Goal: Task Accomplishment & Management: Manage account settings

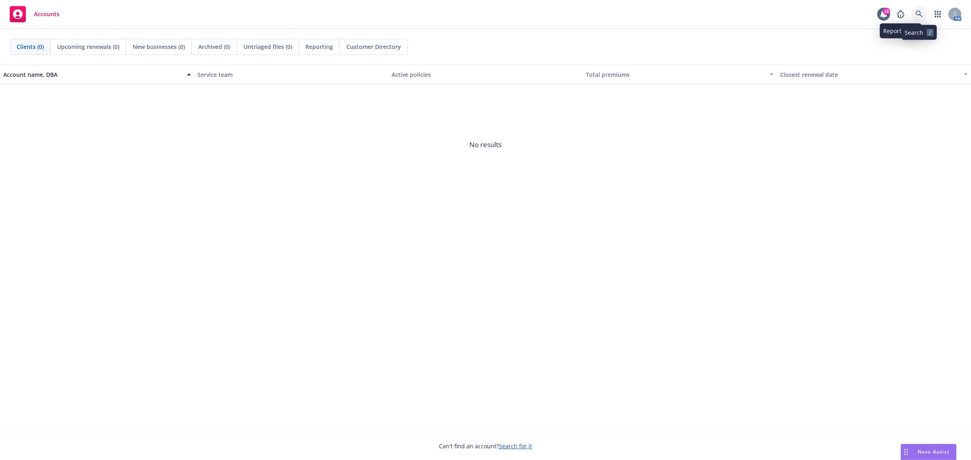
click at [776, 11] on icon at bounding box center [919, 14] width 7 height 7
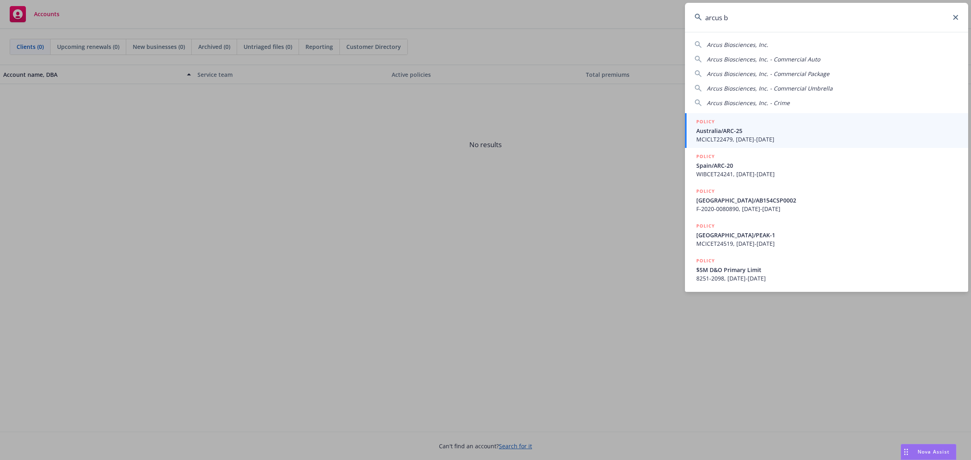
click at [776, 44] on div "Arcus Biosciences, Inc." at bounding box center [827, 44] width 264 height 8
type input "Arcus Biosciences, Inc."
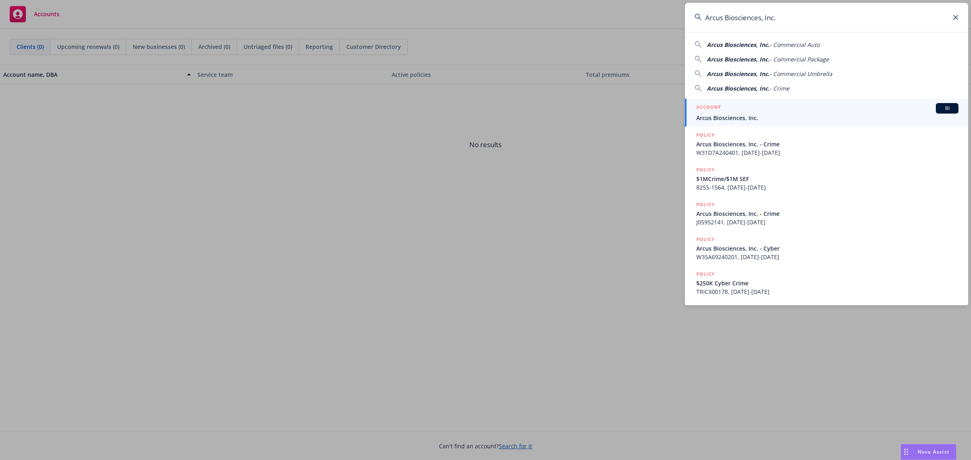
click at [743, 114] on span "Arcus Biosciences, Inc." at bounding box center [827, 118] width 262 height 8
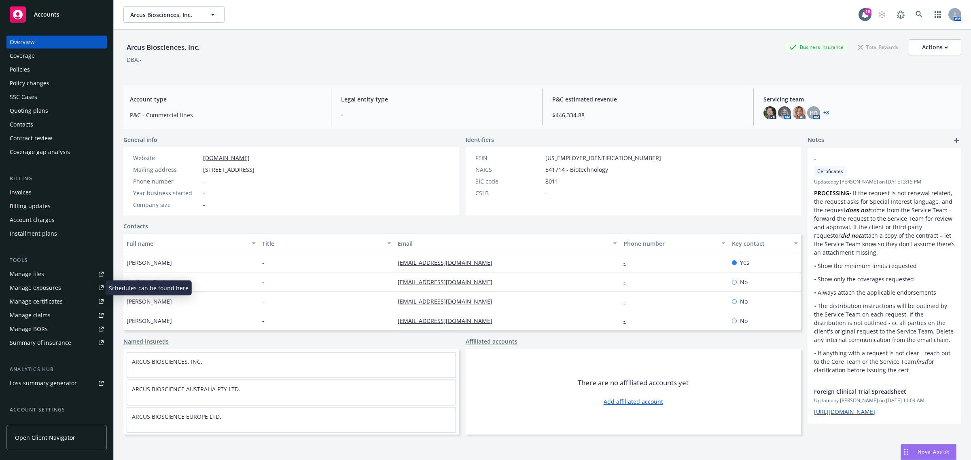
click at [32, 302] on div "Manage certificates" at bounding box center [36, 301] width 53 height 13
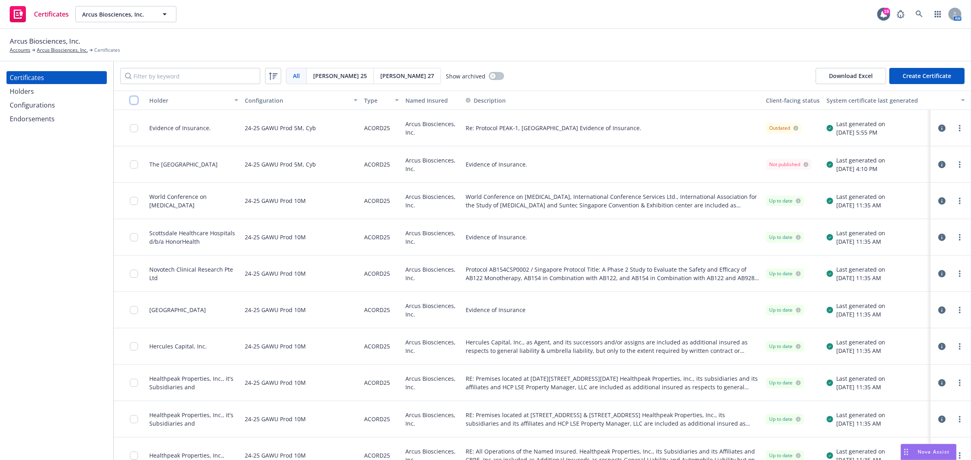
click at [132, 98] on input "checkbox" at bounding box center [134, 100] width 8 height 8
click at [60, 110] on div "Configurations" at bounding box center [57, 105] width 94 height 13
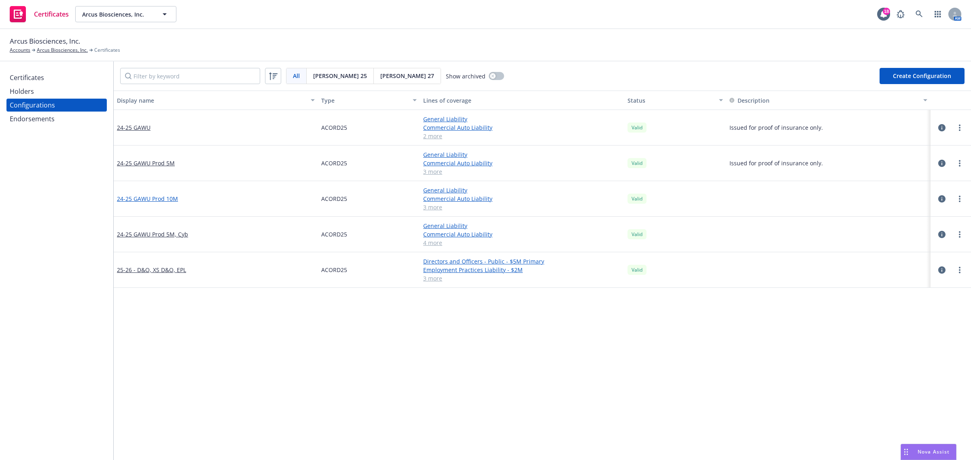
click at [170, 197] on link "24-25 GAWU Prod 10M" at bounding box center [147, 199] width 61 height 8
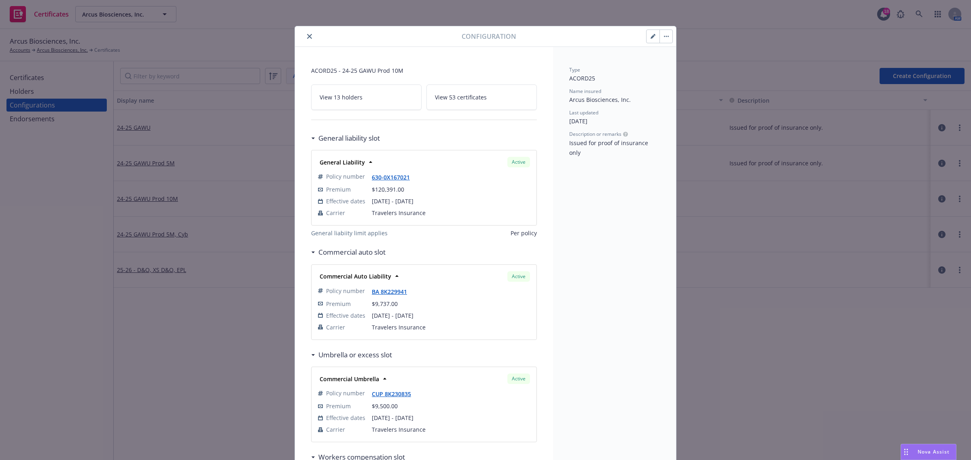
click at [306, 40] on button "close" at bounding box center [310, 37] width 10 height 10
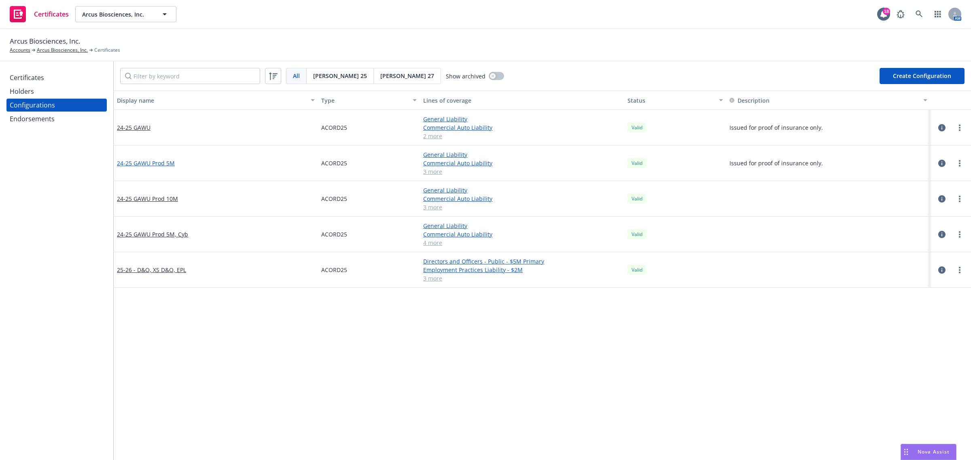
click at [162, 165] on link "24-25 GAWU Prod 5M" at bounding box center [146, 163] width 58 height 8
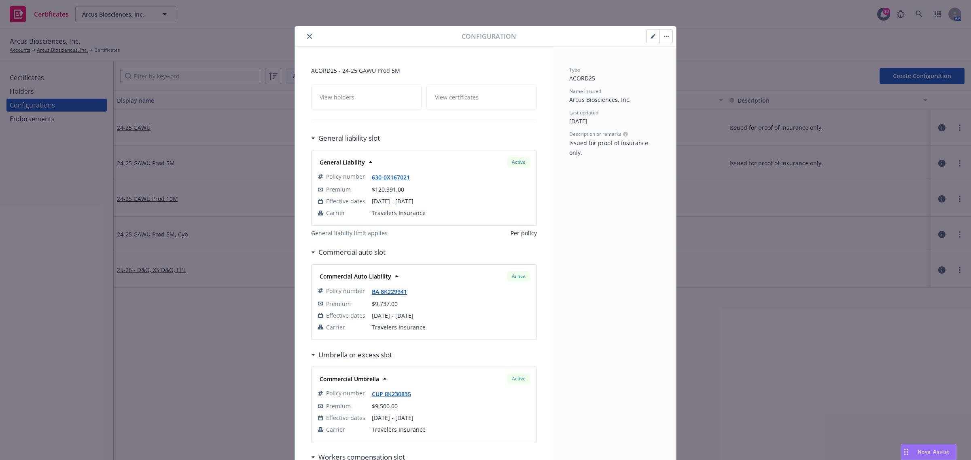
click at [310, 41] on div at bounding box center [379, 37] width 163 height 10
click at [307, 37] on icon "close" at bounding box center [309, 36] width 5 height 5
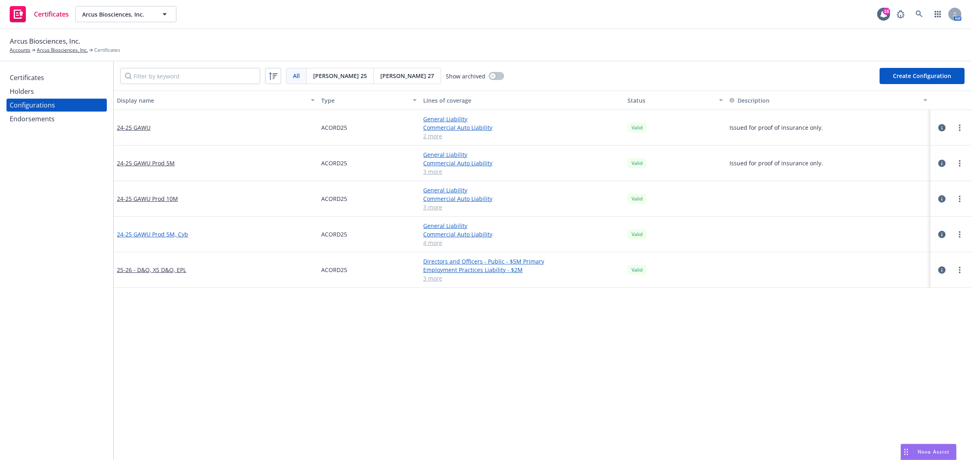
click at [163, 233] on link "24-25 GAWU Prod 5M, Cyb" at bounding box center [152, 234] width 71 height 8
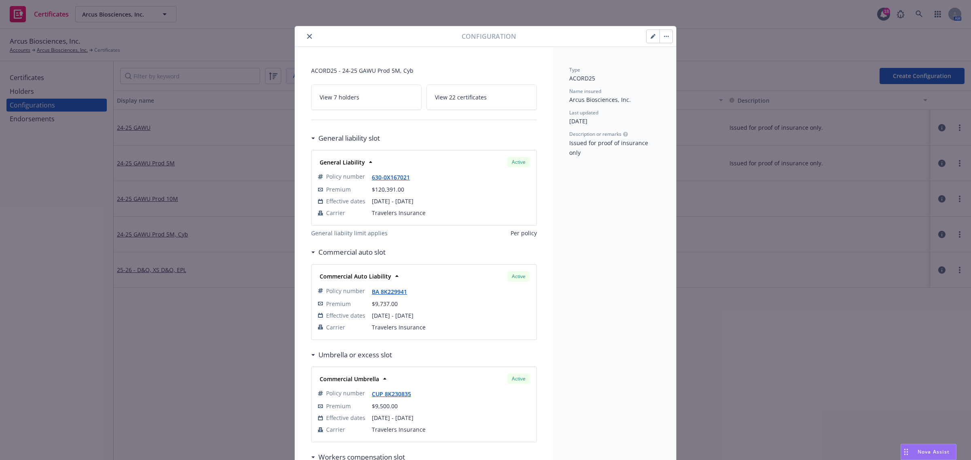
click at [307, 35] on icon "close" at bounding box center [309, 36] width 5 height 5
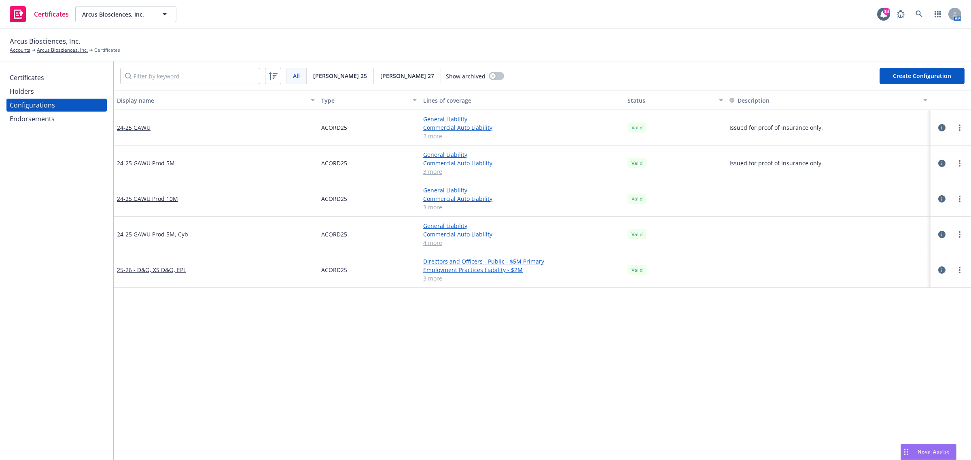
click at [309, 387] on div "Display name Type Lines of coverage Status Description 24-25 GAWU ACORD25 Gener…" at bounding box center [542, 438] width 857 height 694
click at [147, 237] on link "24-25 GAWU Prod 5M, Cyb" at bounding box center [152, 234] width 71 height 8
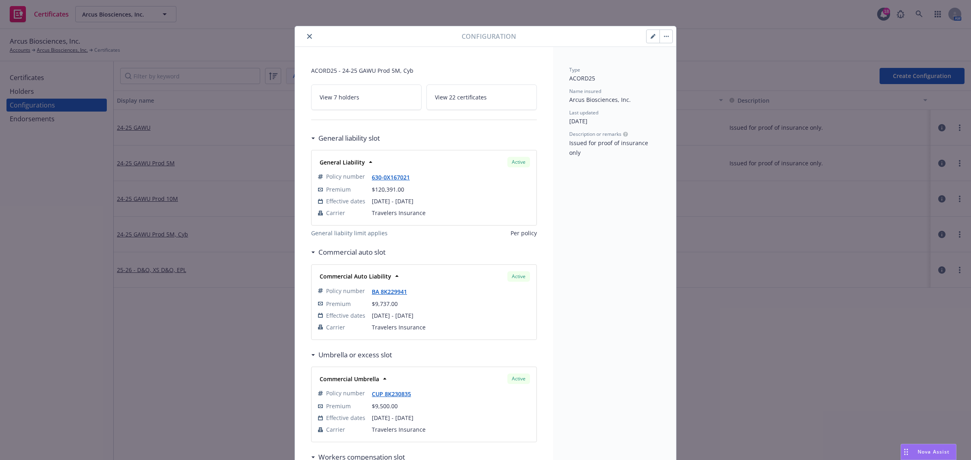
click at [472, 93] on span "View 22 certificates" at bounding box center [461, 97] width 52 height 8
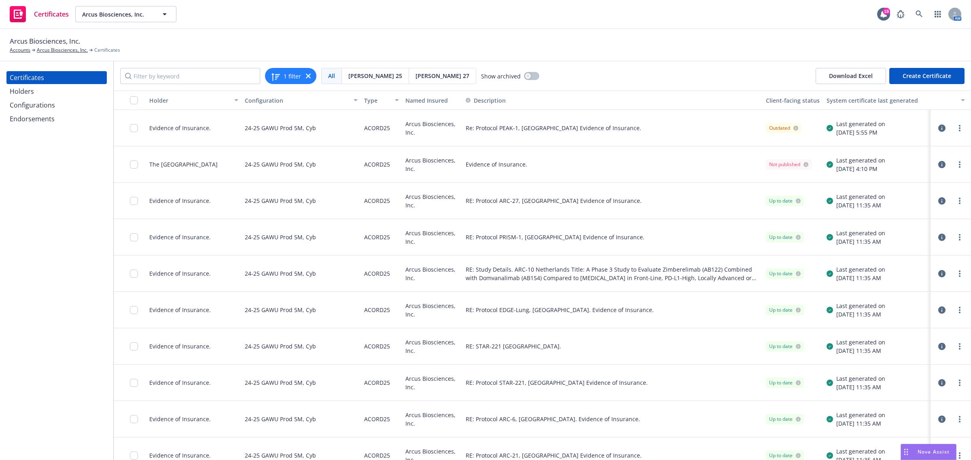
click at [191, 98] on div "Holder" at bounding box center [189, 100] width 80 height 8
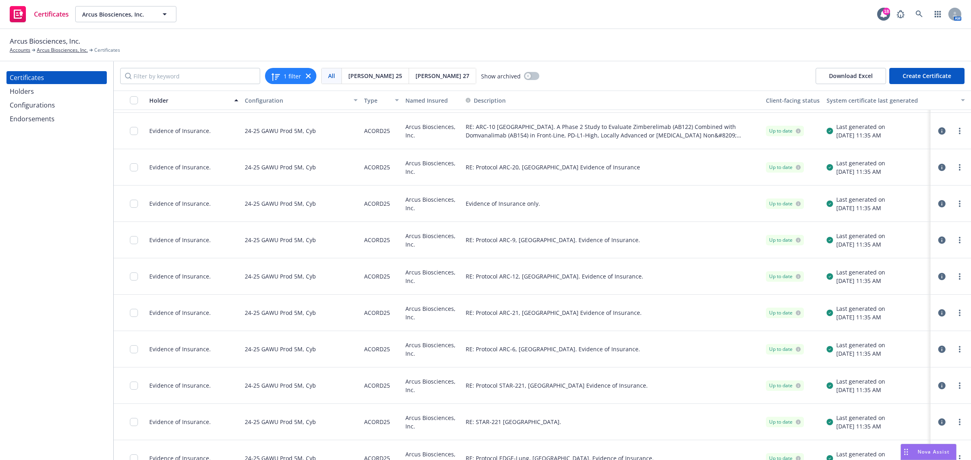
scroll to position [253, 0]
click at [712, 248] on div "RE: Protocol ARC-9, United States. Evidence of Insurance." at bounding box center [612, 239] width 300 height 36
click at [938, 242] on icon "button" at bounding box center [941, 239] width 7 height 7
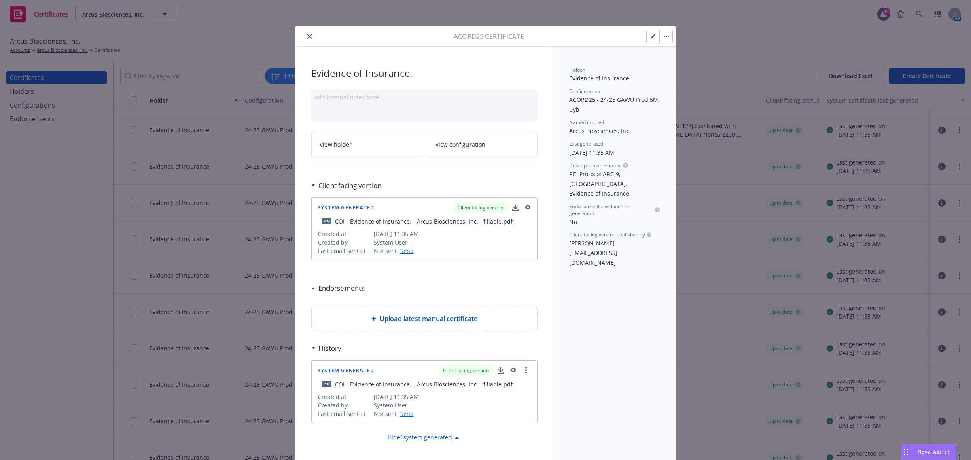
click at [651, 36] on icon "button" at bounding box center [653, 36] width 5 height 5
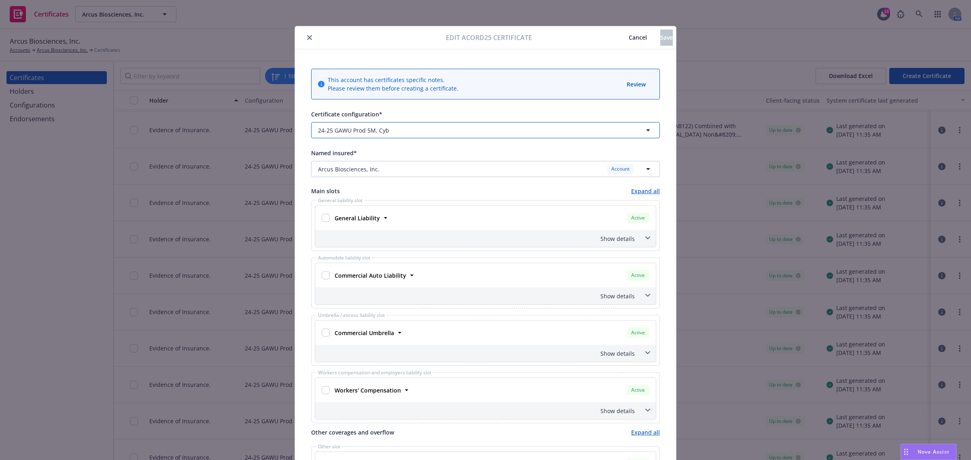
click at [494, 127] on span "button" at bounding box center [486, 130] width 189 height 8
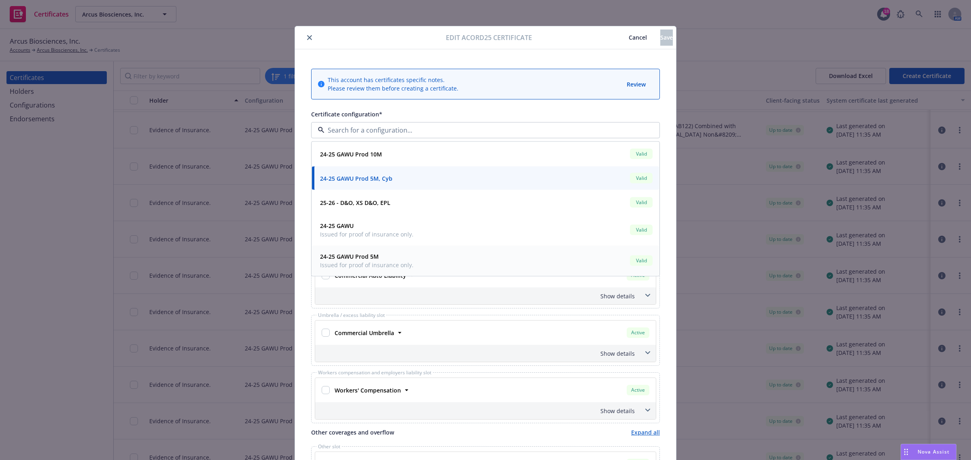
click at [498, 256] on div "24-25 GAWU Prod 5M Issued for proof of insurance only. Valid" at bounding box center [485, 261] width 337 height 20
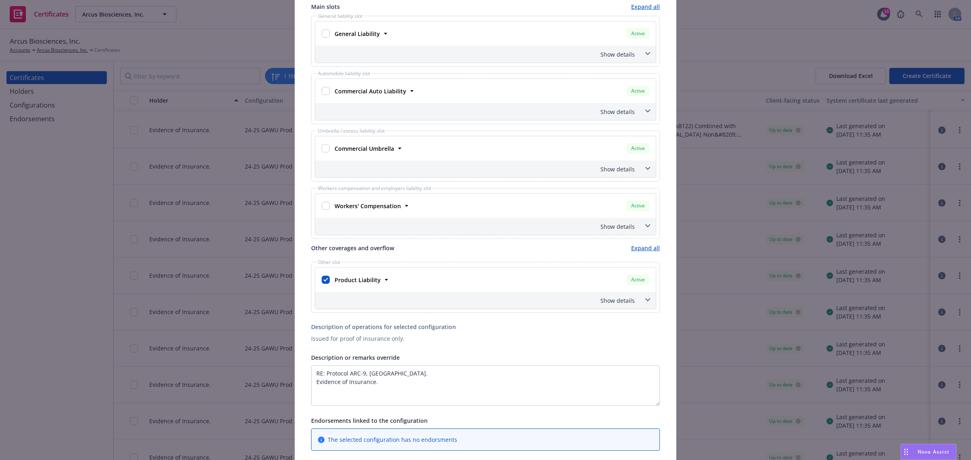
scroll to position [202, 0]
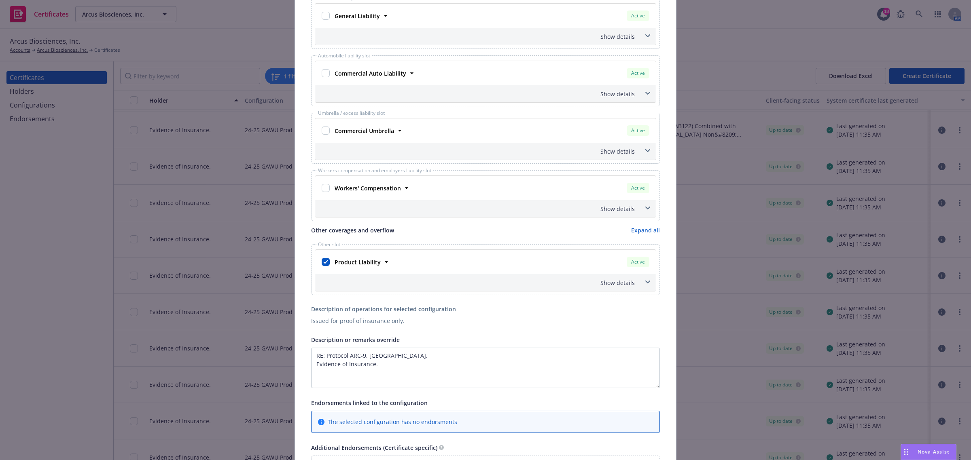
click at [647, 288] on span at bounding box center [647, 282] width 13 height 13
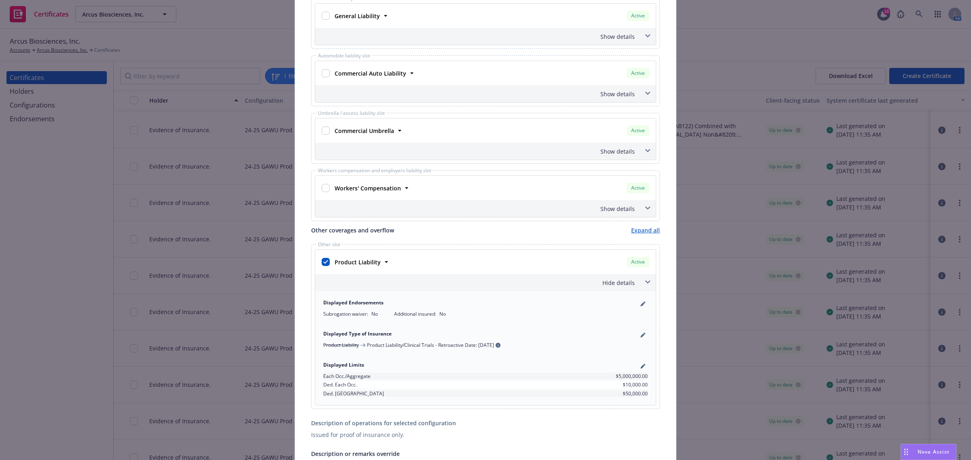
click at [647, 288] on span at bounding box center [647, 282] width 13 height 13
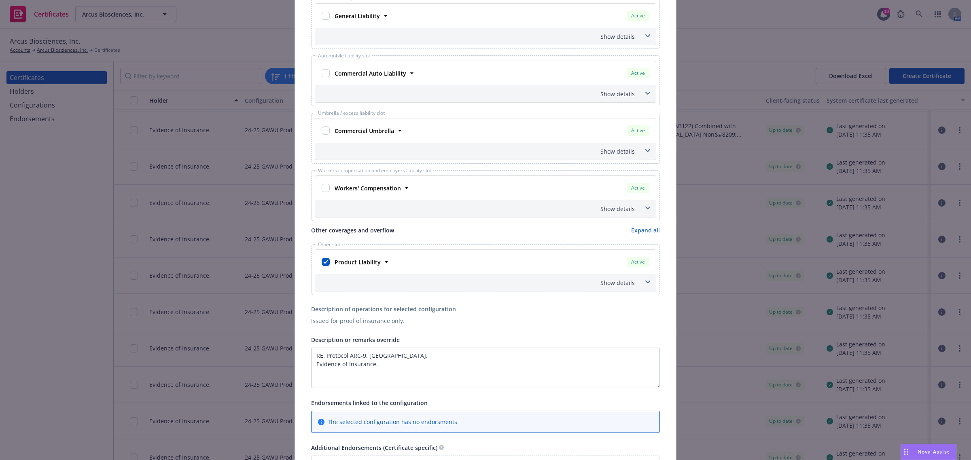
click at [646, 288] on span at bounding box center [647, 282] width 13 height 13
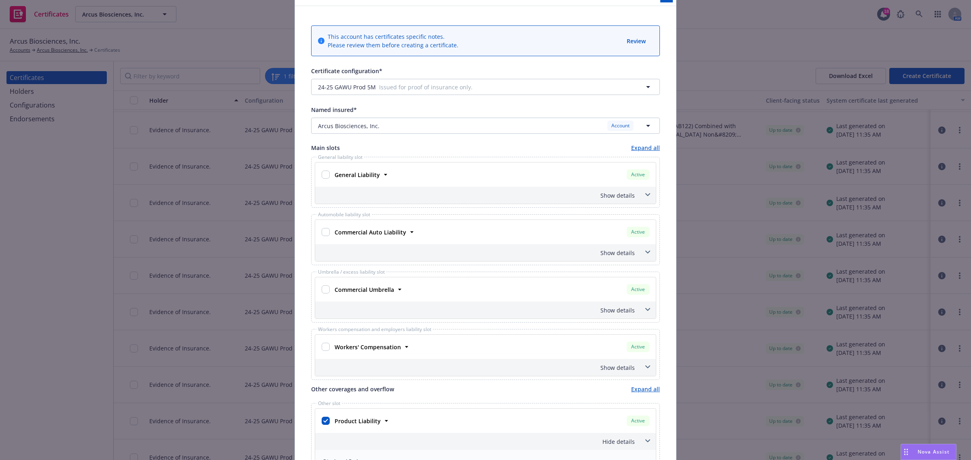
scroll to position [0, 0]
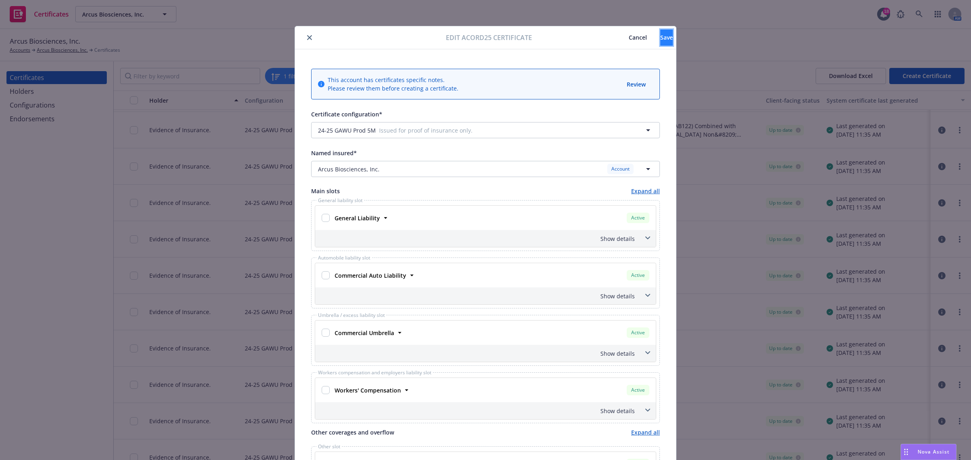
click at [660, 42] on button "Save" at bounding box center [666, 38] width 13 height 16
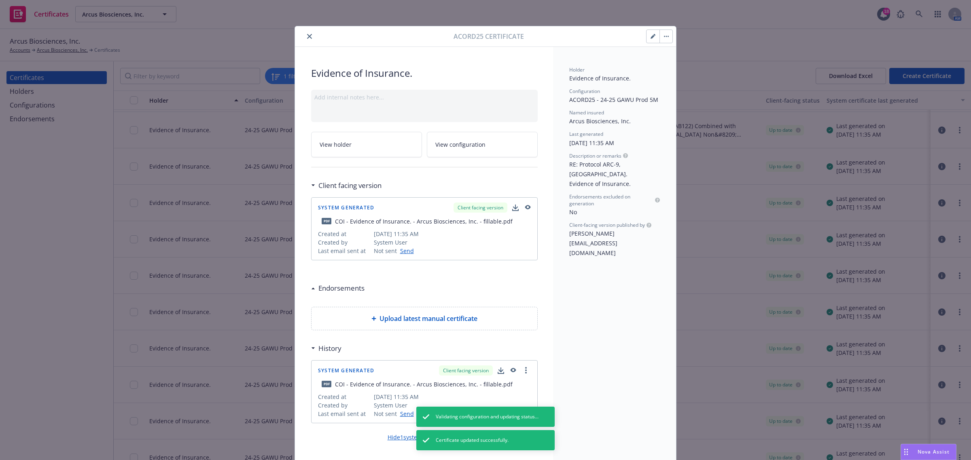
click at [665, 39] on button "button" at bounding box center [665, 36] width 13 height 13
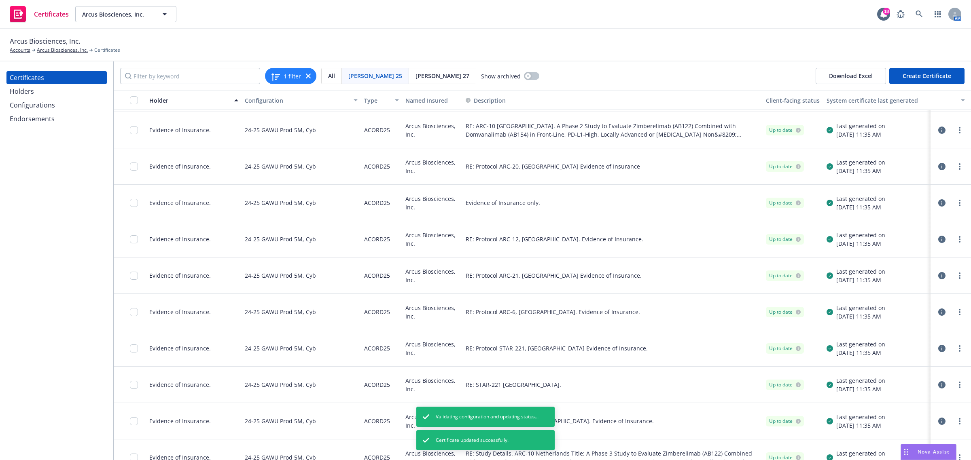
click at [670, 77] on div "1 filter Acord 25 All Acord 25 Acord 27 Show archived Download Excel Create Cer…" at bounding box center [542, 75] width 857 height 29
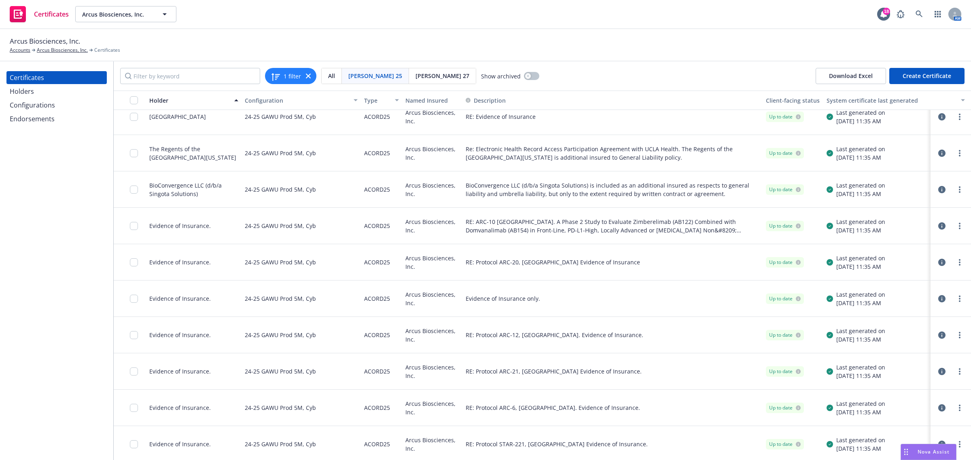
scroll to position [202, 0]
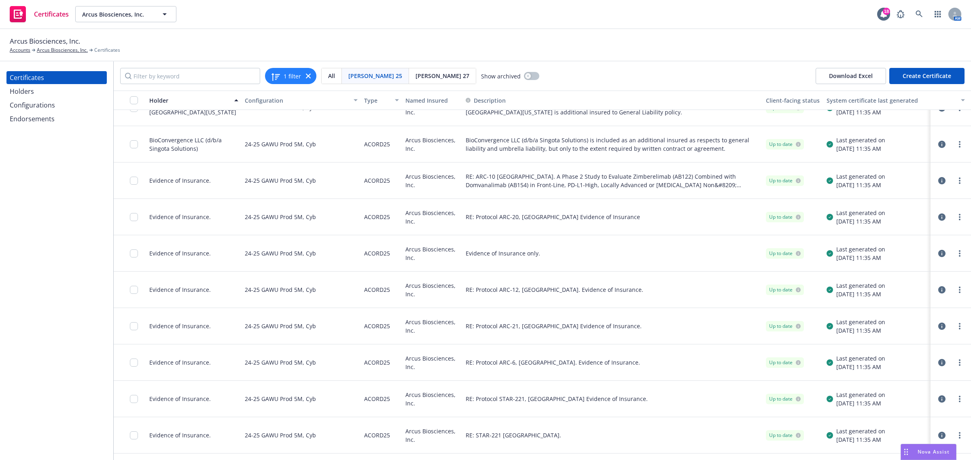
click at [938, 291] on icon "button" at bounding box center [941, 289] width 7 height 7
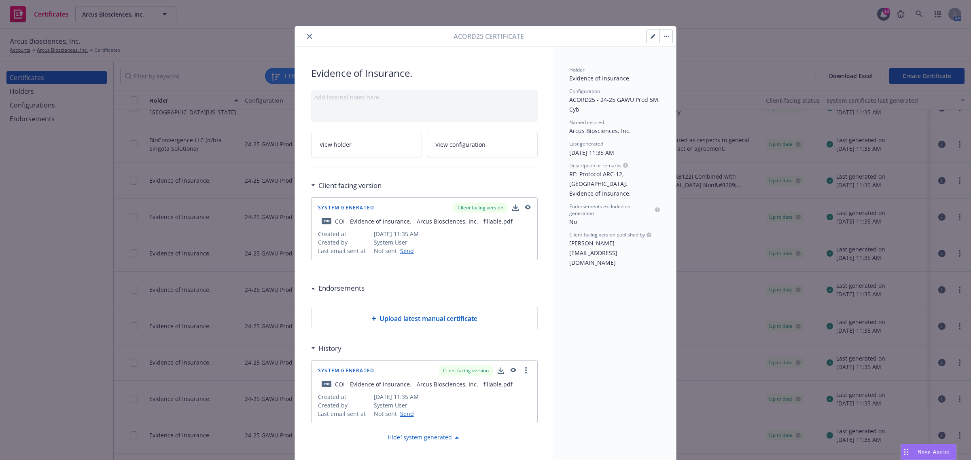
click at [653, 36] on button "button" at bounding box center [652, 36] width 13 height 13
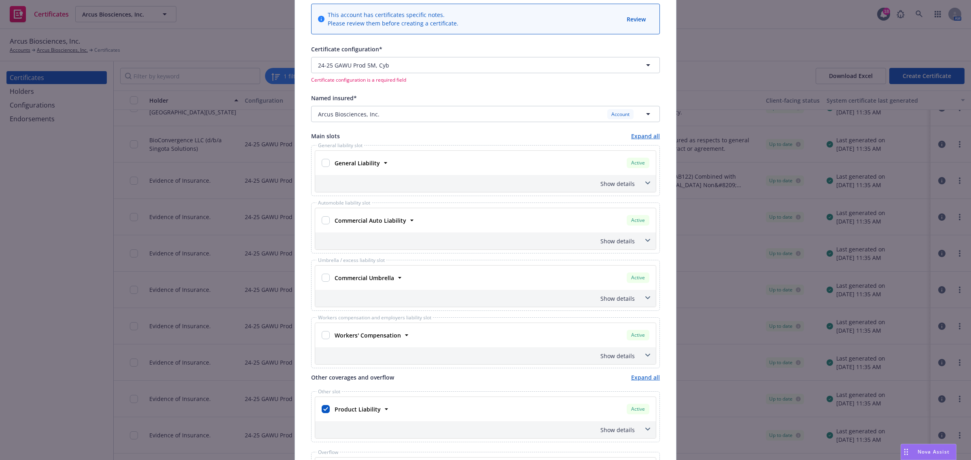
scroll to position [51, 0]
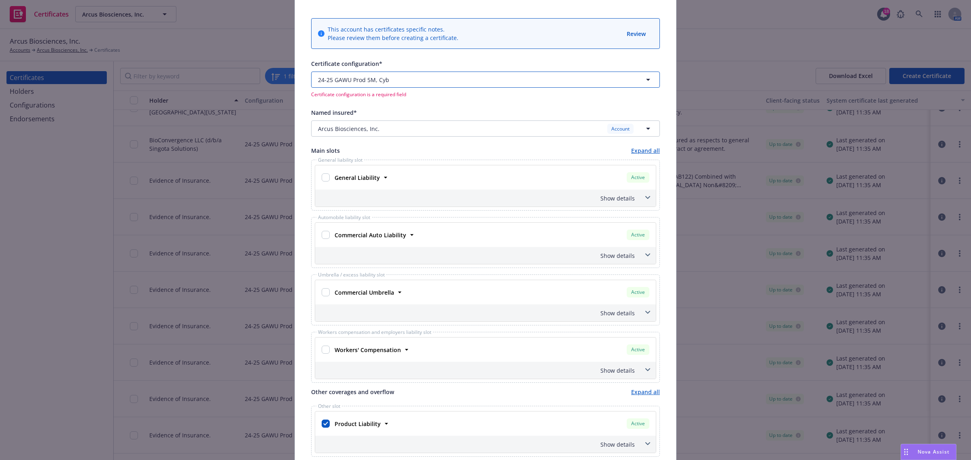
click at [535, 77] on span "button" at bounding box center [486, 80] width 189 height 8
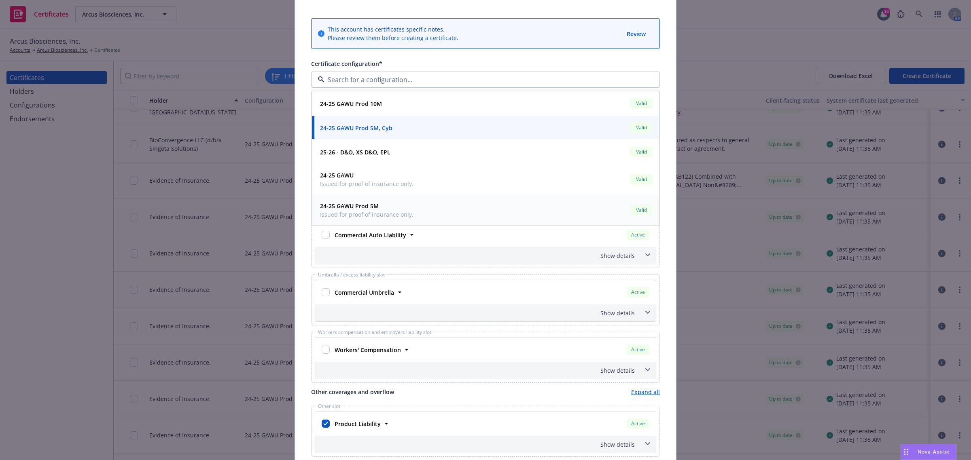
click at [419, 206] on div "24-25 GAWU Prod 5M Issued for proof of insurance only. Valid" at bounding box center [485, 210] width 337 height 20
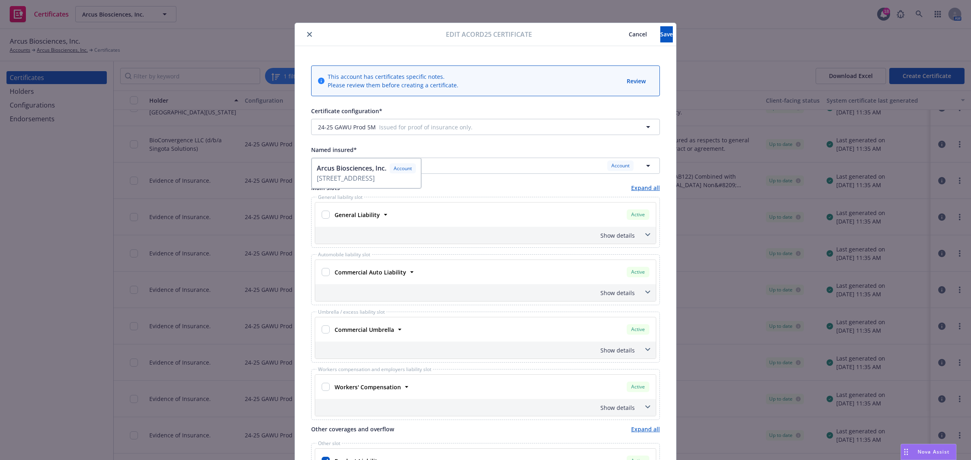
scroll to position [0, 0]
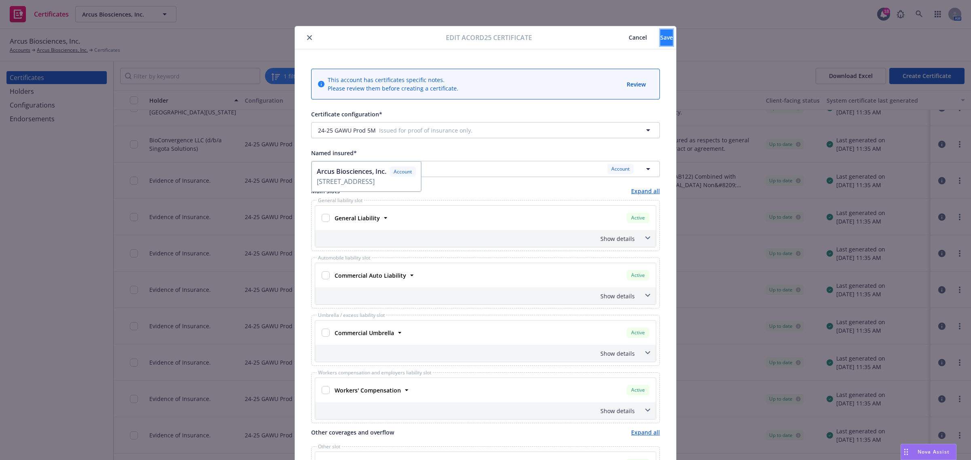
click at [660, 37] on span "Save" at bounding box center [666, 38] width 13 height 8
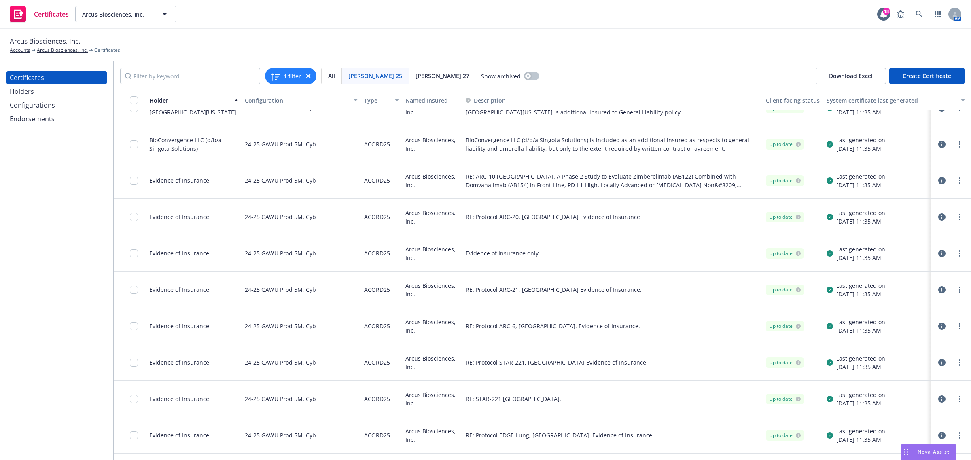
click at [938, 288] on icon "button" at bounding box center [941, 289] width 7 height 7
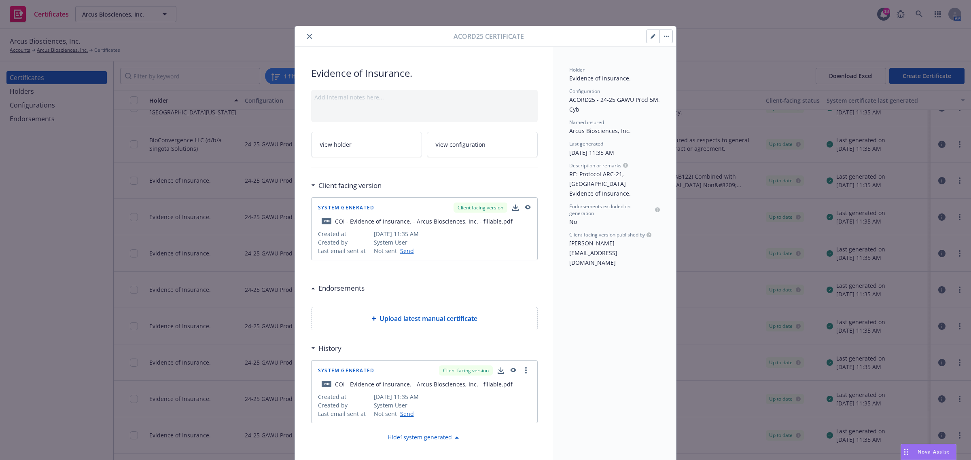
click at [651, 36] on icon "button" at bounding box center [653, 36] width 5 height 5
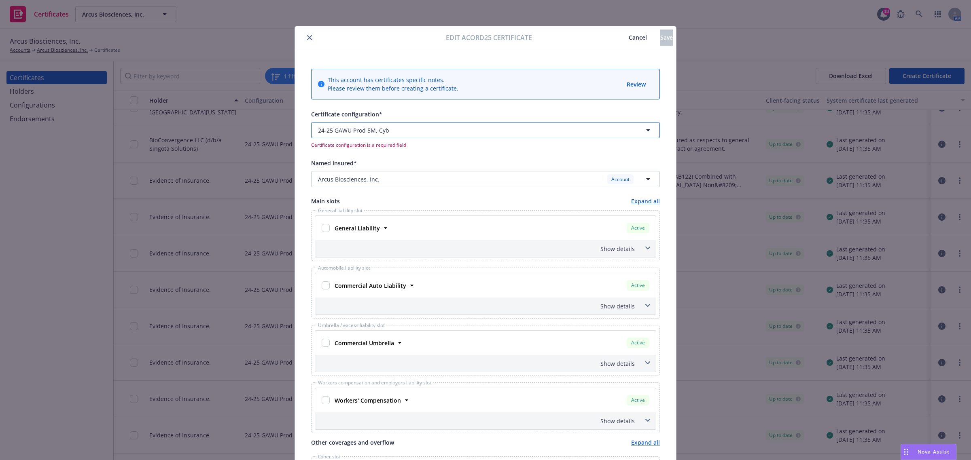
click at [466, 129] on span "button" at bounding box center [486, 130] width 189 height 8
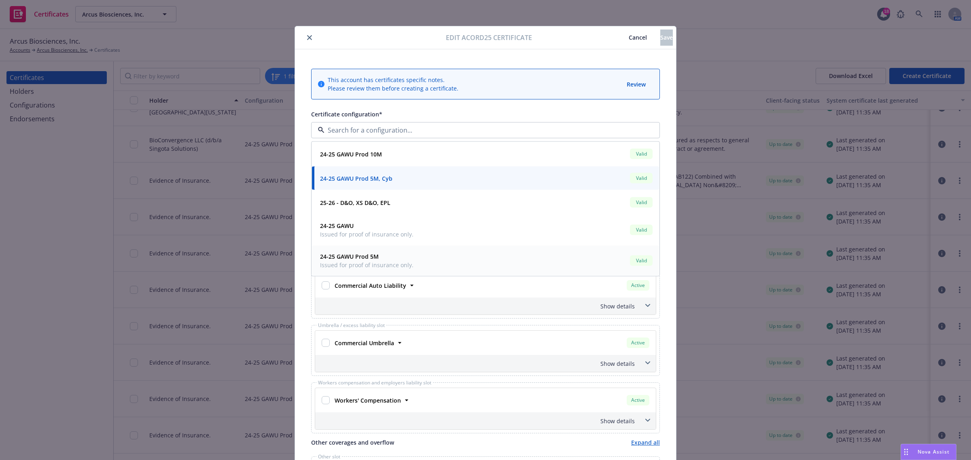
click at [444, 261] on div "24-25 GAWU Prod 5M Issued for proof of insurance only. Valid" at bounding box center [485, 261] width 337 height 20
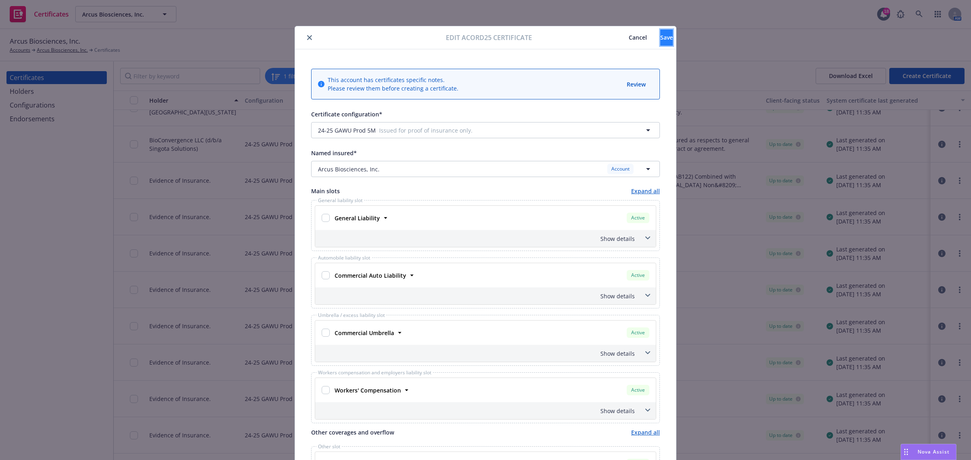
click at [660, 33] on button "Save" at bounding box center [666, 38] width 13 height 16
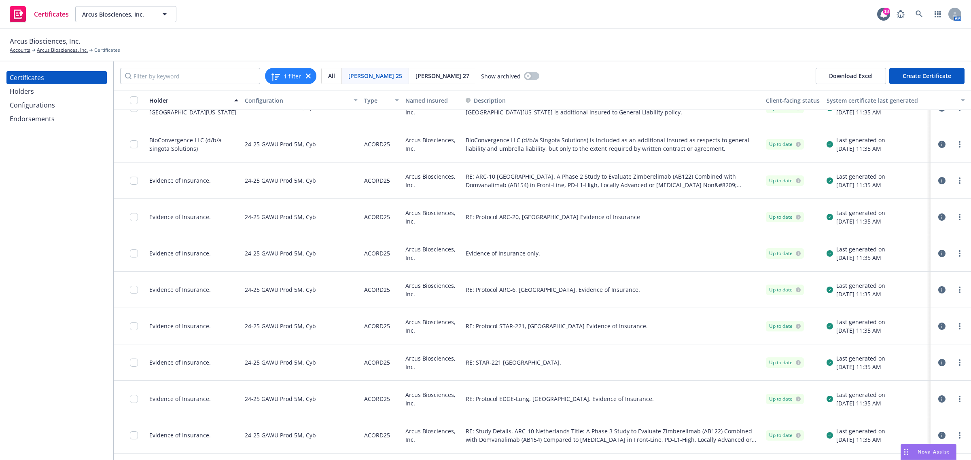
click at [553, 284] on div "RE: Protocol ARC-6, United States. Evidence of Insurance." at bounding box center [612, 290] width 300 height 36
click at [938, 289] on icon "button" at bounding box center [941, 289] width 7 height 7
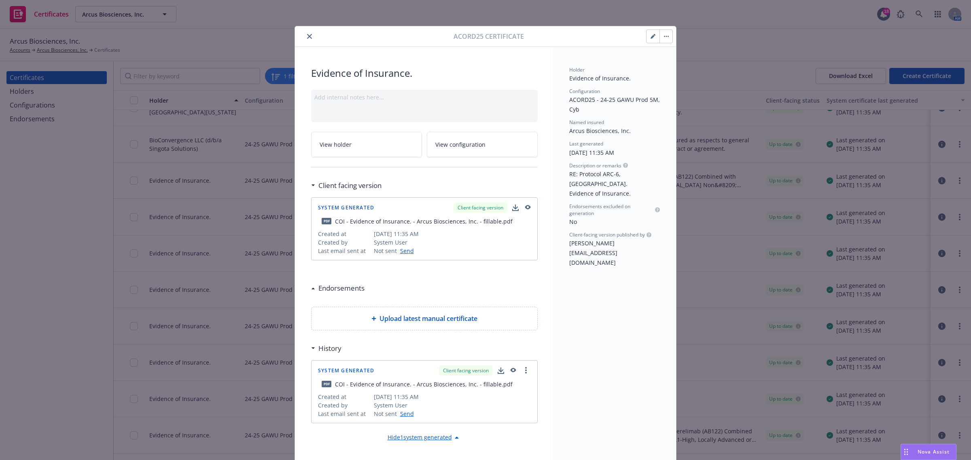
click at [651, 35] on icon "button" at bounding box center [653, 36] width 5 height 5
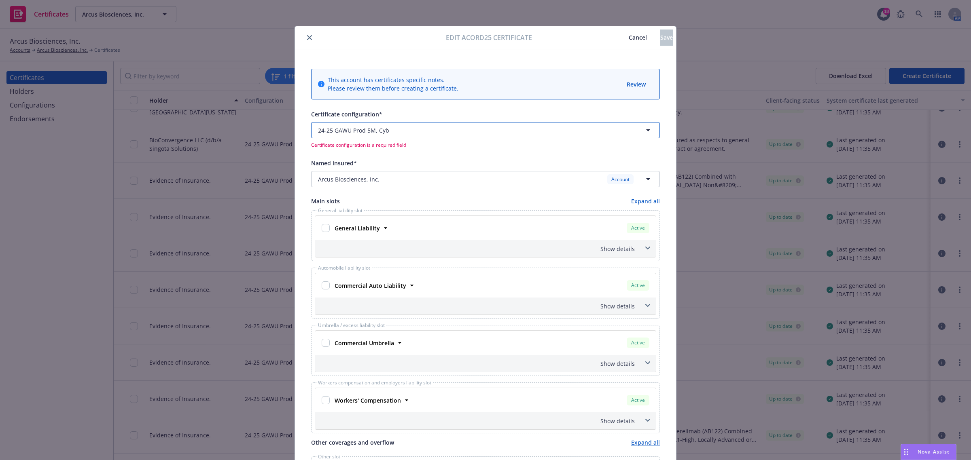
click at [603, 129] on button "24-25 GAWU Prod 5M, Cyb" at bounding box center [485, 130] width 349 height 16
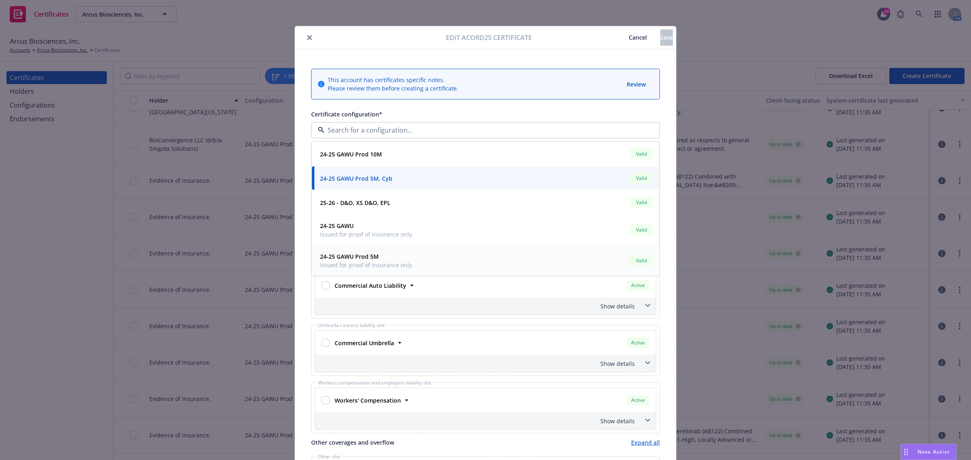
click at [532, 253] on div "24-25 GAWU Prod 5M Issued for proof of insurance only. Valid" at bounding box center [485, 261] width 337 height 20
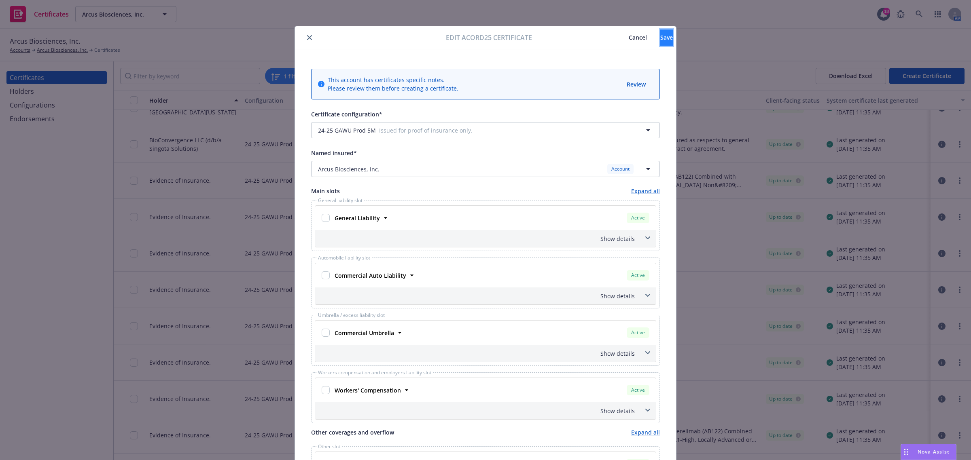
click at [660, 38] on span "Save" at bounding box center [666, 38] width 13 height 8
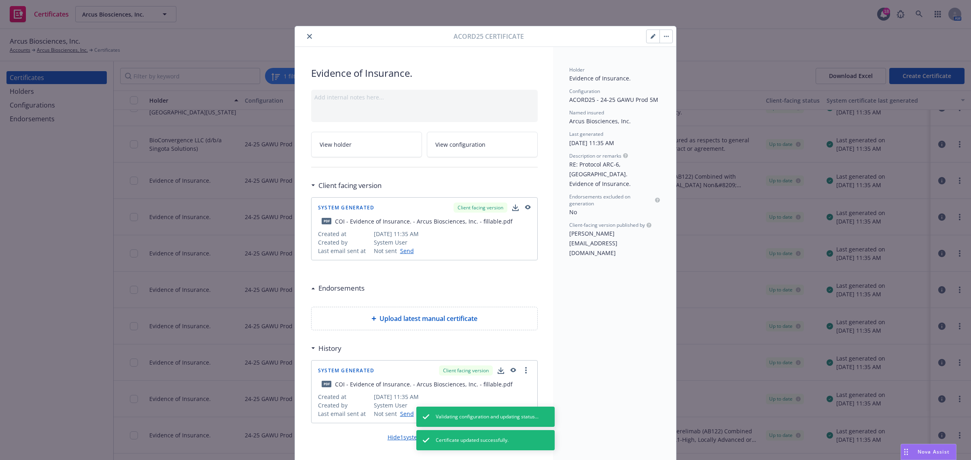
click at [307, 35] on icon "close" at bounding box center [309, 36] width 5 height 5
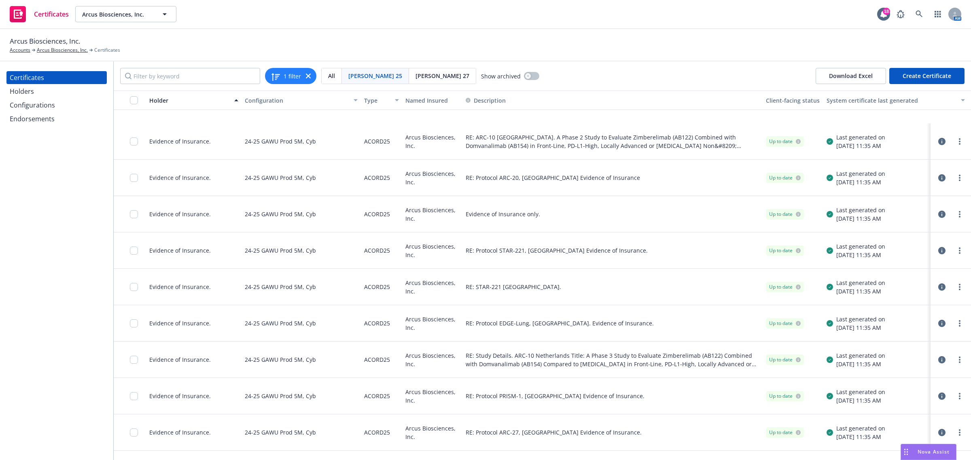
scroll to position [211, 0]
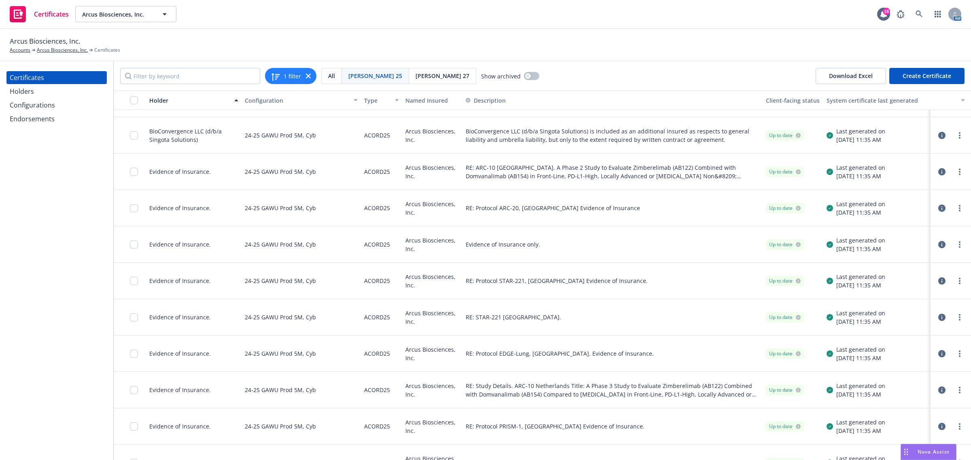
click at [938, 318] on icon "button" at bounding box center [941, 317] width 7 height 7
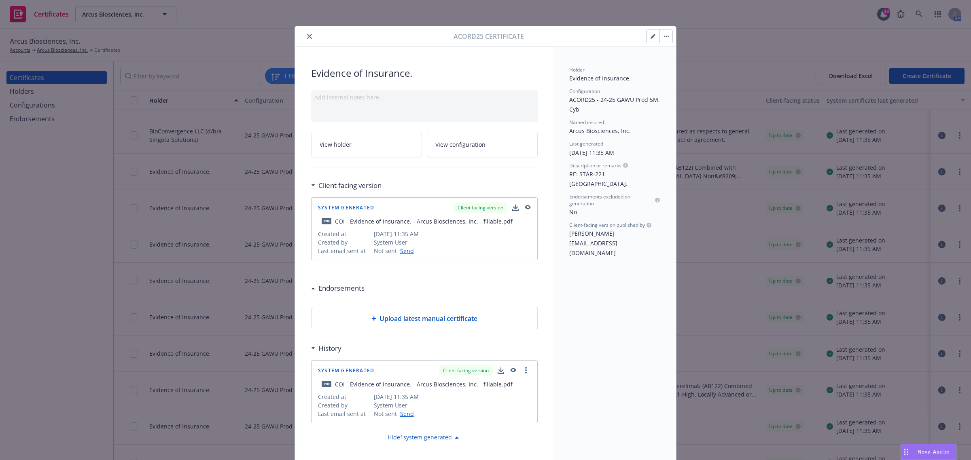
click at [651, 38] on icon "button" at bounding box center [653, 36] width 5 height 5
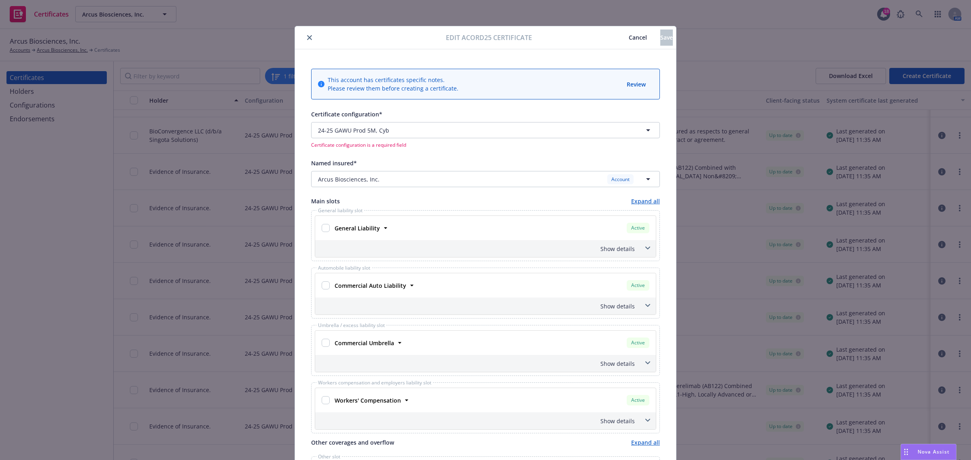
click at [601, 121] on div "Certificate configuration* [object Object] 24-25 GAWU Prod 5M, Cyb Certificate …" at bounding box center [485, 128] width 349 height 39
click at [598, 133] on button "24-25 GAWU Prod 5M, Cyb" at bounding box center [485, 130] width 349 height 16
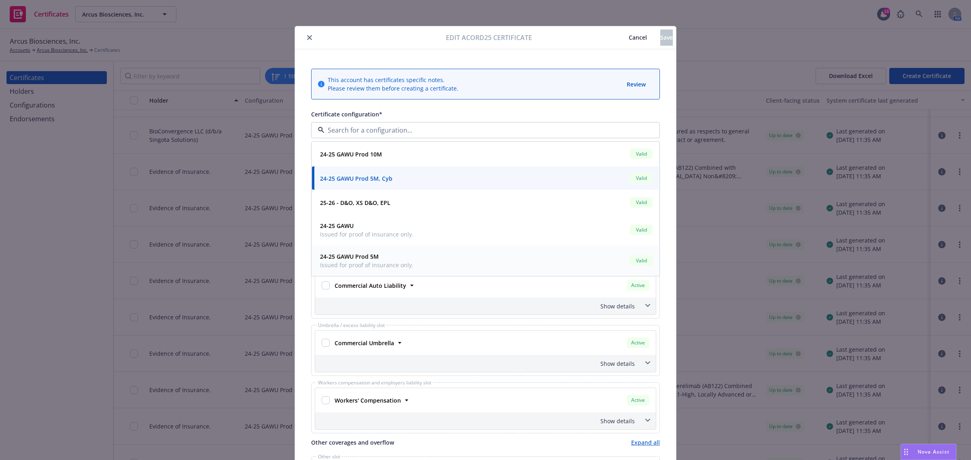
click at [479, 260] on div "24-25 GAWU Prod 5M Issued for proof of insurance only. Valid" at bounding box center [485, 261] width 337 height 20
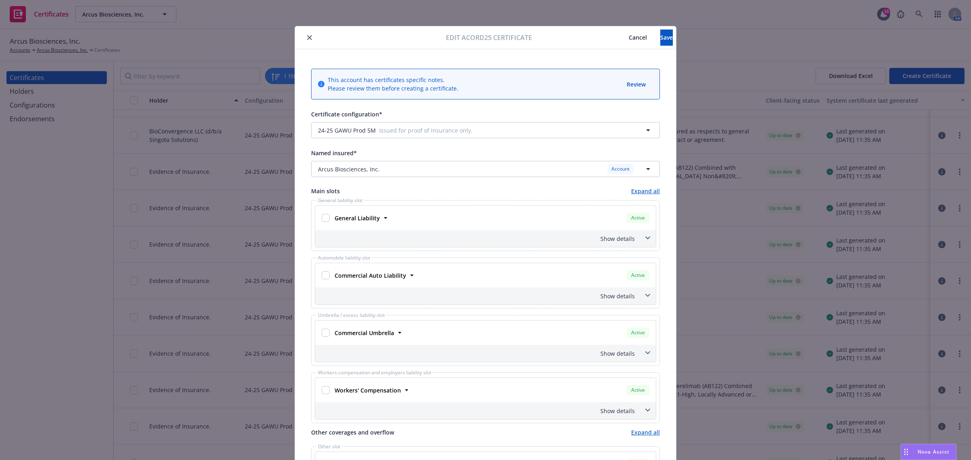
click at [615, 45] on button "Cancel" at bounding box center [637, 38] width 45 height 16
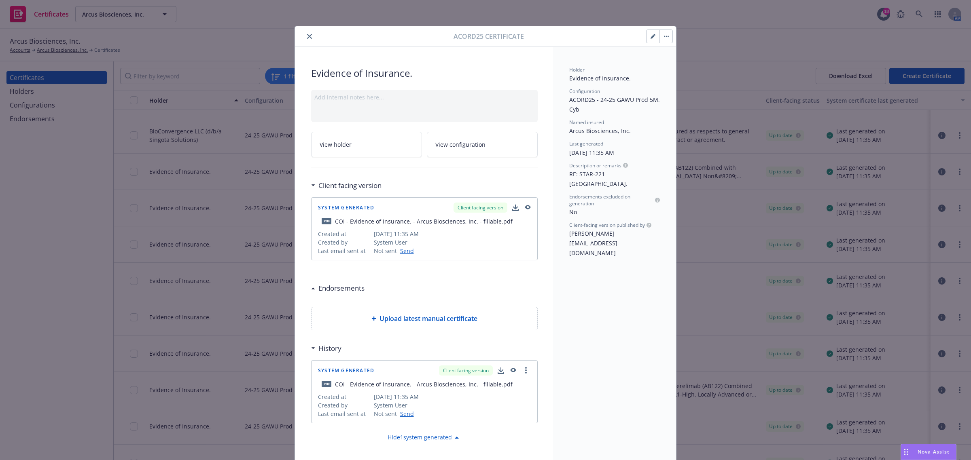
click at [311, 38] on div at bounding box center [375, 37] width 155 height 10
click at [308, 37] on icon "close" at bounding box center [309, 36] width 5 height 5
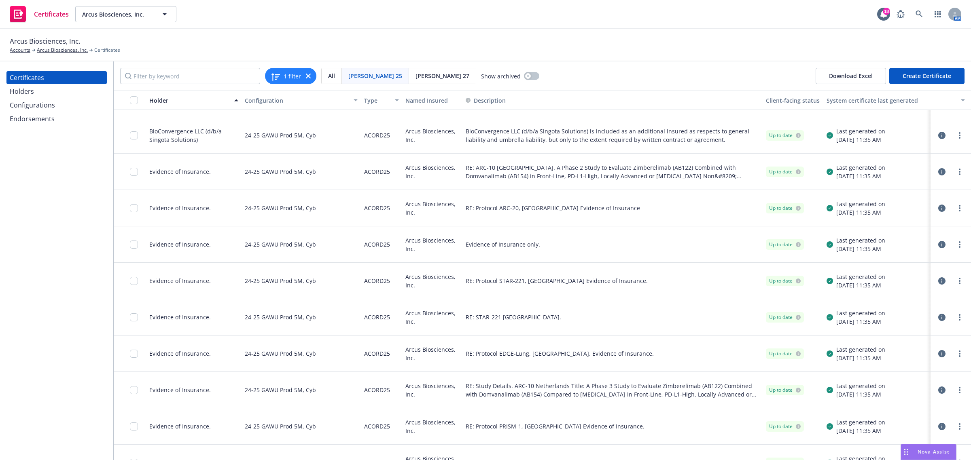
click at [938, 282] on icon "button" at bounding box center [941, 281] width 7 height 7
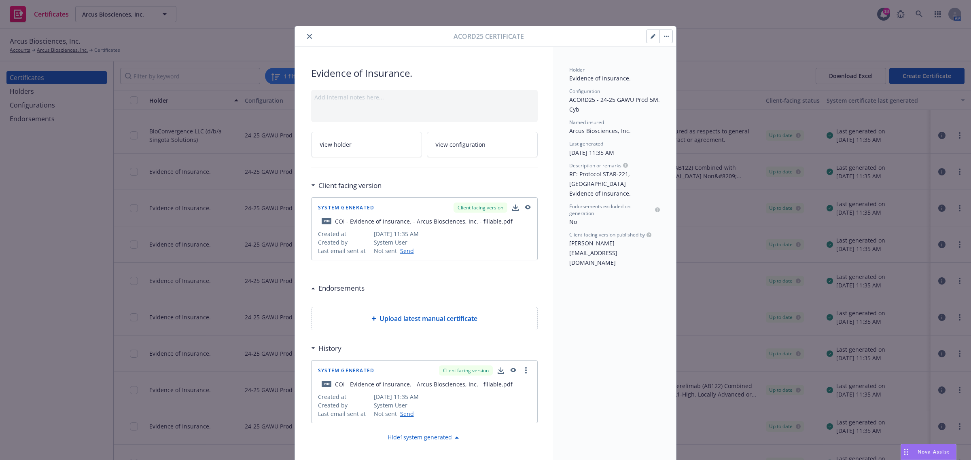
click at [650, 41] on button "button" at bounding box center [652, 36] width 13 height 13
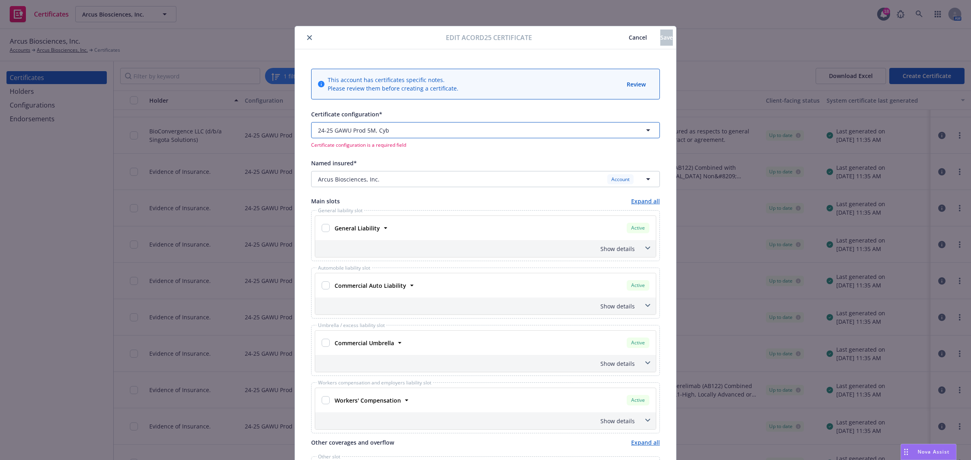
click at [543, 129] on span "button" at bounding box center [486, 130] width 189 height 8
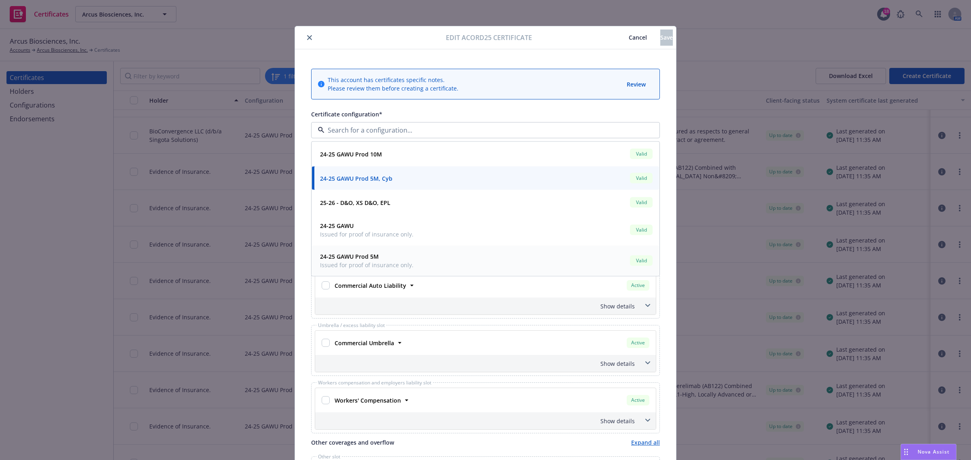
click at [538, 258] on div "24-25 GAWU Prod 5M Issued for proof of insurance only. Valid" at bounding box center [485, 261] width 337 height 20
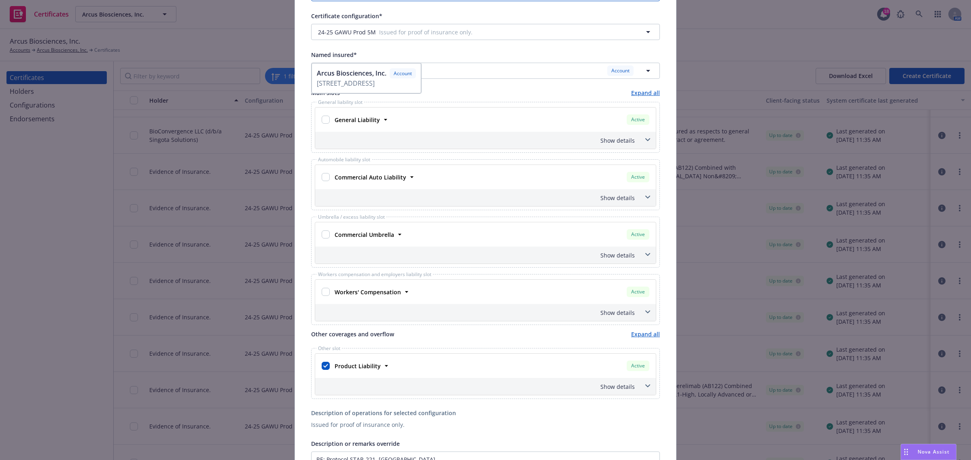
scroll to position [253, 0]
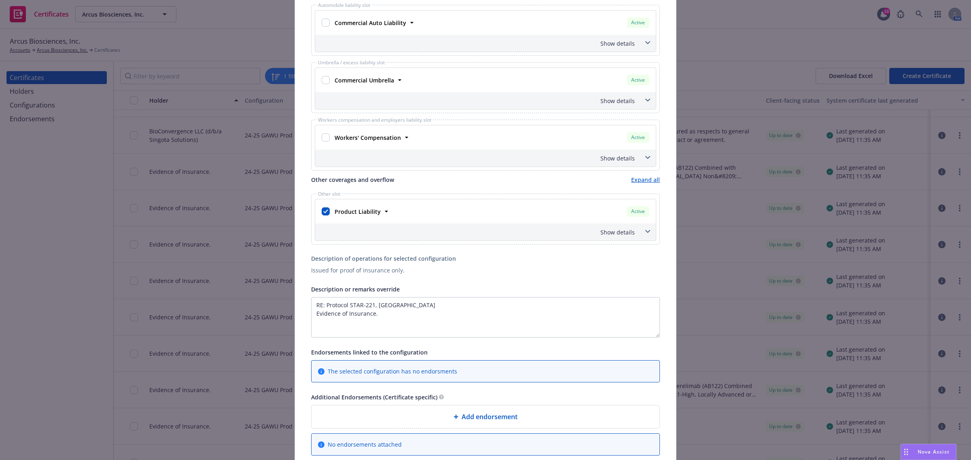
click at [645, 232] on icon at bounding box center [647, 231] width 5 height 3
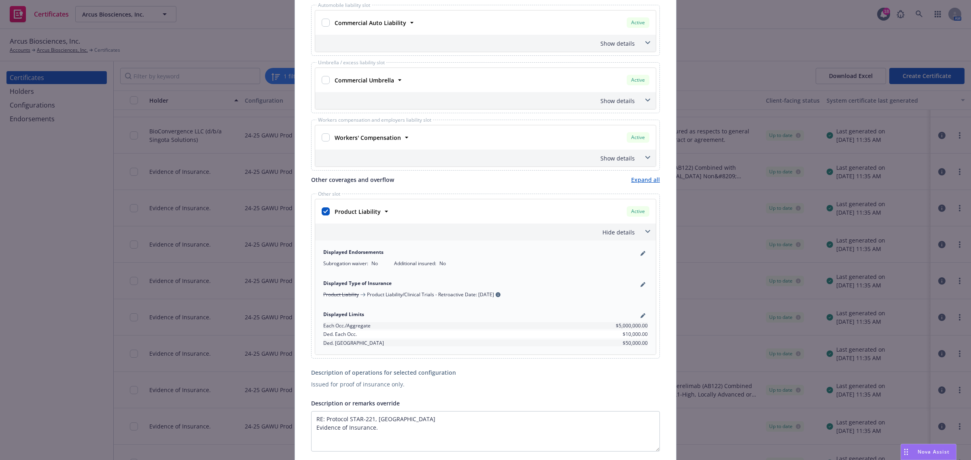
click at [645, 233] on icon at bounding box center [647, 231] width 5 height 3
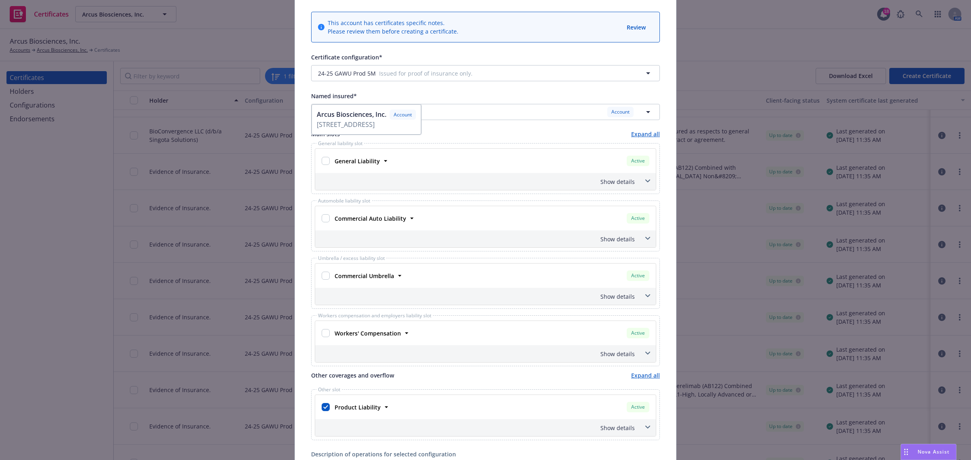
scroll to position [0, 0]
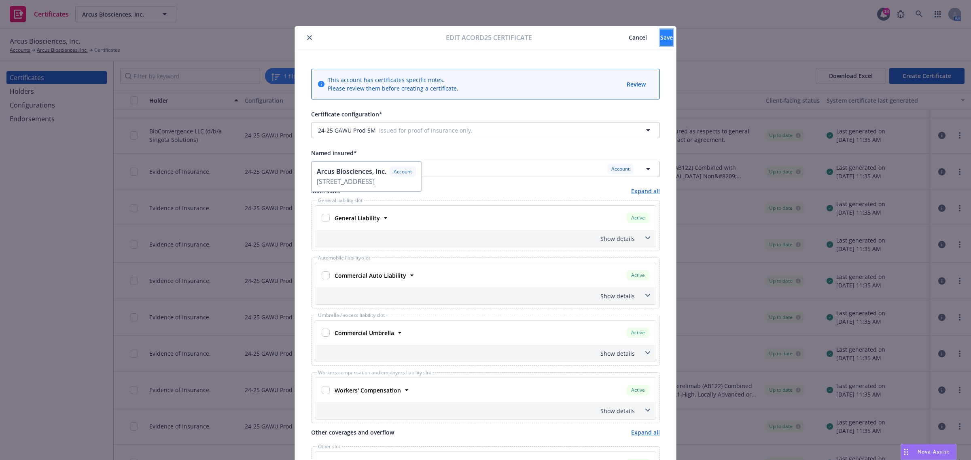
click at [660, 41] on span "Save" at bounding box center [666, 38] width 13 height 8
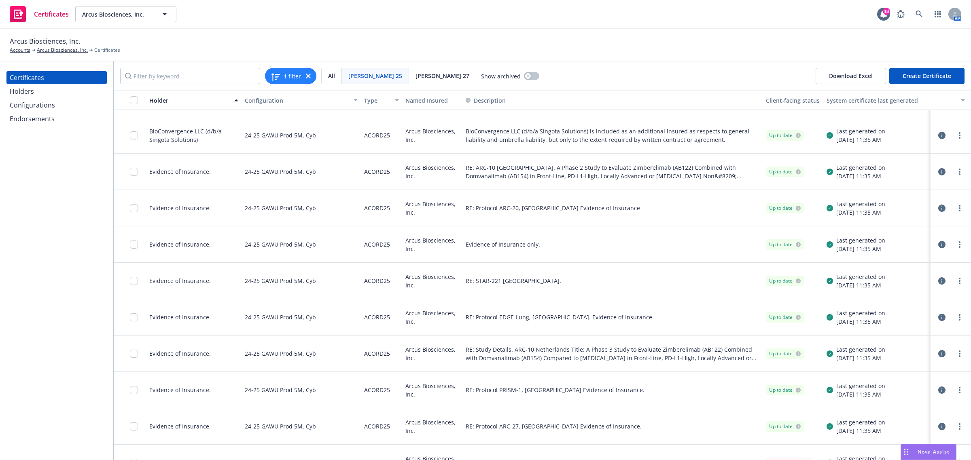
click at [938, 280] on icon "button" at bounding box center [941, 281] width 7 height 7
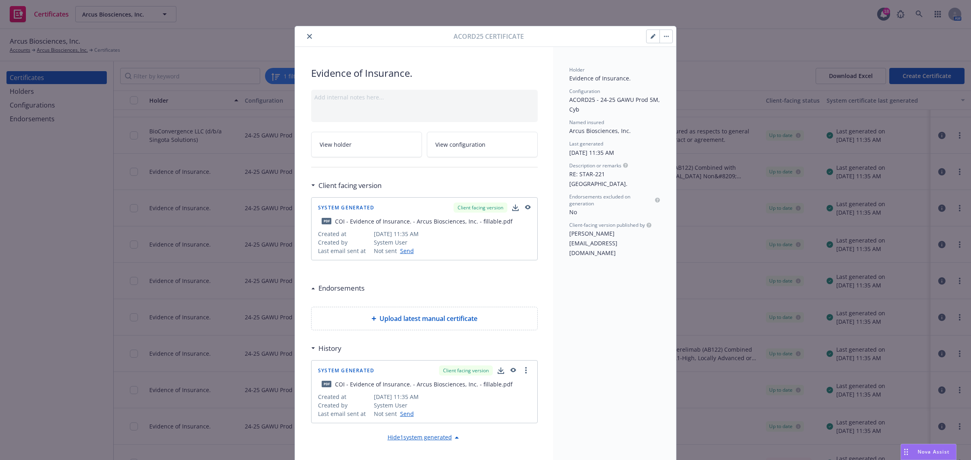
click at [651, 35] on icon "button" at bounding box center [653, 36] width 5 height 5
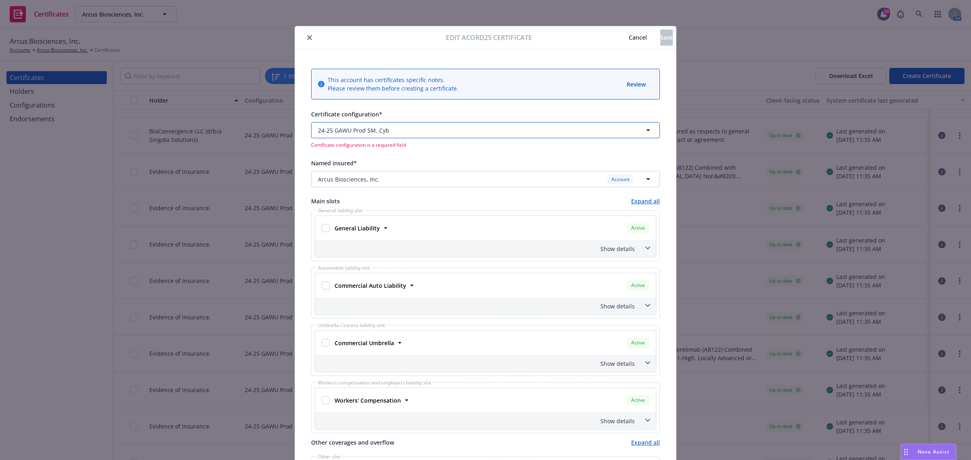
click at [572, 130] on span "button" at bounding box center [486, 130] width 189 height 8
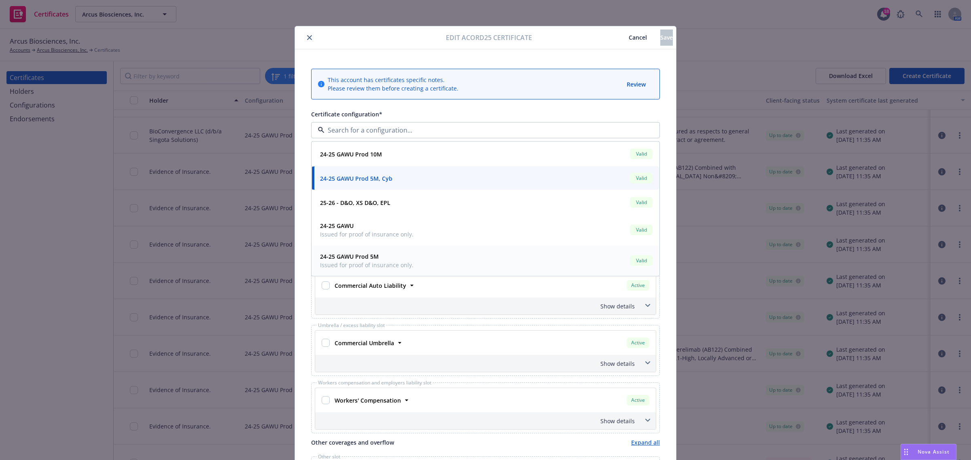
click at [441, 261] on div "24-25 GAWU Prod 5M Issued for proof of insurance only. Valid" at bounding box center [485, 261] width 337 height 20
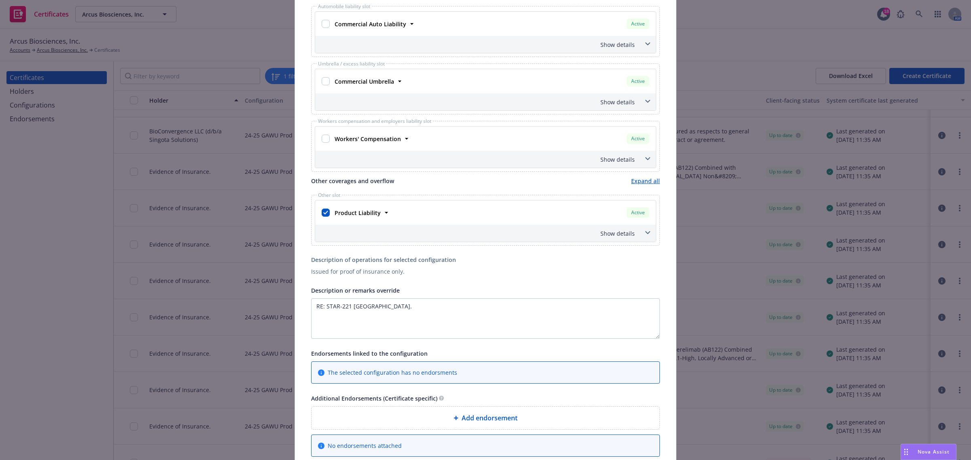
scroll to position [253, 0]
click at [650, 235] on div "Show details" at bounding box center [485, 232] width 341 height 17
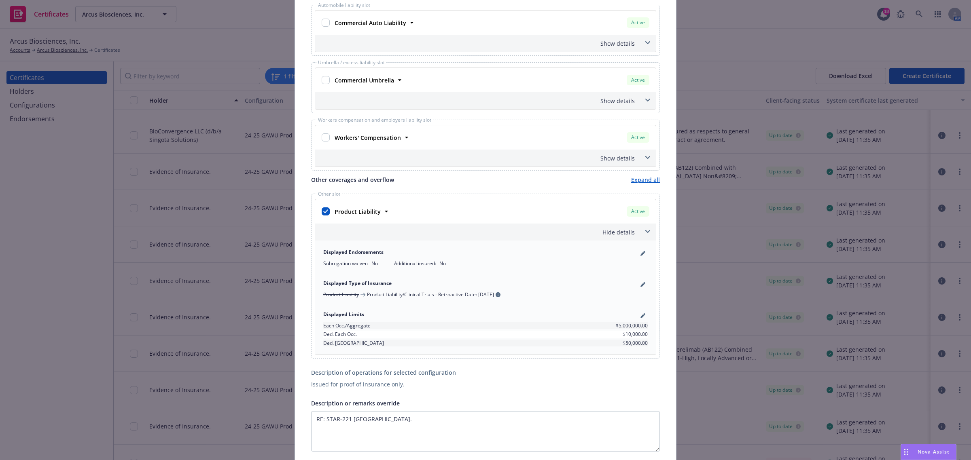
click at [650, 235] on div "Hide details" at bounding box center [485, 232] width 341 height 17
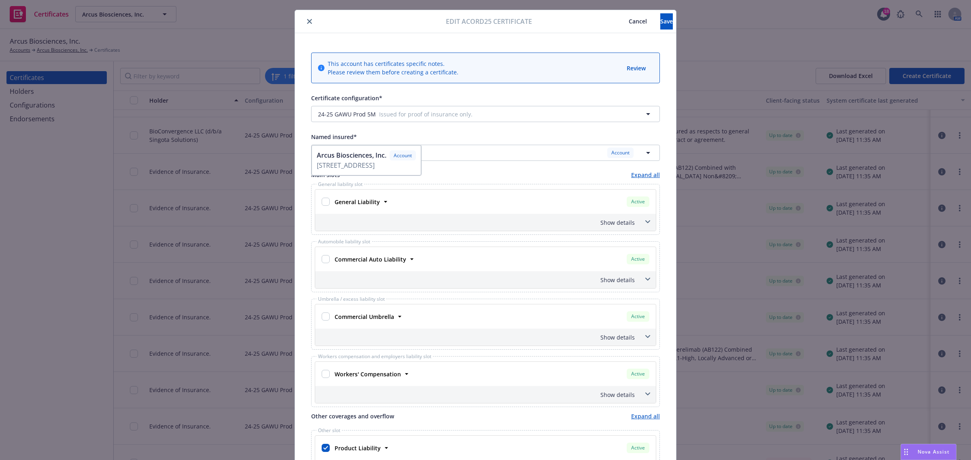
scroll to position [0, 0]
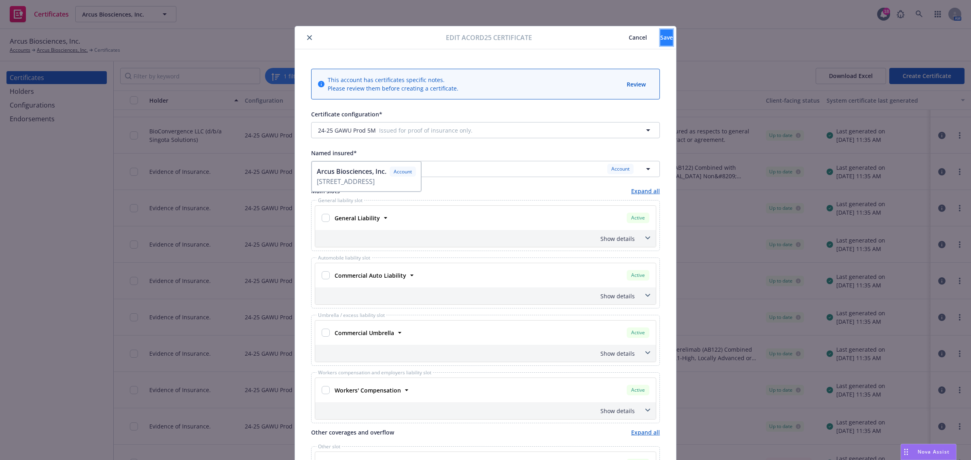
click at [660, 38] on span "Save" at bounding box center [666, 38] width 13 height 8
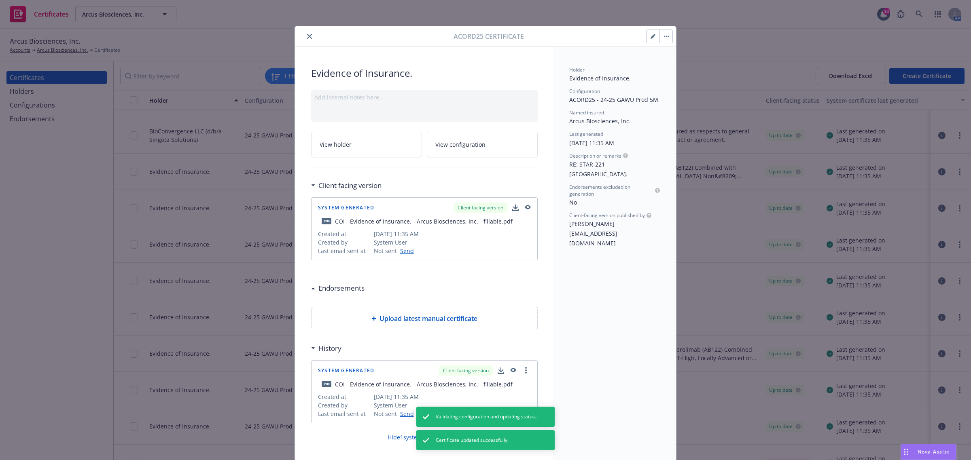
click at [308, 36] on icon "close" at bounding box center [309, 36] width 5 height 5
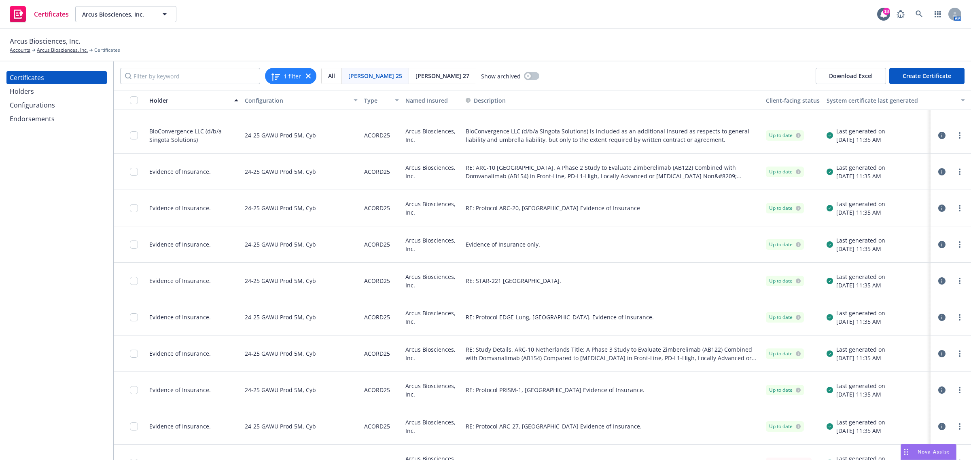
click at [938, 280] on icon "button" at bounding box center [941, 281] width 7 height 7
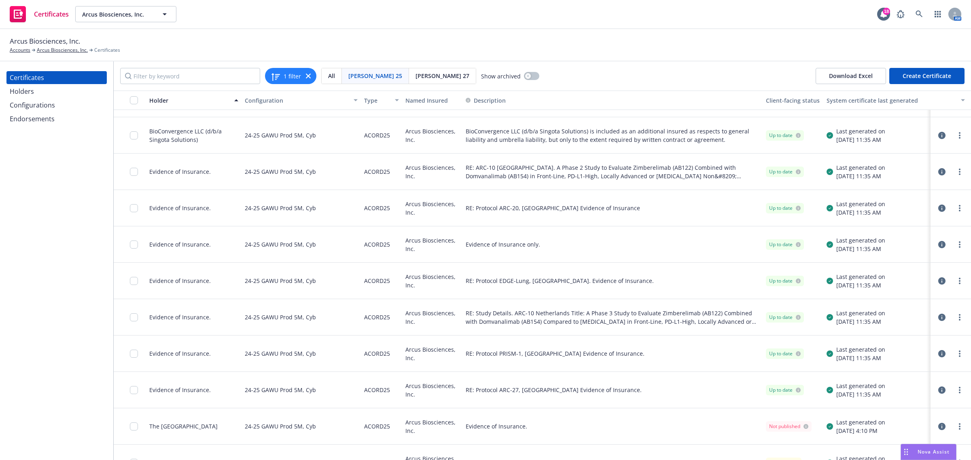
click at [648, 260] on div "Evidence of Insurance only." at bounding box center [612, 245] width 300 height 36
click at [650, 283] on div "RE: Protocol EDGE-Lung, United States. Evidence of Insurance." at bounding box center [612, 281] width 300 height 36
click at [938, 280] on icon "button" at bounding box center [941, 281] width 7 height 7
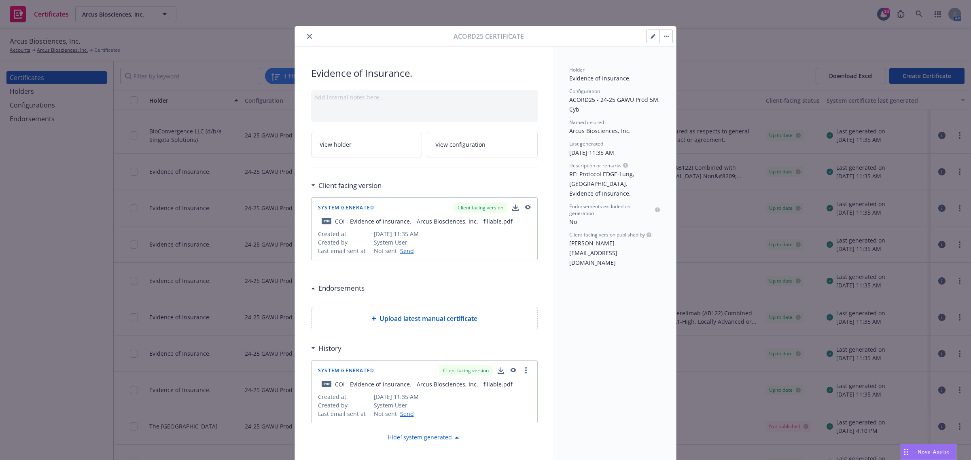
click at [651, 37] on icon "button" at bounding box center [653, 37] width 4 height 4
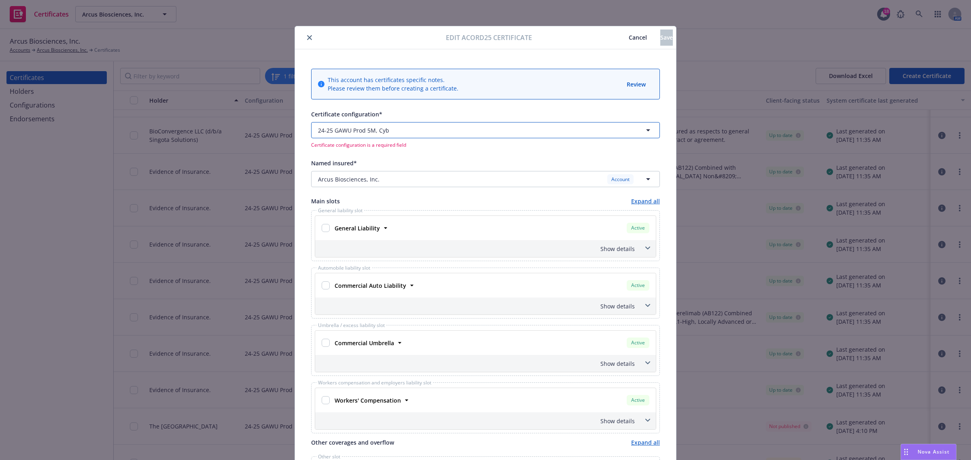
click at [458, 128] on span "button" at bounding box center [486, 130] width 189 height 8
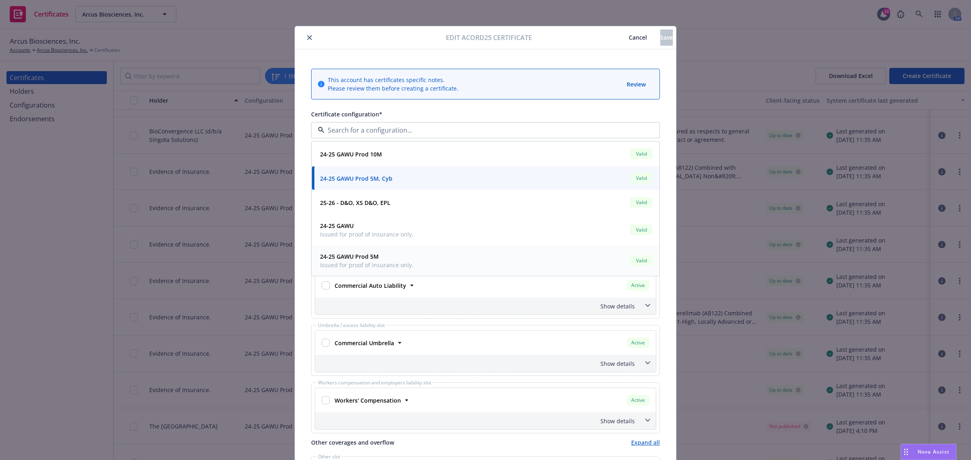
click at [446, 265] on div "24-25 GAWU Prod 5M Issued for proof of insurance only. Valid" at bounding box center [485, 261] width 337 height 20
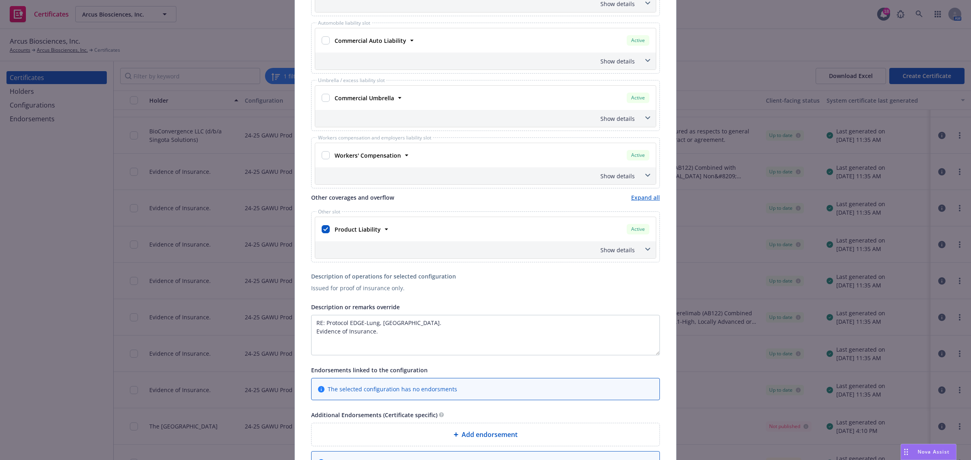
scroll to position [253, 0]
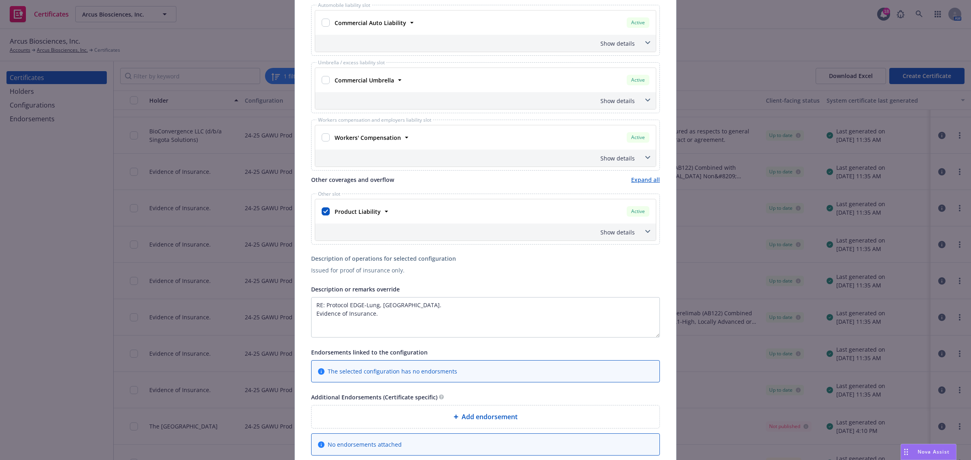
click at [641, 230] on span at bounding box center [647, 231] width 13 height 13
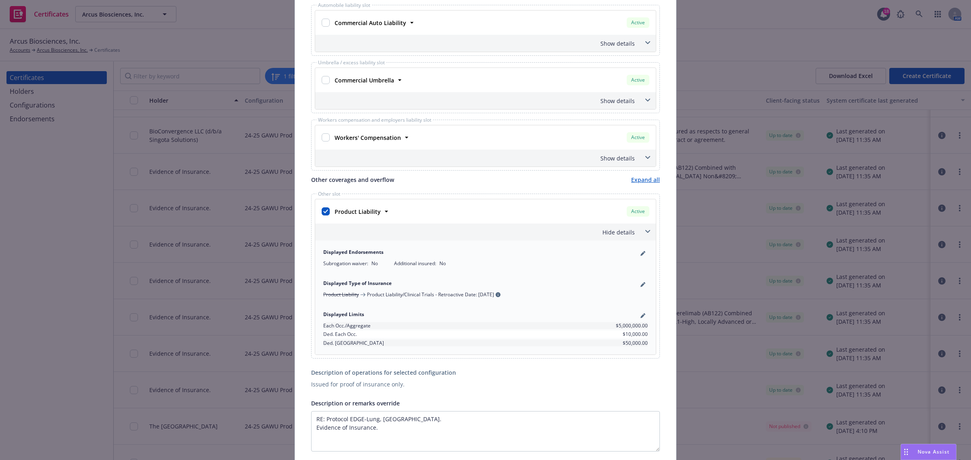
click at [641, 231] on span at bounding box center [647, 231] width 13 height 13
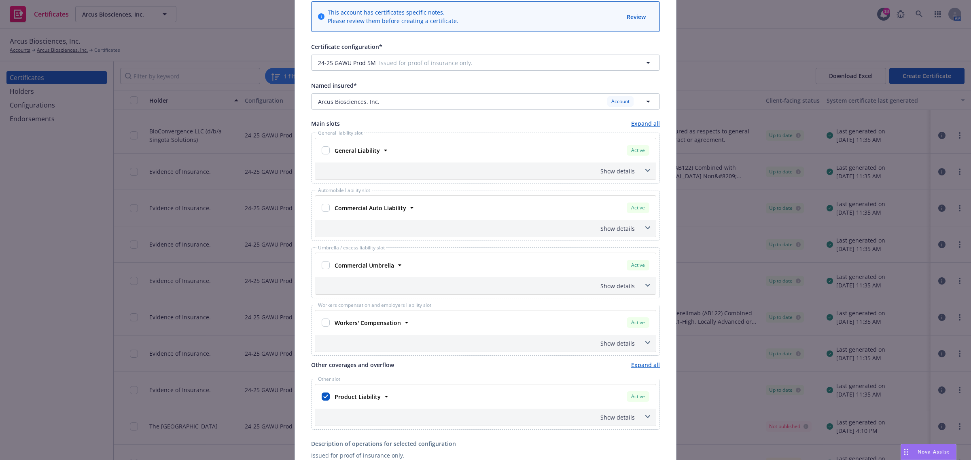
scroll to position [0, 0]
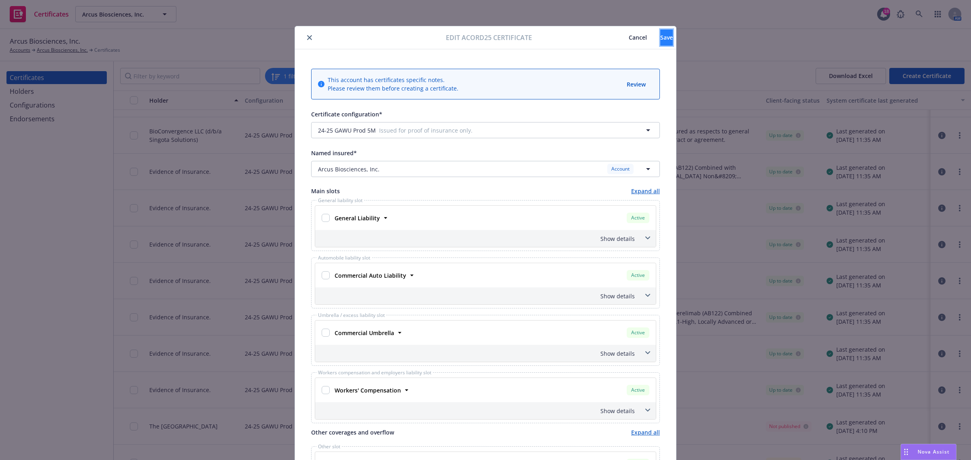
click at [660, 35] on span "Save" at bounding box center [666, 38] width 13 height 8
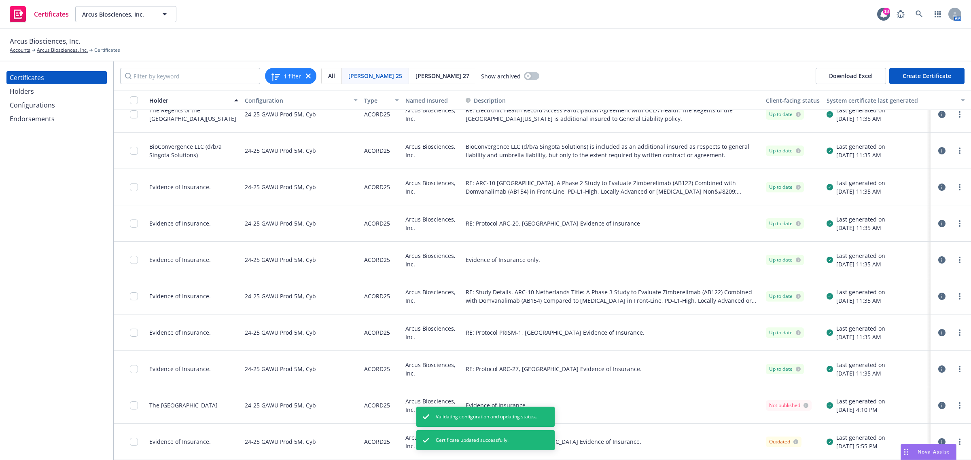
scroll to position [203, 0]
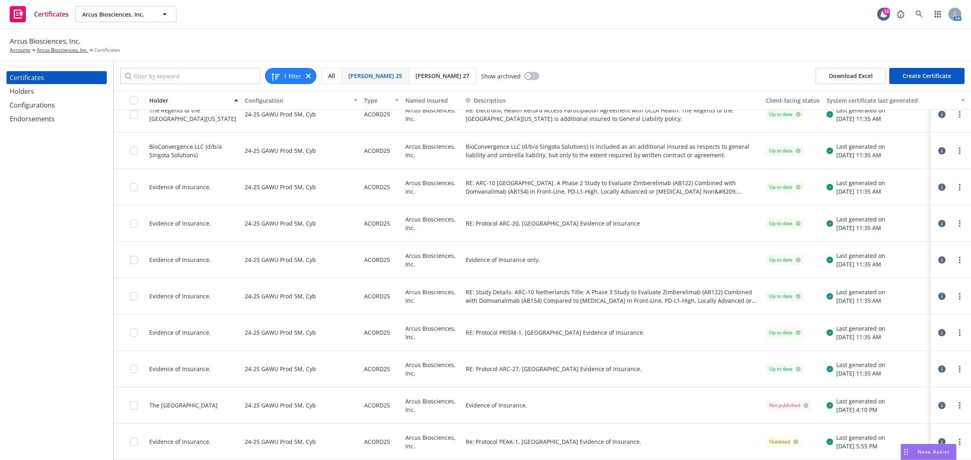
click at [727, 247] on div "Evidence of Insurance only." at bounding box center [612, 260] width 300 height 36
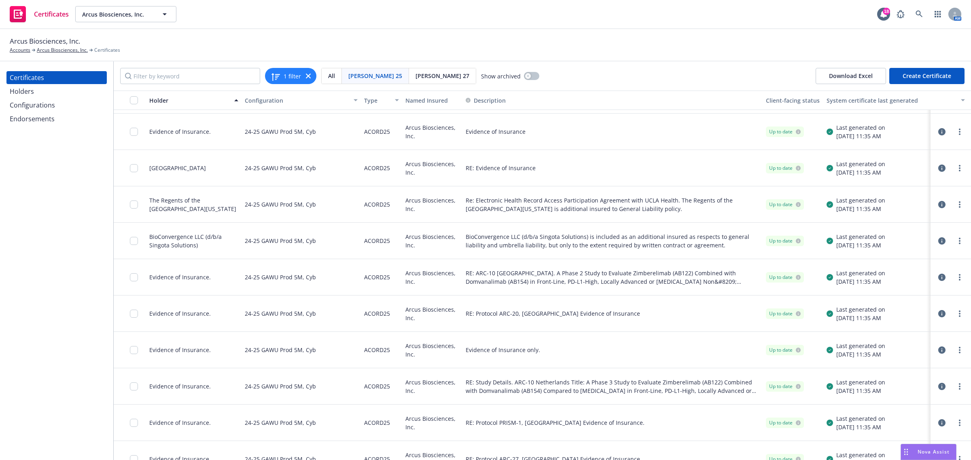
scroll to position [152, 0]
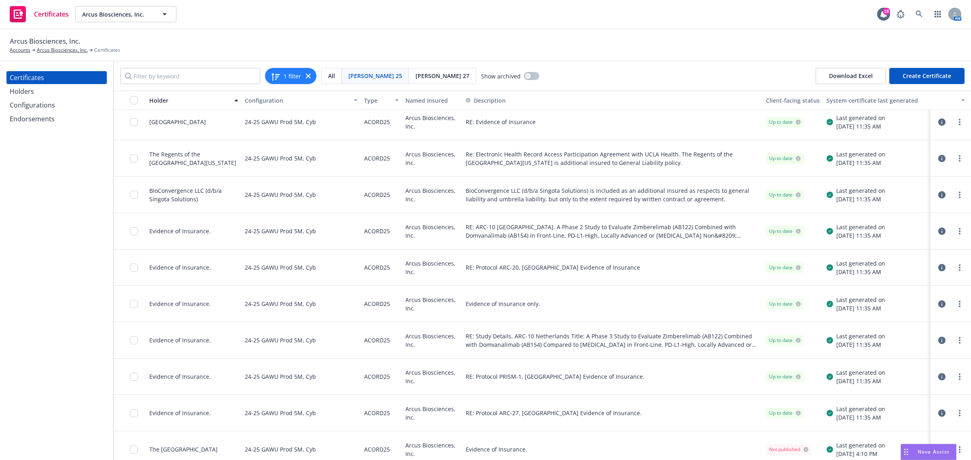
click at [938, 341] on icon "button" at bounding box center [941, 340] width 7 height 7
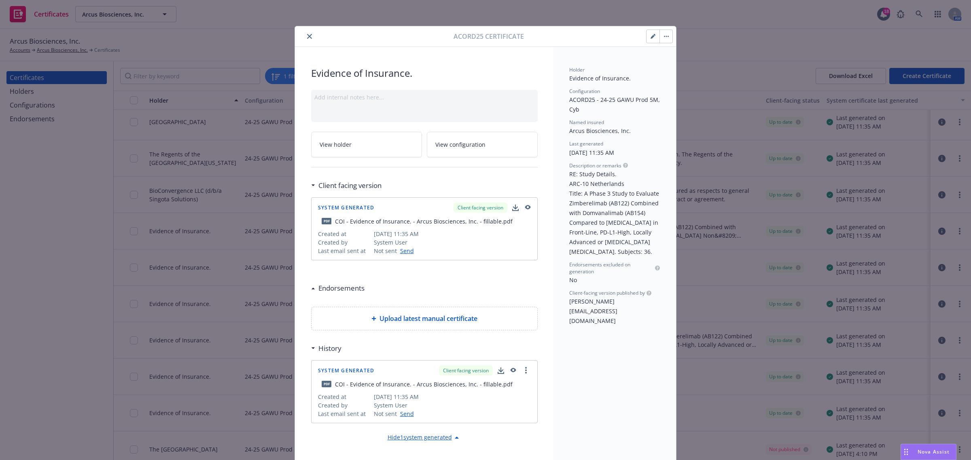
click at [651, 37] on icon "button" at bounding box center [653, 36] width 5 height 5
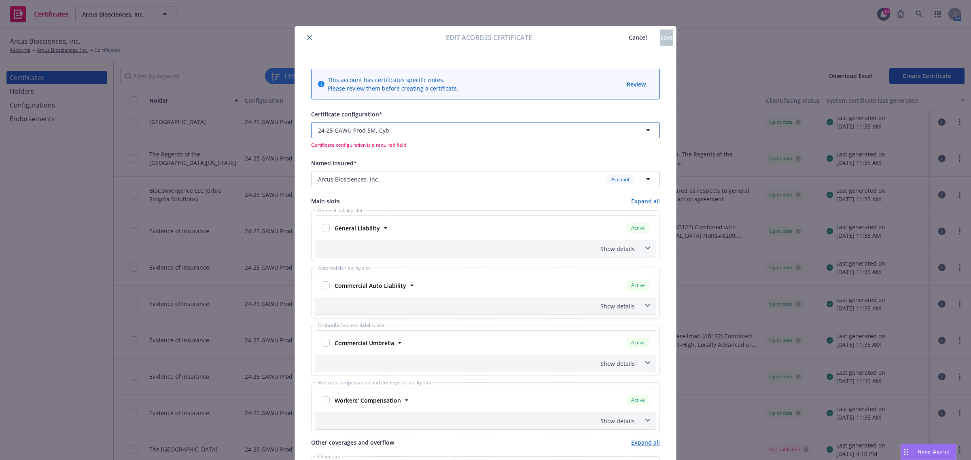
click at [536, 132] on span "button" at bounding box center [486, 130] width 189 height 8
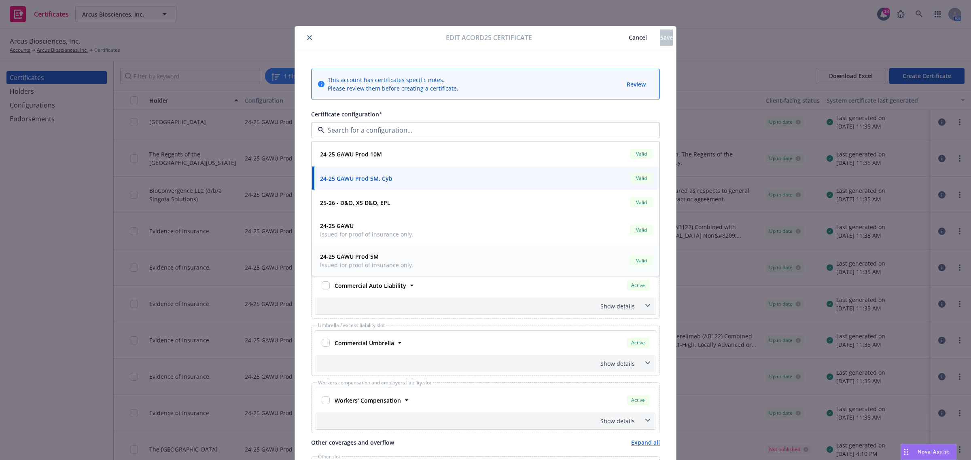
click at [472, 266] on div "24-25 GAWU Prod 5M Issued for proof of insurance only. Valid" at bounding box center [485, 261] width 337 height 20
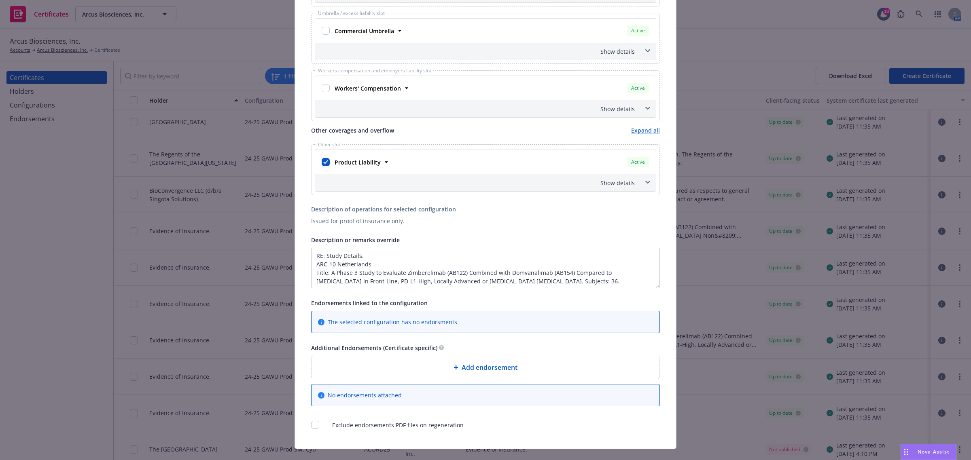
scroll to position [303, 0]
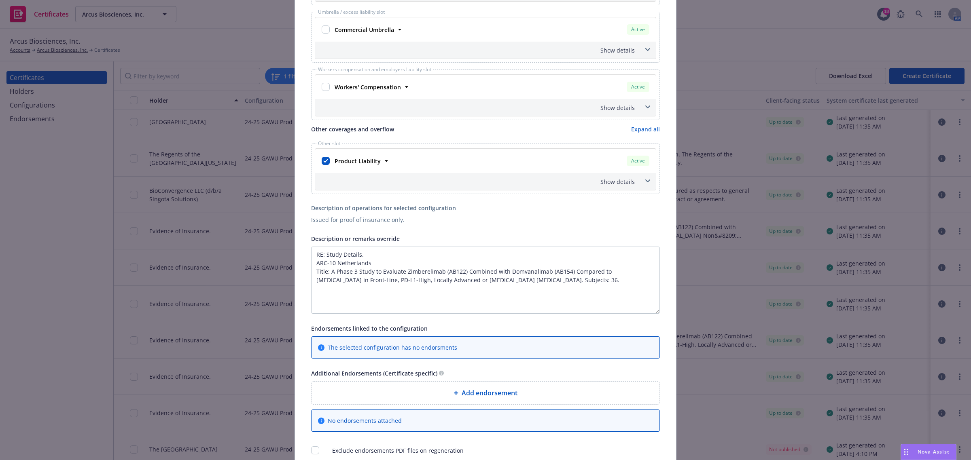
drag, startPoint x: 653, startPoint y: 288, endPoint x: 653, endPoint y: 312, distance: 24.3
click at [653, 312] on textarea "RE: Study Details. ARC-10 Netherlands Title: A Phase 3 Study to Evaluate Zimber…" at bounding box center [485, 280] width 349 height 67
click at [648, 183] on span at bounding box center [647, 181] width 13 height 13
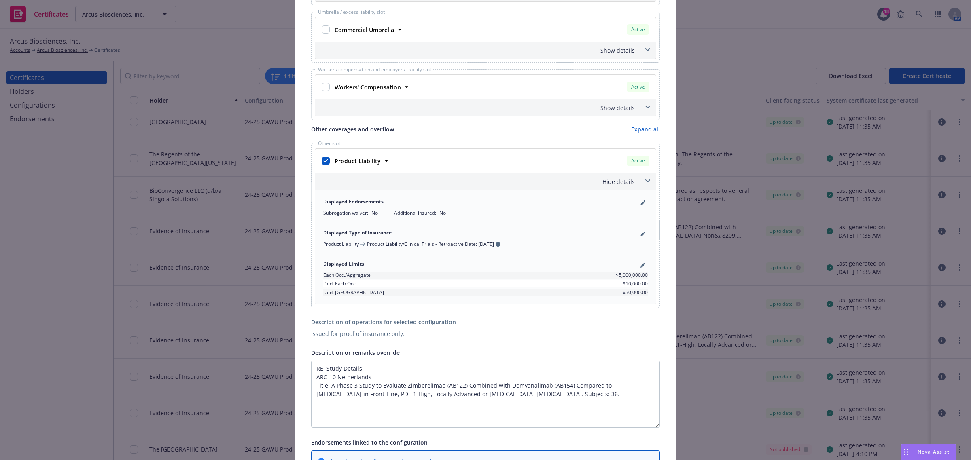
click at [648, 183] on span at bounding box center [647, 181] width 13 height 13
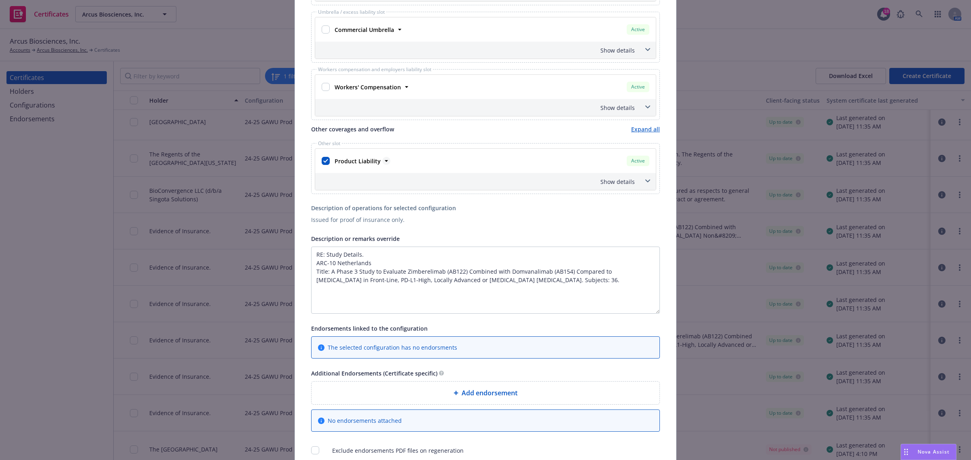
click at [382, 161] on icon at bounding box center [386, 161] width 8 height 8
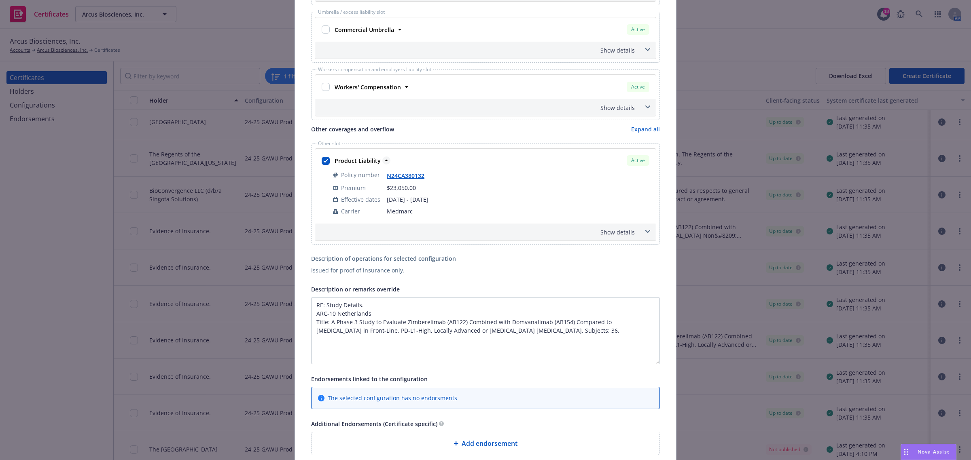
click at [382, 161] on icon at bounding box center [386, 161] width 8 height 8
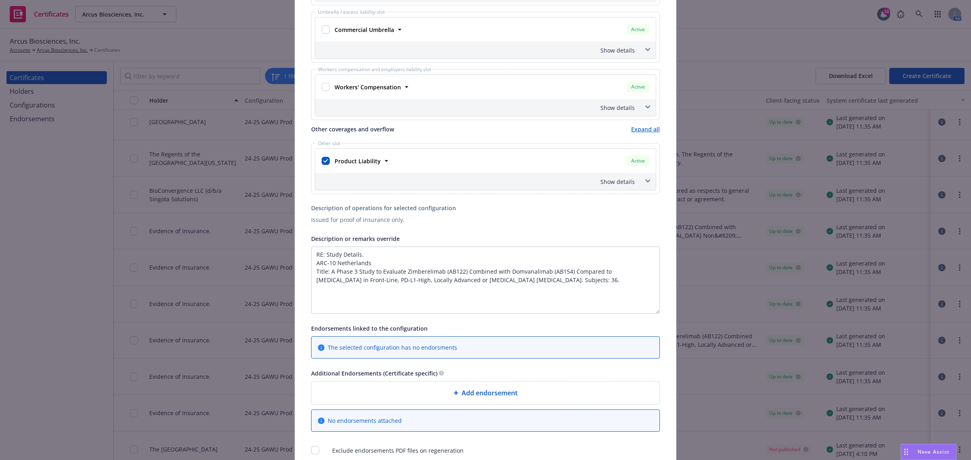
click at [641, 179] on span at bounding box center [647, 181] width 13 height 13
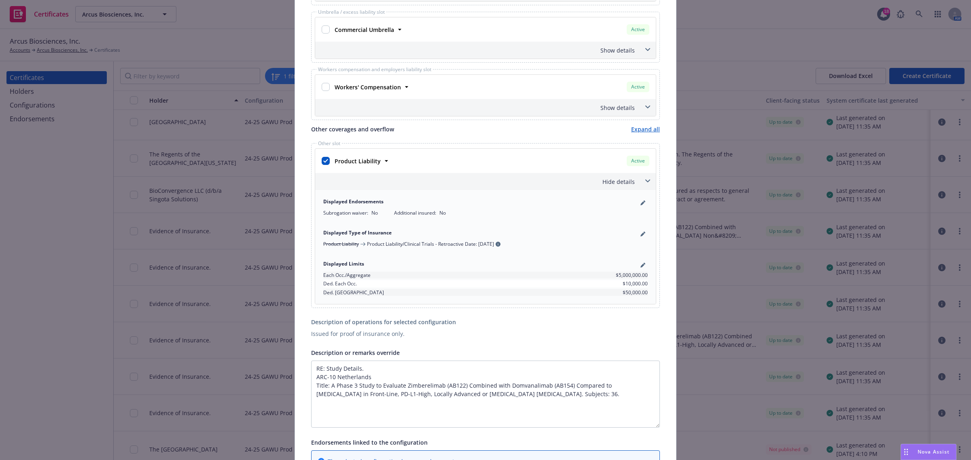
click at [641, 179] on span at bounding box center [647, 181] width 13 height 13
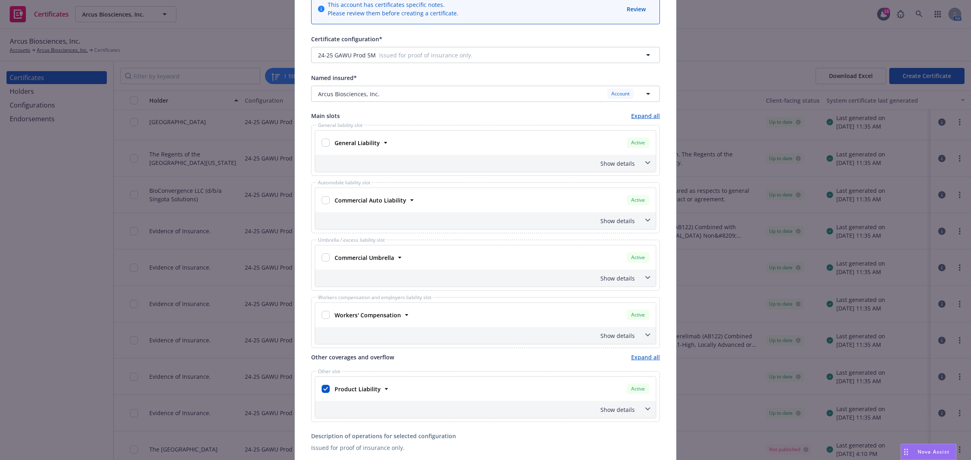
scroll to position [0, 0]
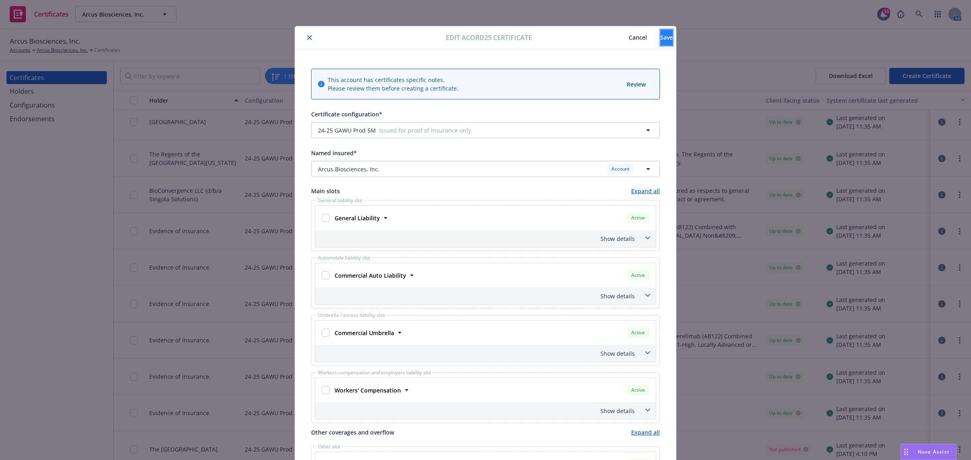
click at [660, 38] on span "Save" at bounding box center [666, 38] width 13 height 8
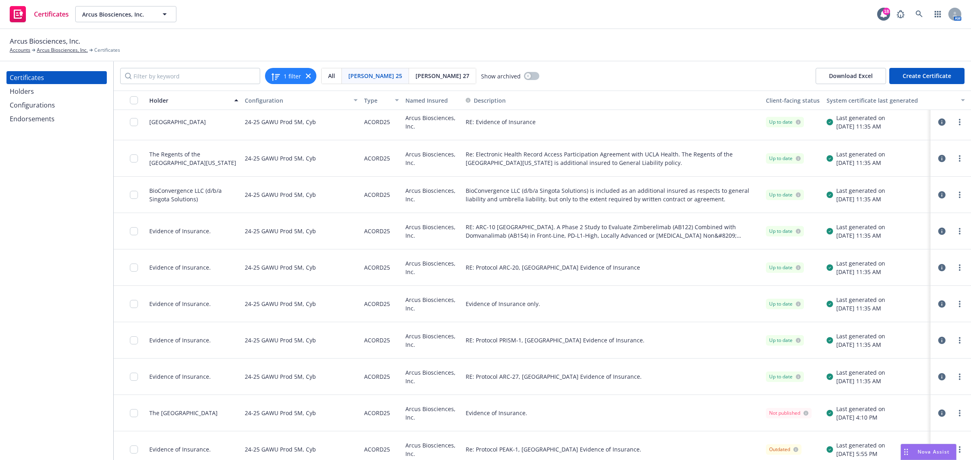
click at [938, 340] on icon "button" at bounding box center [941, 340] width 7 height 7
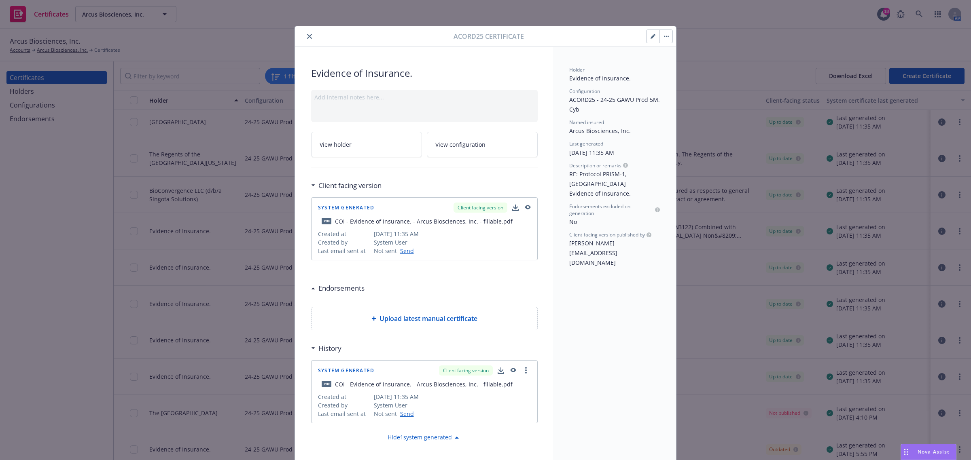
click at [650, 39] on button "button" at bounding box center [652, 36] width 13 height 13
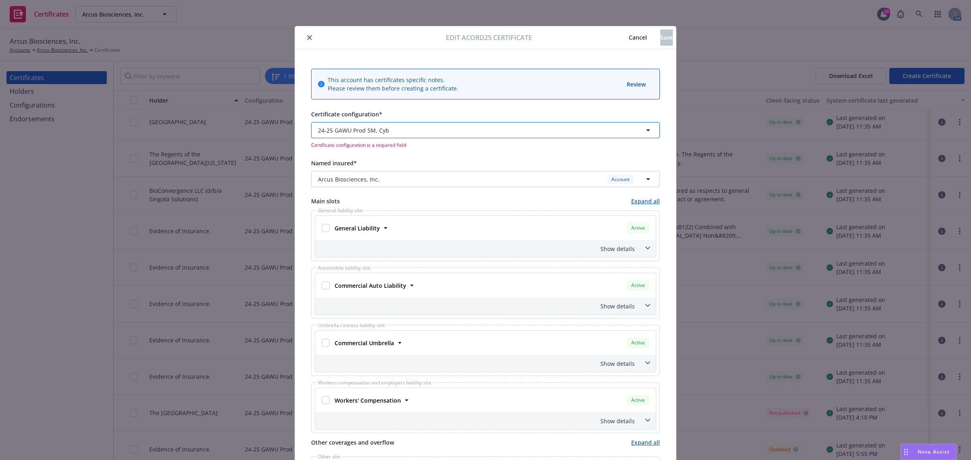
click at [409, 135] on button "24-25 GAWU Prod 5M, Cyb" at bounding box center [485, 130] width 349 height 16
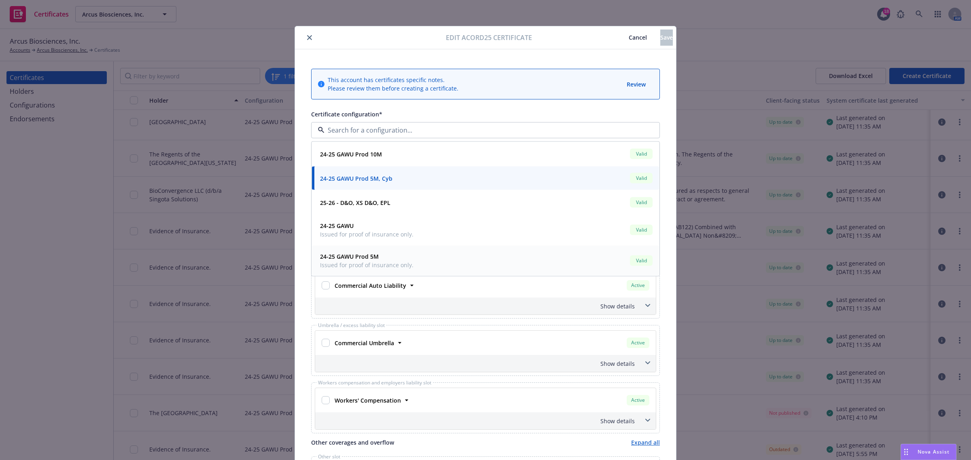
click at [396, 269] on span "Issued for proof of insurance only." at bounding box center [366, 265] width 93 height 8
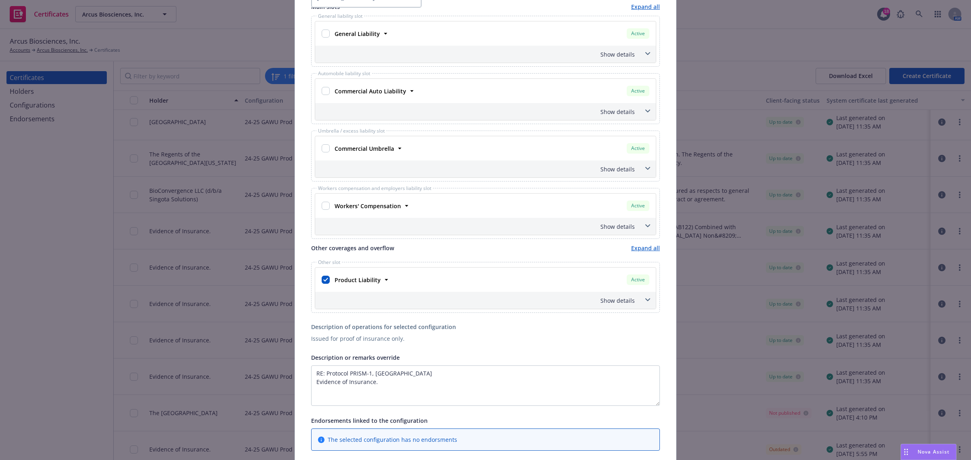
scroll to position [202, 0]
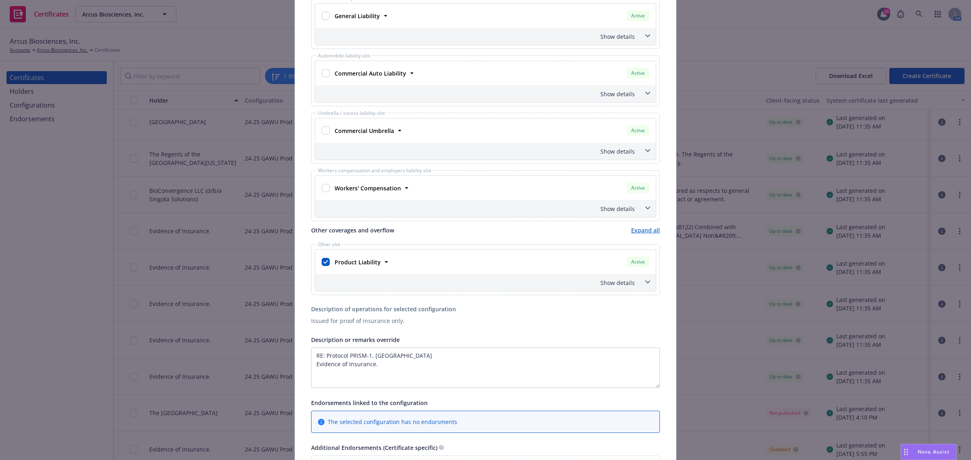
click at [653, 290] on div "Other slot Product Liability Active Policy number N24CA380132 Premium $23,050.0…" at bounding box center [485, 269] width 349 height 51
click at [647, 286] on span at bounding box center [647, 282] width 13 height 13
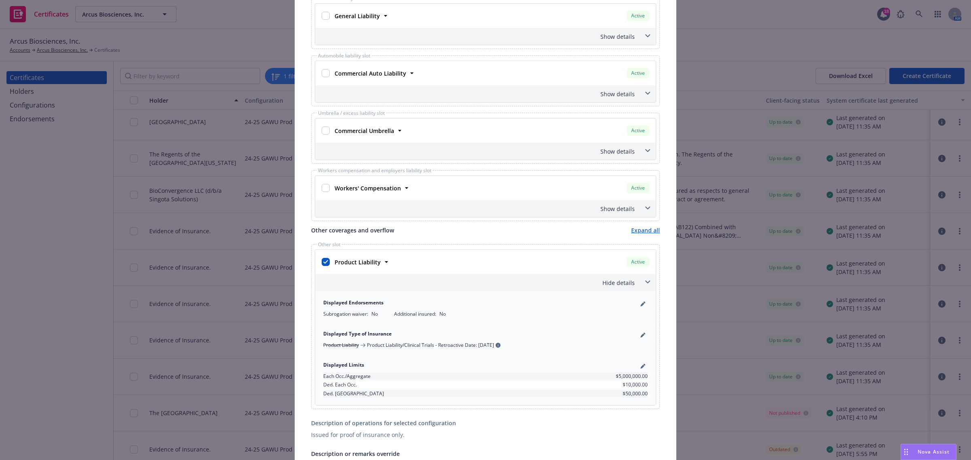
click at [646, 282] on span at bounding box center [647, 282] width 13 height 13
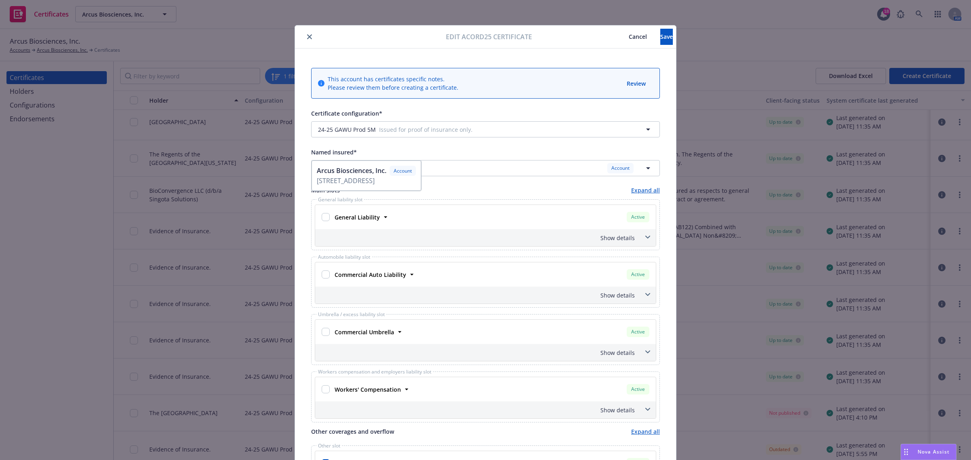
scroll to position [0, 0]
click at [660, 45] on button "Save" at bounding box center [666, 38] width 13 height 16
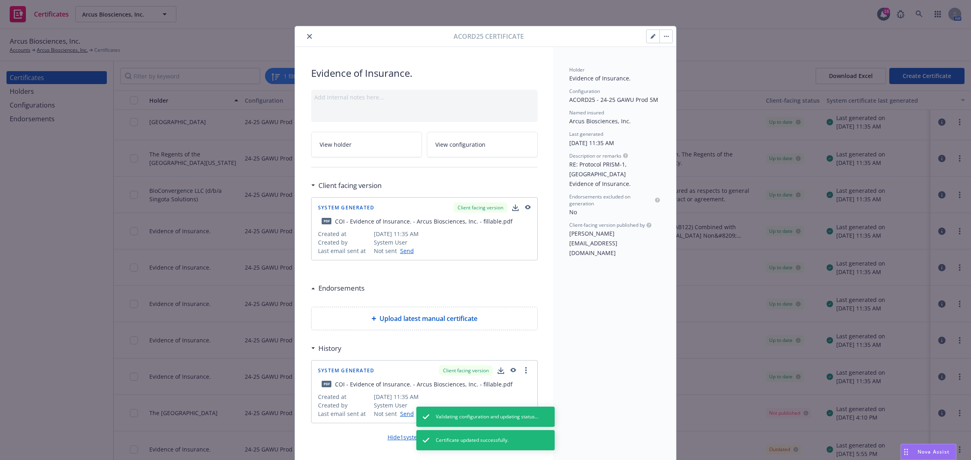
scroll to position [130, 0]
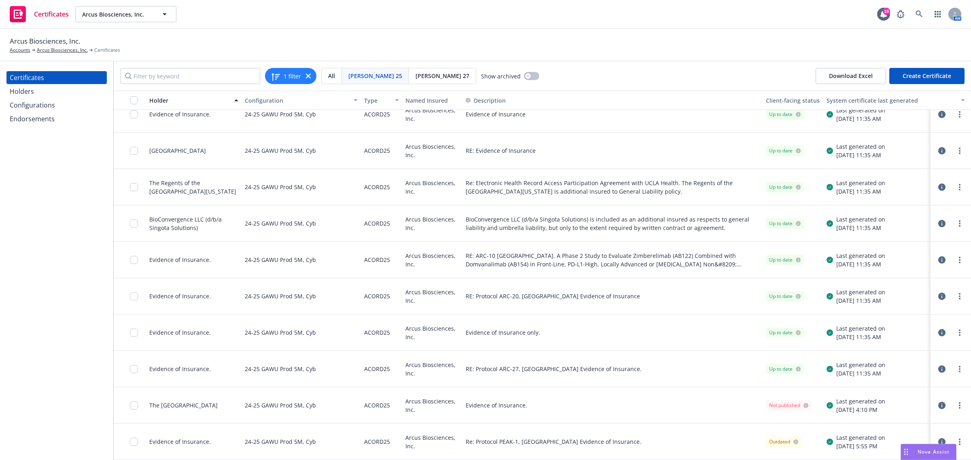
click at [938, 366] on icon "button" at bounding box center [941, 369] width 7 height 7
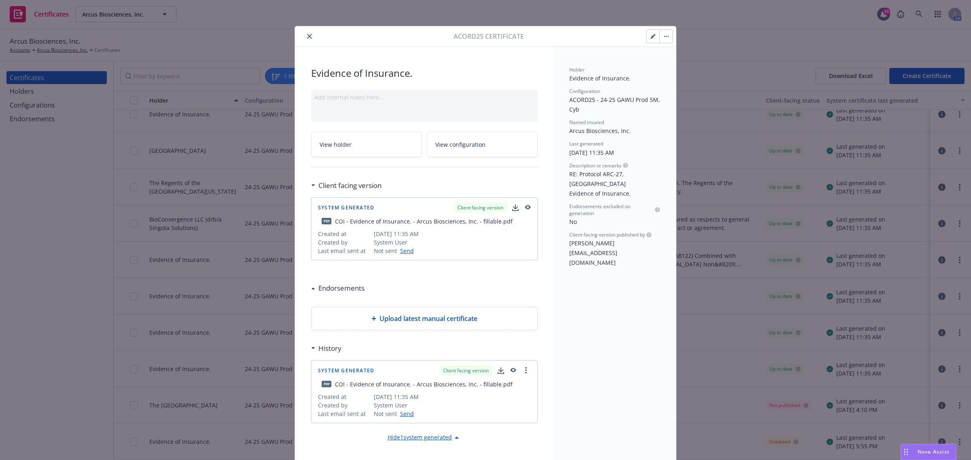
click at [651, 39] on icon "button" at bounding box center [653, 36] width 5 height 5
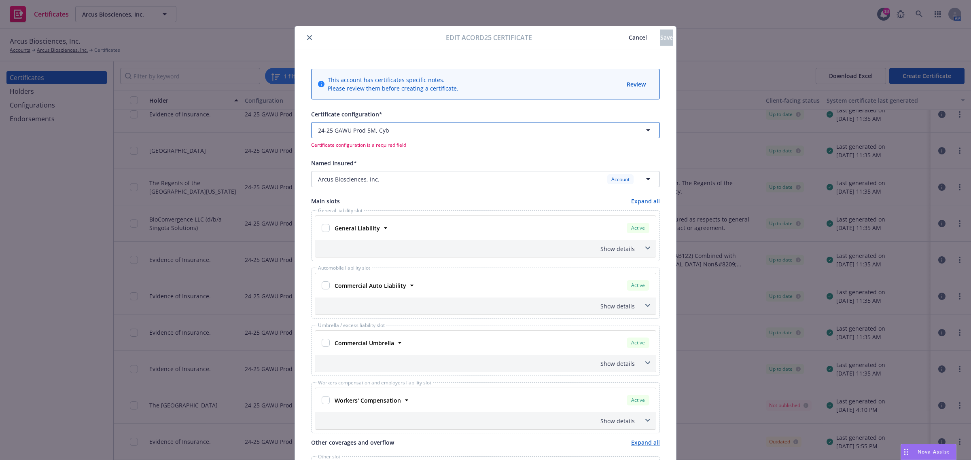
click at [479, 134] on span "button" at bounding box center [486, 130] width 189 height 8
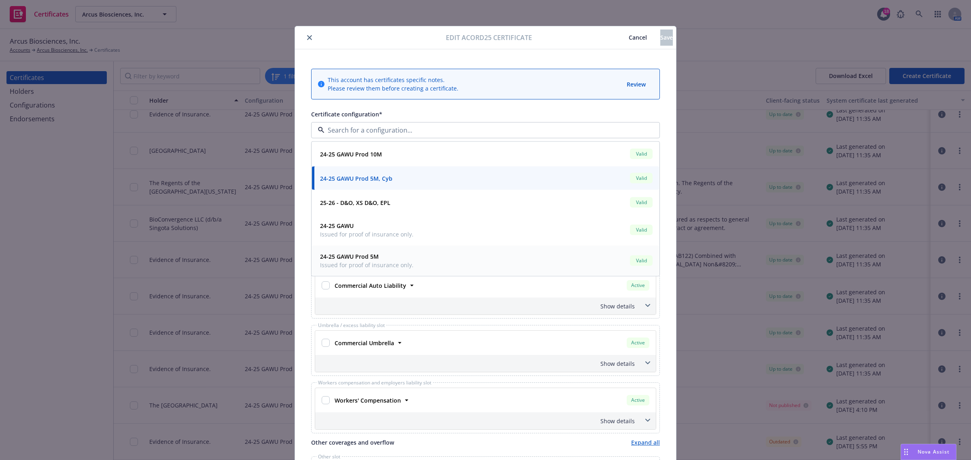
click at [435, 261] on div "24-25 GAWU Prod 5M Issued for proof of insurance only. Valid" at bounding box center [485, 261] width 337 height 20
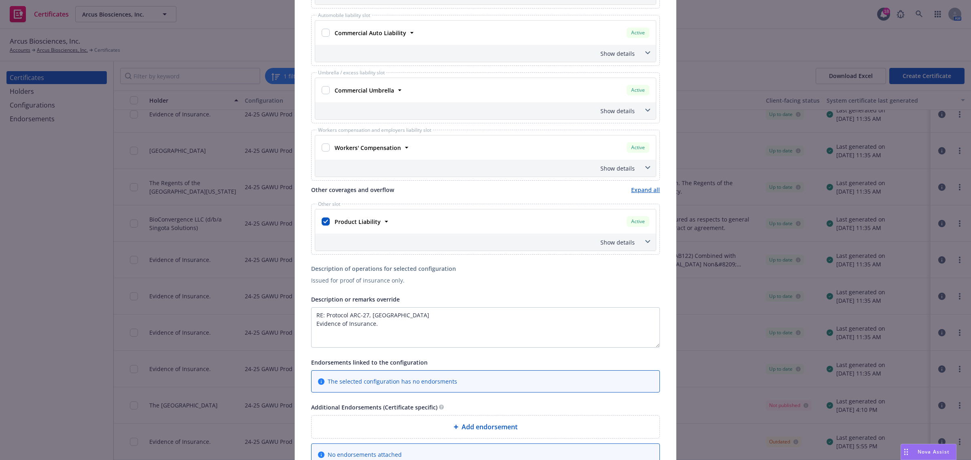
scroll to position [253, 0]
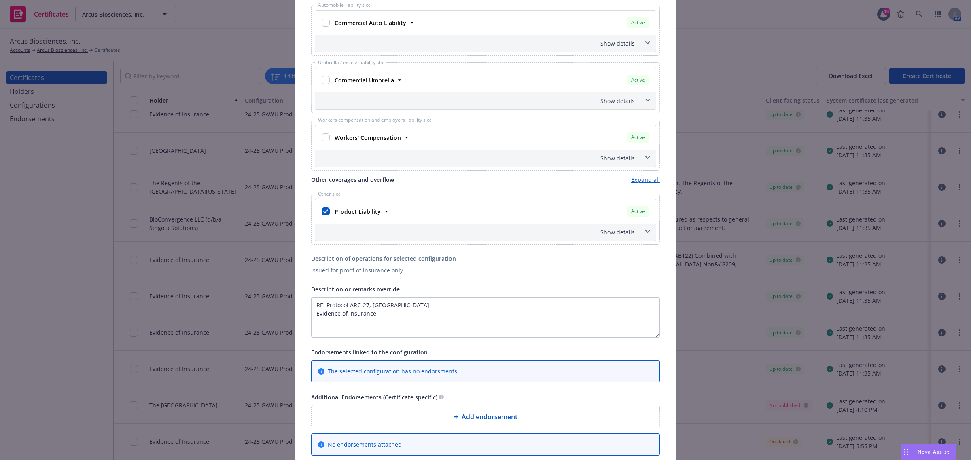
click at [641, 230] on span at bounding box center [647, 231] width 13 height 13
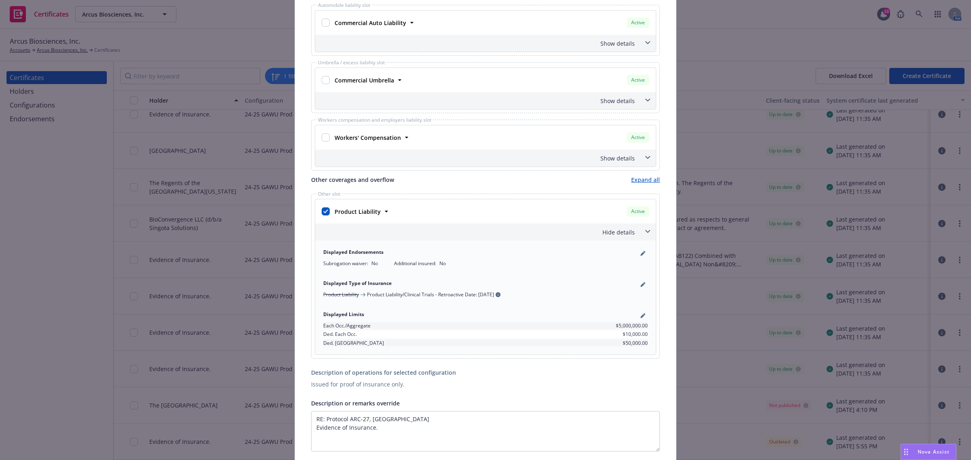
click at [641, 230] on span at bounding box center [647, 231] width 13 height 13
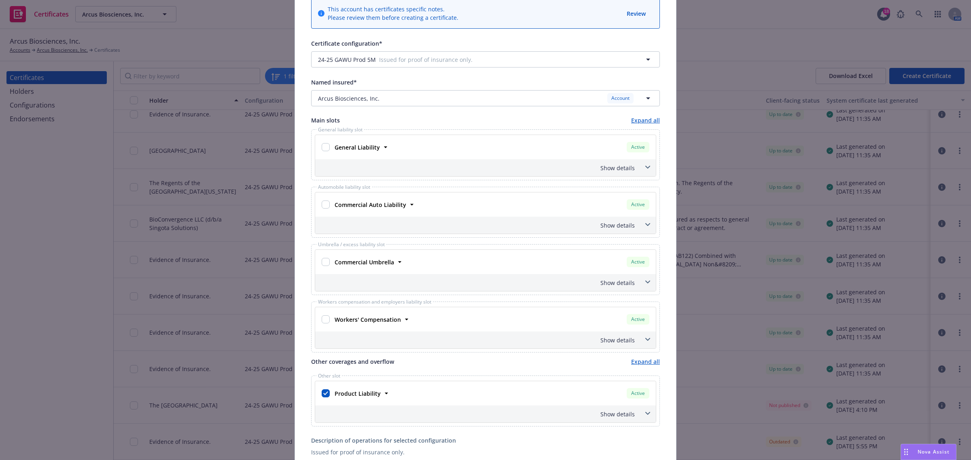
scroll to position [0, 0]
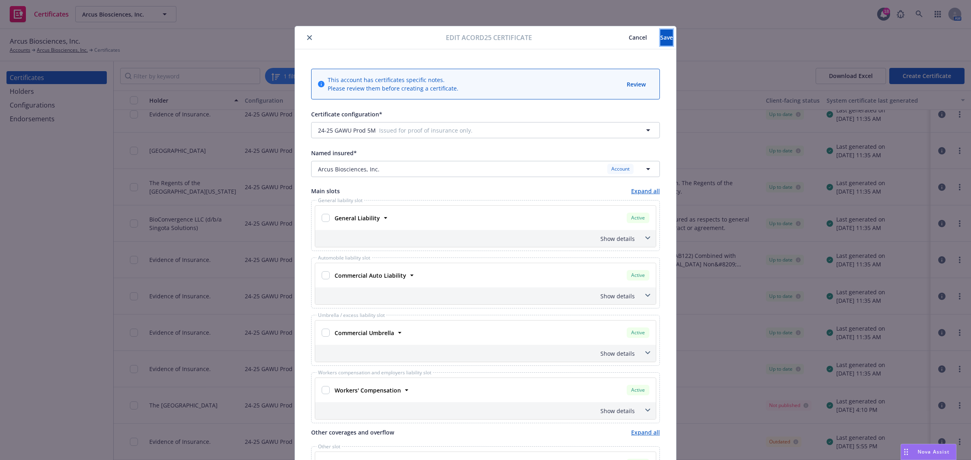
click at [666, 29] on div "Edit Acord25 certificate Cancel Save" at bounding box center [485, 37] width 381 height 23
drag, startPoint x: 640, startPoint y: 38, endPoint x: 640, endPoint y: 64, distance: 25.9
click at [660, 38] on button "Save" at bounding box center [666, 38] width 13 height 16
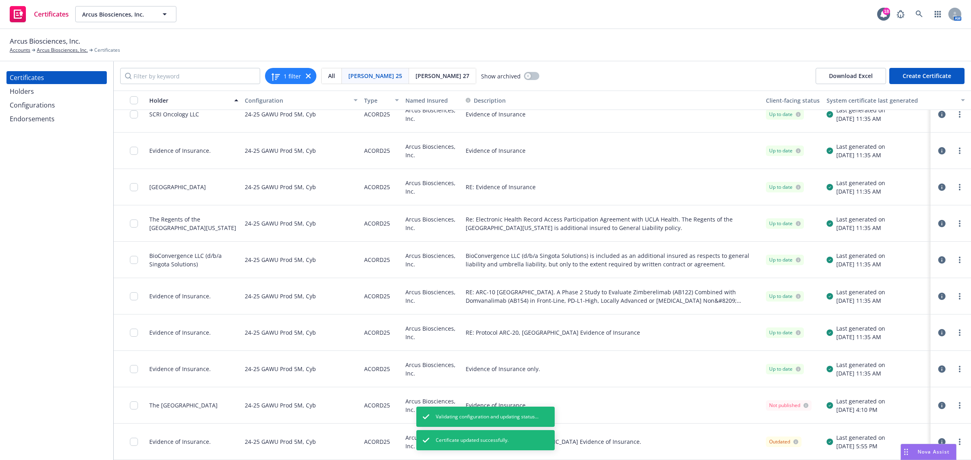
scroll to position [94, 0]
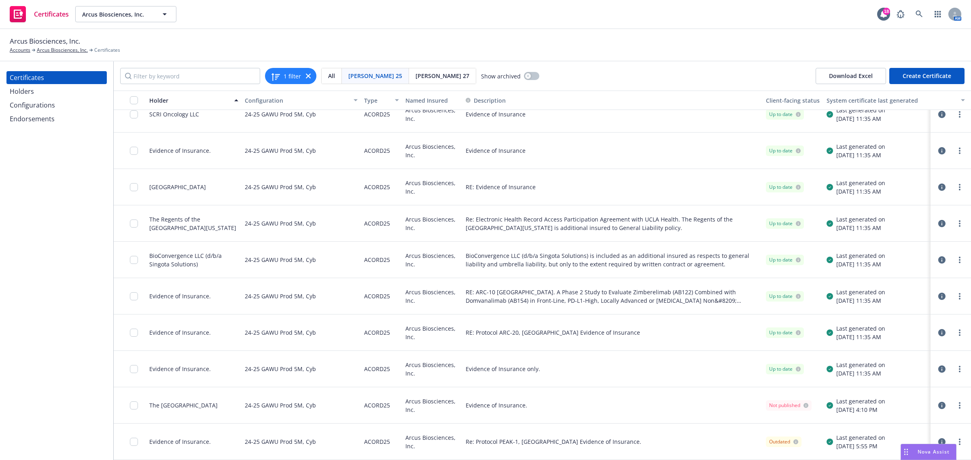
click at [938, 439] on icon "button" at bounding box center [941, 442] width 7 height 7
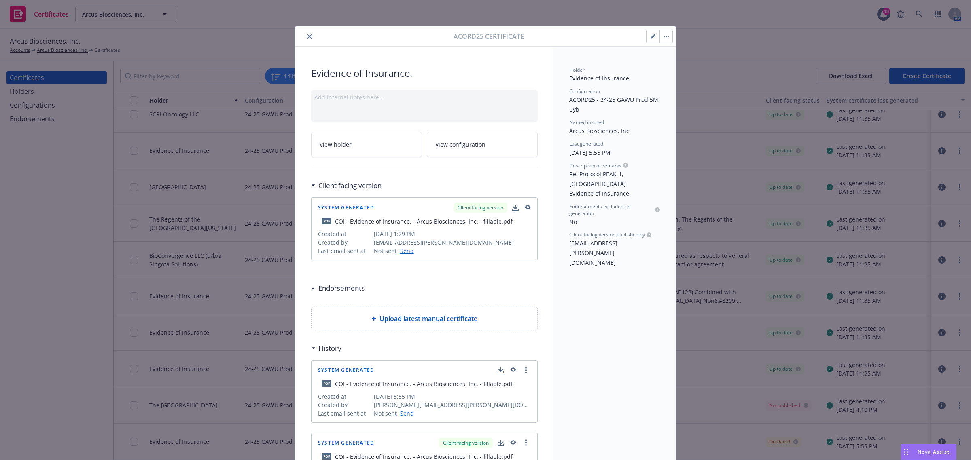
click at [651, 34] on icon "button" at bounding box center [653, 36] width 5 height 5
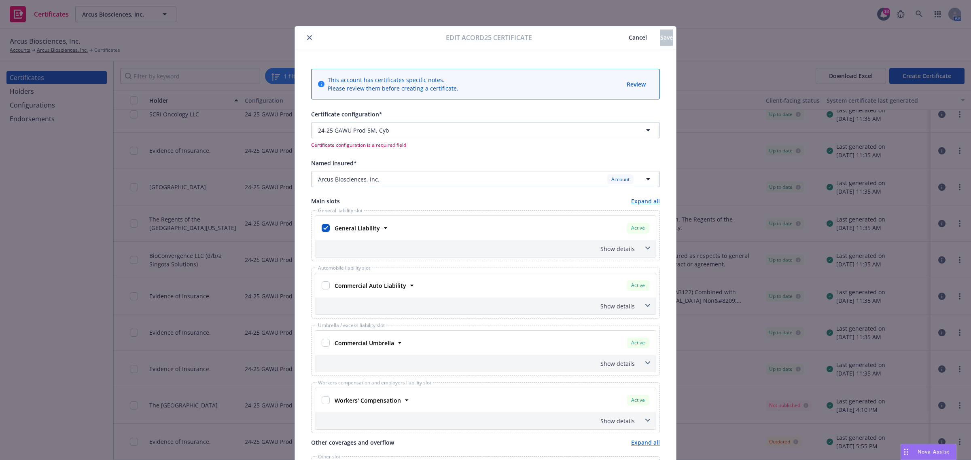
click at [615, 41] on button "Cancel" at bounding box center [637, 38] width 45 height 16
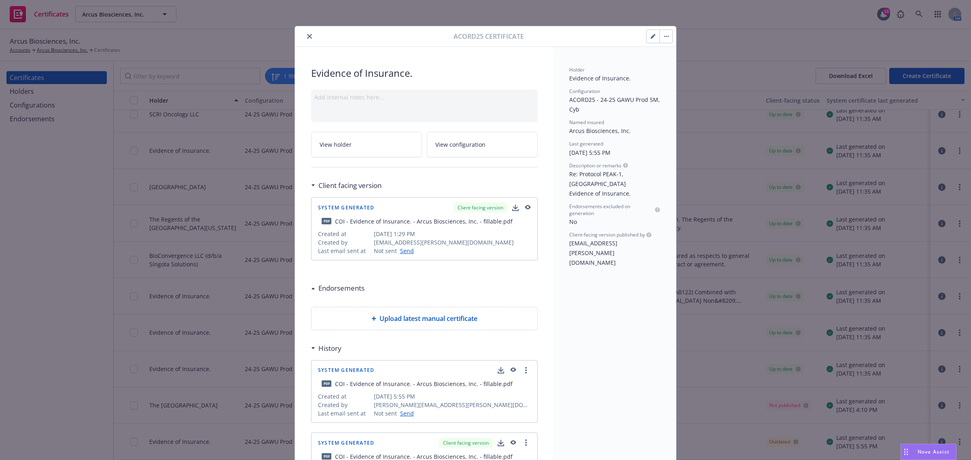
click at [305, 36] on button "close" at bounding box center [310, 37] width 10 height 10
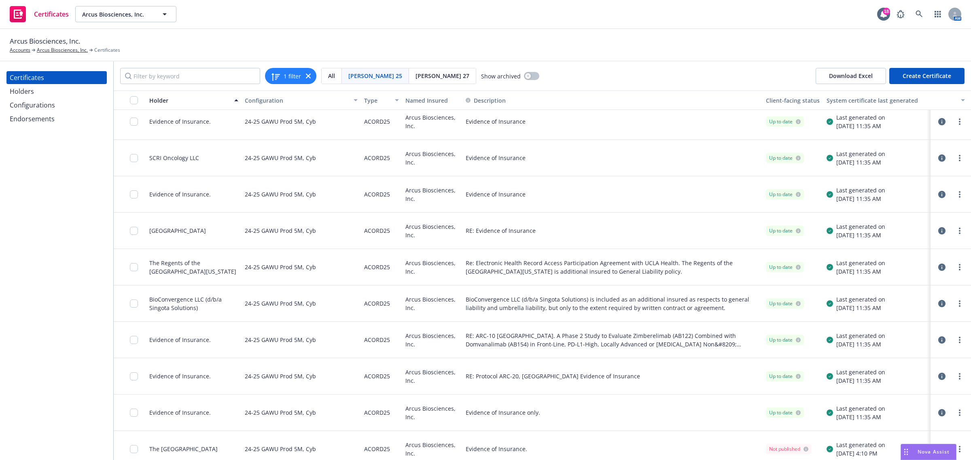
scroll to position [94, 0]
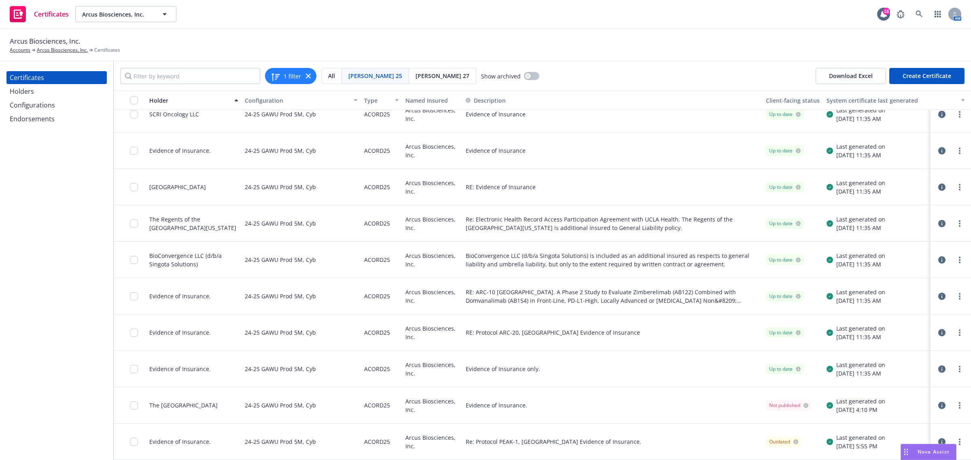
click at [620, 424] on div "Re: Protocol PEAK-1, Netherlands Evidence of Insurance." at bounding box center [612, 442] width 300 height 36
click at [684, 440] on div "Re: Protocol PEAK-1, Netherlands Evidence of Insurance." at bounding box center [612, 442] width 300 height 36
click at [938, 439] on icon "button" at bounding box center [941, 442] width 7 height 7
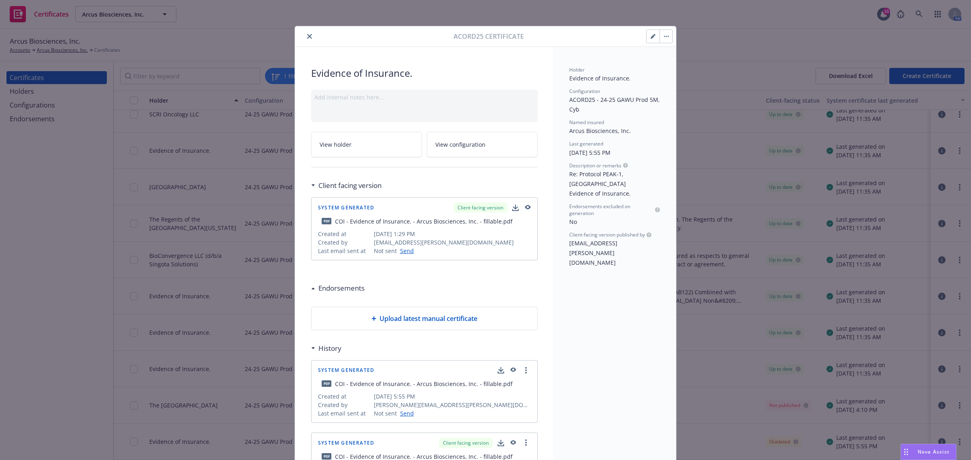
click at [651, 34] on icon "button" at bounding box center [653, 36] width 5 height 5
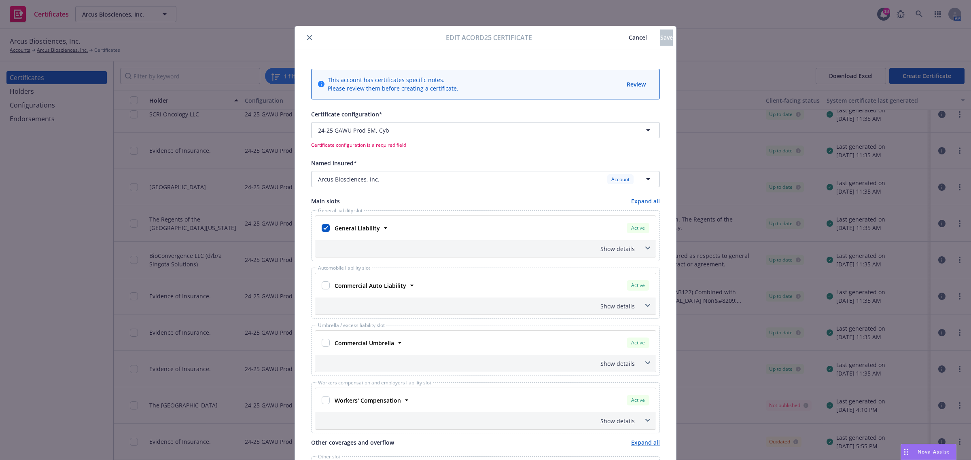
click at [629, 39] on span "Cancel" at bounding box center [638, 38] width 18 height 8
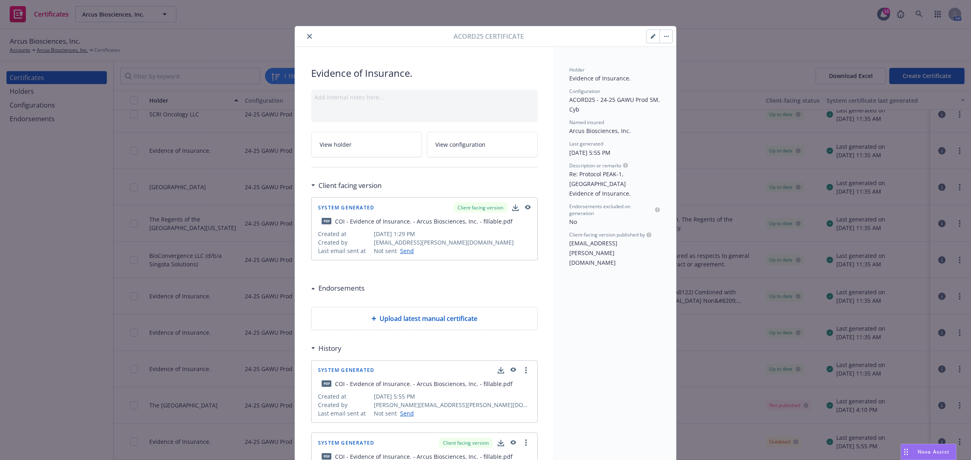
click at [300, 37] on div at bounding box center [375, 37] width 155 height 10
click at [307, 36] on icon "close" at bounding box center [309, 36] width 5 height 5
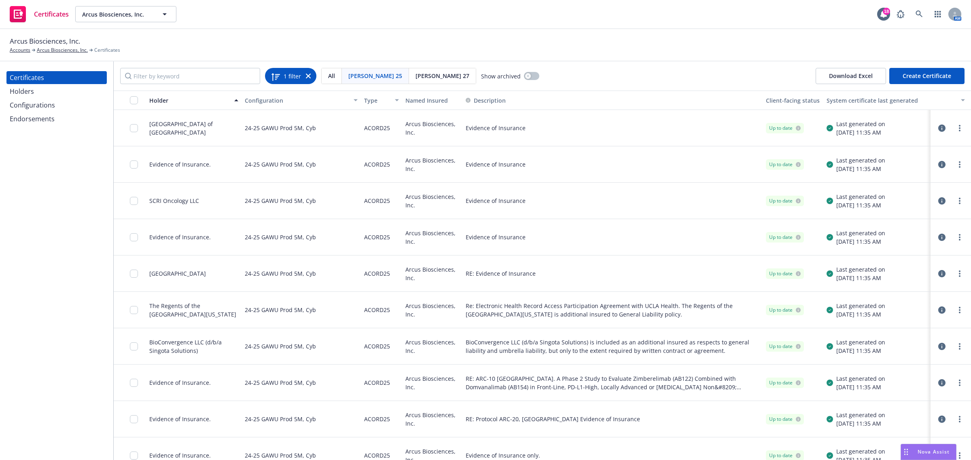
click at [308, 75] on icon at bounding box center [308, 76] width 5 height 5
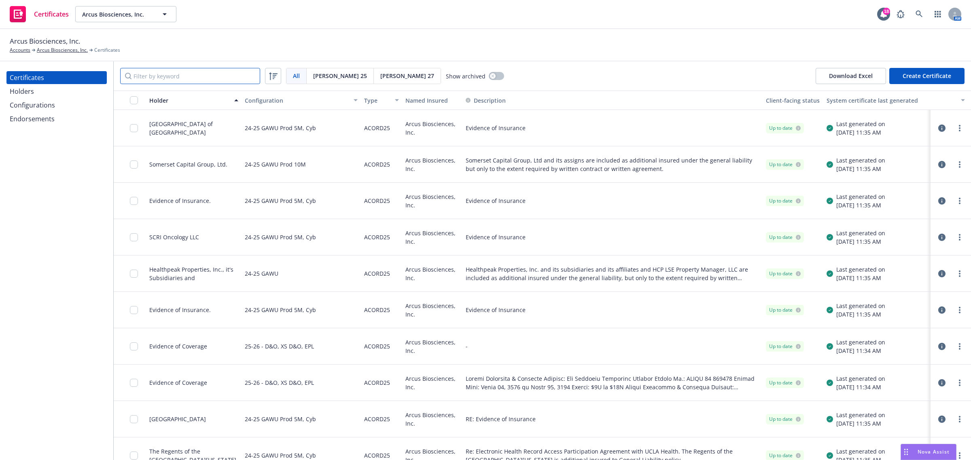
click at [213, 78] on input "Filter by keyword" at bounding box center [190, 76] width 140 height 16
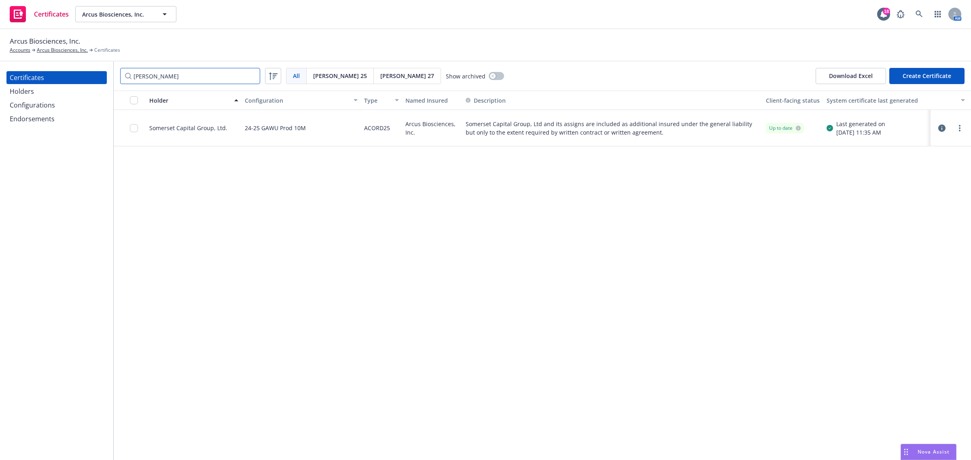
type input "somers"
click at [937, 127] on button "button" at bounding box center [942, 128] width 10 height 10
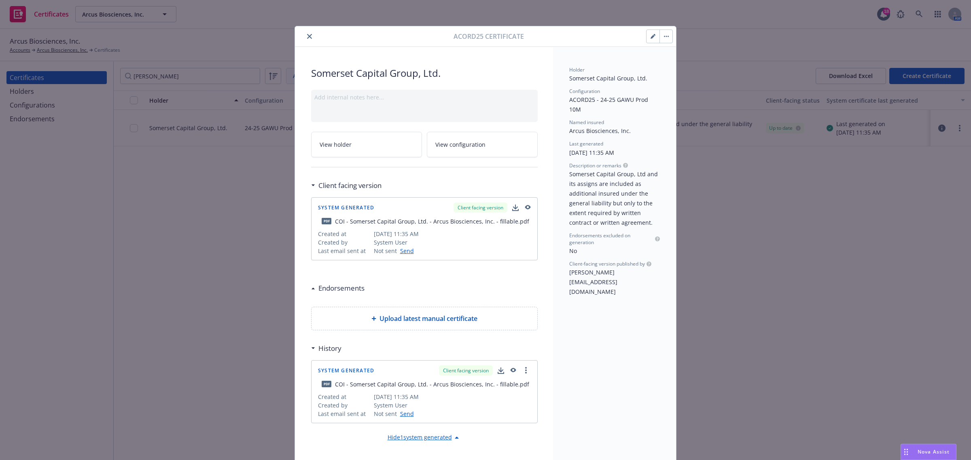
click at [648, 32] on button "button" at bounding box center [652, 36] width 13 height 13
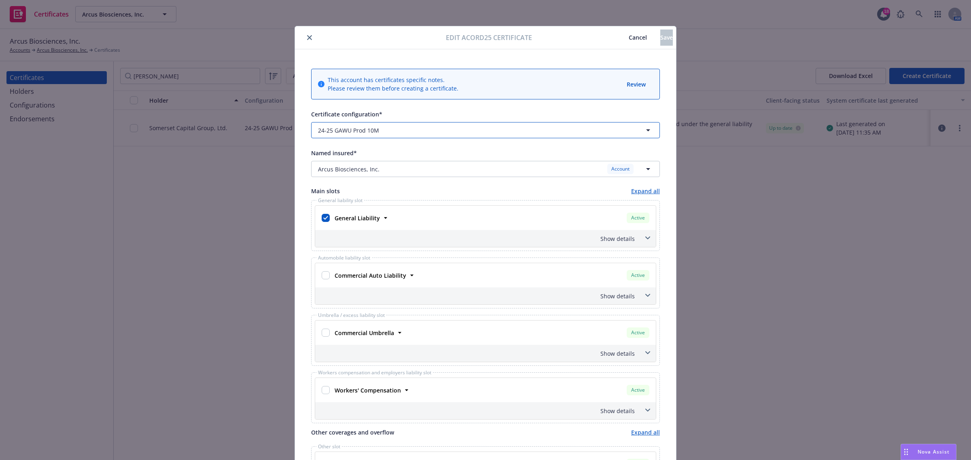
click at [606, 130] on button "24-25 GAWU Prod 10M" at bounding box center [485, 130] width 349 height 16
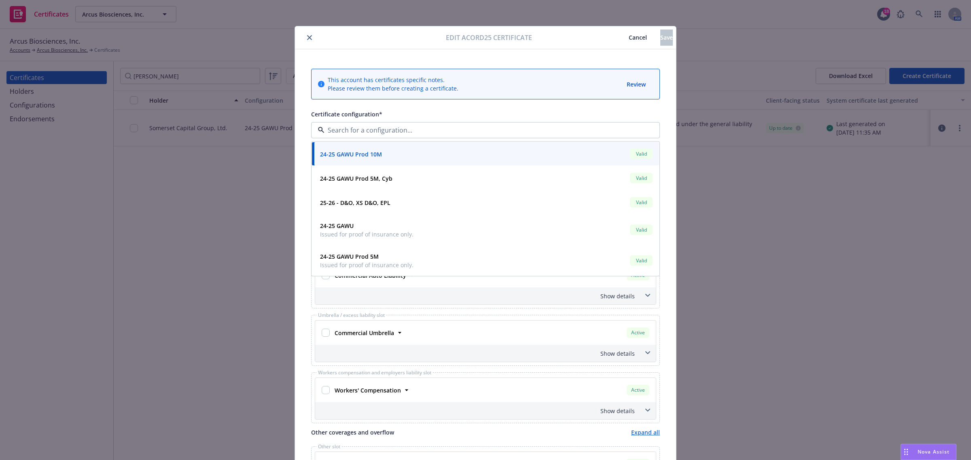
click at [665, 245] on div "This account has certificates specific notes. Please review them before creatin…" at bounding box center [485, 400] width 381 height 702
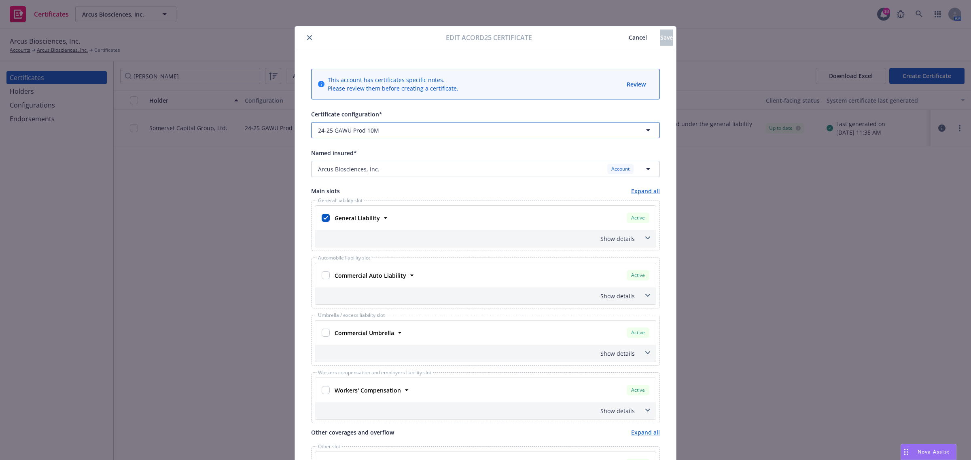
click at [456, 129] on span "button" at bounding box center [481, 130] width 199 height 8
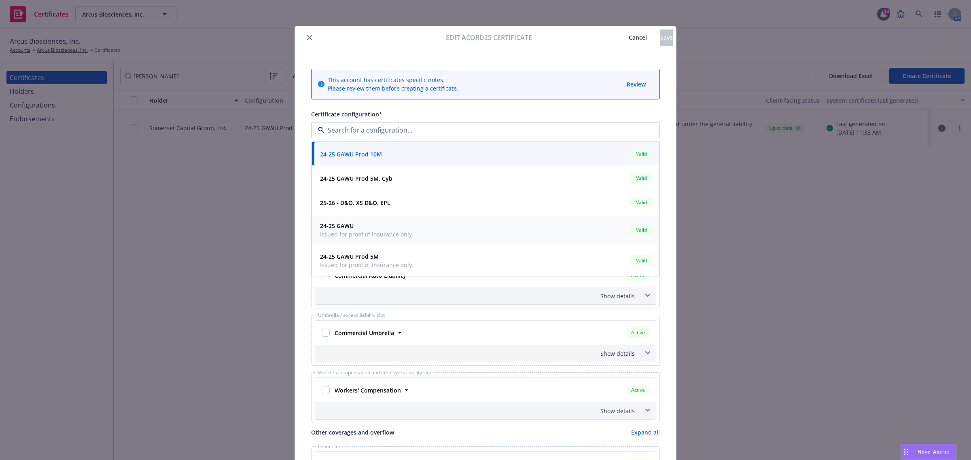
click at [421, 229] on div "24-25 GAWU Issued for proof of insurance only. Valid" at bounding box center [485, 230] width 337 height 20
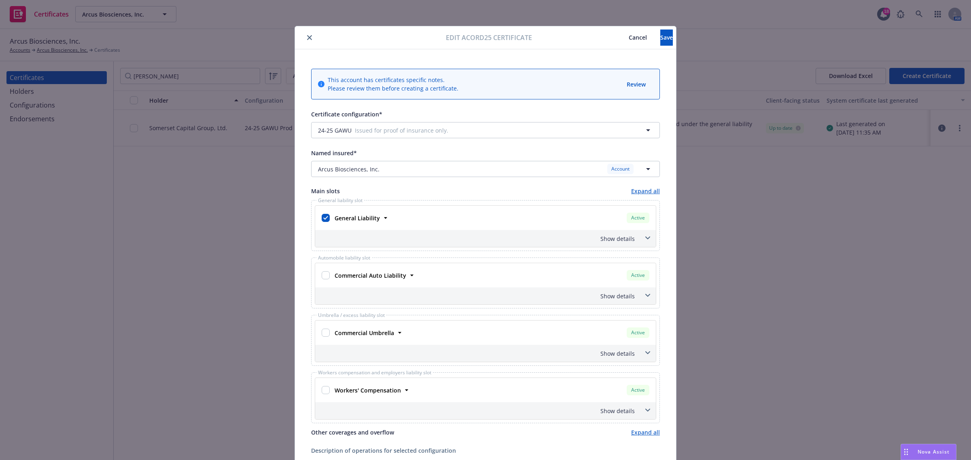
scroll to position [101, 0]
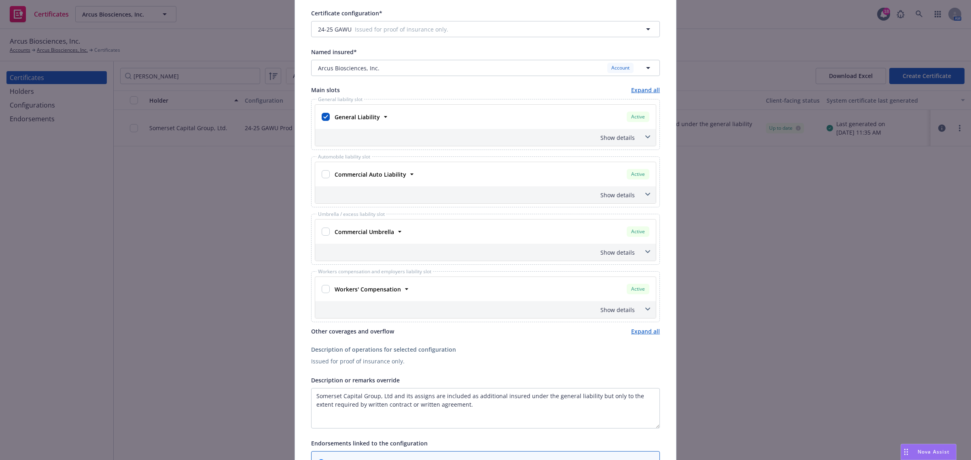
click at [650, 136] on div "Show details" at bounding box center [485, 137] width 341 height 17
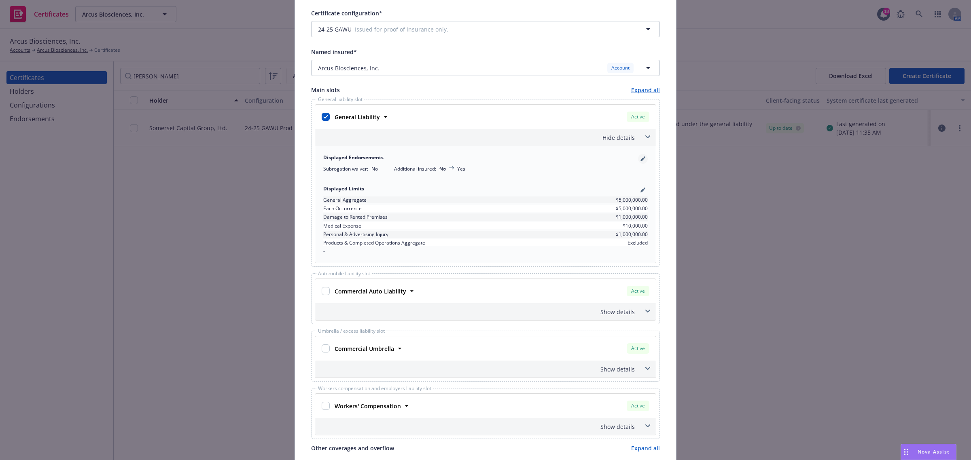
click at [640, 160] on icon "pencil" at bounding box center [642, 159] width 4 height 4
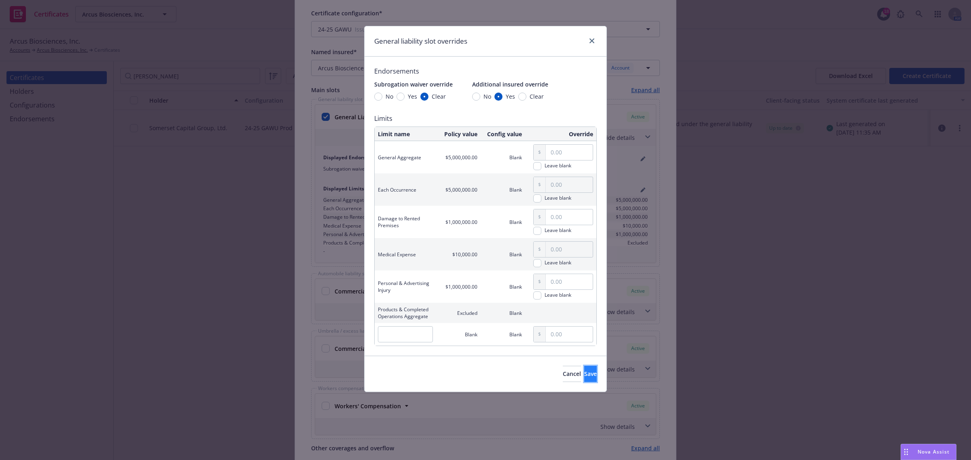
click at [587, 371] on button "Save" at bounding box center [590, 374] width 13 height 16
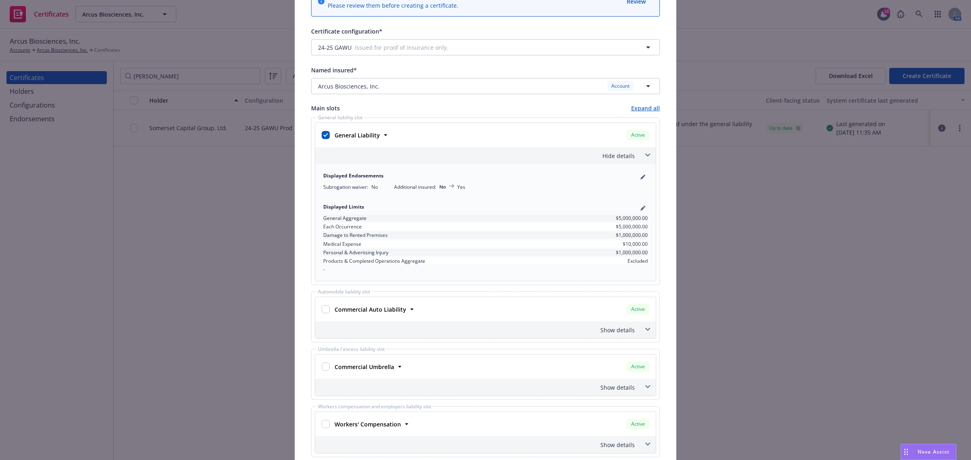
scroll to position [0, 0]
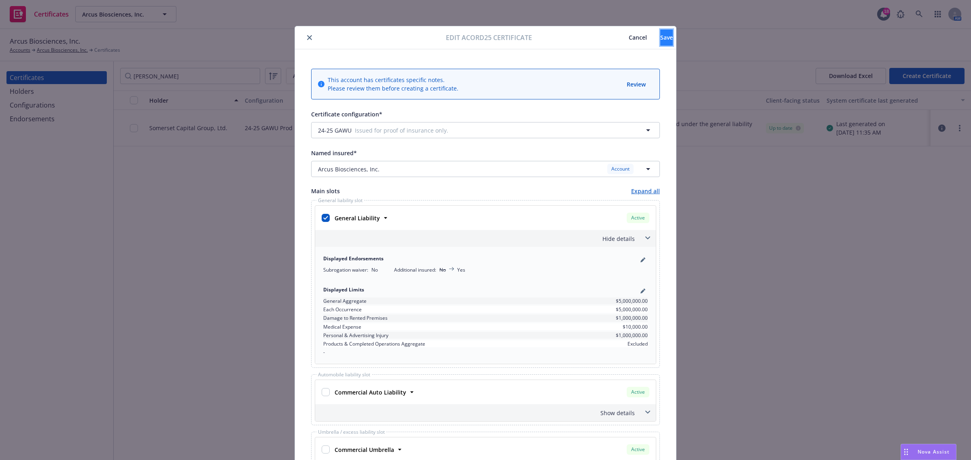
click at [661, 42] on button "Save" at bounding box center [666, 38] width 13 height 16
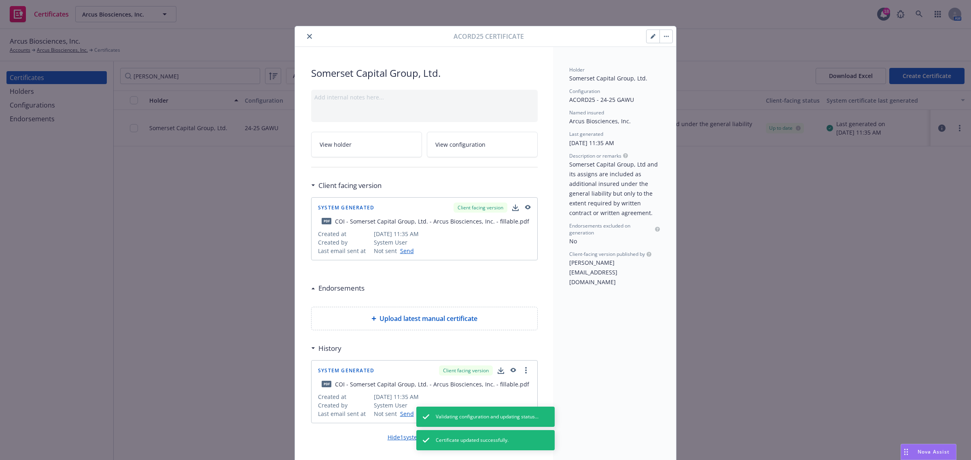
click at [307, 38] on icon "close" at bounding box center [309, 36] width 5 height 5
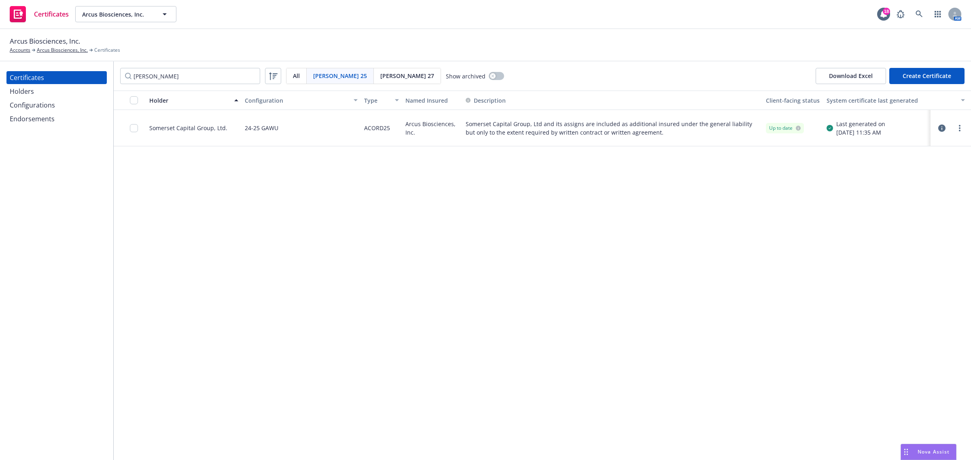
click at [475, 257] on div "Holder Configuration Type Named Insured Description Client-facing status System…" at bounding box center [542, 276] width 857 height 370
click at [229, 82] on input "somers" at bounding box center [190, 76] width 140 height 16
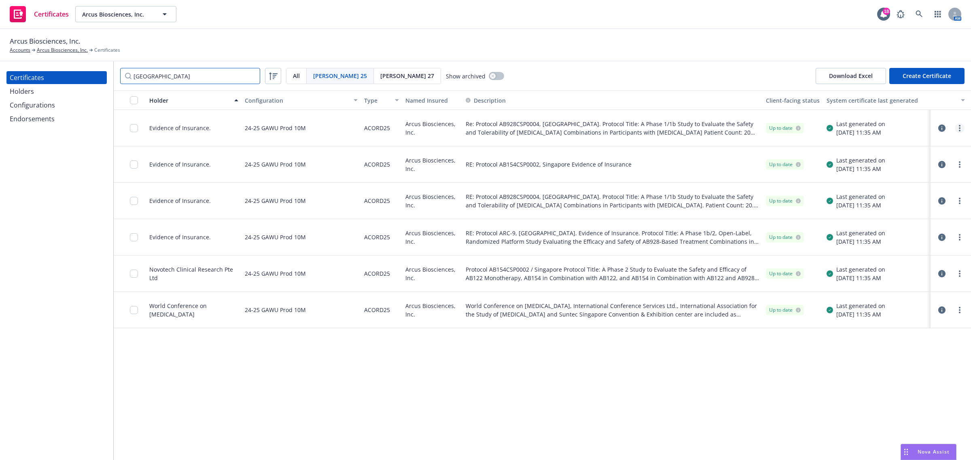
type input "singapore"
click at [961, 127] on link "more" at bounding box center [960, 128] width 10 height 10
click at [909, 269] on link "Preview a new version" at bounding box center [899, 274] width 129 height 16
click at [939, 311] on icon "button" at bounding box center [941, 310] width 7 height 7
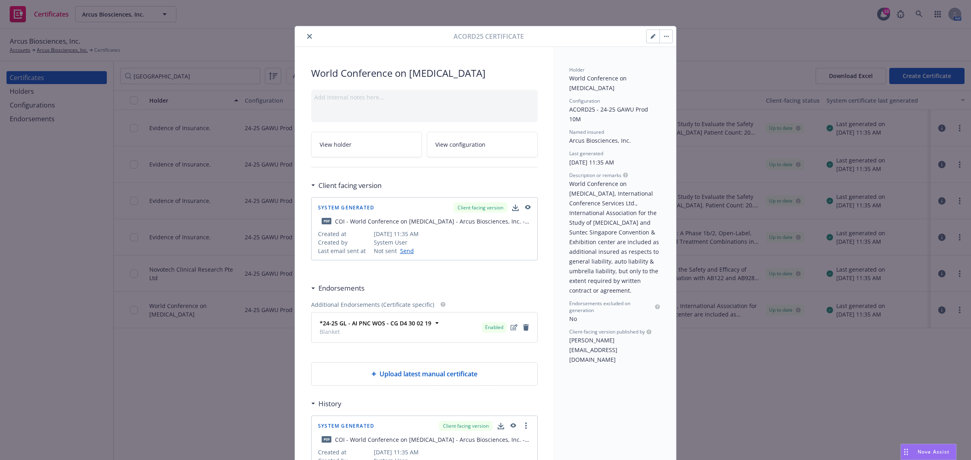
click at [650, 33] on button "button" at bounding box center [652, 36] width 13 height 13
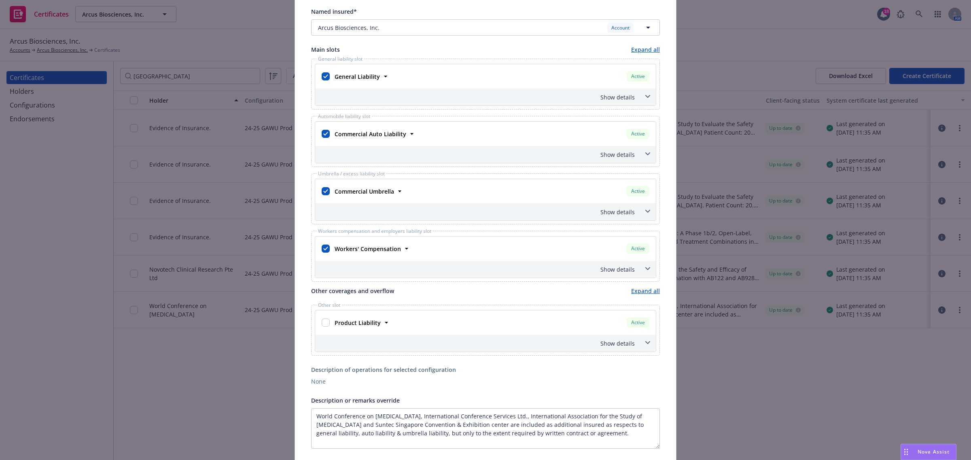
scroll to position [101, 0]
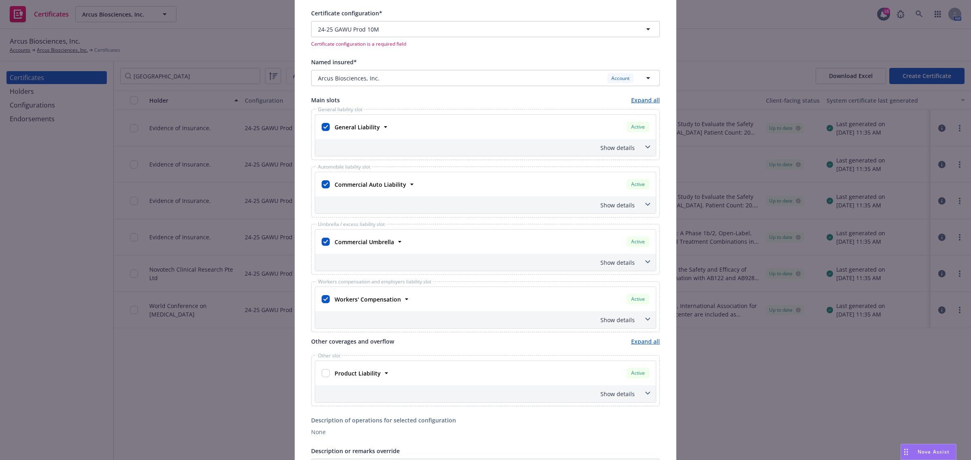
click at [648, 150] on span at bounding box center [647, 147] width 13 height 13
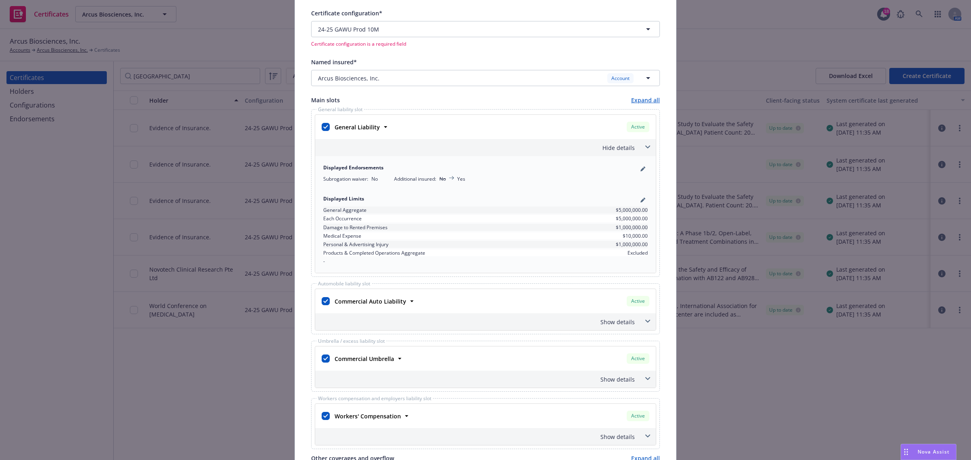
click at [648, 150] on span at bounding box center [647, 147] width 13 height 13
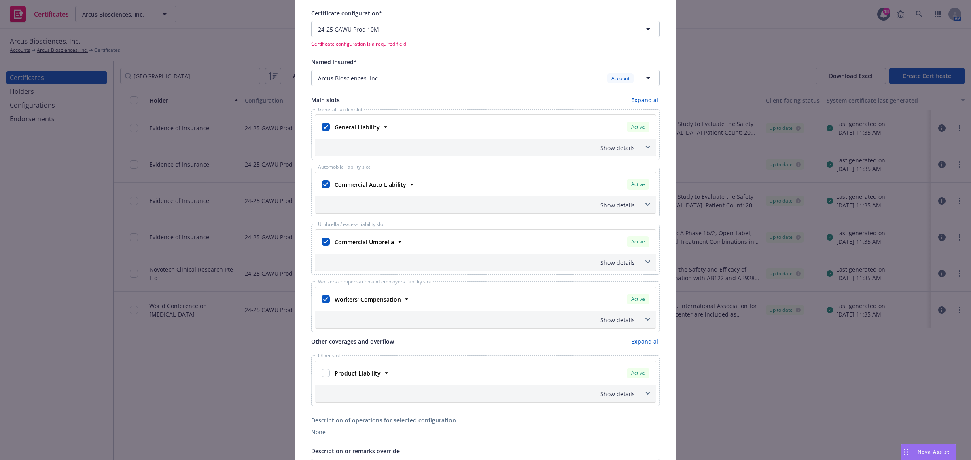
click at [645, 206] on icon at bounding box center [647, 204] width 5 height 3
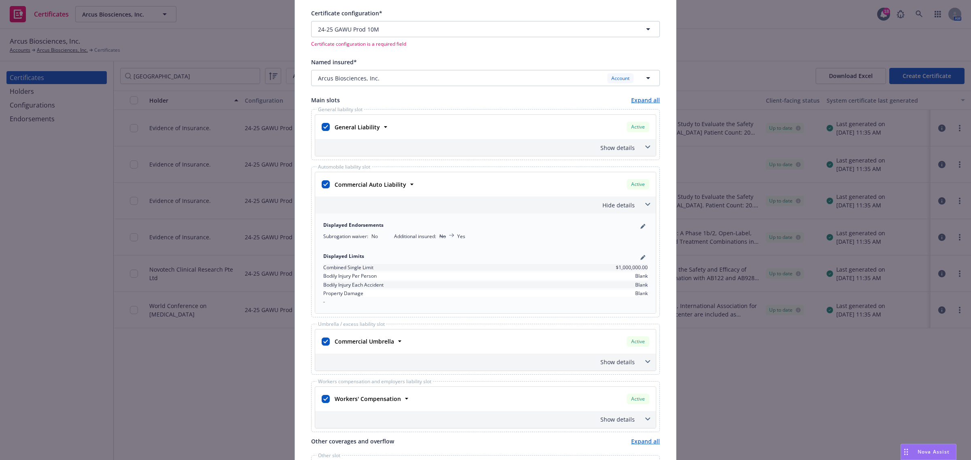
click at [645, 206] on icon at bounding box center [647, 204] width 5 height 3
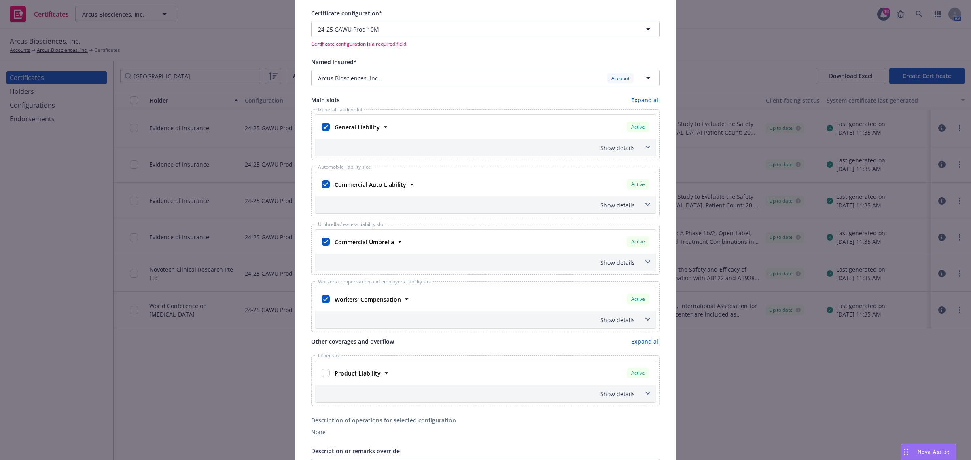
click at [641, 262] on span at bounding box center [647, 262] width 13 height 13
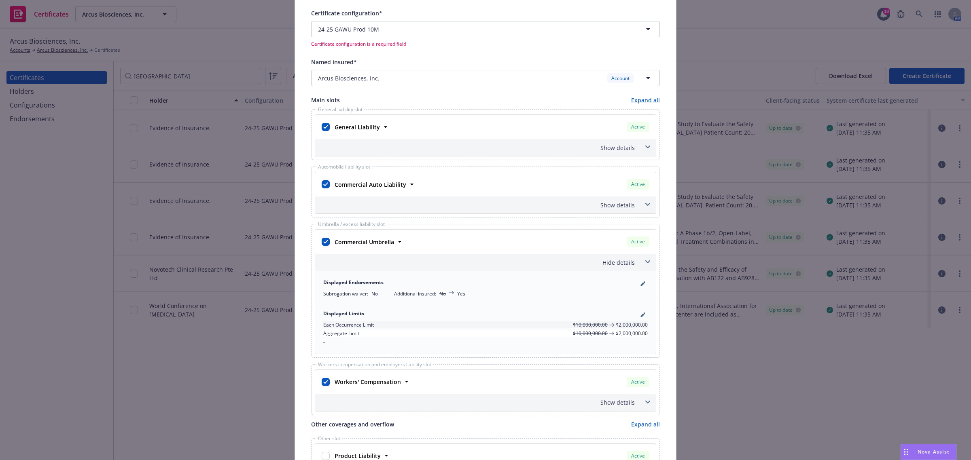
click at [641, 262] on span at bounding box center [647, 262] width 13 height 13
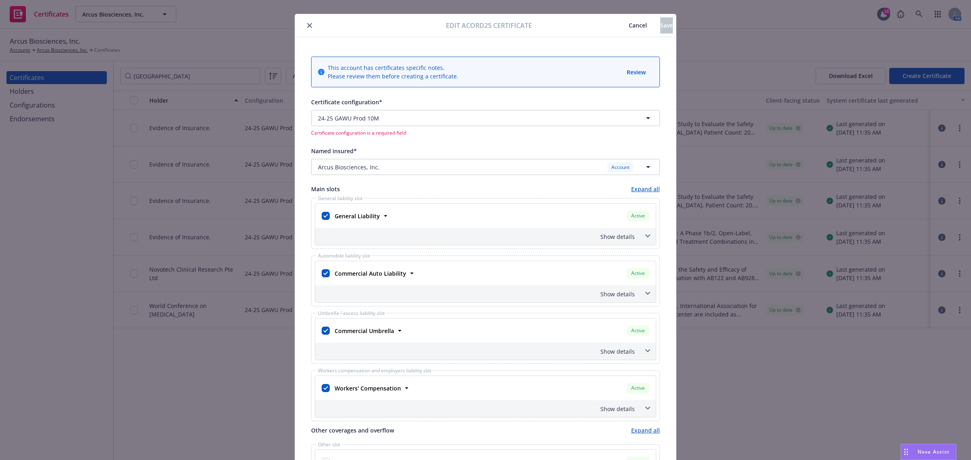
scroll to position [0, 0]
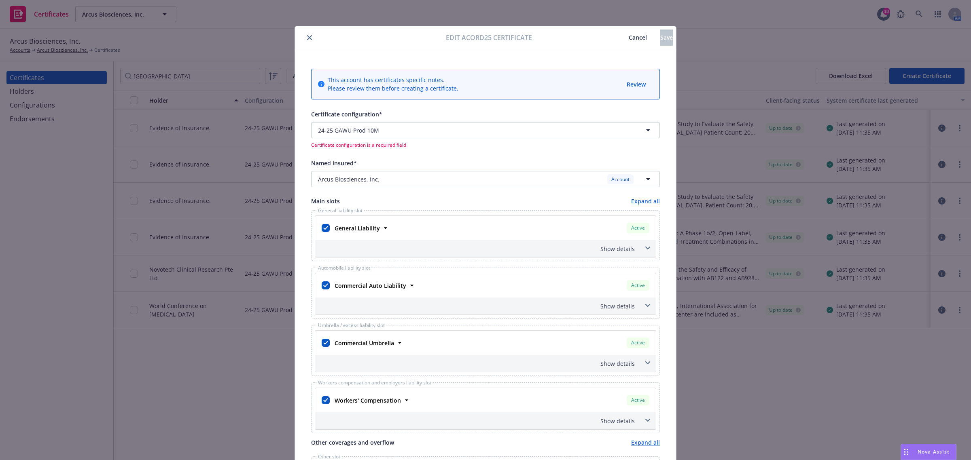
click at [629, 39] on span "Cancel" at bounding box center [638, 38] width 18 height 8
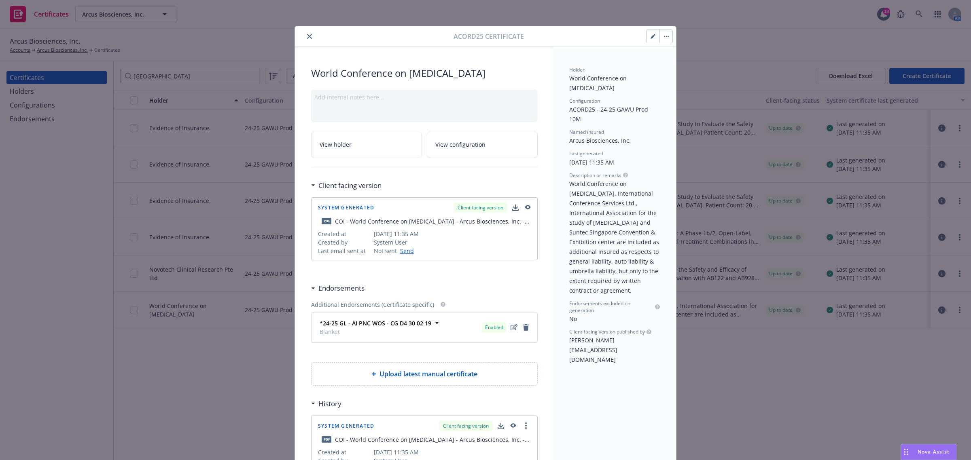
click at [309, 34] on button "close" at bounding box center [310, 37] width 10 height 10
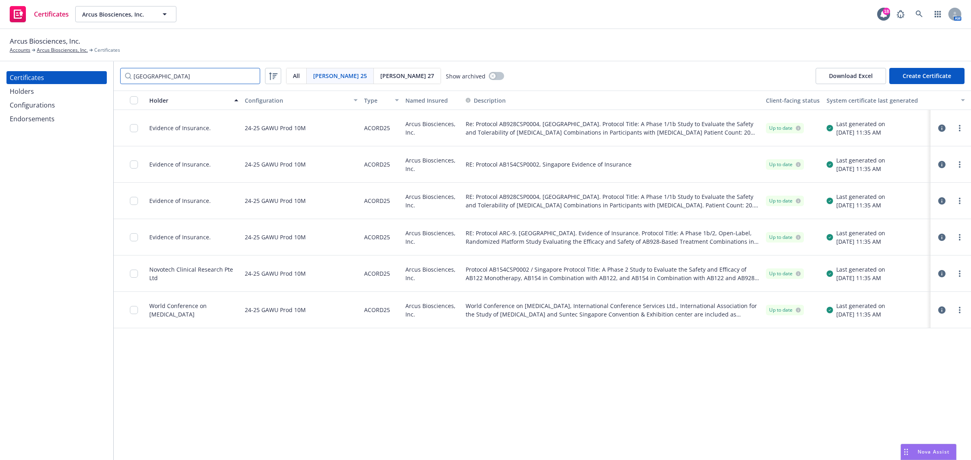
click at [254, 76] on input "singapore" at bounding box center [190, 76] width 140 height 16
click at [251, 75] on input "singapore" at bounding box center [190, 76] width 140 height 16
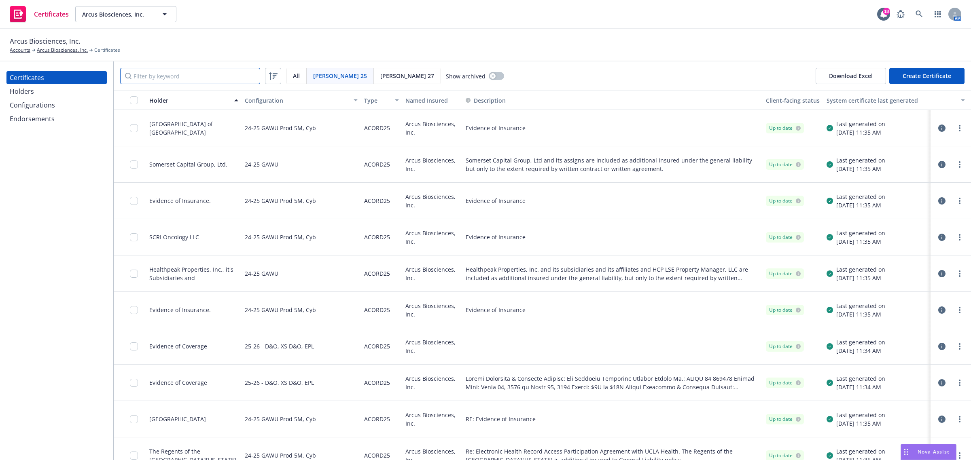
click at [235, 80] on input "Filter by keyword" at bounding box center [190, 76] width 140 height 16
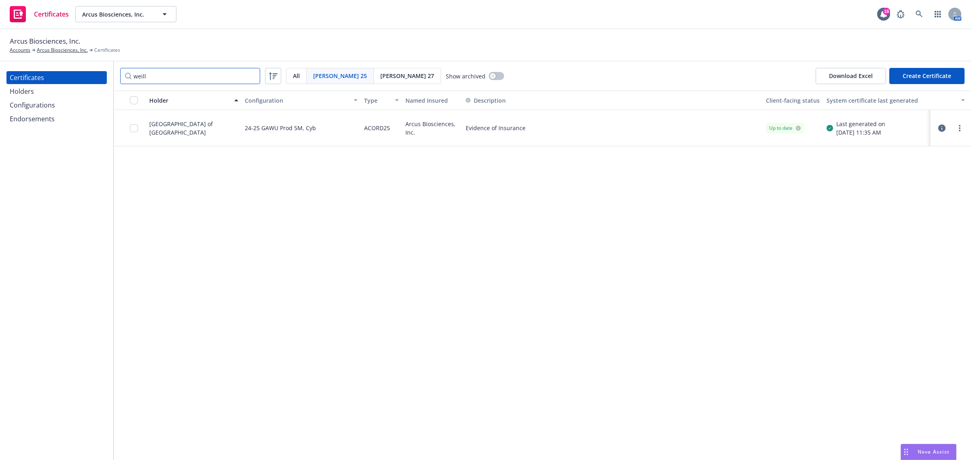
type input "weill"
click at [944, 128] on icon "button" at bounding box center [941, 128] width 7 height 7
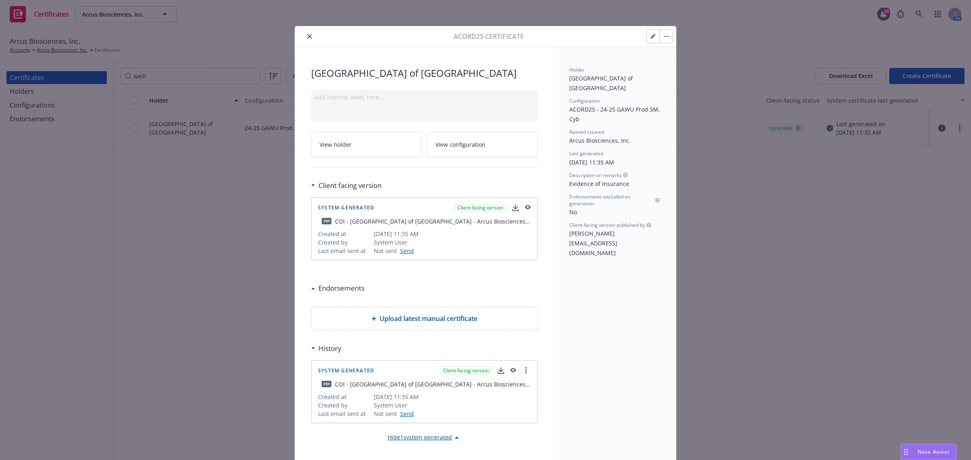
click at [650, 40] on button "button" at bounding box center [652, 36] width 13 height 13
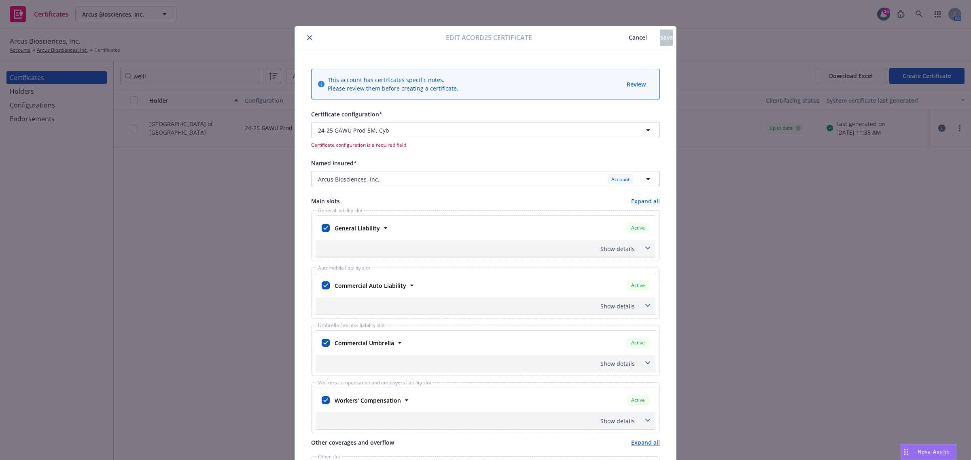
click at [307, 38] on icon "close" at bounding box center [309, 37] width 5 height 5
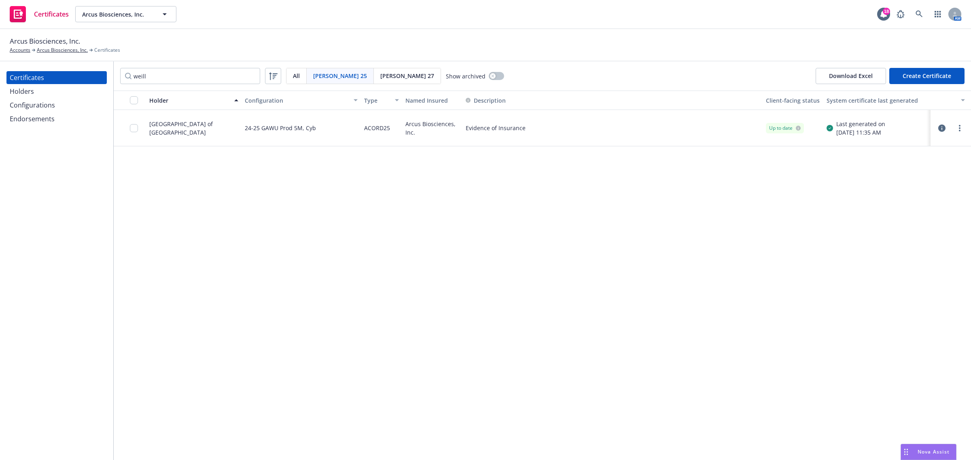
click at [478, 336] on div "Holder Configuration Type Named Insured Description Client-facing status System…" at bounding box center [542, 276] width 857 height 370
click at [215, 77] on input "weill" at bounding box center [190, 76] width 140 height 16
click at [251, 77] on input "weill" at bounding box center [190, 76] width 140 height 16
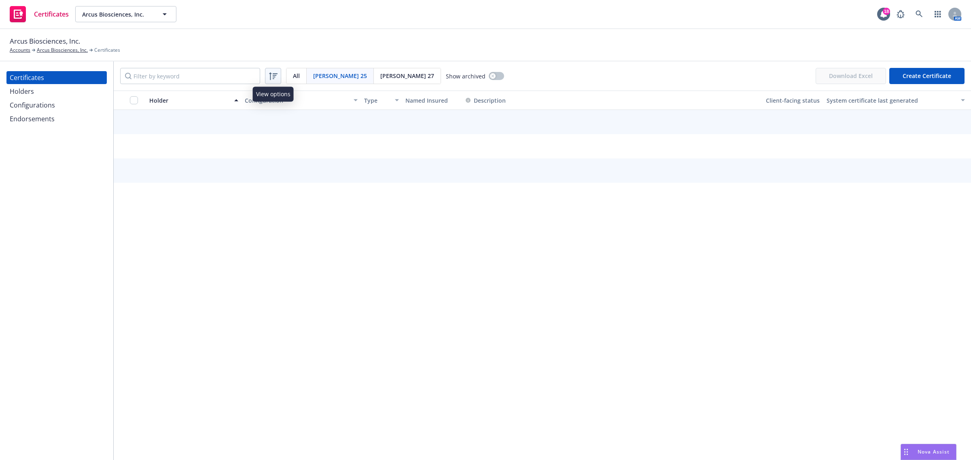
click at [272, 78] on icon at bounding box center [273, 76] width 10 height 10
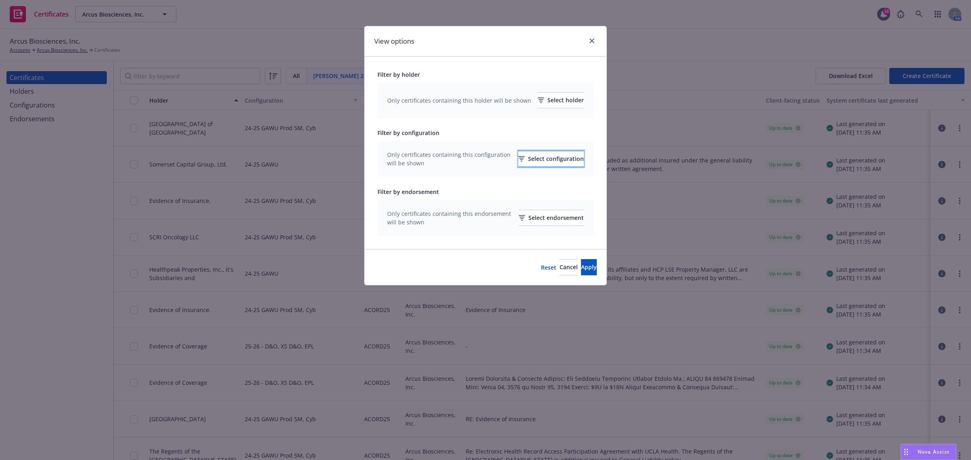
click at [518, 166] on div "Select configuration" at bounding box center [551, 158] width 66 height 15
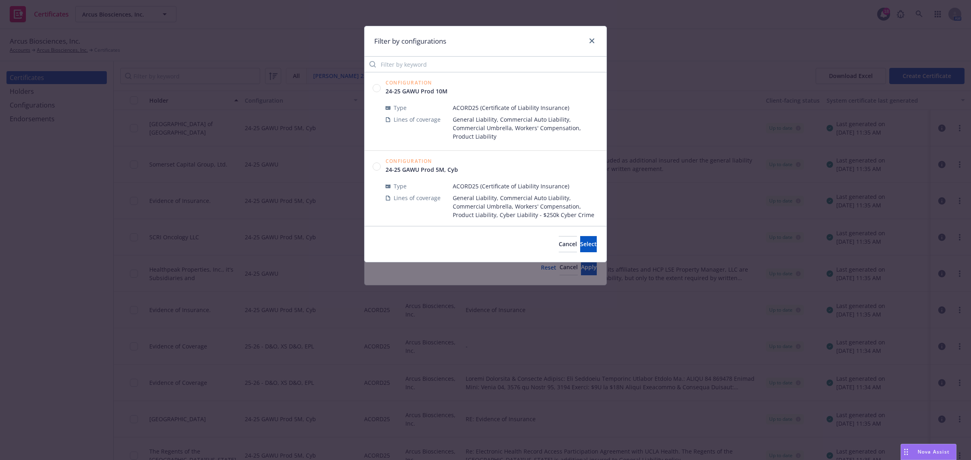
click at [377, 165] on circle at bounding box center [377, 167] width 8 height 8
click at [580, 249] on button "Select" at bounding box center [588, 244] width 17 height 16
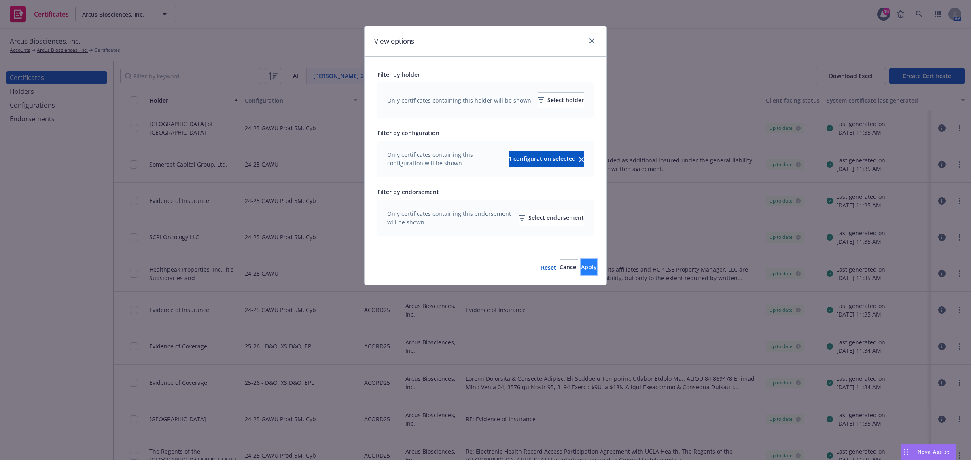
click at [581, 269] on span "Apply" at bounding box center [589, 267] width 16 height 8
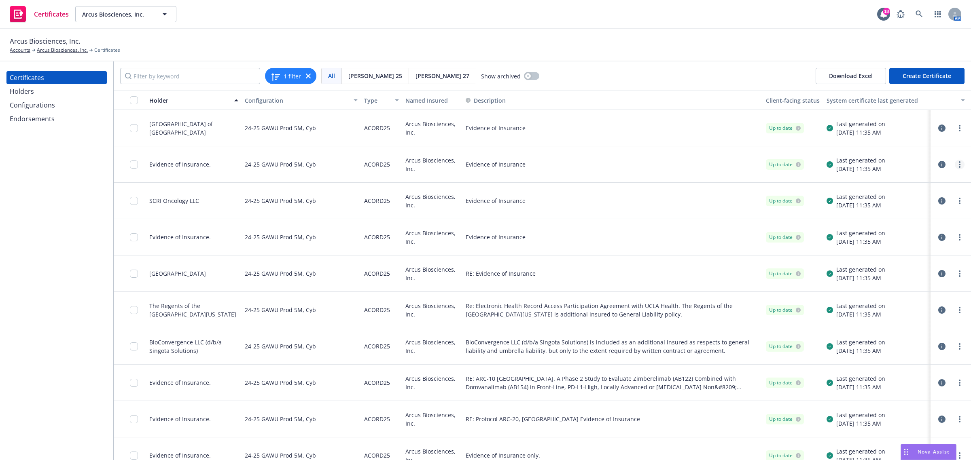
click at [955, 165] on link "more" at bounding box center [960, 165] width 10 height 10
click at [897, 309] on link "Preview a new version" at bounding box center [891, 310] width 129 height 16
click at [938, 345] on icon "button" at bounding box center [941, 346] width 7 height 7
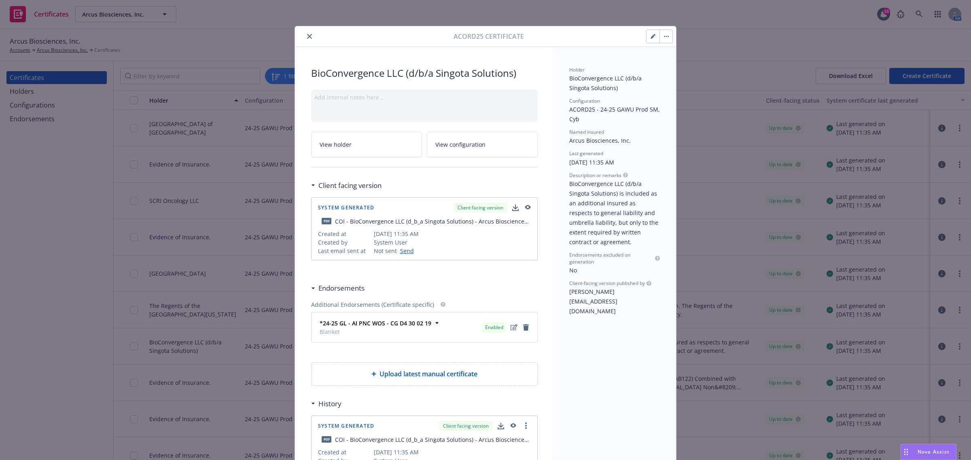
click at [651, 37] on icon "button" at bounding box center [653, 36] width 5 height 5
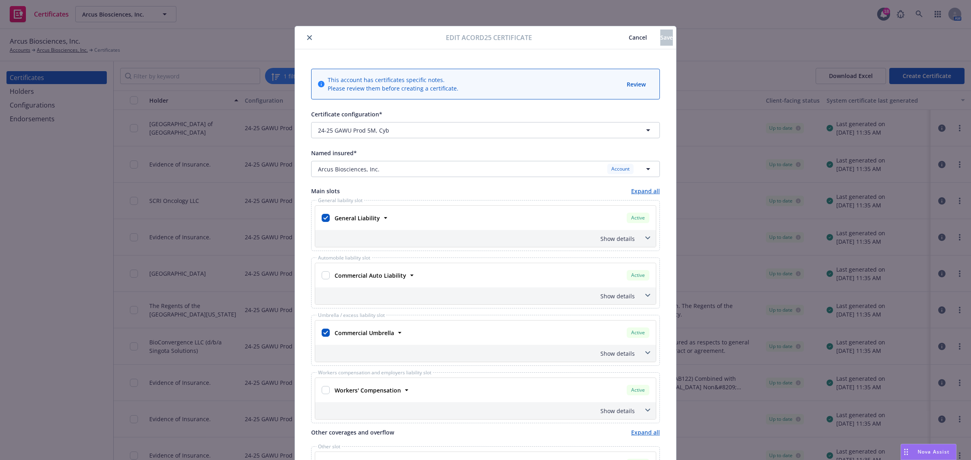
click at [615, 41] on button "Cancel" at bounding box center [637, 38] width 45 height 16
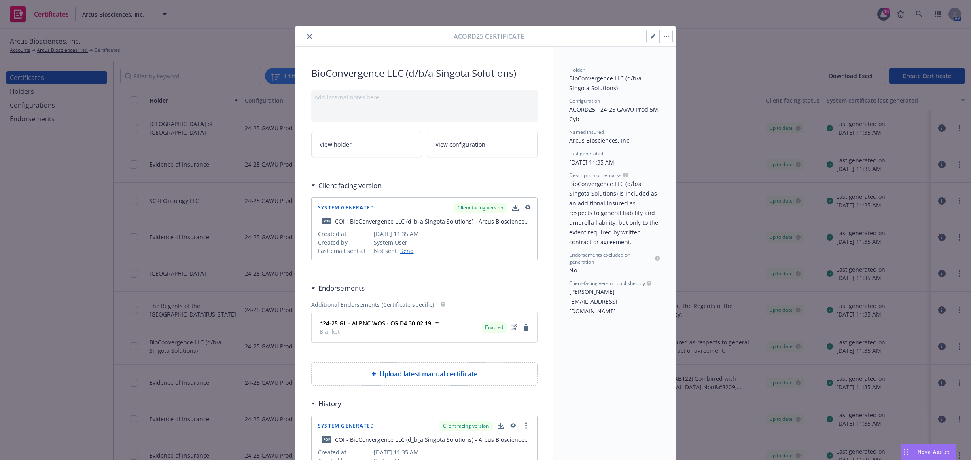
click at [646, 39] on button "button" at bounding box center [652, 36] width 13 height 13
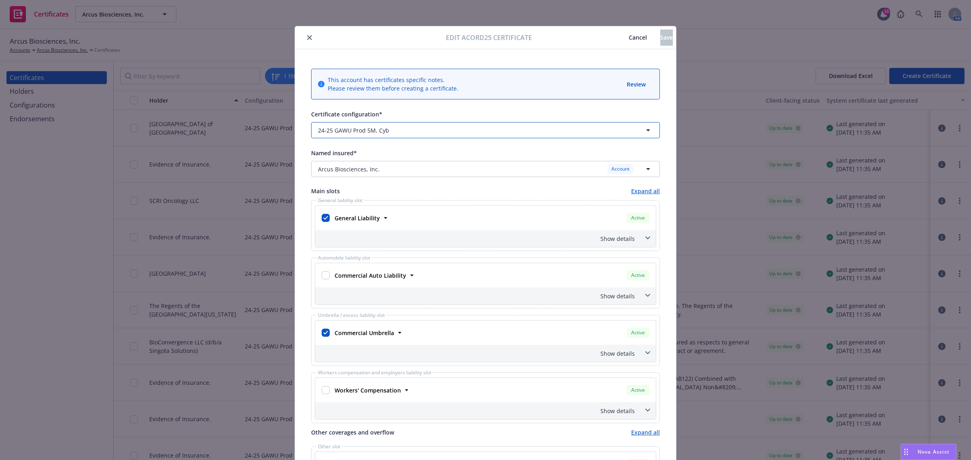
click at [518, 129] on span "button" at bounding box center [486, 130] width 189 height 8
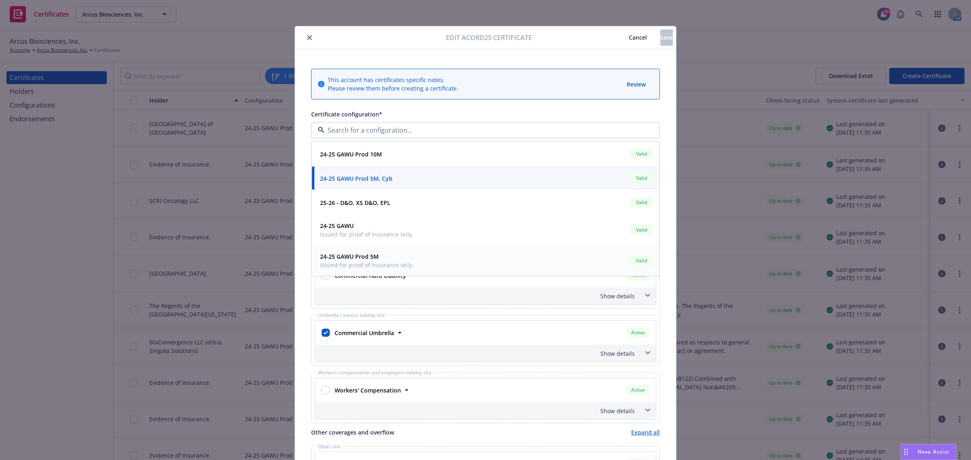
click at [420, 266] on div "24-25 GAWU Prod 5M Issued for proof of insurance only. Valid" at bounding box center [485, 261] width 337 height 20
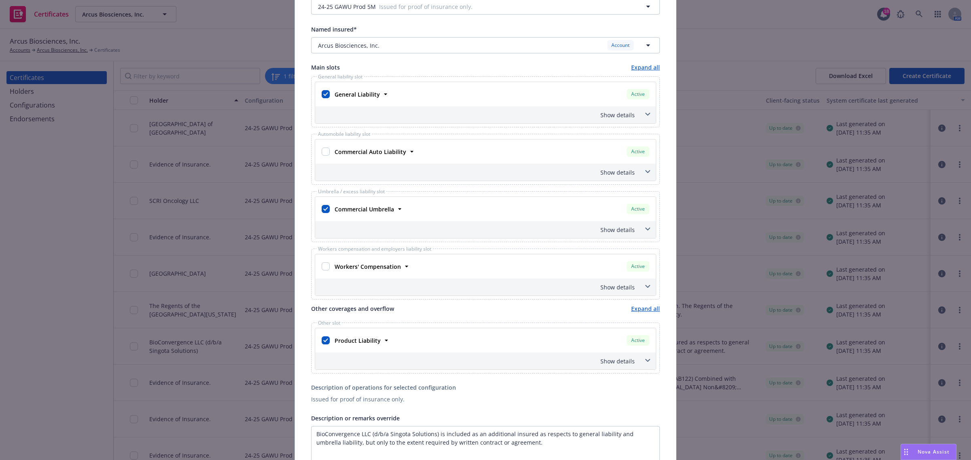
scroll to position [152, 0]
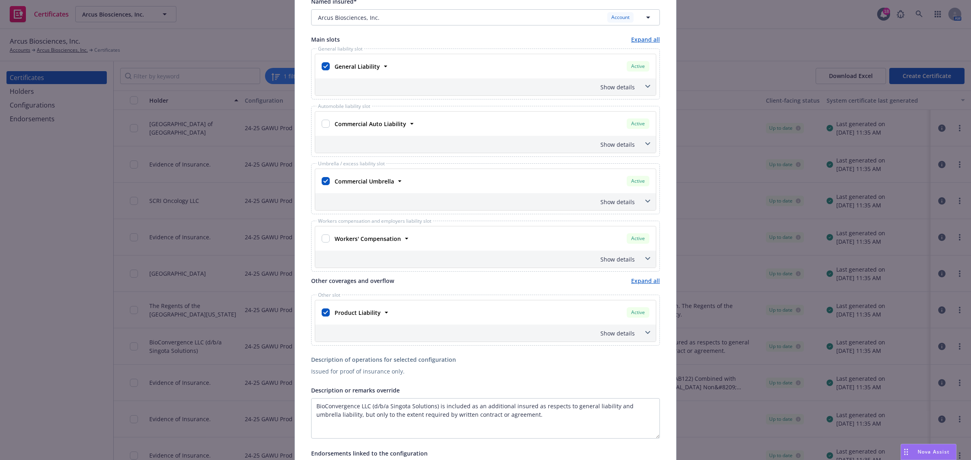
click at [645, 87] on icon at bounding box center [647, 86] width 5 height 3
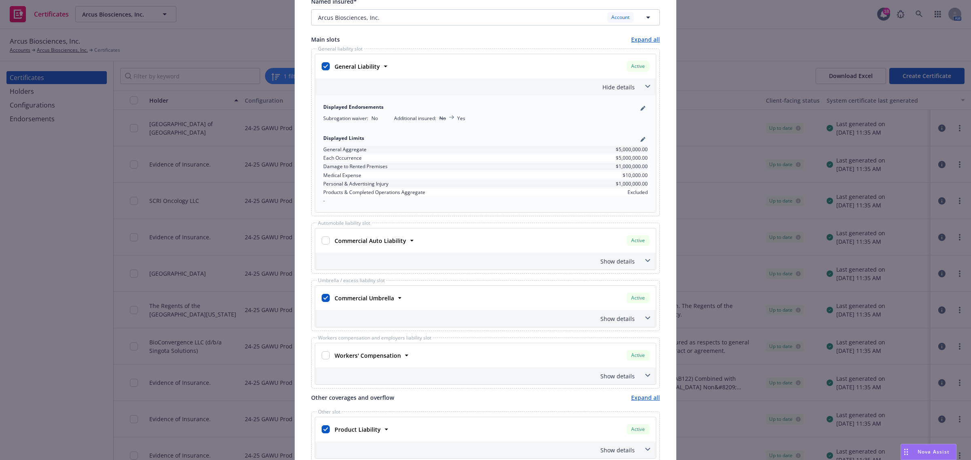
click at [642, 89] on span at bounding box center [647, 86] width 13 height 13
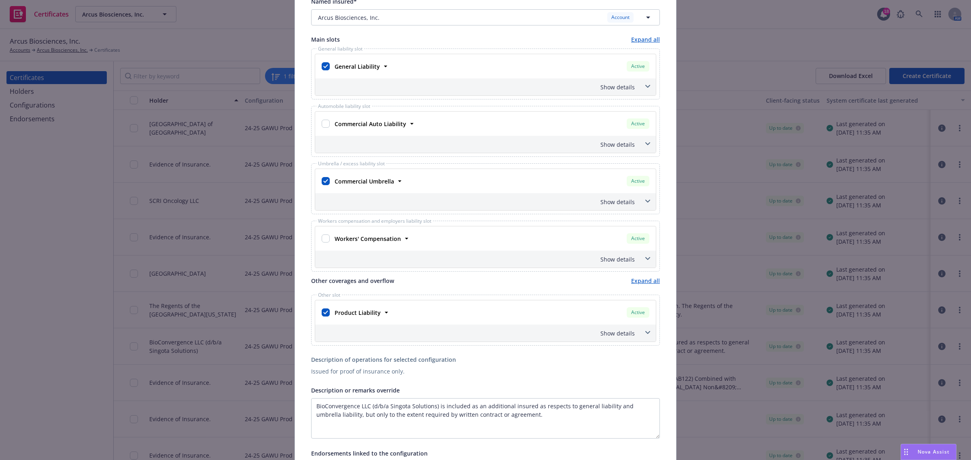
click at [641, 203] on span at bounding box center [647, 201] width 13 height 13
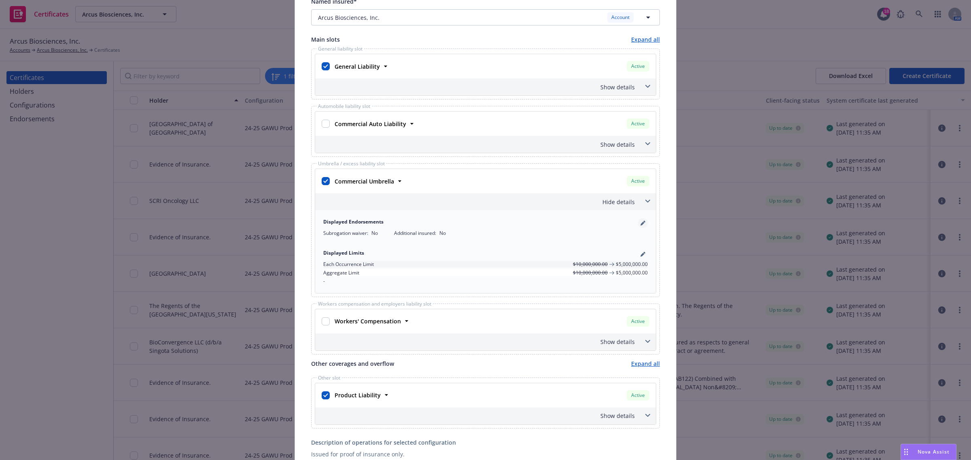
click at [640, 221] on link "pencil" at bounding box center [643, 223] width 10 height 10
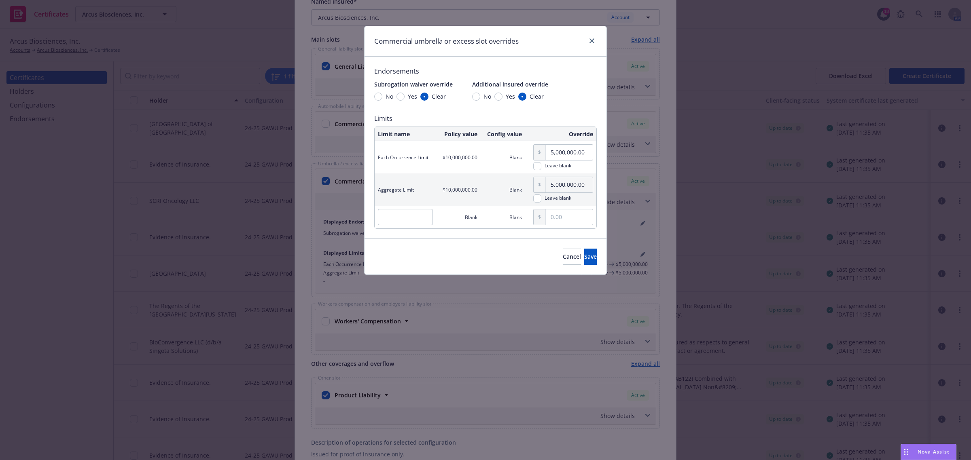
click at [502, 98] on span "Yes" at bounding box center [508, 96] width 13 height 8
click at [502, 98] on input "Yes" at bounding box center [498, 97] width 8 height 8
radio input "true"
click at [584, 252] on button "Save" at bounding box center [590, 257] width 13 height 16
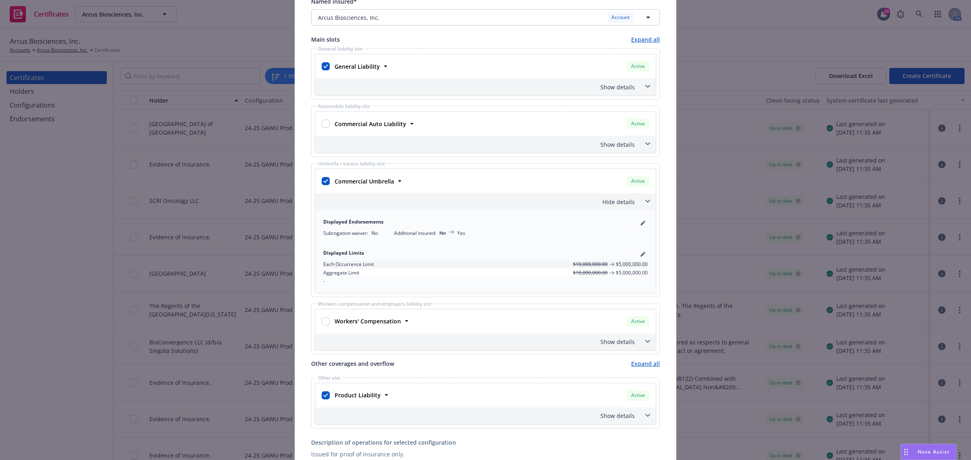
click at [645, 201] on icon at bounding box center [647, 201] width 5 height 3
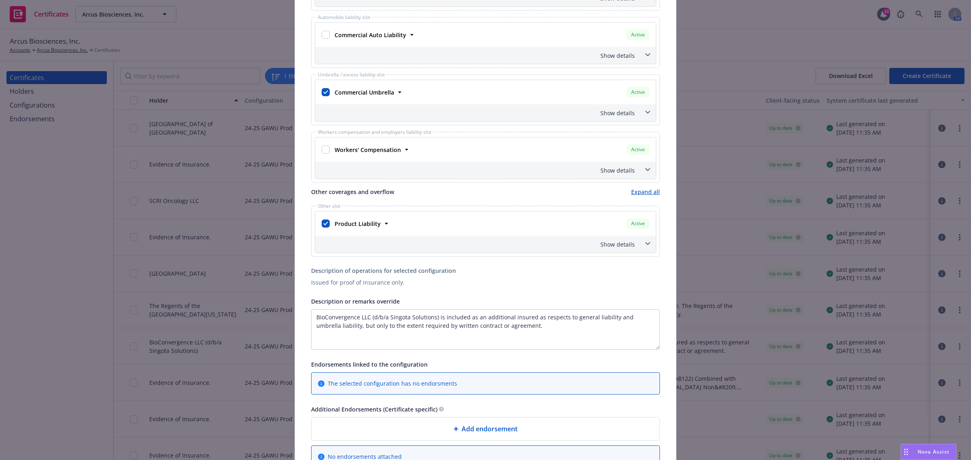
scroll to position [303, 0]
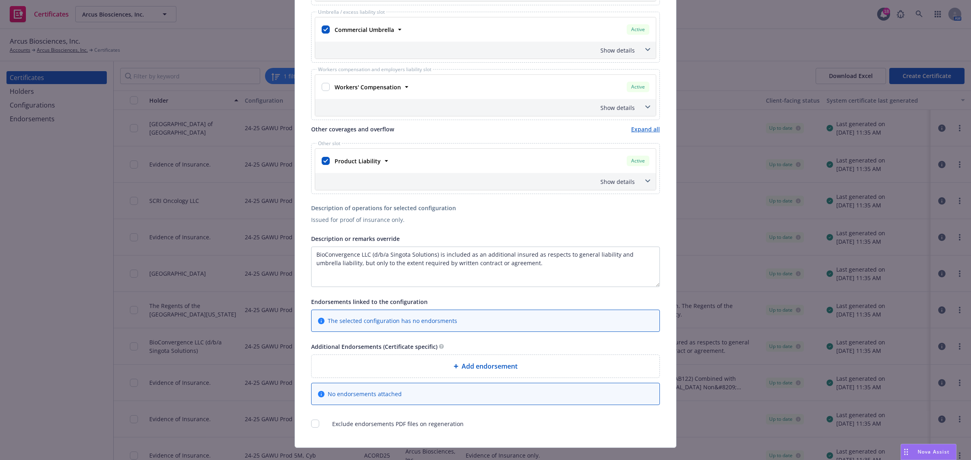
click at [581, 369] on div "Add endorsement" at bounding box center [485, 367] width 335 height 10
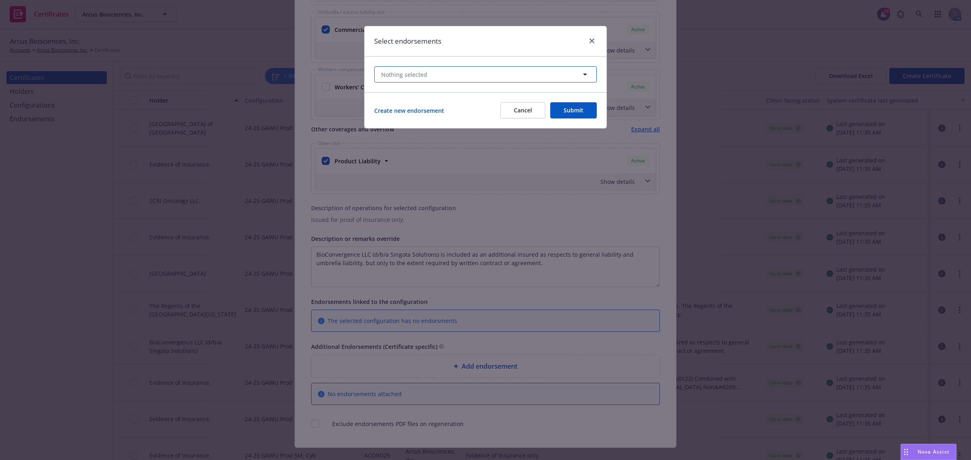
click at [469, 80] on button "Nothing selected" at bounding box center [485, 74] width 223 height 16
click at [572, 74] on button "Nothing selected" at bounding box center [485, 74] width 223 height 16
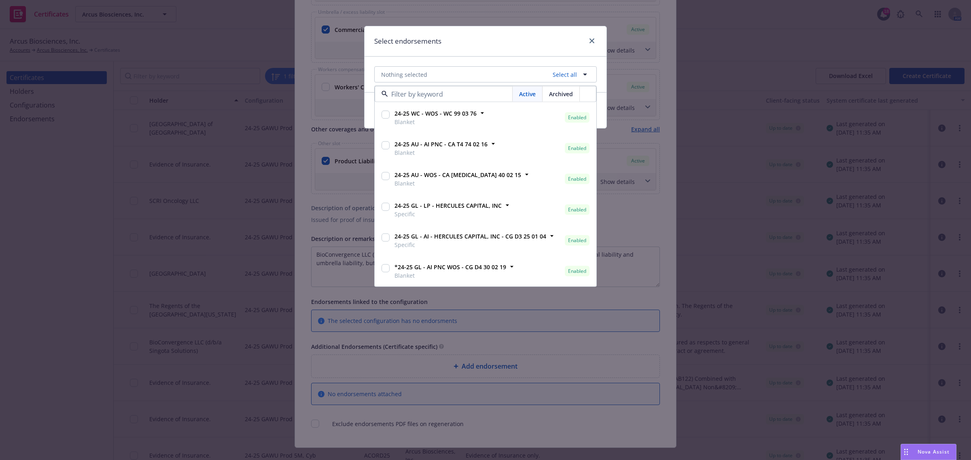
click at [383, 268] on input "checkbox" at bounding box center [385, 269] width 8 height 8
checkbox input "true"
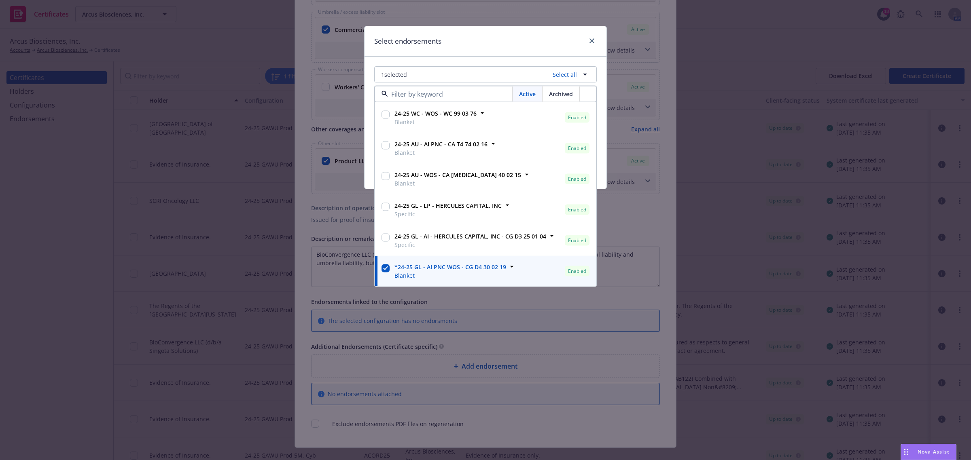
click at [369, 155] on div "Create new endorsement Cancel Submit" at bounding box center [486, 171] width 242 height 36
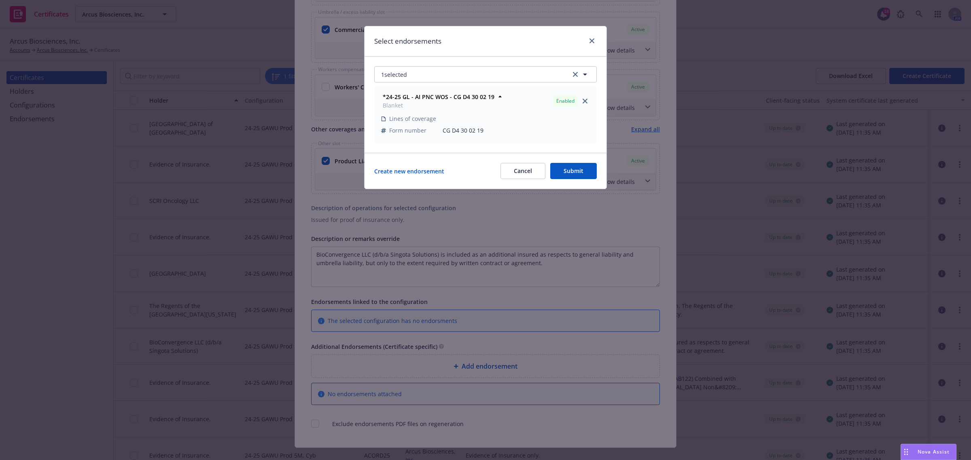
click at [586, 172] on button "Submit" at bounding box center [573, 171] width 47 height 16
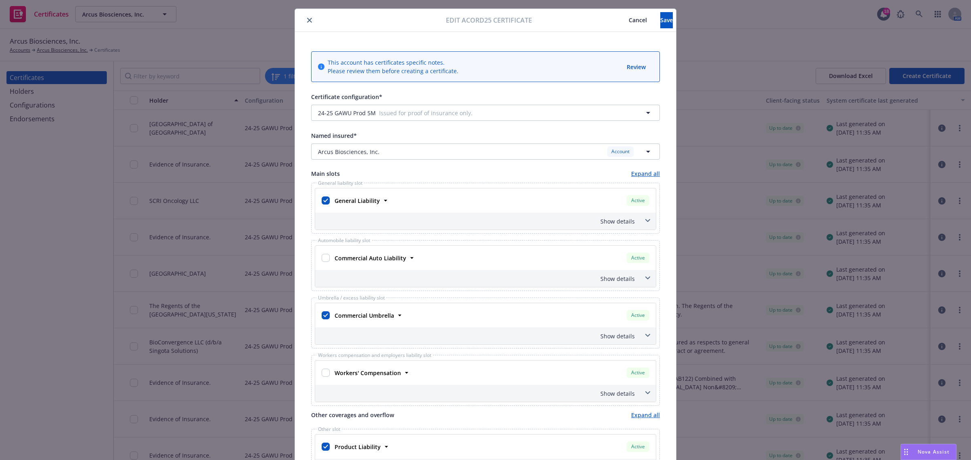
scroll to position [0, 0]
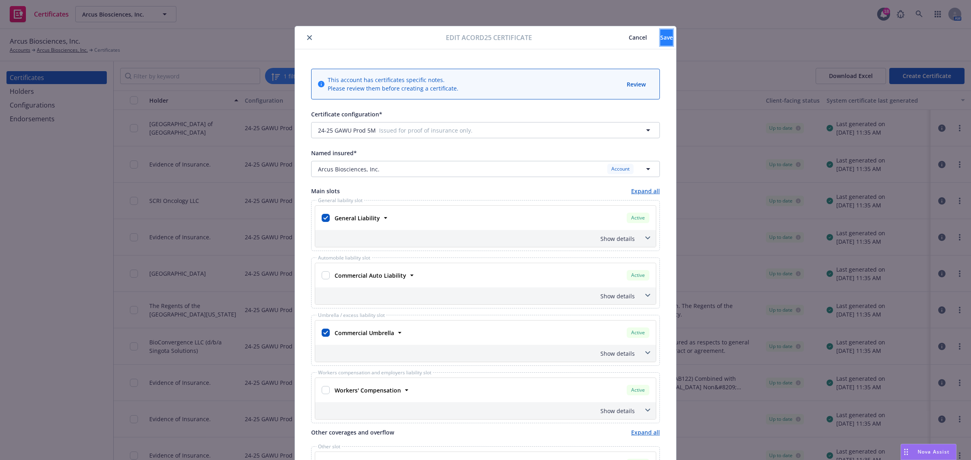
click at [660, 39] on span "Save" at bounding box center [666, 38] width 13 height 8
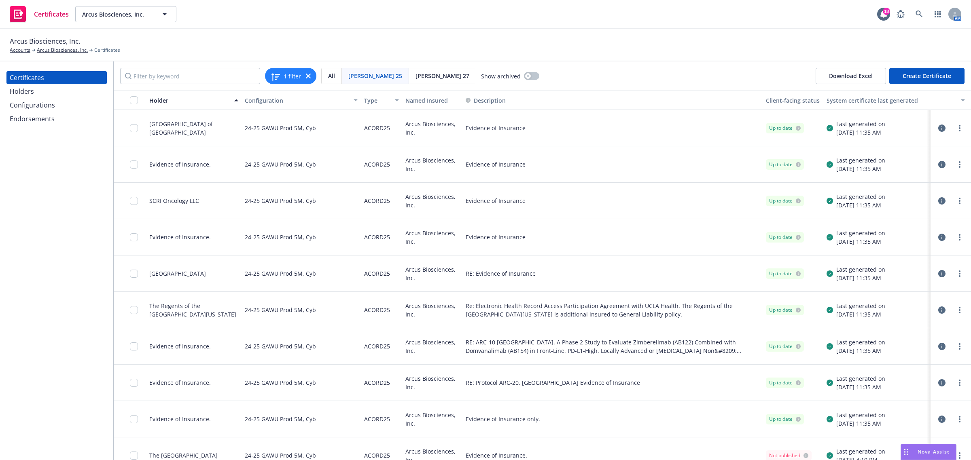
click at [938, 344] on icon "button" at bounding box center [941, 346] width 7 height 7
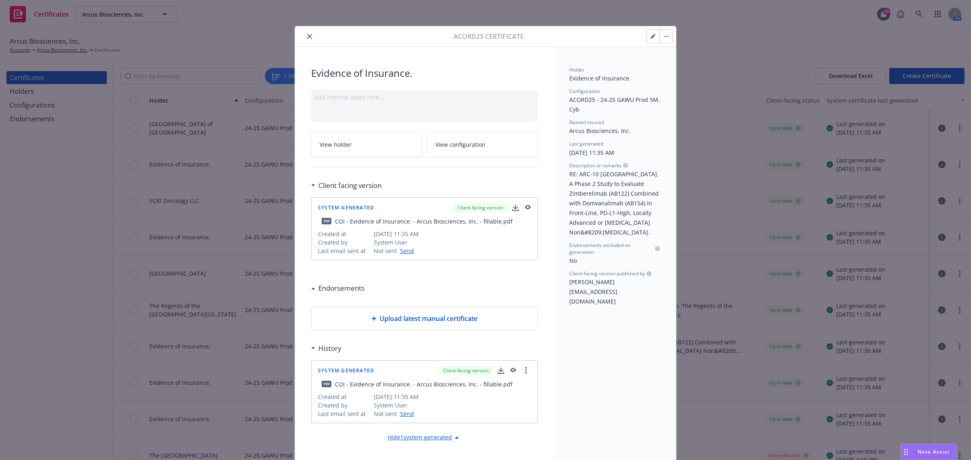
click at [651, 35] on icon "button" at bounding box center [653, 36] width 5 height 5
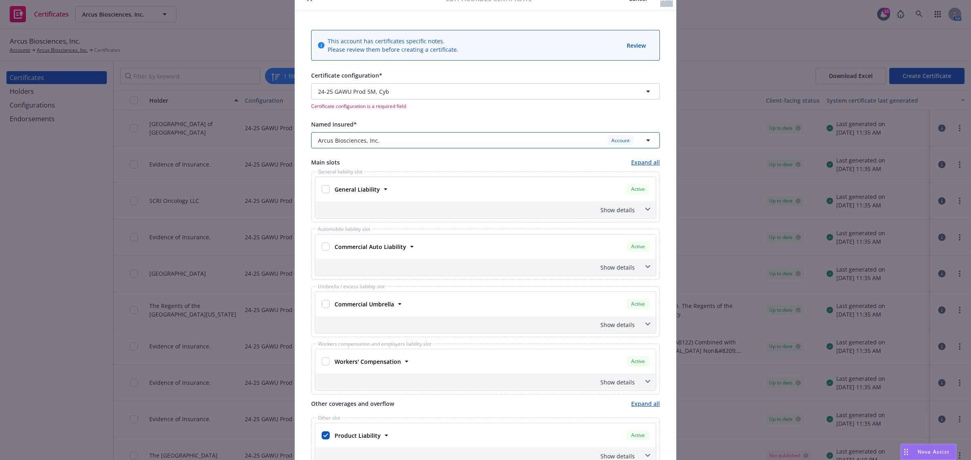
scroll to position [51, 0]
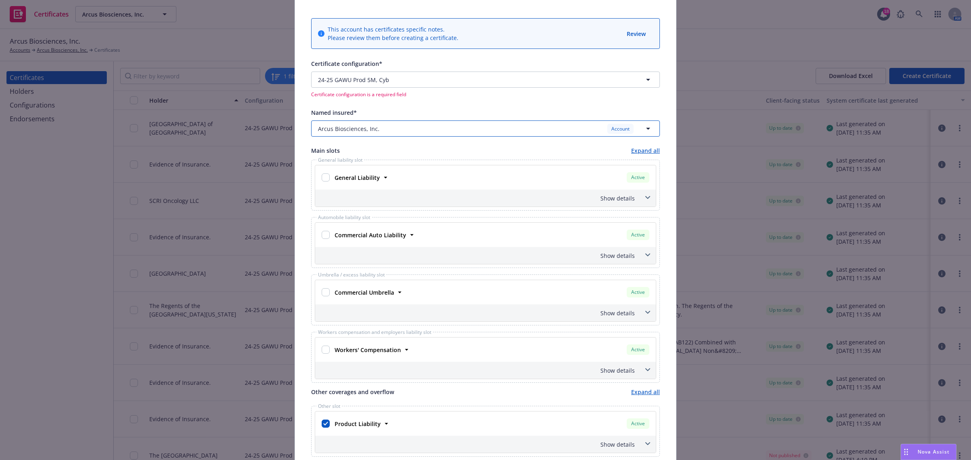
click at [491, 128] on div "Arcus Biosciences, Inc. Account" at bounding box center [480, 129] width 325 height 10
click at [492, 71] on div "Certificate configuration* [object Object] 24-25 GAWU Prod 5M, Cyb Certificate …" at bounding box center [485, 78] width 349 height 39
click at [490, 80] on span "button" at bounding box center [486, 80] width 189 height 8
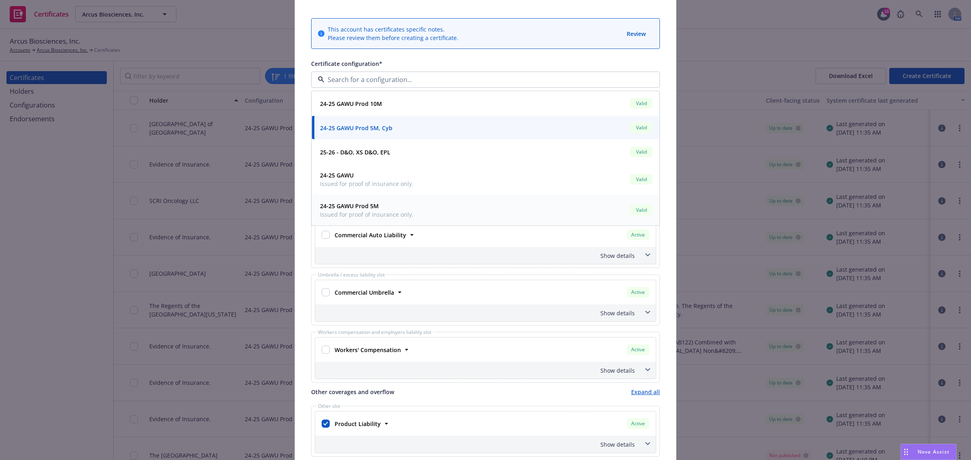
click at [391, 214] on span "Issued for proof of insurance only." at bounding box center [366, 214] width 93 height 8
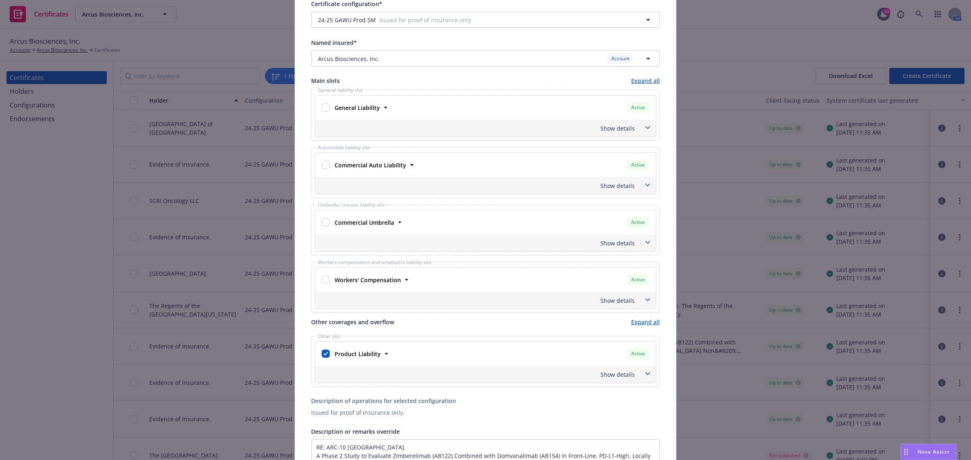
scroll to position [202, 0]
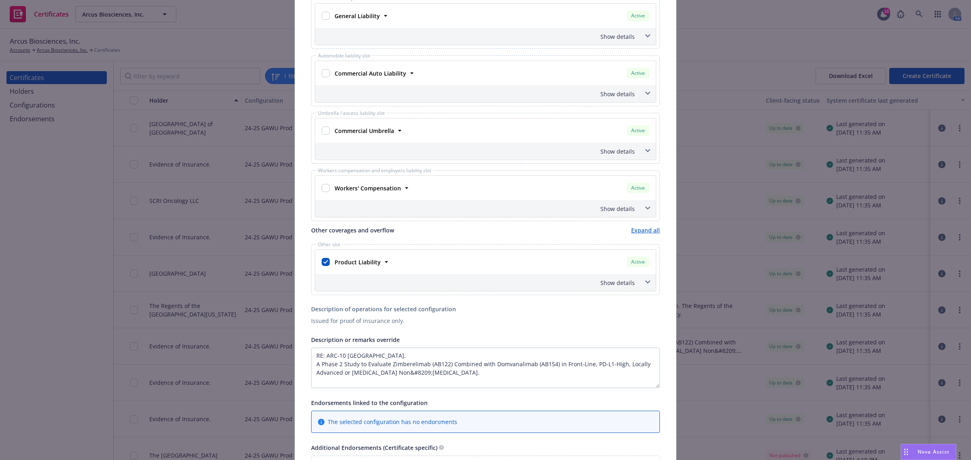
click at [642, 279] on span at bounding box center [647, 282] width 13 height 13
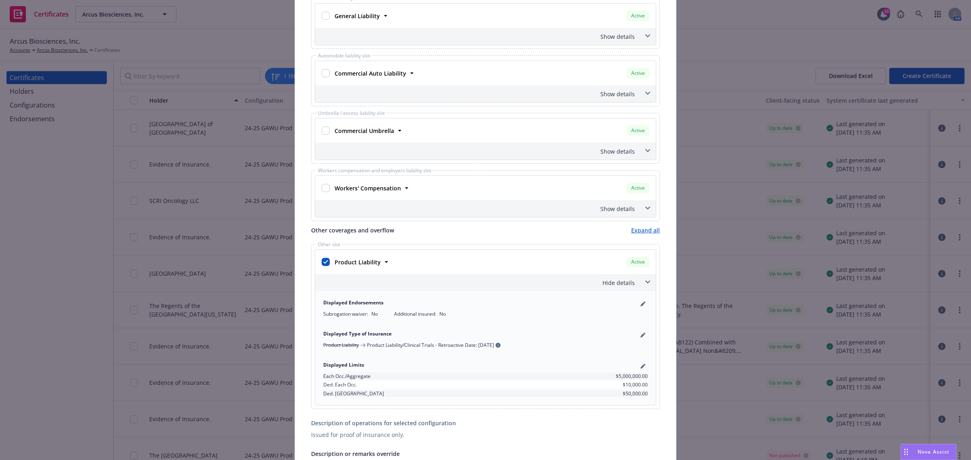
click at [642, 279] on span at bounding box center [647, 282] width 13 height 13
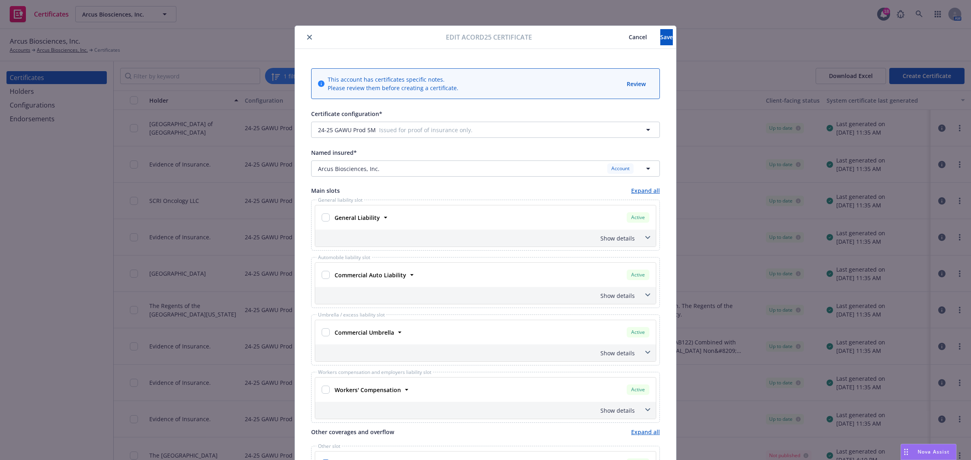
scroll to position [0, 0]
click at [660, 43] on button "Save" at bounding box center [666, 38] width 13 height 16
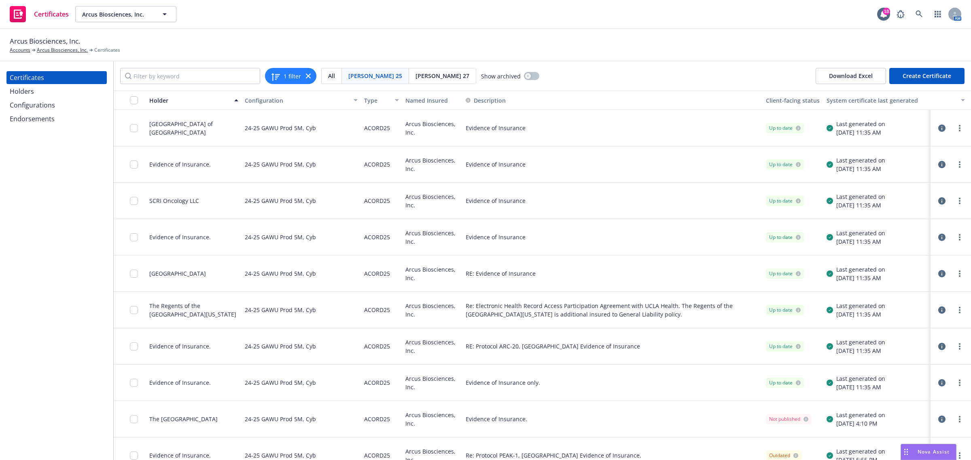
scroll to position [21, 0]
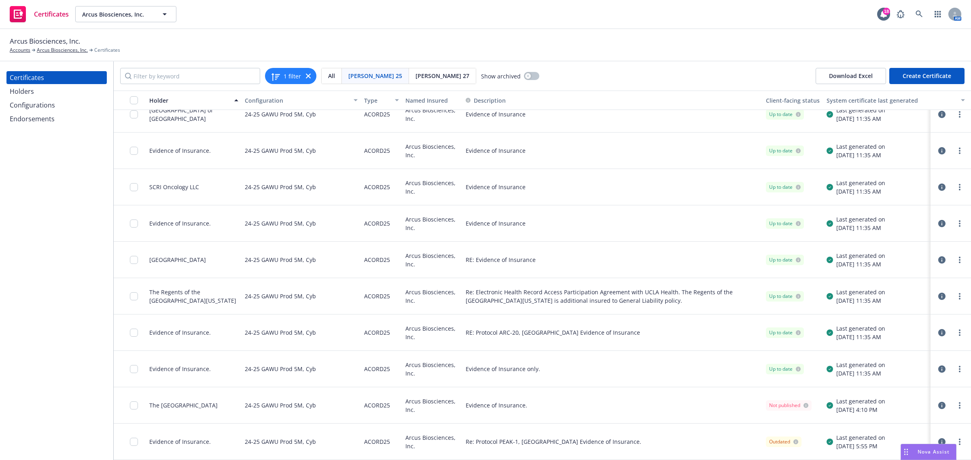
click at [938, 329] on icon "button" at bounding box center [941, 332] width 7 height 7
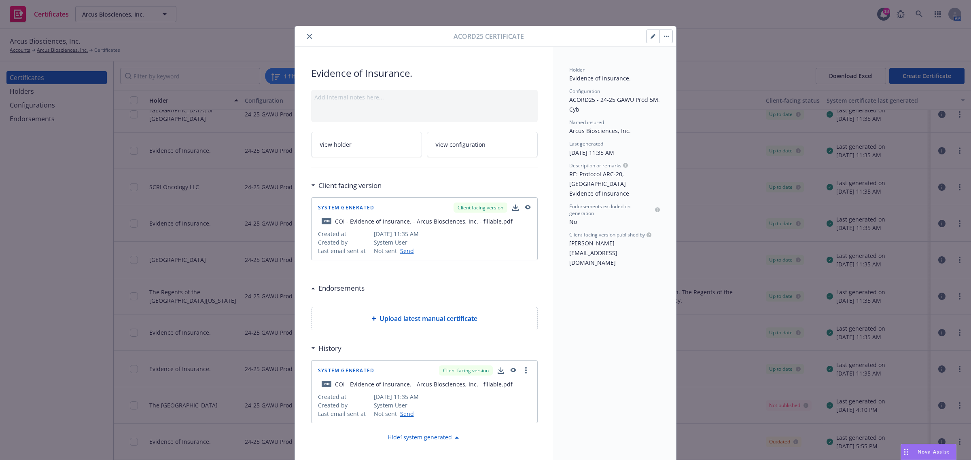
click at [651, 38] on icon "button" at bounding box center [653, 36] width 5 height 5
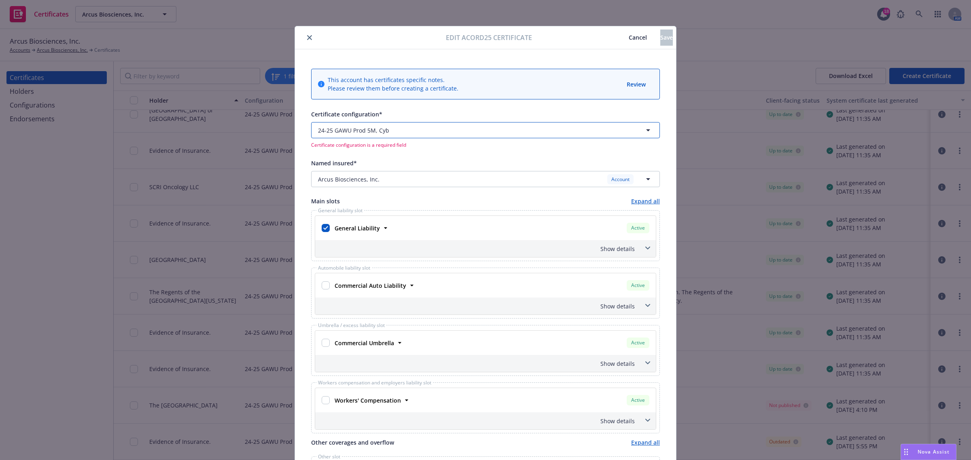
click at [538, 127] on span "button" at bounding box center [486, 130] width 189 height 8
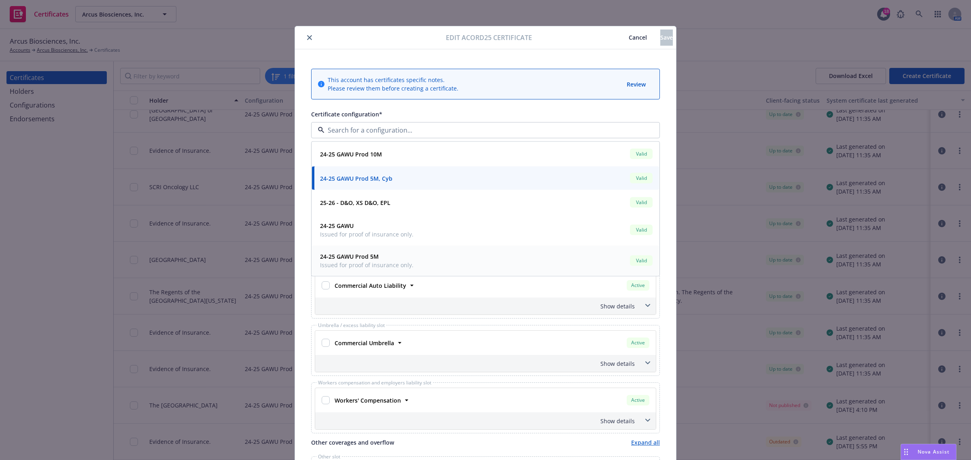
click at [502, 259] on div "24-25 GAWU Prod 5M Issued for proof of insurance only. Valid" at bounding box center [485, 261] width 337 height 20
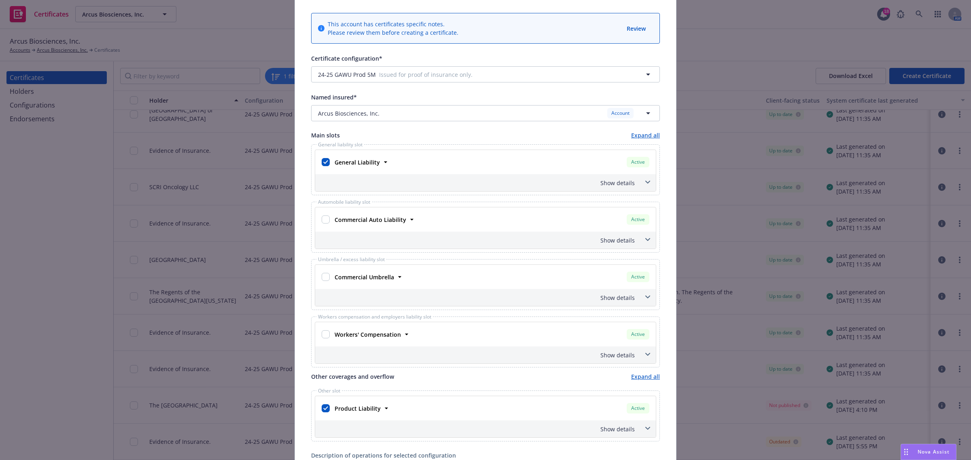
scroll to position [152, 0]
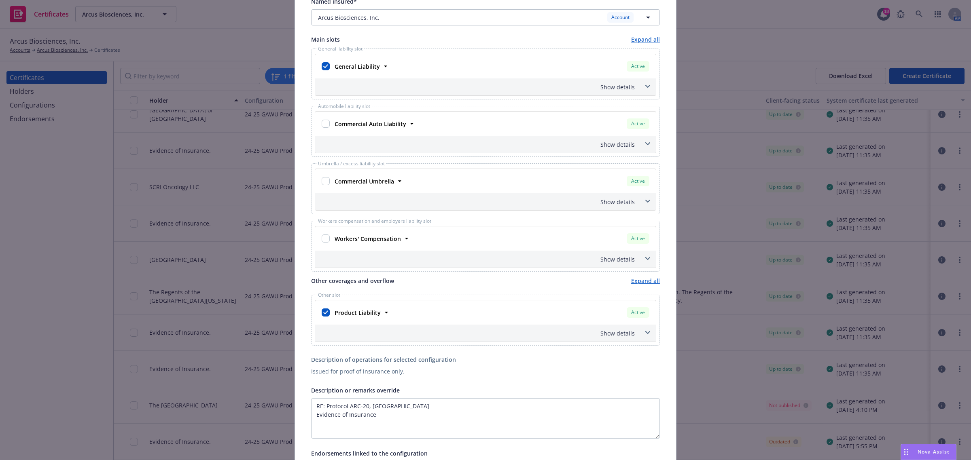
click at [641, 333] on span at bounding box center [647, 332] width 13 height 13
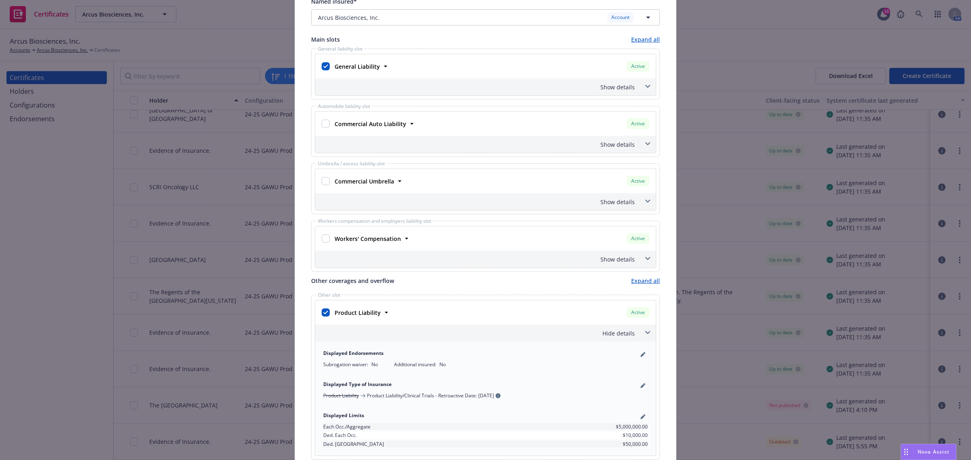
click at [641, 333] on span at bounding box center [647, 332] width 13 height 13
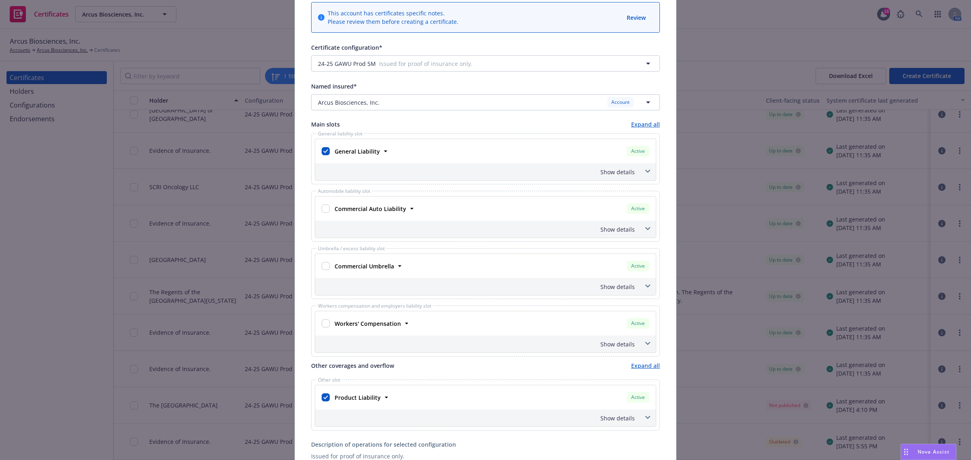
scroll to position [0, 0]
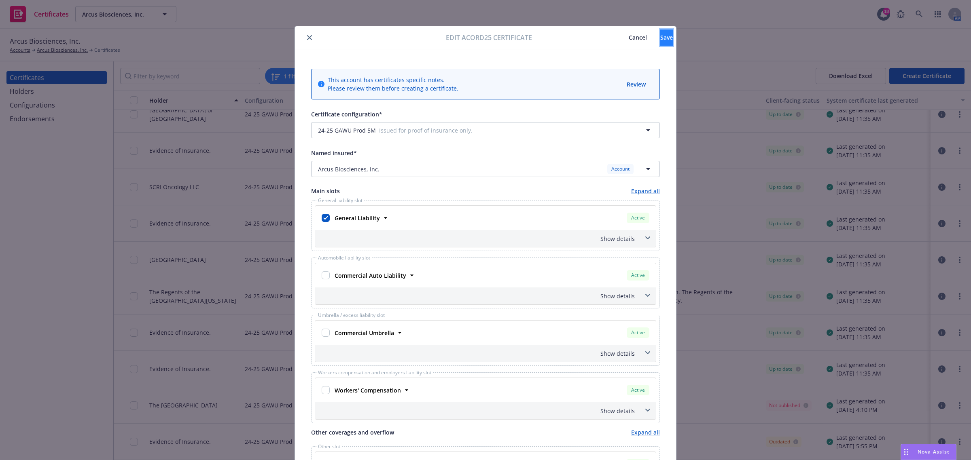
click at [660, 40] on span "Save" at bounding box center [666, 38] width 13 height 8
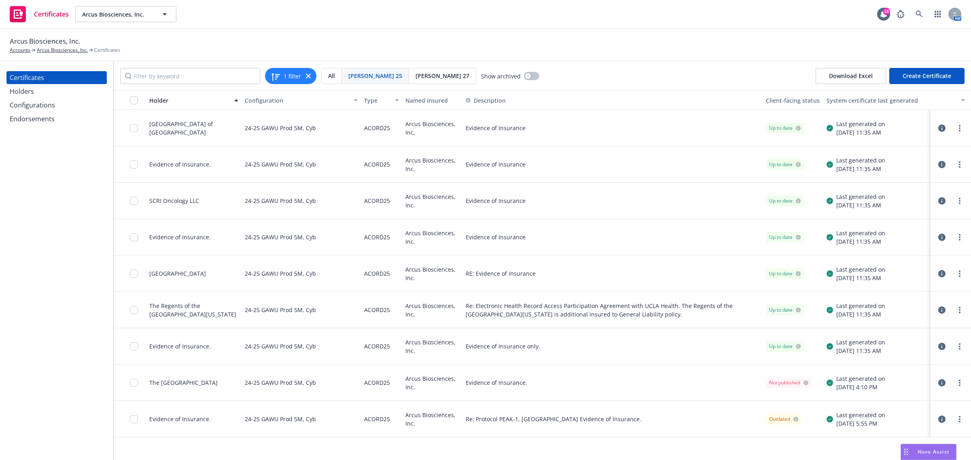
click at [617, 206] on div "Evidence of Insurance" at bounding box center [612, 201] width 300 height 36
click at [939, 204] on icon "button" at bounding box center [941, 200] width 7 height 7
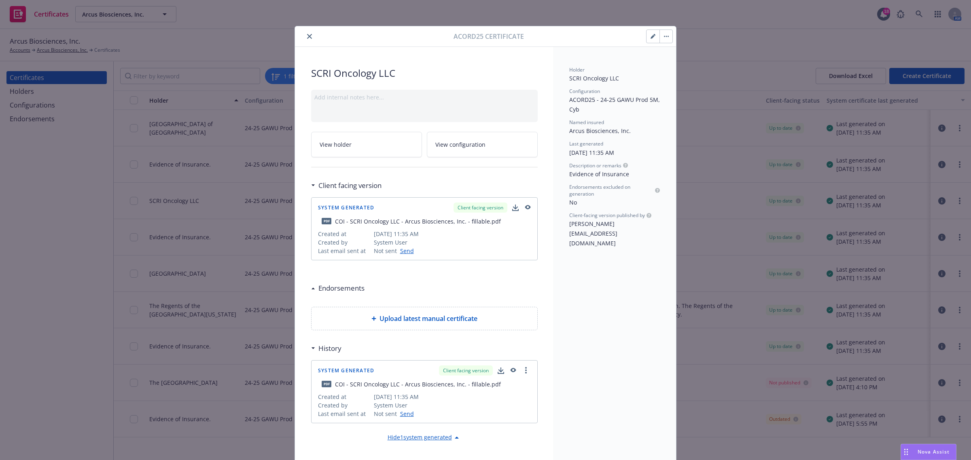
click at [651, 35] on icon "button" at bounding box center [653, 36] width 5 height 5
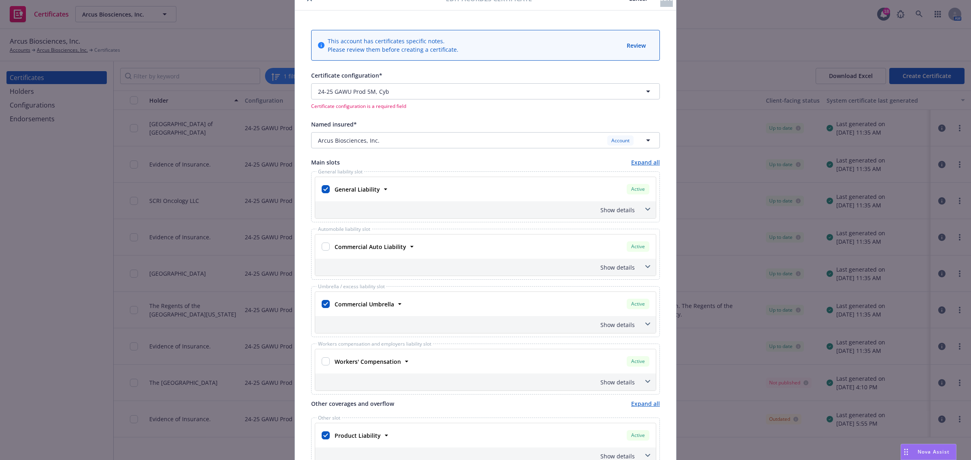
scroll to position [51, 0]
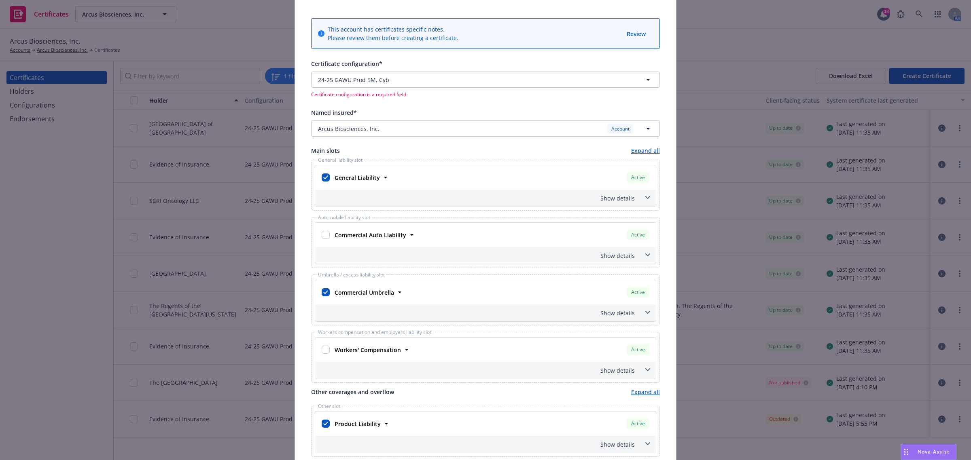
click at [642, 308] on span at bounding box center [647, 312] width 13 height 13
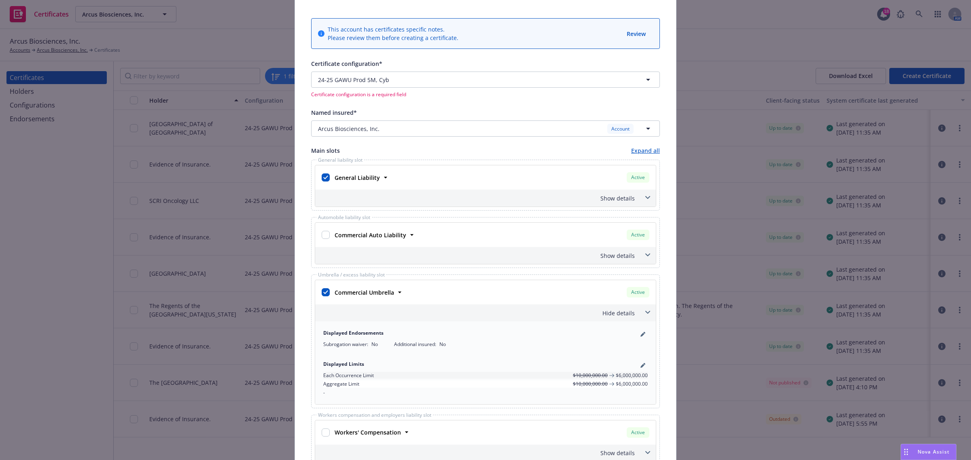
click at [642, 308] on span at bounding box center [647, 312] width 13 height 13
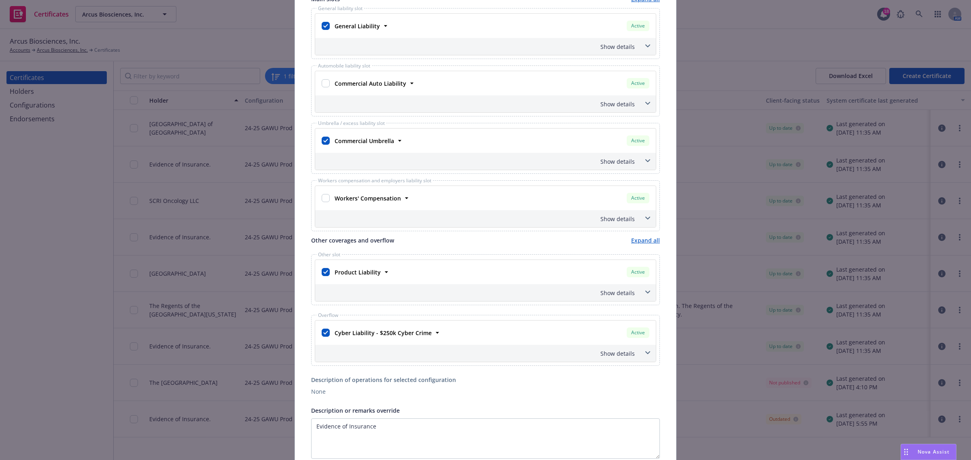
scroll to position [303, 0]
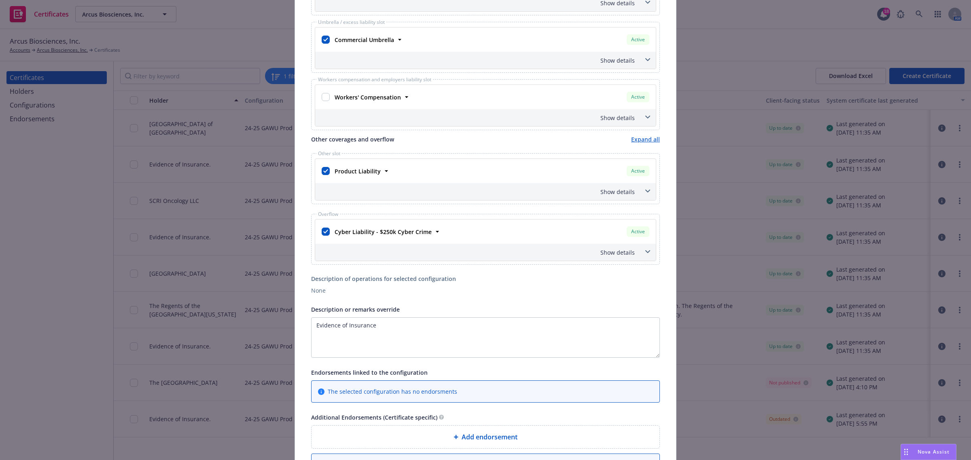
click at [642, 247] on div "Show details" at bounding box center [485, 252] width 341 height 17
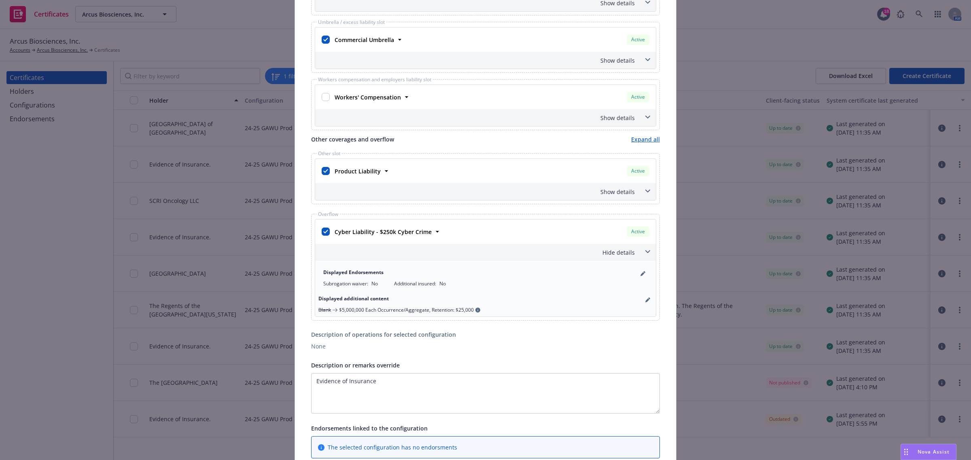
click at [642, 247] on div "Hide details" at bounding box center [485, 252] width 341 height 17
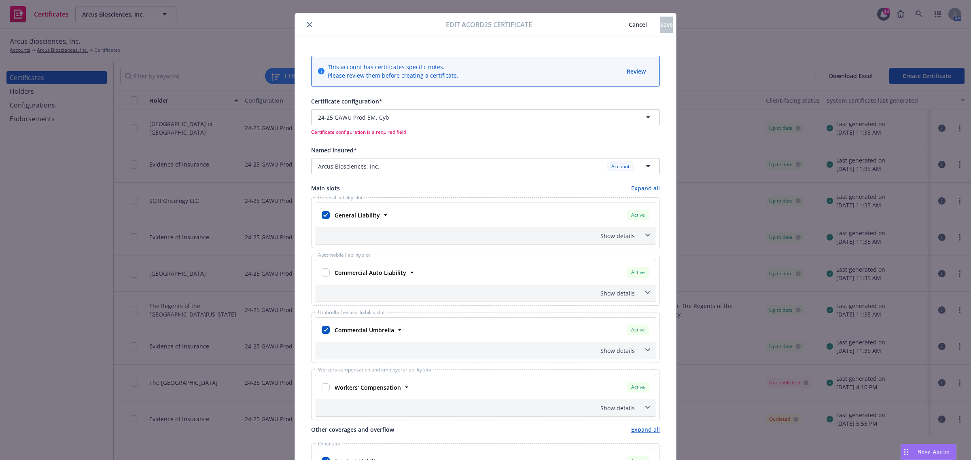
scroll to position [0, 0]
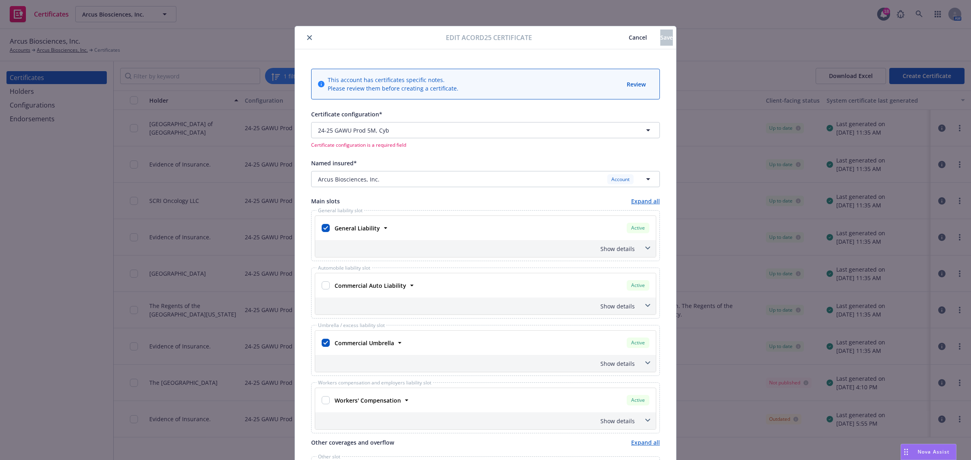
click at [307, 38] on icon "close" at bounding box center [309, 37] width 5 height 5
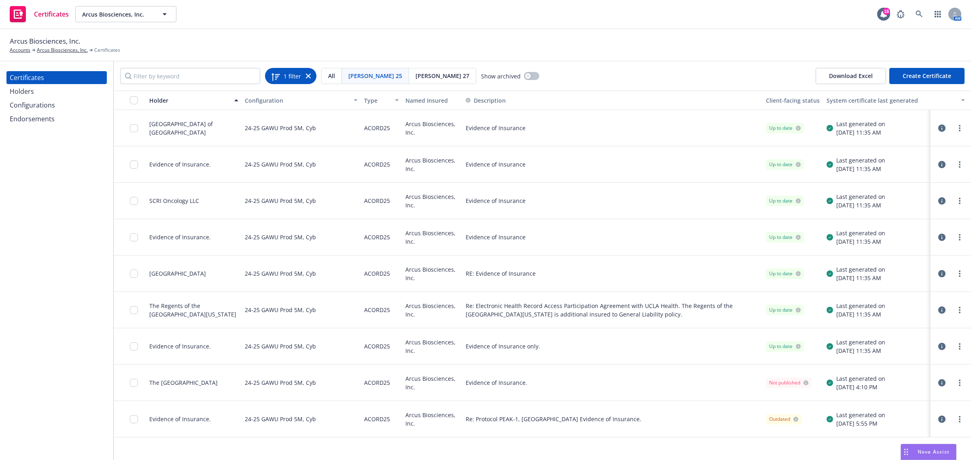
click at [307, 75] on icon at bounding box center [308, 76] width 5 height 5
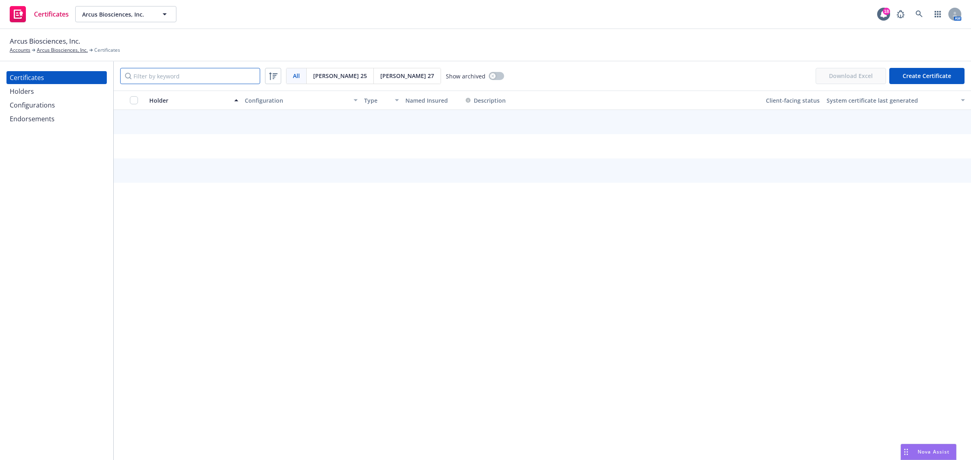
click at [162, 76] on input "Filter by keyword" at bounding box center [190, 76] width 140 height 16
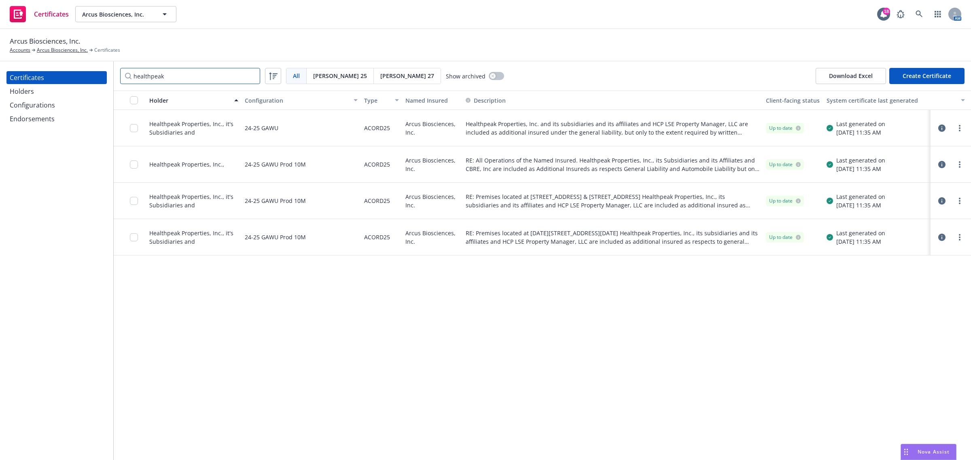
type input "healthpeak"
click at [245, 82] on input "healthpeak" at bounding box center [190, 76] width 140 height 16
click at [251, 77] on input "healthpeak" at bounding box center [190, 76] width 140 height 16
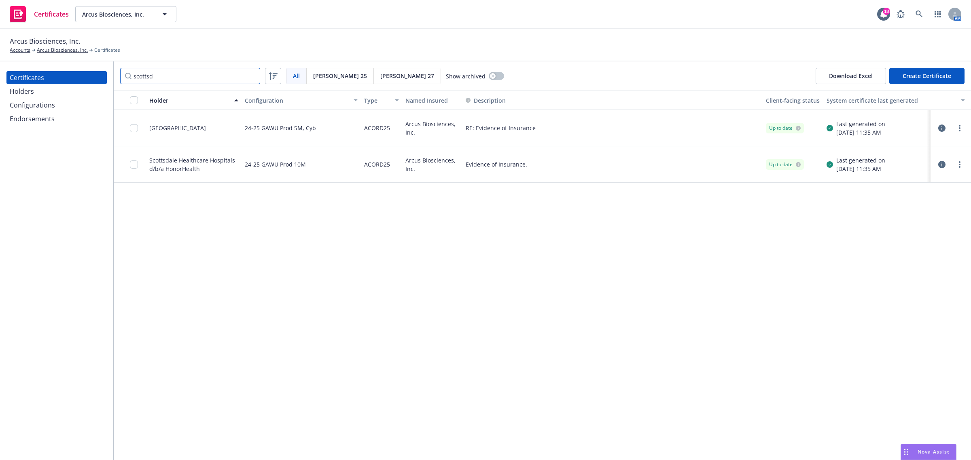
type input "scottsd"
click at [942, 162] on icon "button" at bounding box center [941, 164] width 7 height 7
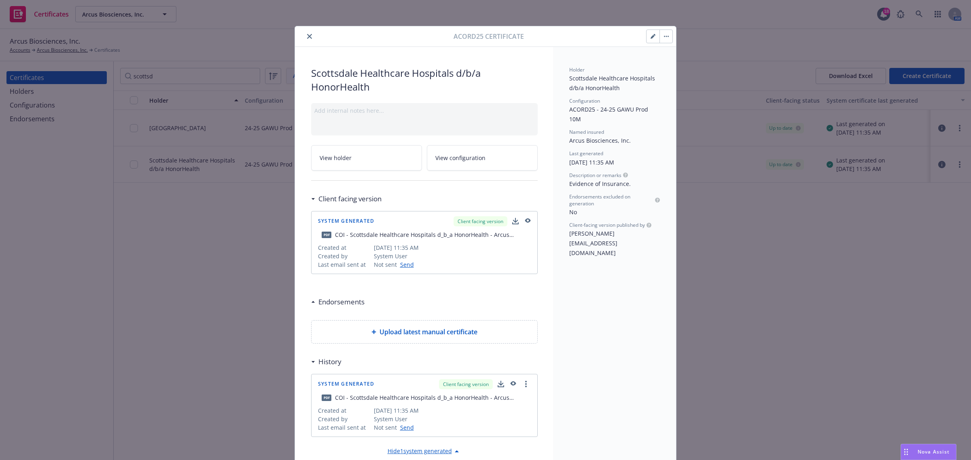
click at [309, 36] on button "close" at bounding box center [310, 37] width 10 height 10
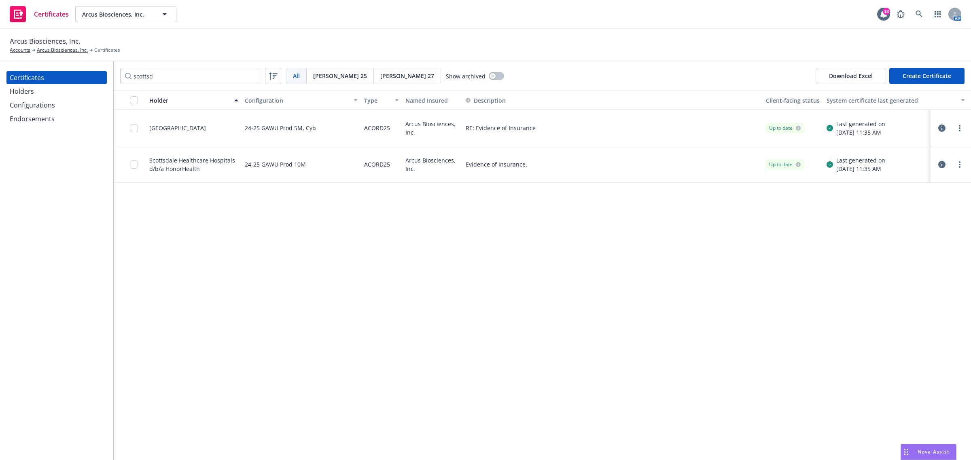
click at [939, 126] on icon "button" at bounding box center [941, 128] width 7 height 7
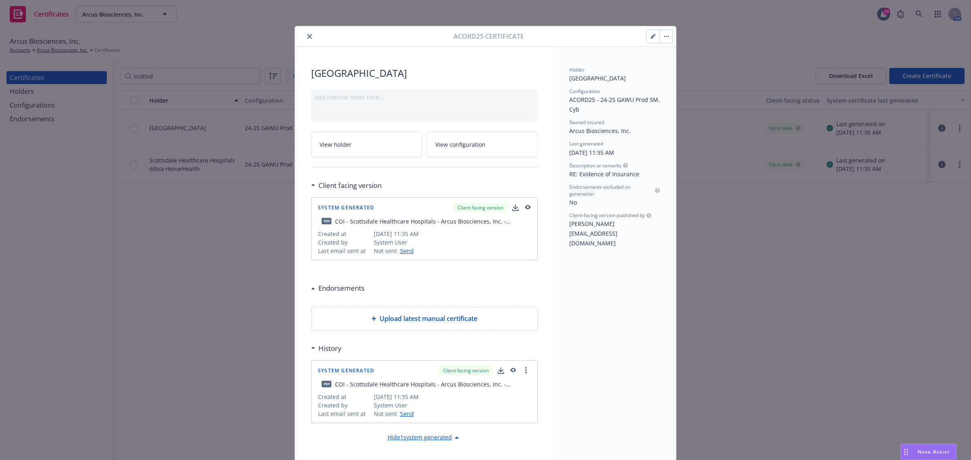
click at [646, 38] on button "button" at bounding box center [652, 36] width 13 height 13
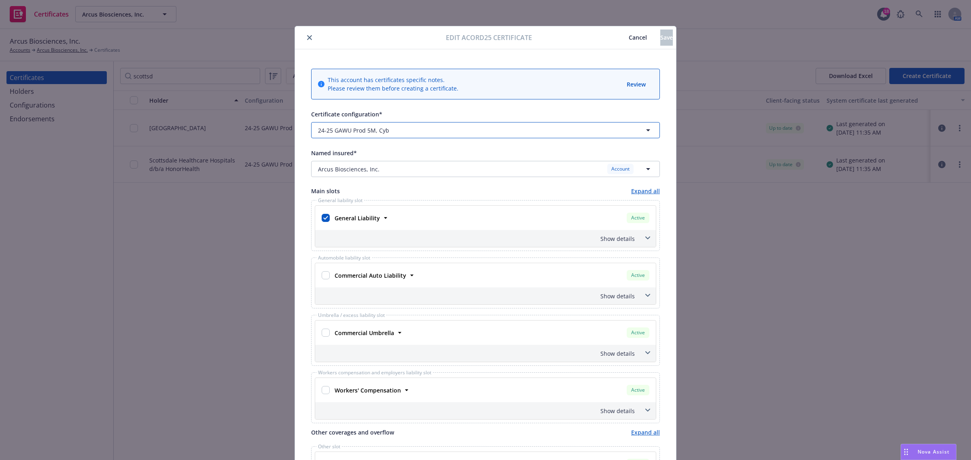
click at [593, 135] on button "24-25 GAWU Prod 5M, Cyb" at bounding box center [485, 130] width 349 height 16
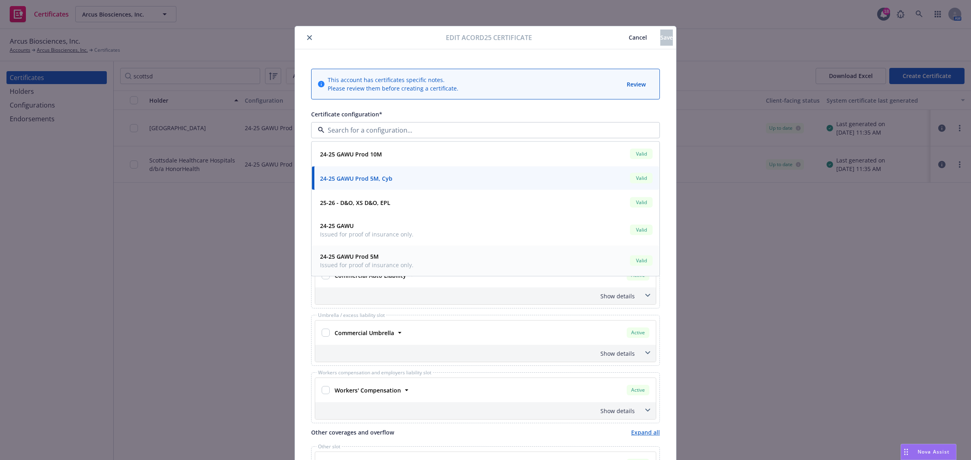
click at [559, 260] on div "24-25 GAWU Prod 5M Issued for proof of insurance only. Valid" at bounding box center [485, 261] width 337 height 20
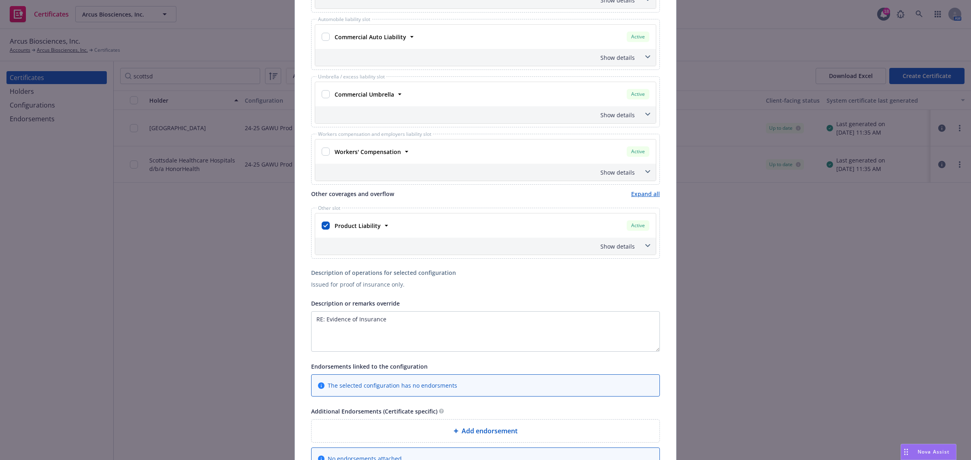
scroll to position [253, 0]
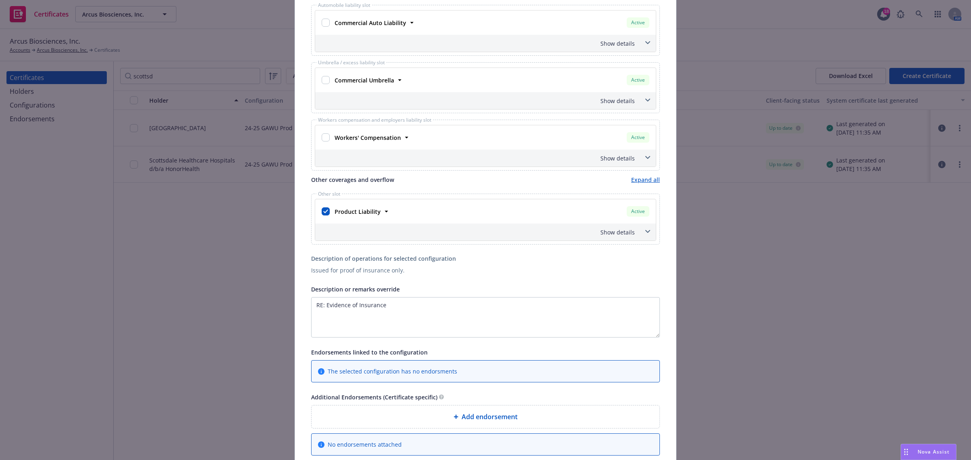
click at [641, 231] on span at bounding box center [647, 231] width 13 height 13
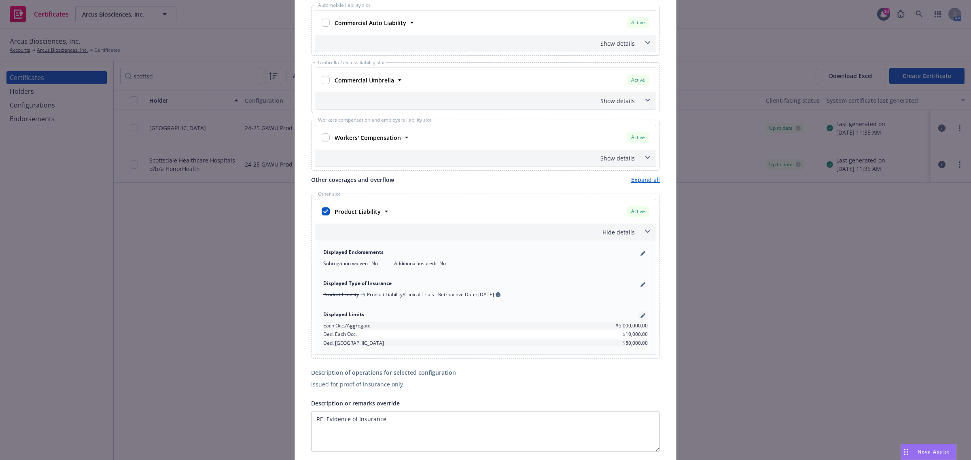
click at [643, 316] on icon "pencil" at bounding box center [644, 315] width 2 height 2
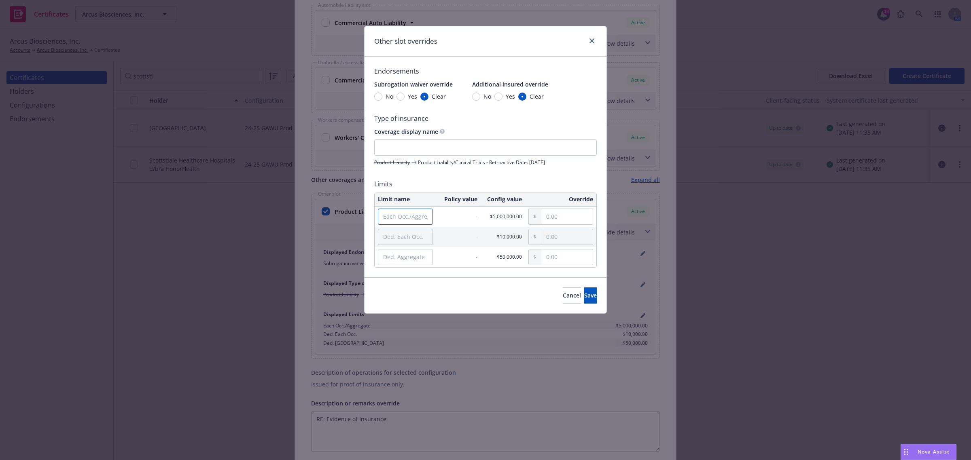
click at [413, 218] on input "Each Occ./Aggregate" at bounding box center [405, 217] width 55 height 16
paste input "Aggregate"
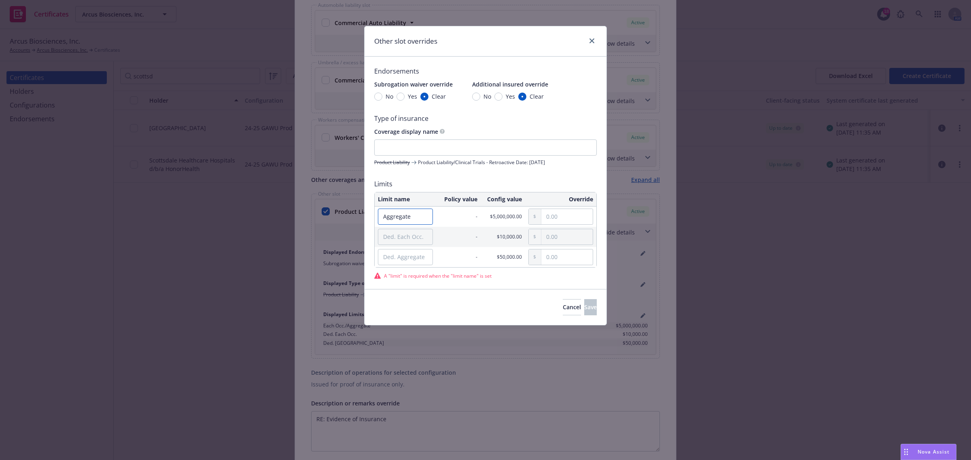
type input "Aggregate"
click at [554, 217] on input "text" at bounding box center [566, 216] width 51 height 15
paste input "5,000,000.00"
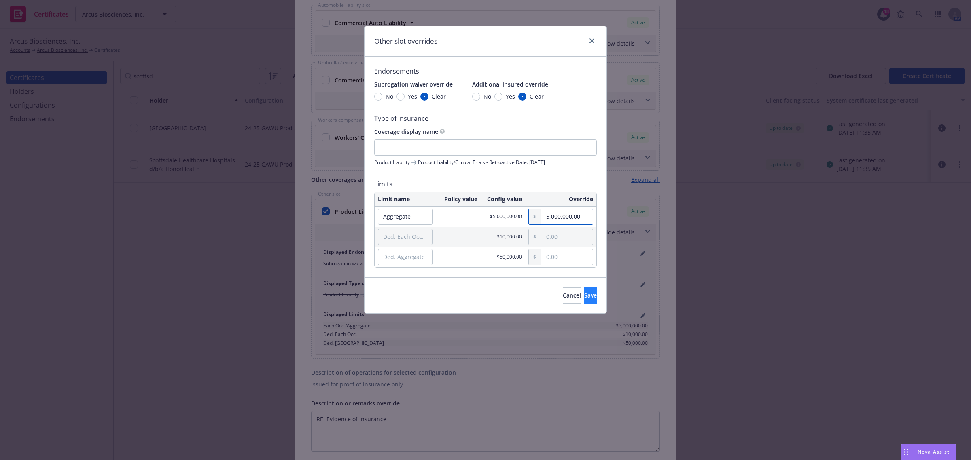
type input "5,000,000.00"
click at [584, 303] on button "Save" at bounding box center [590, 296] width 13 height 16
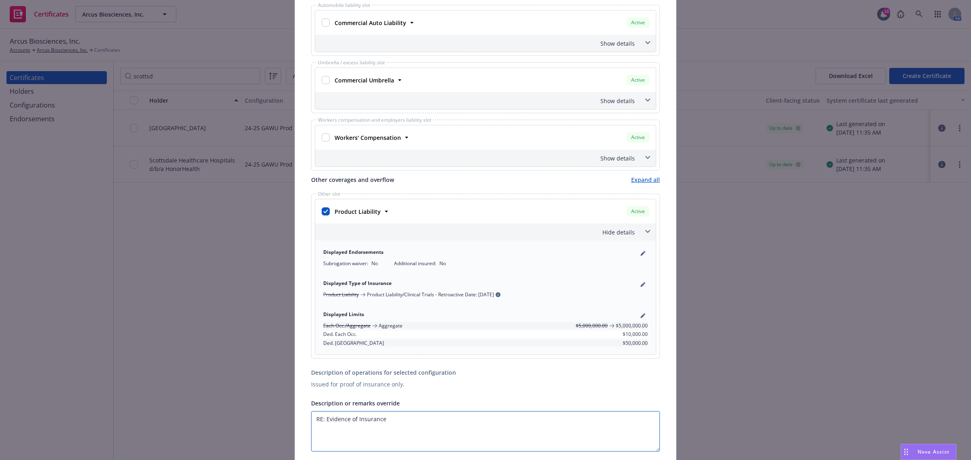
click at [312, 422] on textarea "RE: Evidence of Insurance" at bounding box center [485, 431] width 349 height 40
click at [312, 416] on textarea "RE: Evidence of Insurance" at bounding box center [485, 431] width 349 height 40
paste textarea "$2,000,000 Each Occurrence"
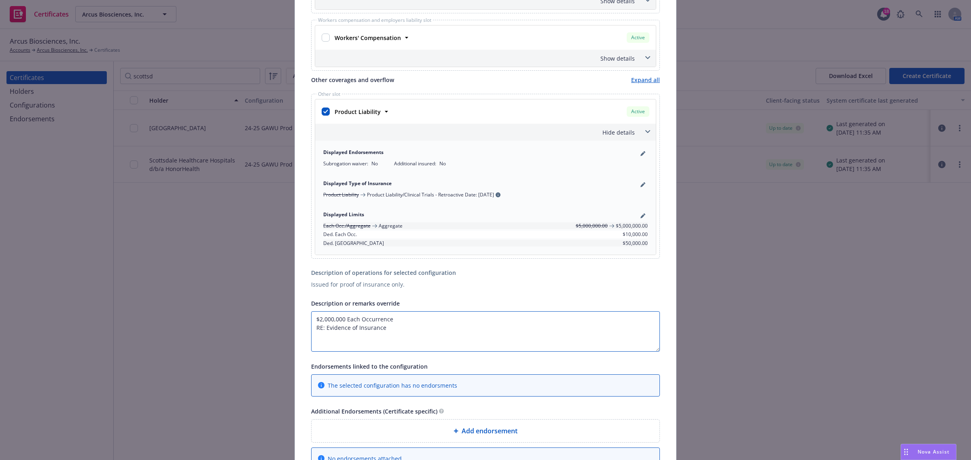
scroll to position [354, 0]
click at [311, 320] on textarea "$2,000,000 Each Occurrence RE: Evidence of Insurance" at bounding box center [485, 330] width 349 height 40
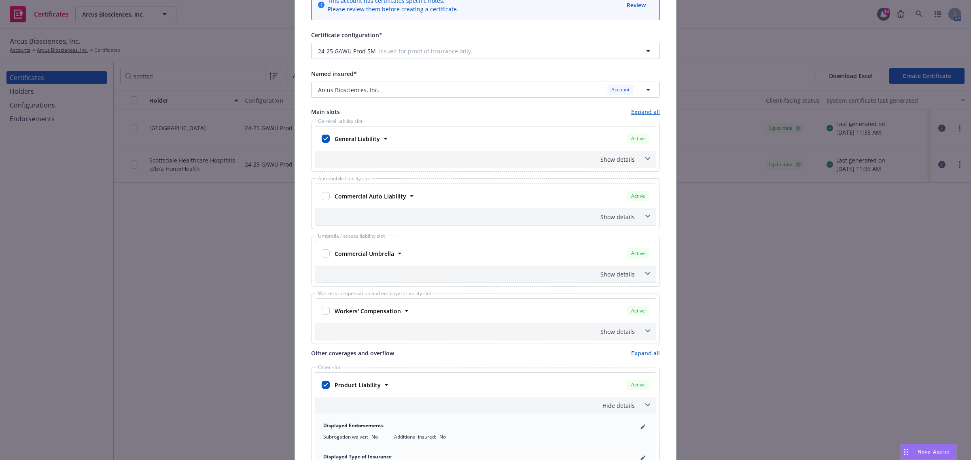
scroll to position [0, 0]
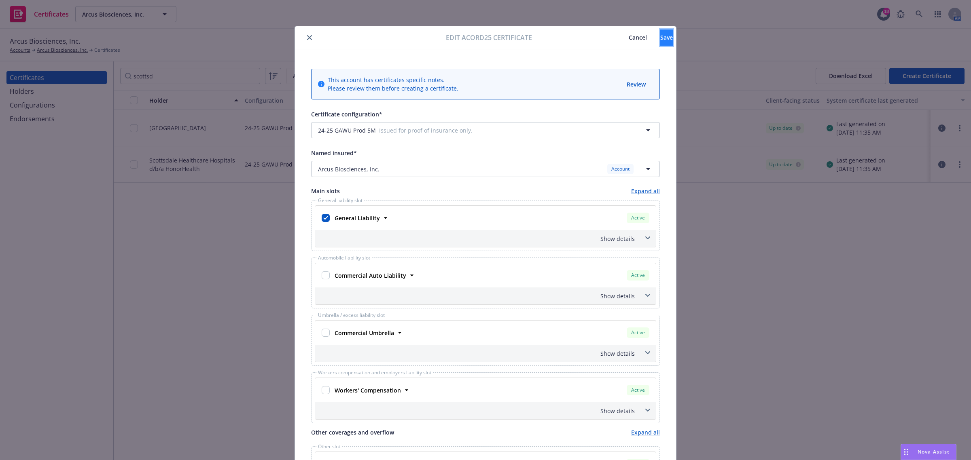
click at [660, 45] on button "Save" at bounding box center [666, 38] width 13 height 16
type textarea "RE: Evidence of Insurance"
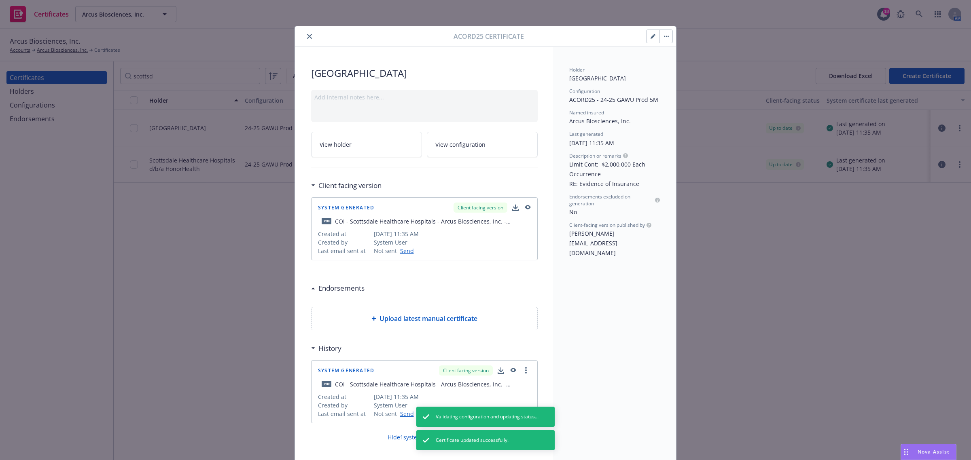
click at [307, 34] on icon "close" at bounding box center [309, 36] width 5 height 5
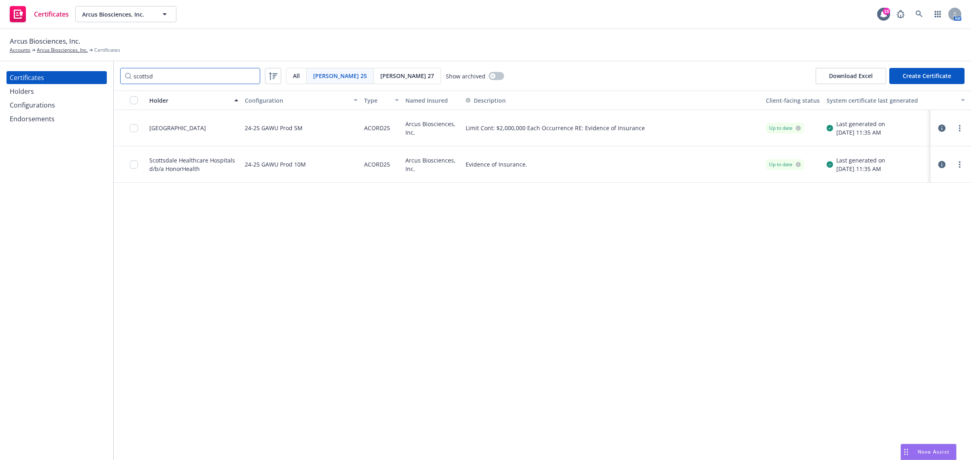
click at [246, 74] on input "scottsd" at bounding box center [190, 76] width 140 height 16
click at [251, 74] on input "scottsd" at bounding box center [190, 76] width 140 height 16
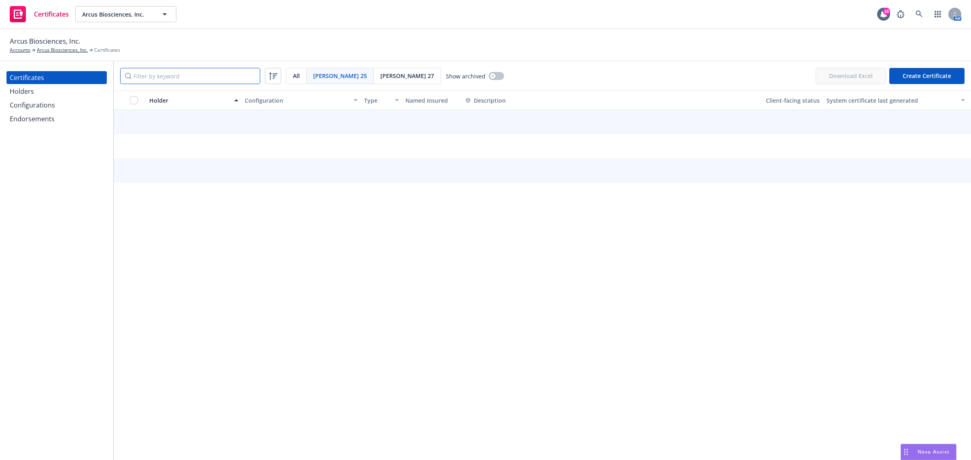
click at [220, 78] on input "Filter by keyword" at bounding box center [190, 76] width 140 height 16
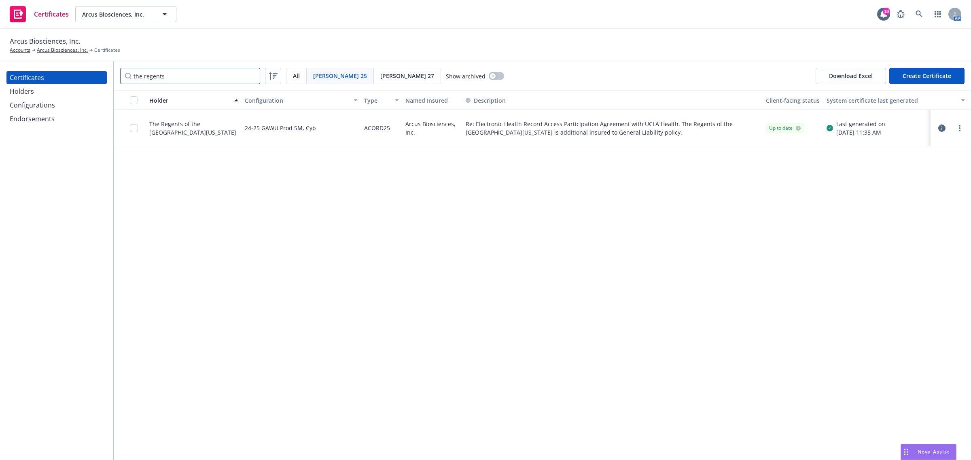
type input "the regents"
click at [941, 127] on icon "button" at bounding box center [941, 128] width 7 height 7
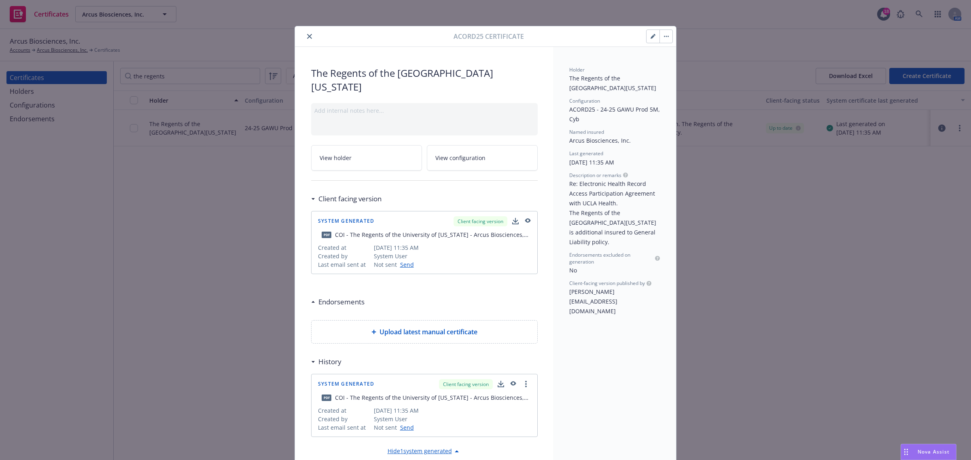
click at [651, 37] on icon "button" at bounding box center [653, 37] width 4 height 4
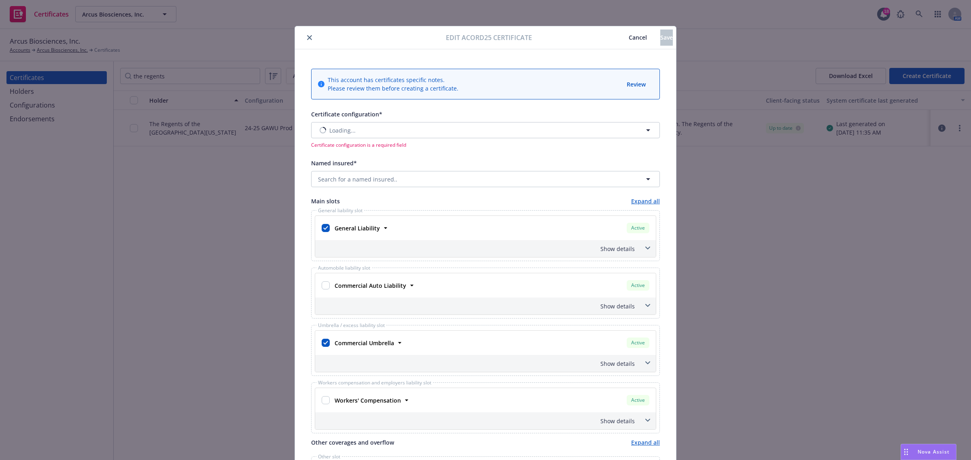
type input "[object Object]"
click at [628, 136] on button "24-25 GAWU Prod 5M, Cyb" at bounding box center [485, 130] width 349 height 16
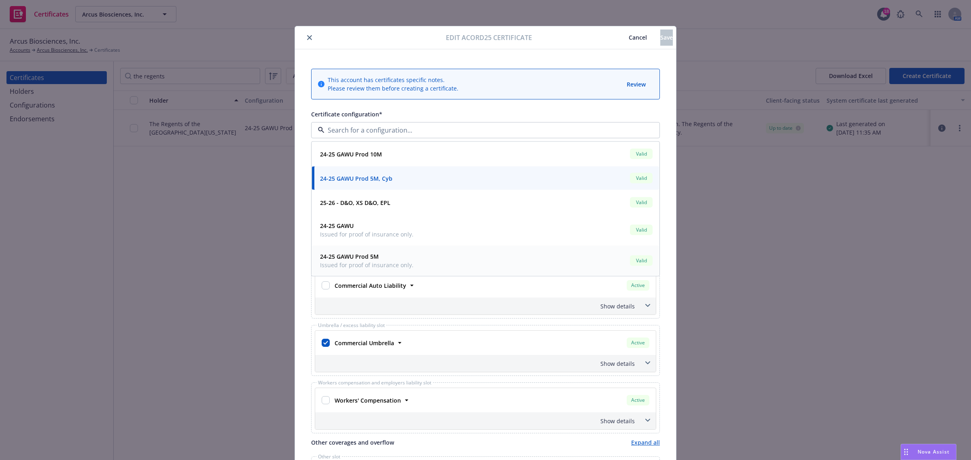
click at [577, 258] on div "24-25 GAWU Prod 5M Issued for proof of insurance only. Valid" at bounding box center [485, 261] width 337 height 20
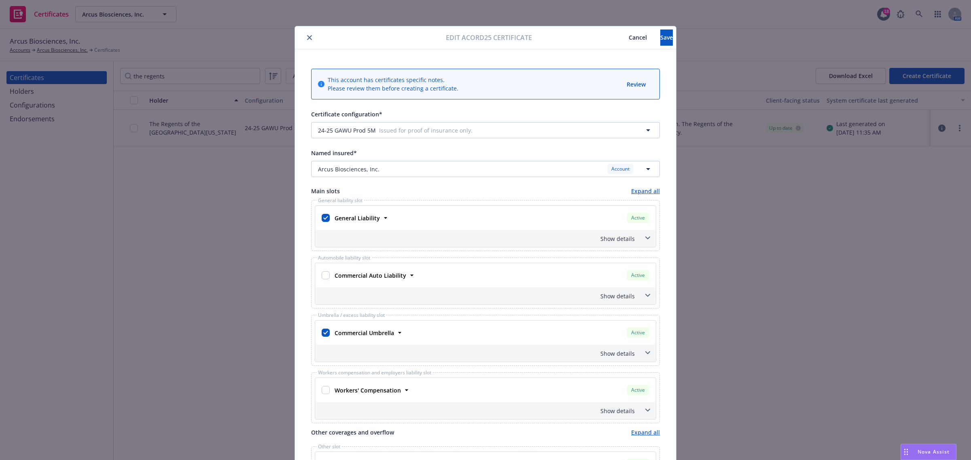
click at [642, 233] on span at bounding box center [647, 238] width 13 height 13
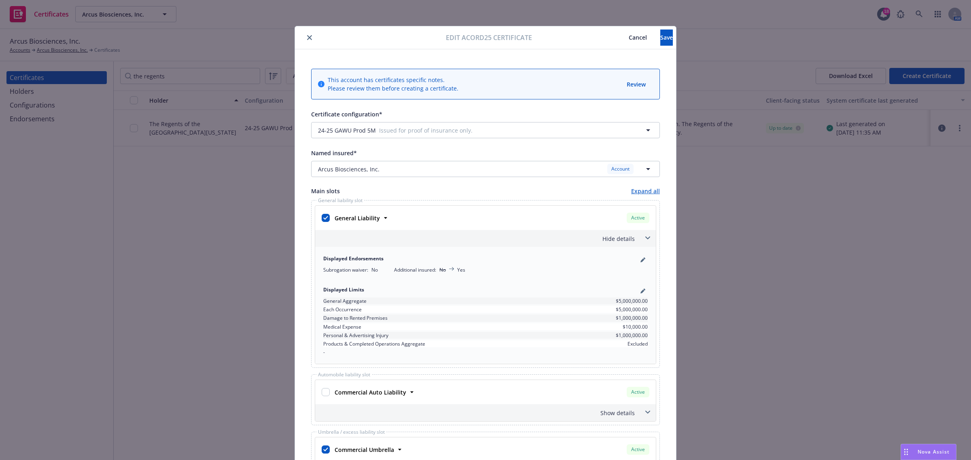
click at [642, 233] on span at bounding box center [647, 238] width 13 height 13
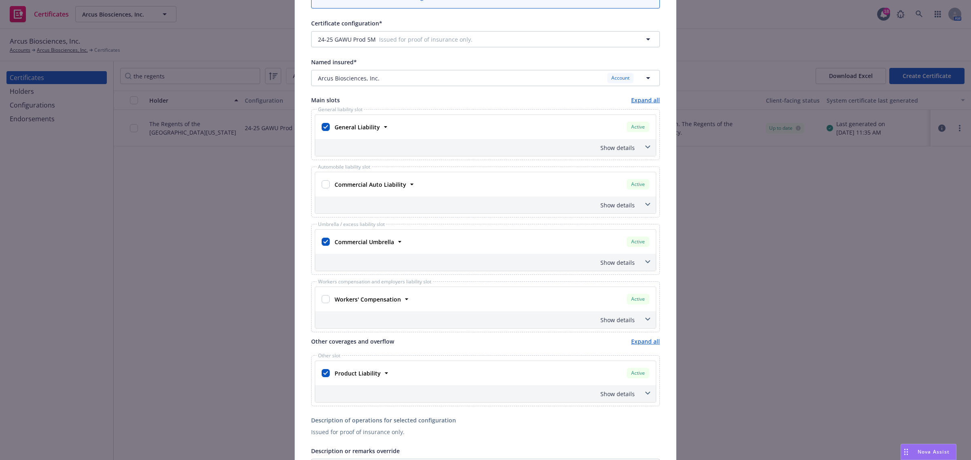
scroll to position [101, 0]
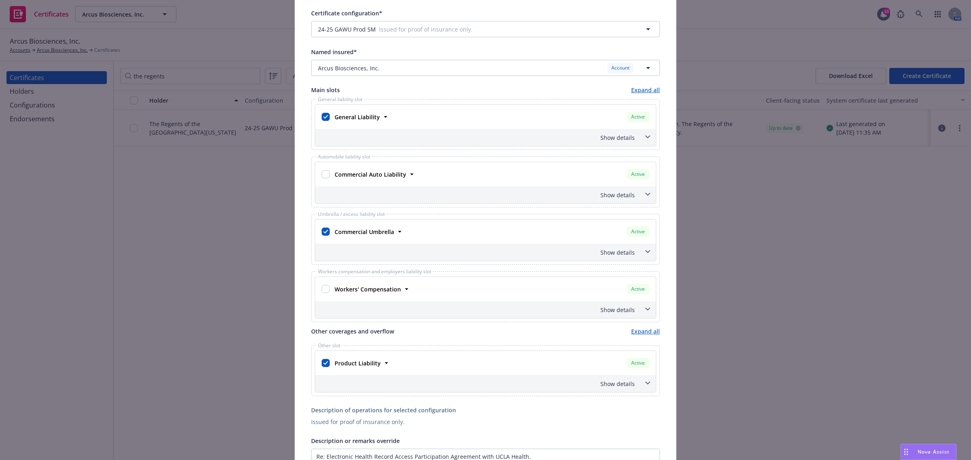
click at [644, 258] on span at bounding box center [647, 252] width 13 height 13
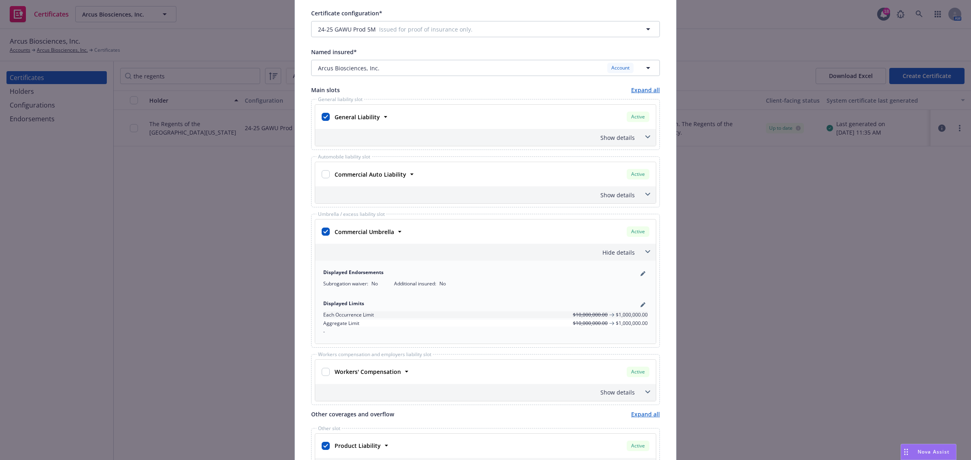
click at [644, 258] on span at bounding box center [647, 252] width 13 height 13
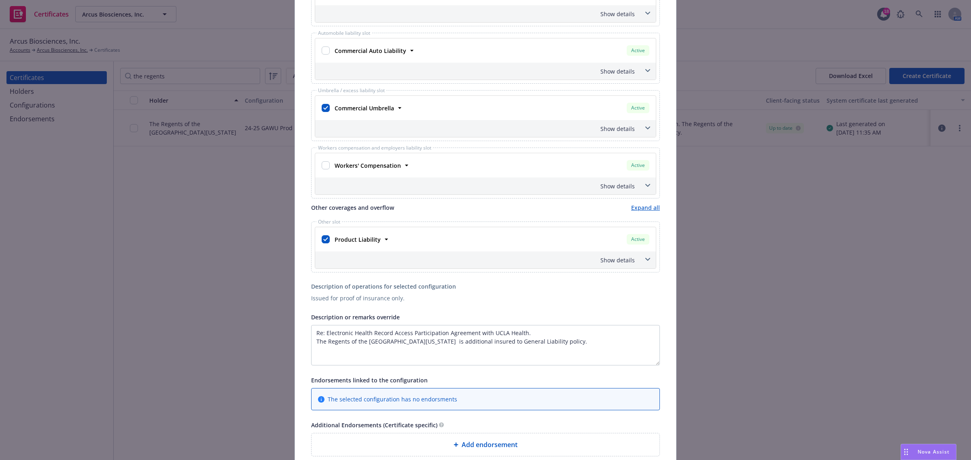
scroll to position [253, 0]
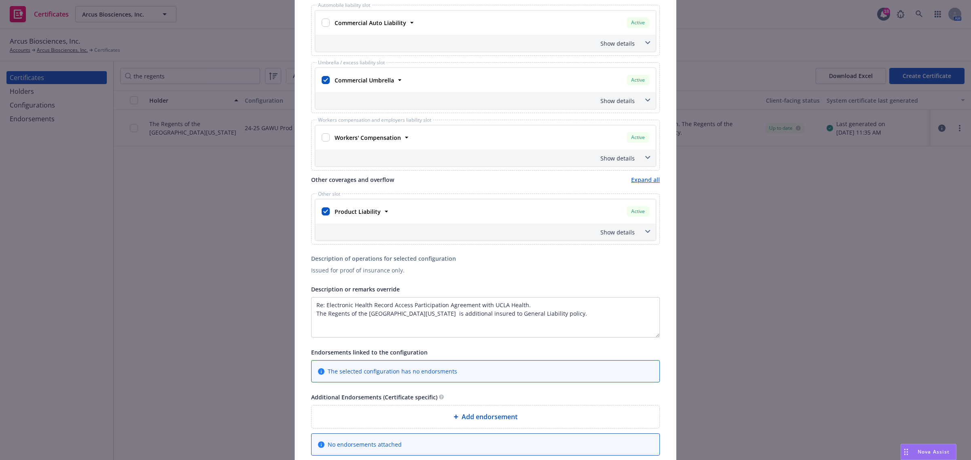
click at [643, 237] on span at bounding box center [647, 231] width 13 height 13
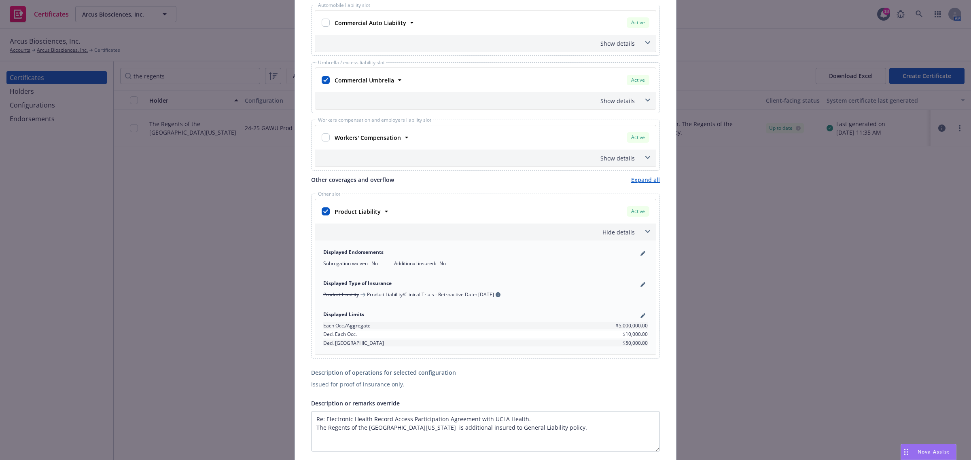
click at [643, 237] on span at bounding box center [647, 231] width 13 height 13
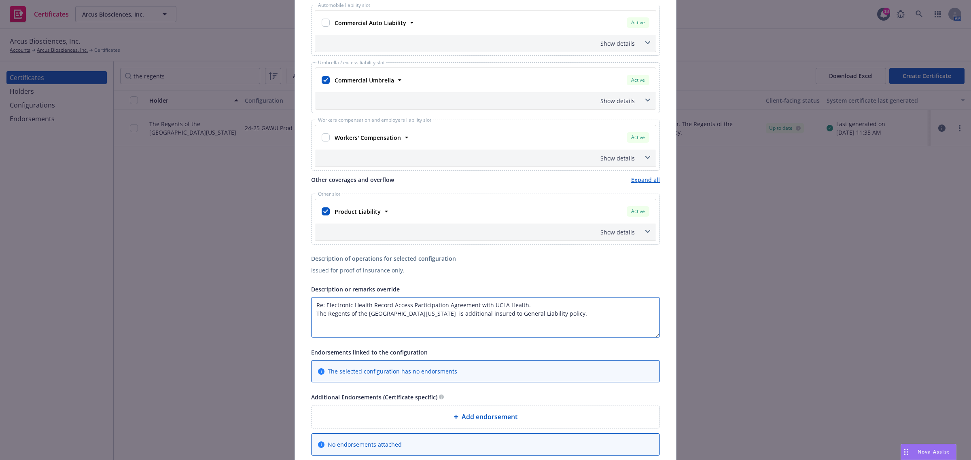
click at [314, 304] on textarea "Re: Electronic Health Record Access Participation Agreement with UCLA Health. T…" at bounding box center [485, 317] width 349 height 40
click at [313, 304] on textarea "Re: Electronic Health Record Access Participation Agreement with UCLA Health. T…" at bounding box center [485, 317] width 349 height 40
click at [353, 304] on textarea "Limit Cont. Re: Electronic Health Record Access Participation Agreement with UC…" at bounding box center [485, 317] width 349 height 40
paste textarea "$2,000,000 Each Occurrence"
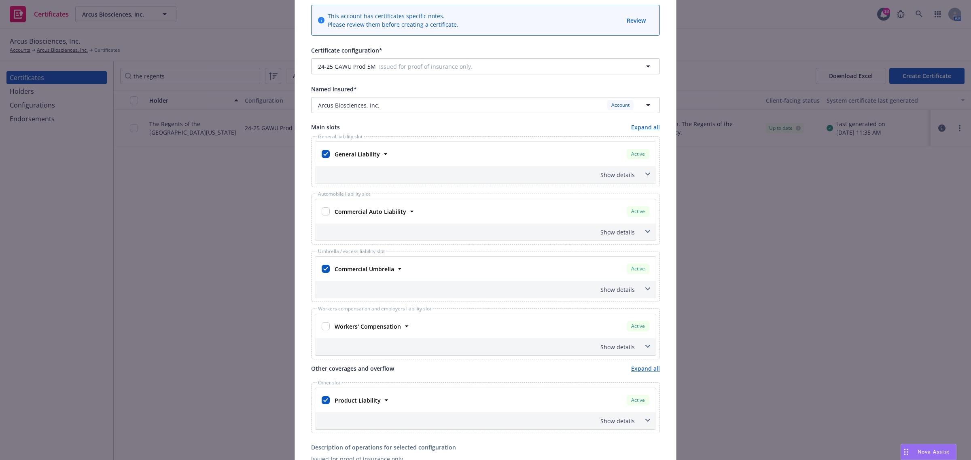
scroll to position [0, 0]
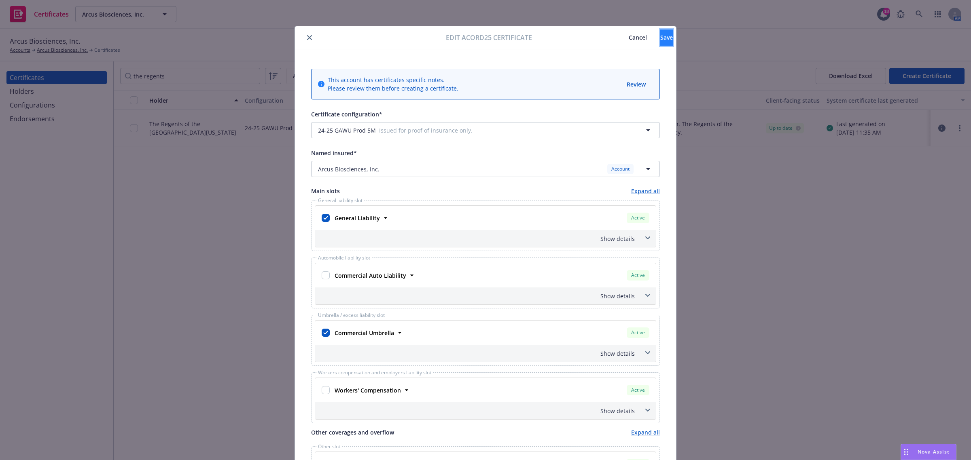
click at [660, 43] on button "Save" at bounding box center [666, 38] width 13 height 16
type textarea "Re: Electronic Health Record Access Participation Agreement with UCLA Health. T…"
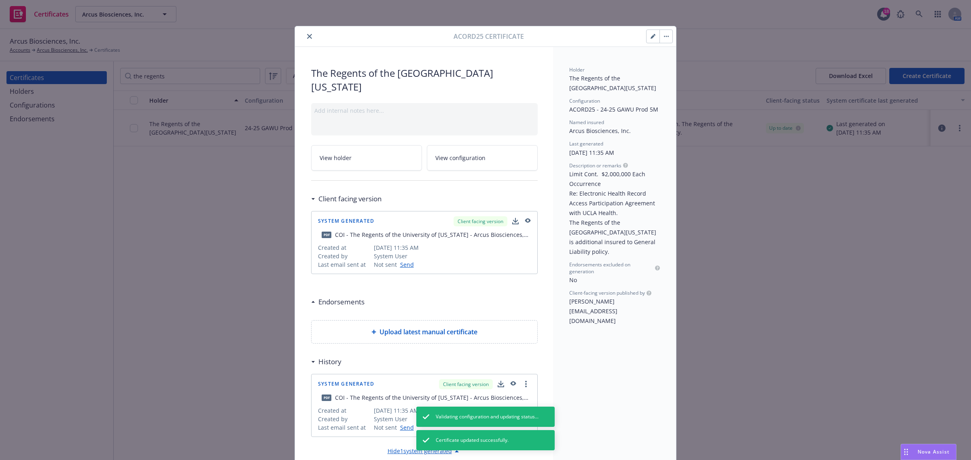
click at [653, 38] on button "button" at bounding box center [652, 36] width 13 height 13
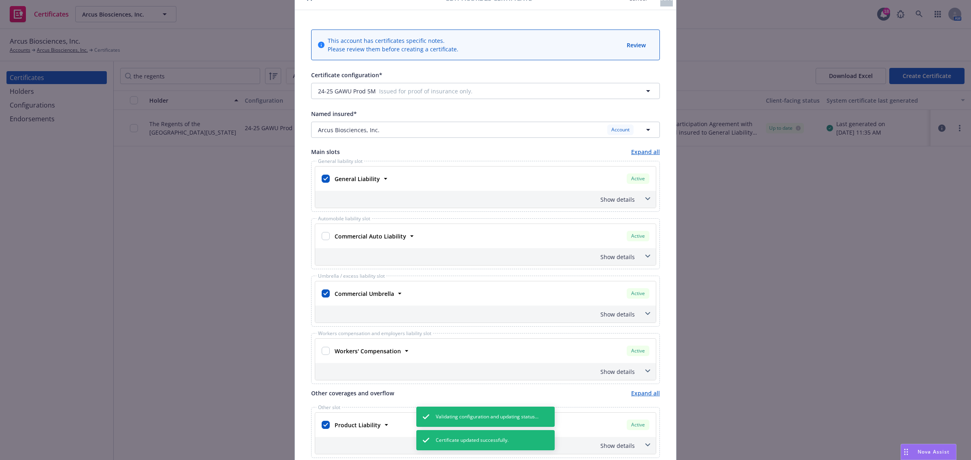
scroll to position [152, 0]
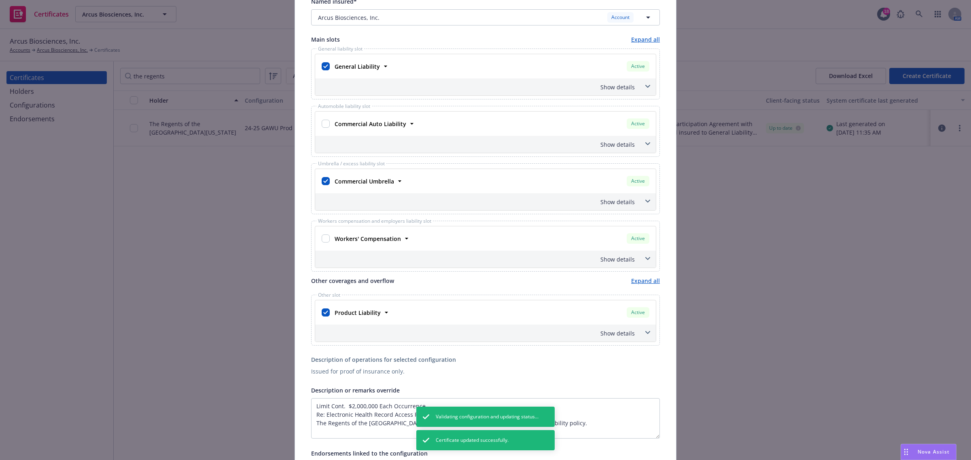
click at [646, 333] on span at bounding box center [647, 332] width 13 height 13
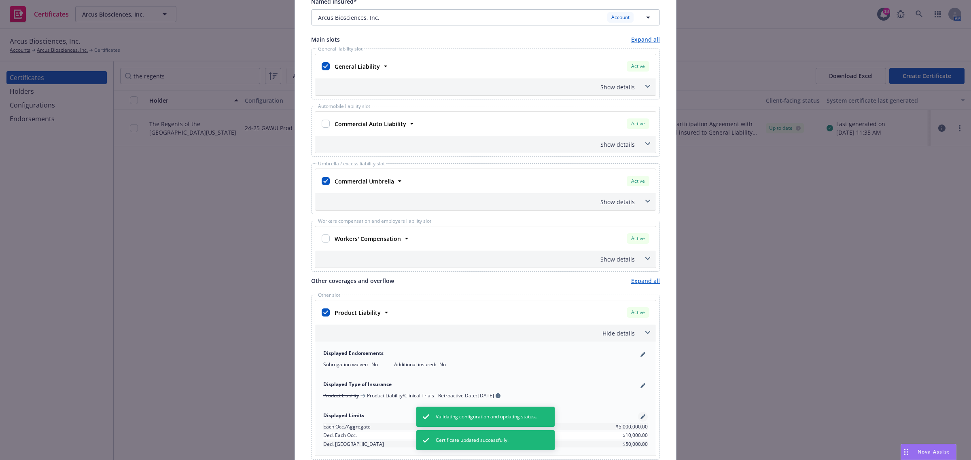
click at [638, 413] on link "pencil" at bounding box center [643, 417] width 10 height 10
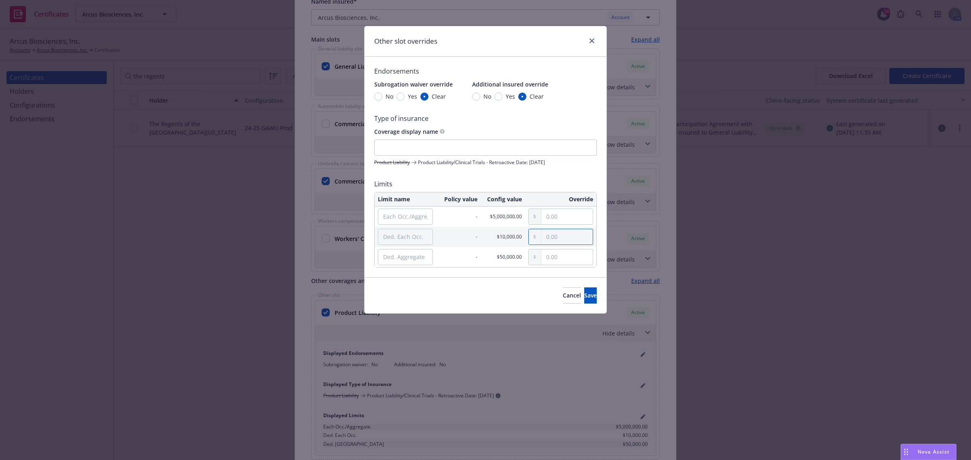
click at [557, 236] on input "text" at bounding box center [566, 236] width 51 height 15
paste input "2,000,000.00"
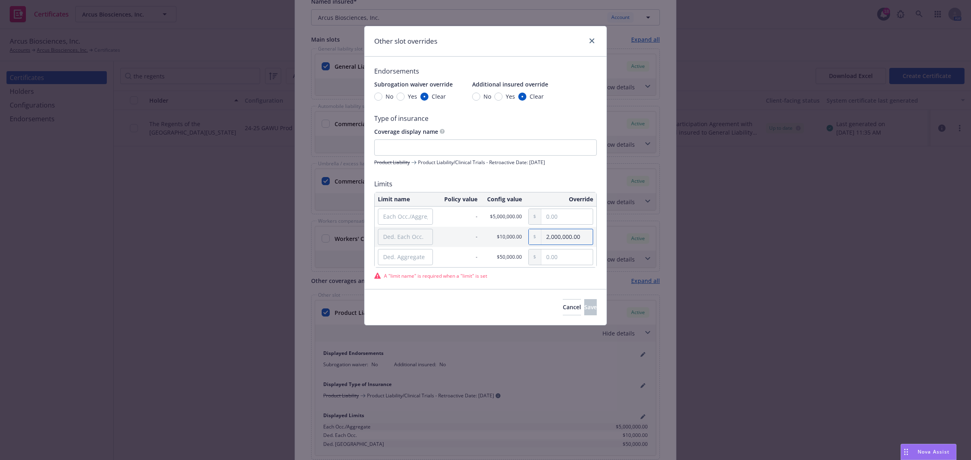
type input "2,000,000.00"
click at [410, 233] on input "Ded. Each Occ." at bounding box center [405, 237] width 55 height 16
paste input "Each Occurrence"
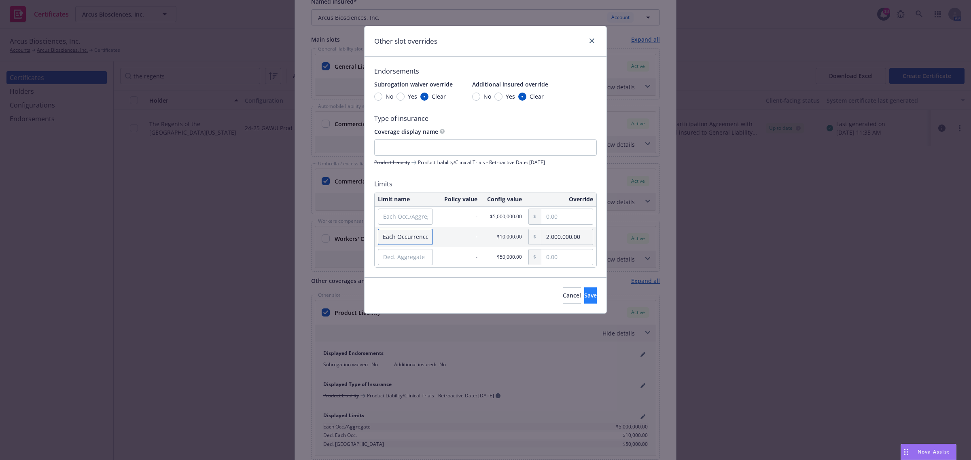
type input "Each Occurrence"
click at [584, 290] on button "Save" at bounding box center [590, 296] width 13 height 16
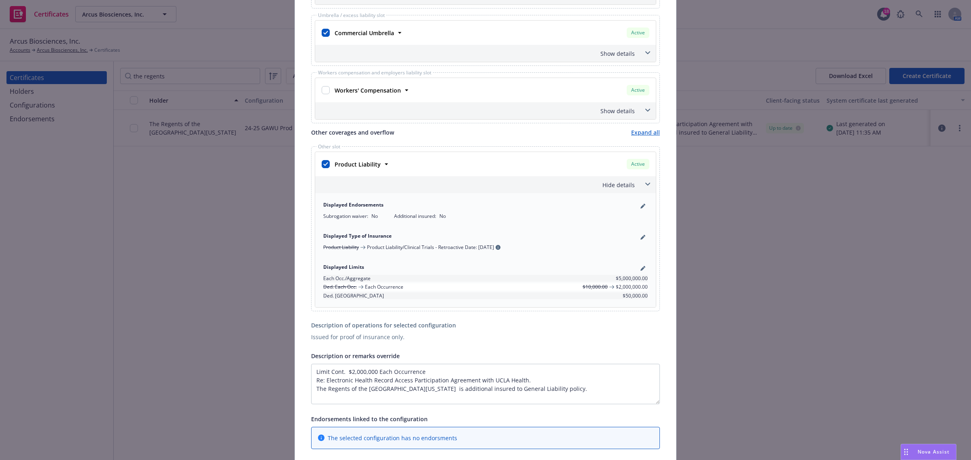
scroll to position [303, 0]
drag, startPoint x: 435, startPoint y: 366, endPoint x: 288, endPoint y: 361, distance: 146.5
click at [288, 361] on div "Edit Acord25 certificate Cancel Save This account has certificates specific not…" at bounding box center [485, 230] width 971 height 460
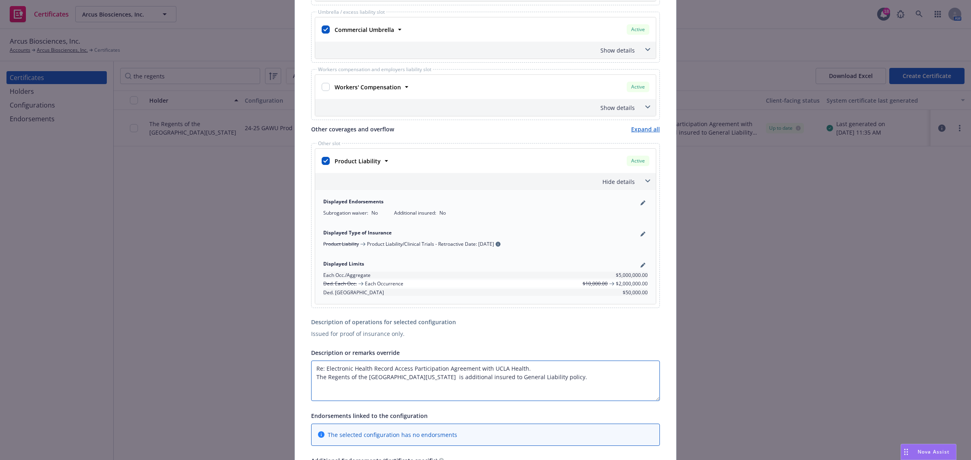
click at [312, 377] on textarea "Re: Electronic Health Record Access Participation Agreement with UCLA Health. T…" at bounding box center [485, 381] width 349 height 40
type textarea "Re: Electronic Health Record Access Participation Agreement with UCLA Health. T…"
click at [640, 268] on icon "pencil" at bounding box center [642, 266] width 4 height 4
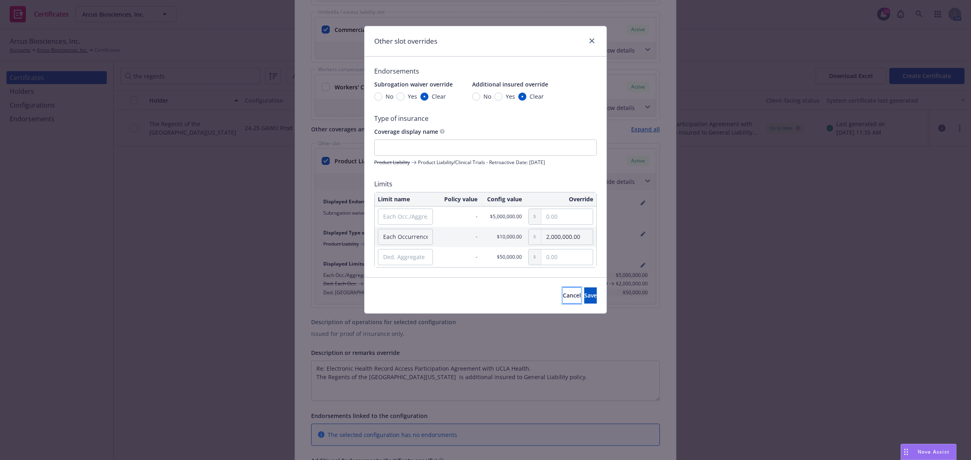
click at [563, 297] on span "Cancel" at bounding box center [572, 296] width 18 height 8
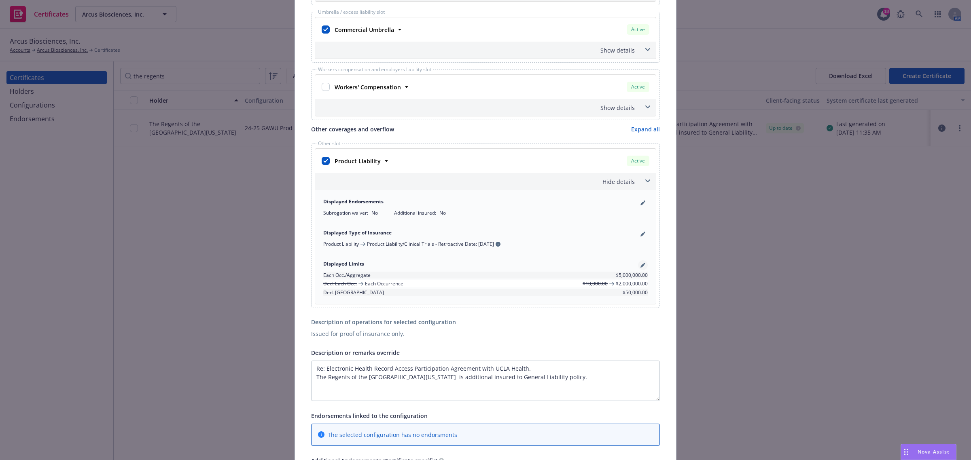
click at [642, 268] on link "pencil" at bounding box center [643, 266] width 10 height 10
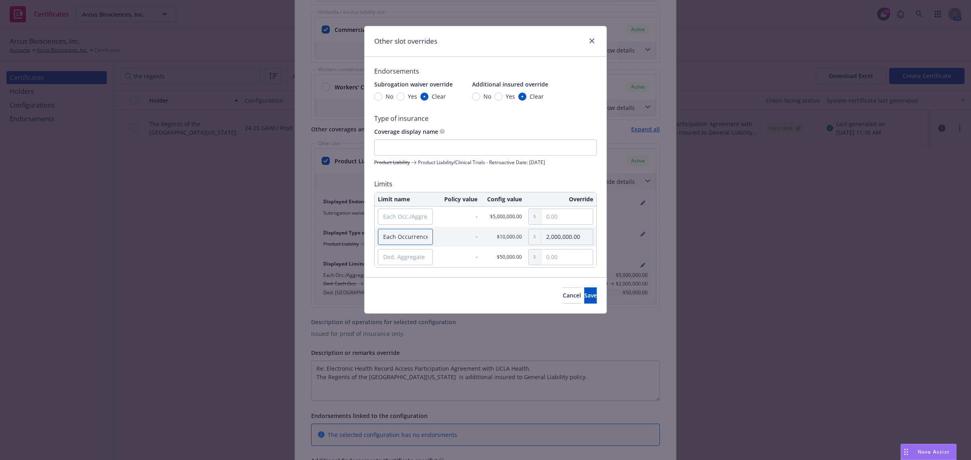
click at [407, 244] on input "Each Occurrence" at bounding box center [405, 237] width 55 height 16
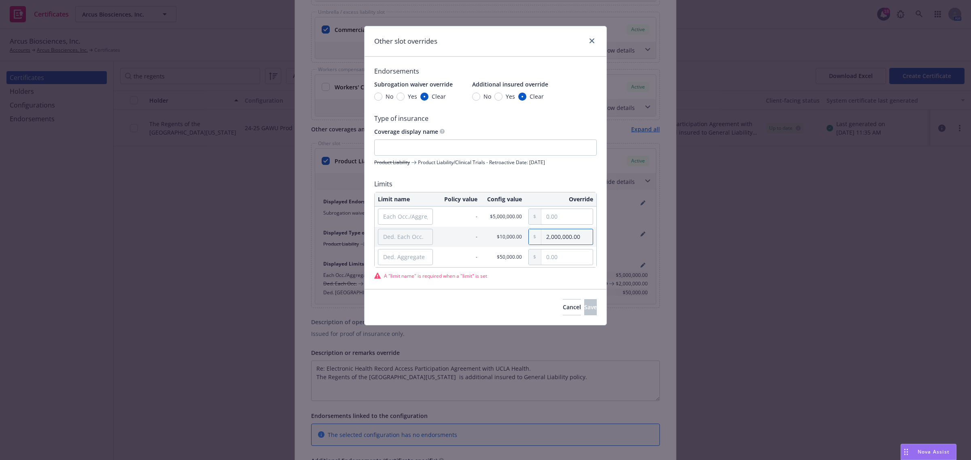
click at [575, 235] on input "2,000,000.00" at bounding box center [566, 236] width 51 height 15
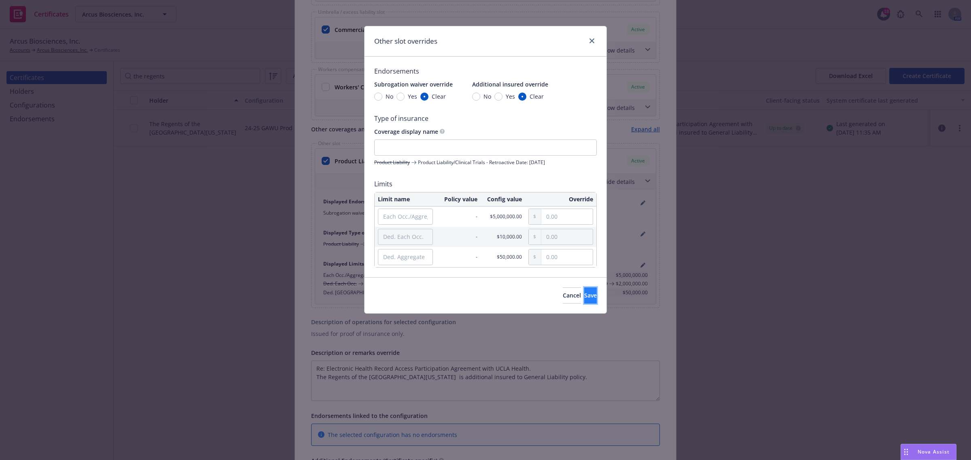
click at [584, 296] on span "Save" at bounding box center [590, 296] width 13 height 8
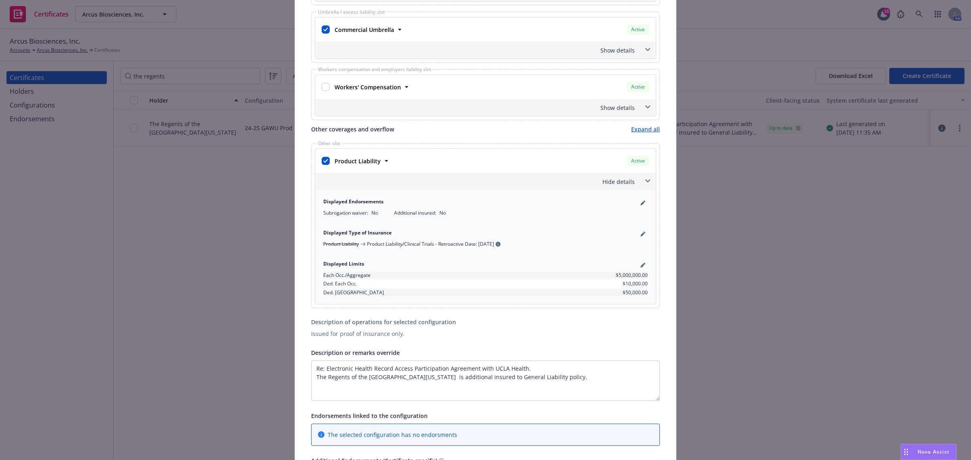
click at [625, 284] on span "$10,000.00" at bounding box center [635, 283] width 25 height 7
click at [625, 294] on span "$50,000.00" at bounding box center [635, 292] width 25 height 7
click at [640, 268] on icon "pencil" at bounding box center [642, 265] width 5 height 5
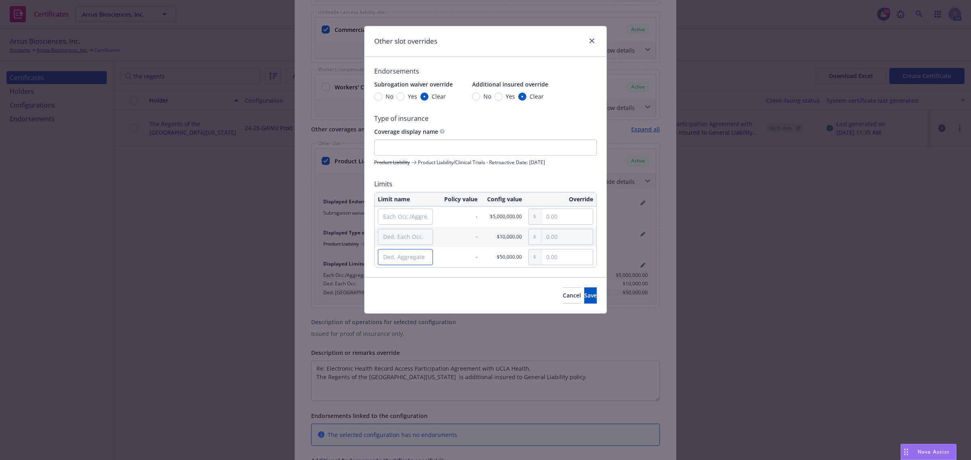
click at [425, 255] on input "Ded. Aggregate" at bounding box center [405, 257] width 55 height 16
click at [563, 294] on span "Cancel" at bounding box center [572, 296] width 18 height 8
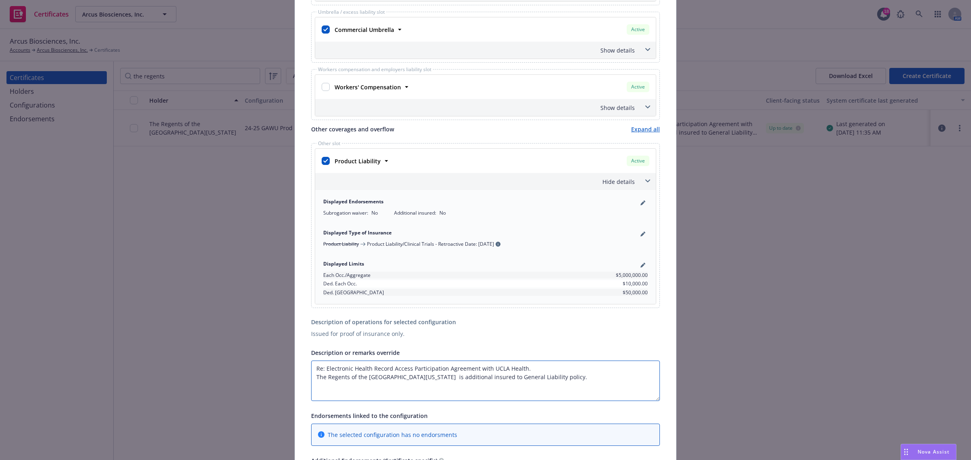
click at [314, 369] on textarea "Re: Electronic Health Record Access Participation Agreement with UCLA Health. T…" at bounding box center [485, 381] width 349 height 40
click at [640, 266] on icon "pencil" at bounding box center [642, 266] width 4 height 4
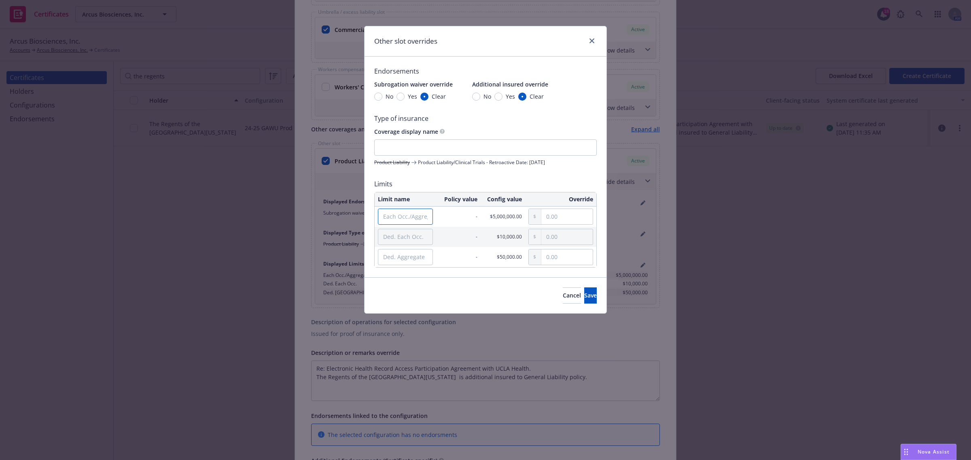
click at [409, 218] on input "Each Occ./Aggregate" at bounding box center [405, 217] width 55 height 16
paste input "Aggregate"
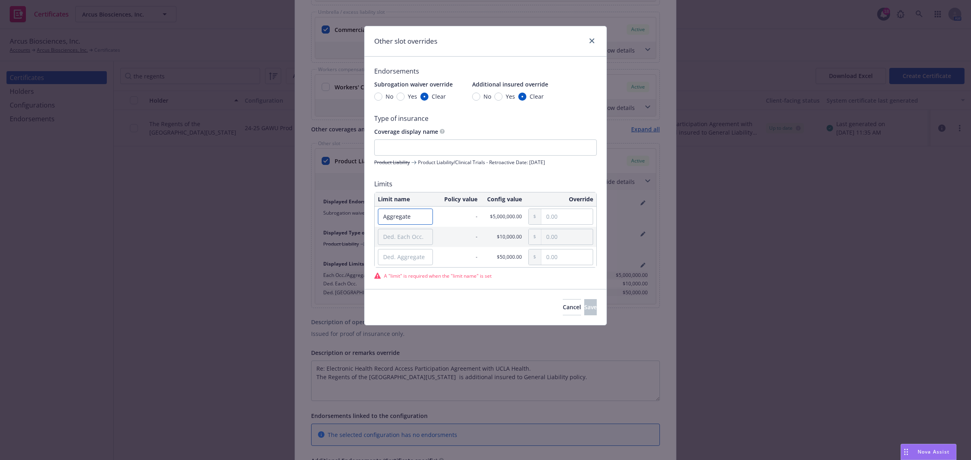
type input "Aggregate"
click at [567, 217] on input "text" at bounding box center [566, 216] width 51 height 15
paste input "5,000,000.00"
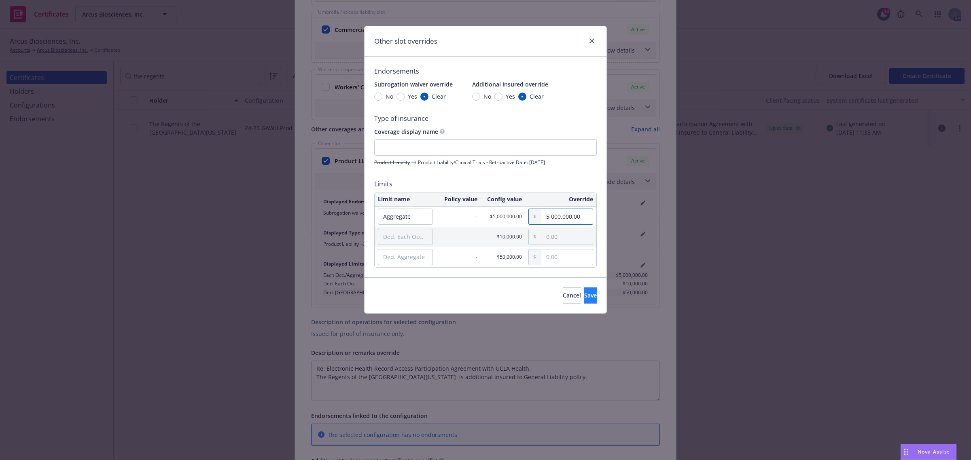
type input "5,000,000.00"
click at [584, 296] on span "Save" at bounding box center [590, 296] width 13 height 8
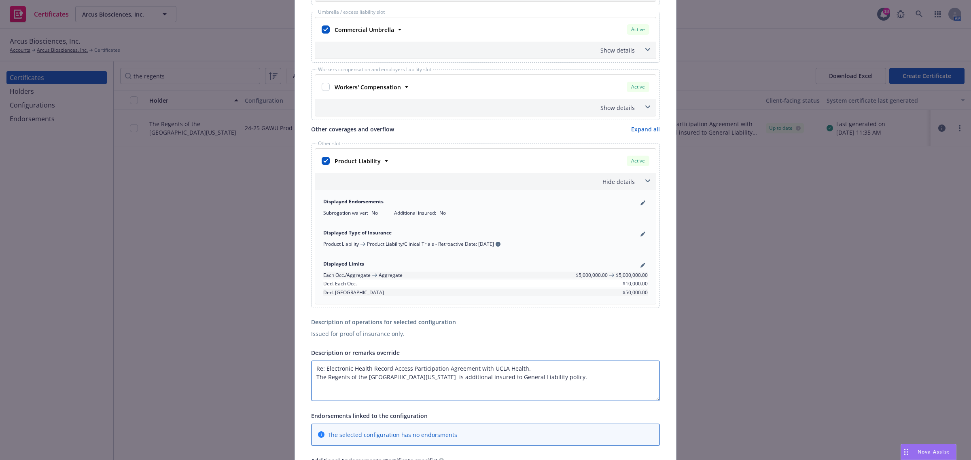
click at [314, 370] on textarea "Re: Electronic Health Record Access Participation Agreement with UCLA Health. T…" at bounding box center [485, 381] width 349 height 40
click at [405, 369] on textarea "Re: Electronic Health Record Access Participation Agreement with UCLA Health. T…" at bounding box center [485, 381] width 349 height 40
click at [388, 367] on textarea "Limits Cont: Re: Electronic Health Record Access Participation Agreement with U…" at bounding box center [485, 381] width 349 height 40
paste textarea "$2,000,000 Each Occurrence"
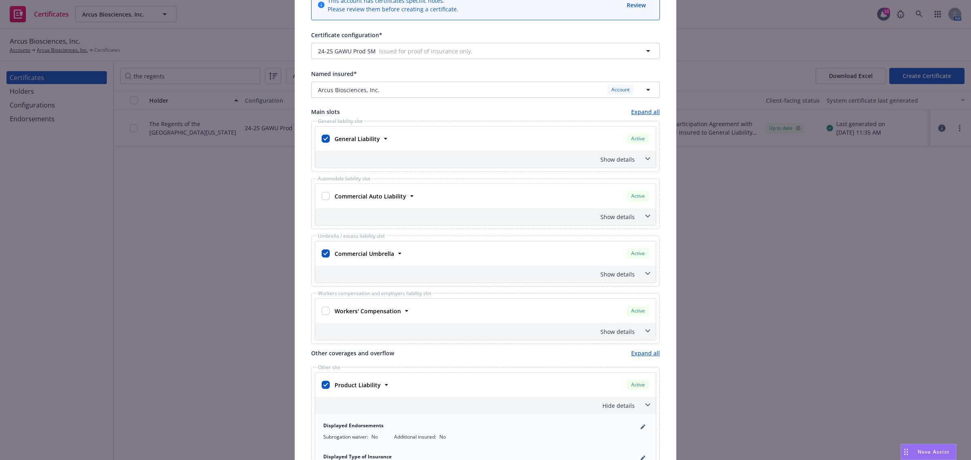
scroll to position [0, 0]
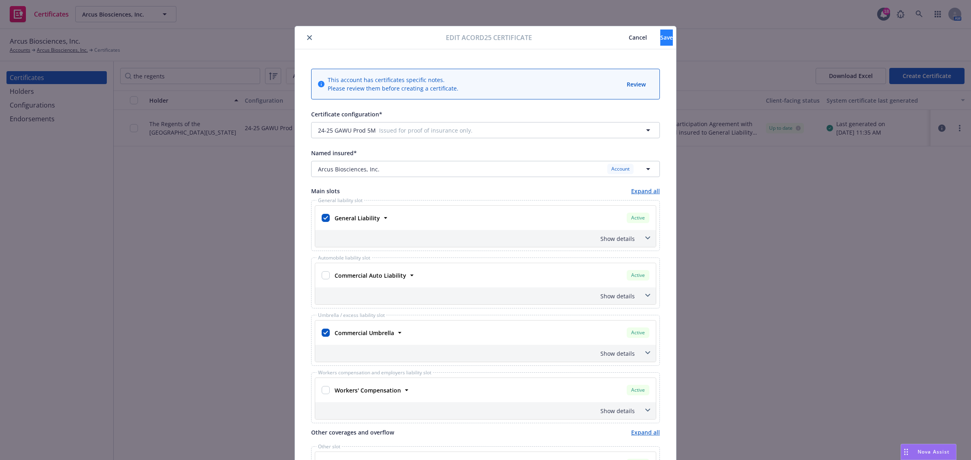
type textarea "Limits Cont: $2,000,000 Each Occurrence Re: Electronic Health Record Access Par…"
click at [660, 36] on button "Save" at bounding box center [666, 38] width 13 height 16
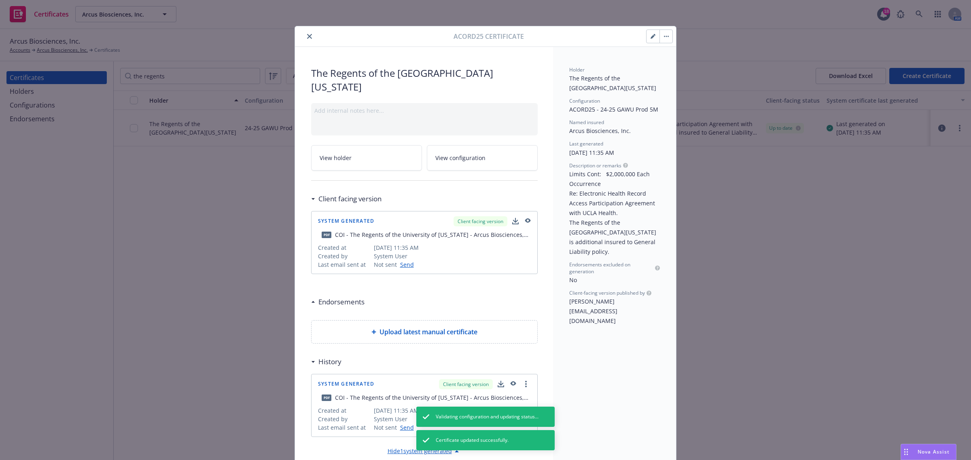
click at [651, 38] on icon "button" at bounding box center [653, 36] width 5 height 5
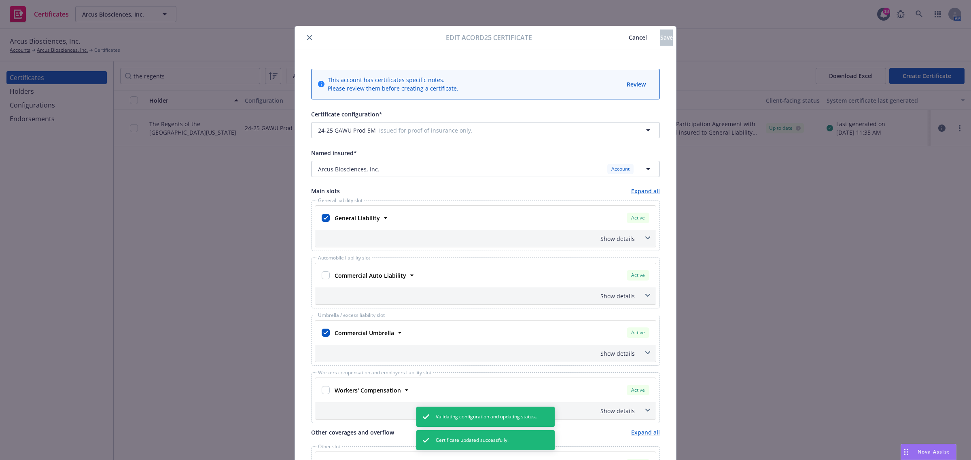
click at [307, 35] on icon "close" at bounding box center [309, 37] width 5 height 5
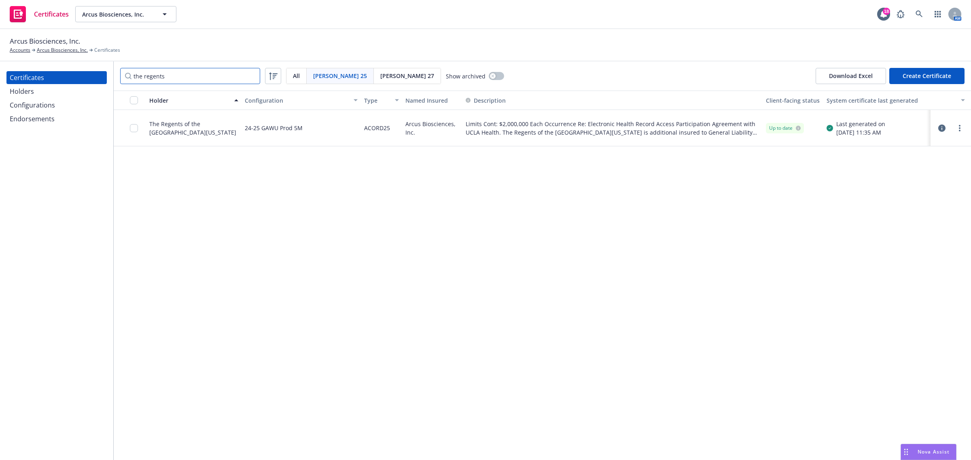
click at [225, 73] on input "the regents" at bounding box center [190, 76] width 140 height 16
click at [251, 76] on input "the regents" at bounding box center [190, 76] width 140 height 16
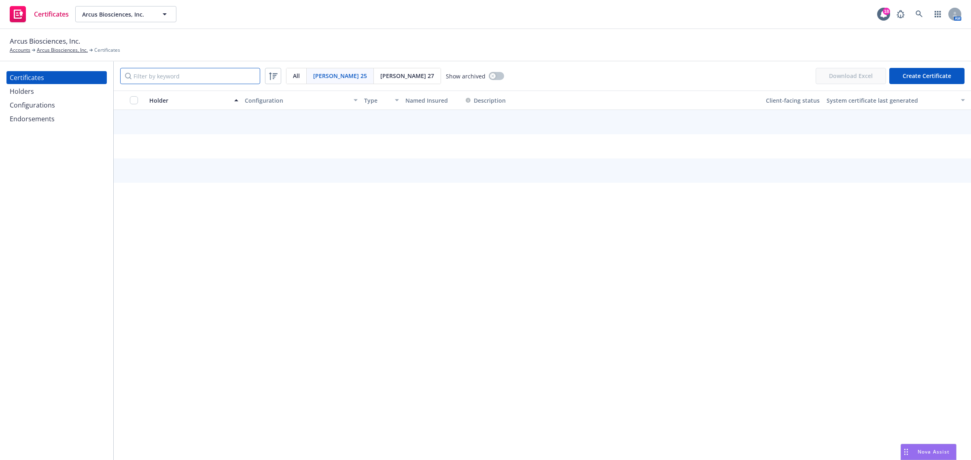
click at [233, 77] on input "Filter by keyword" at bounding box center [190, 76] width 140 height 16
type input "duke u"
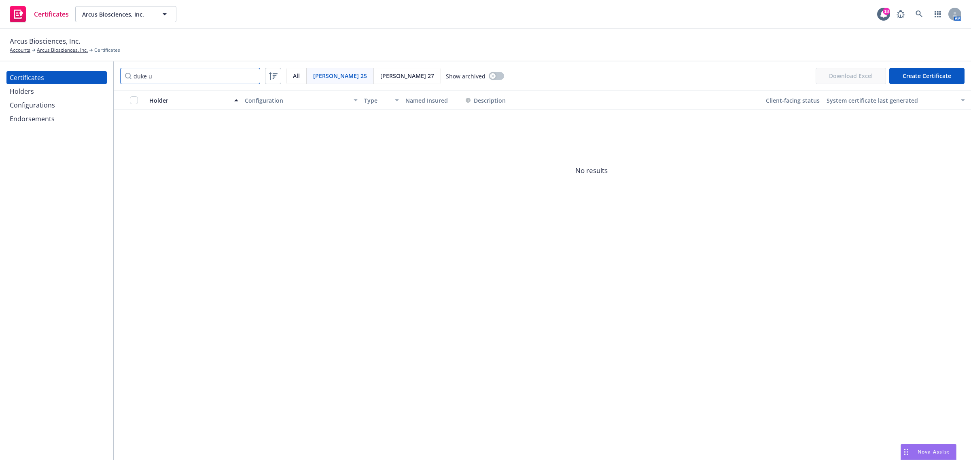
click at [250, 78] on input "duke u" at bounding box center [190, 76] width 140 height 16
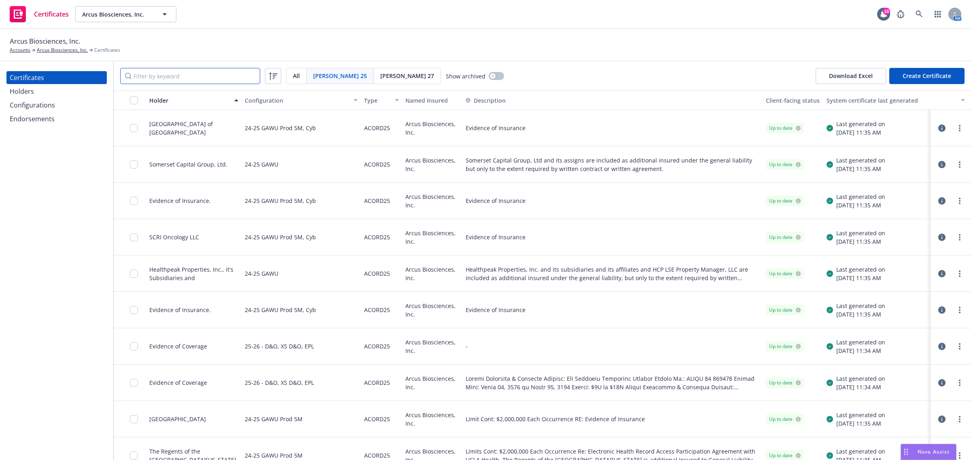
click at [145, 78] on input "Filter by keyword" at bounding box center [190, 76] width 140 height 16
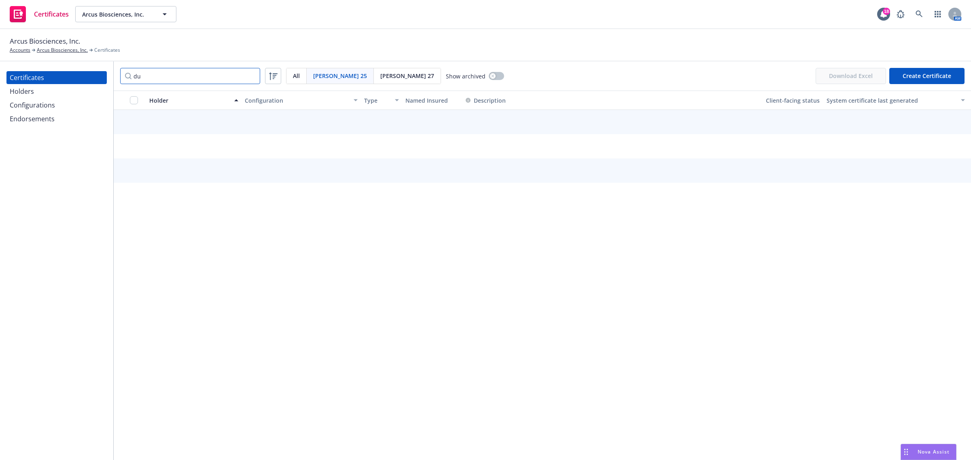
type input "d"
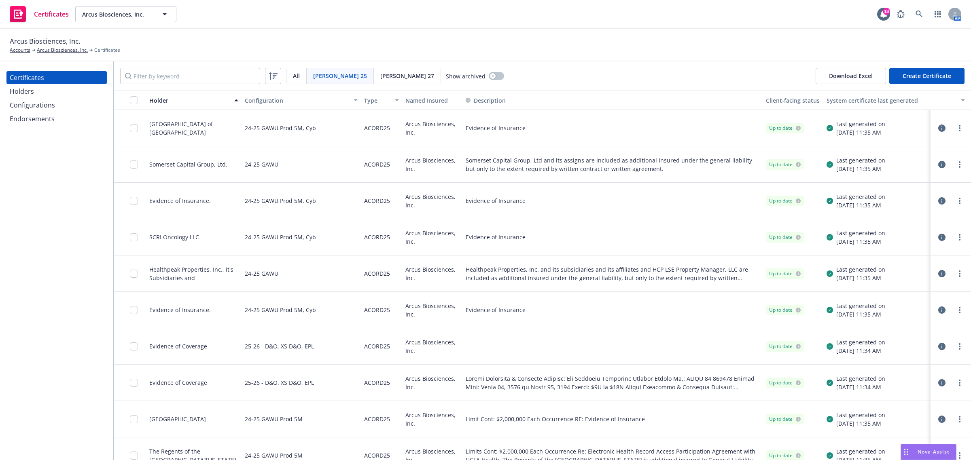
click at [59, 93] on div "Holders" at bounding box center [57, 91] width 94 height 13
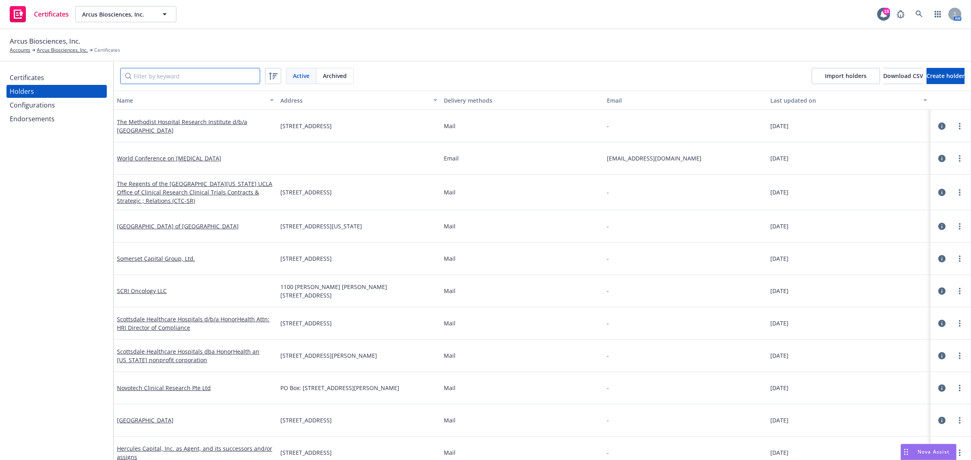
click at [214, 75] on input "Filter by keyword" at bounding box center [190, 76] width 140 height 16
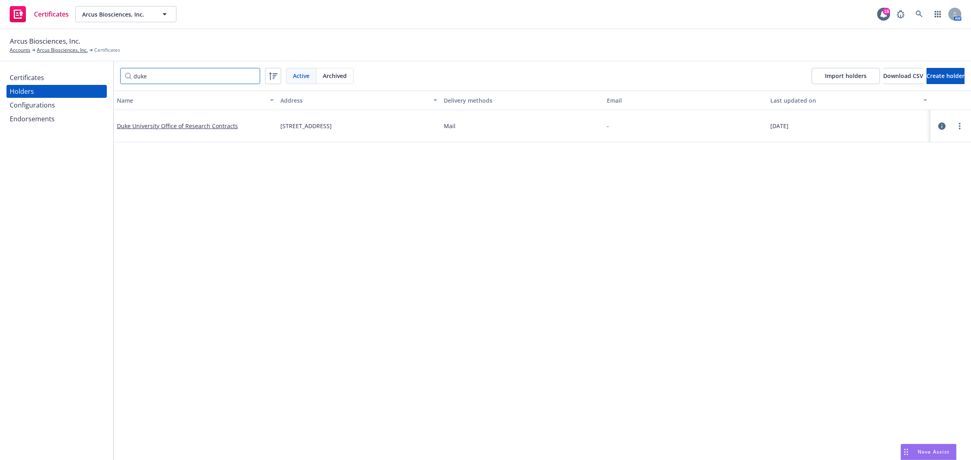
type input "duke"
click at [312, 239] on div "Name Address Delivery methods Email Last updated on Duke University Office of R…" at bounding box center [542, 438] width 857 height 694
click at [28, 77] on div "Certificates" at bounding box center [27, 77] width 34 height 13
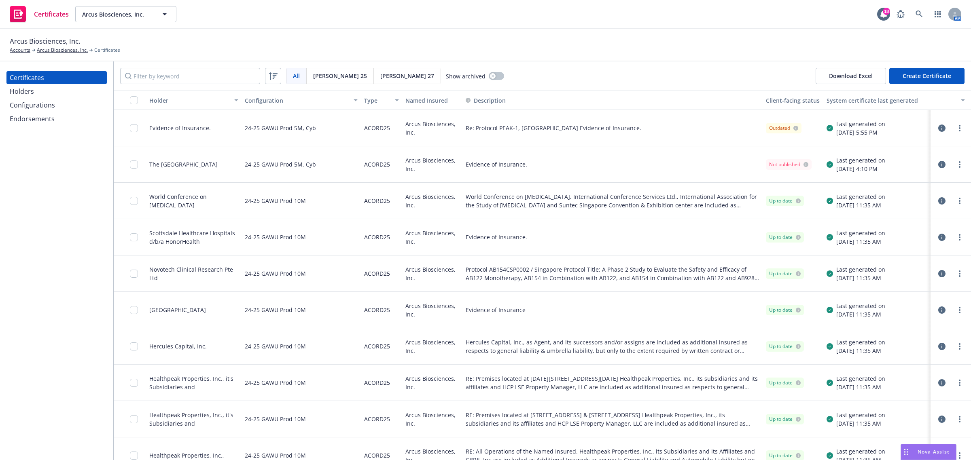
click at [920, 79] on button "Create Certificate" at bounding box center [926, 76] width 75 height 16
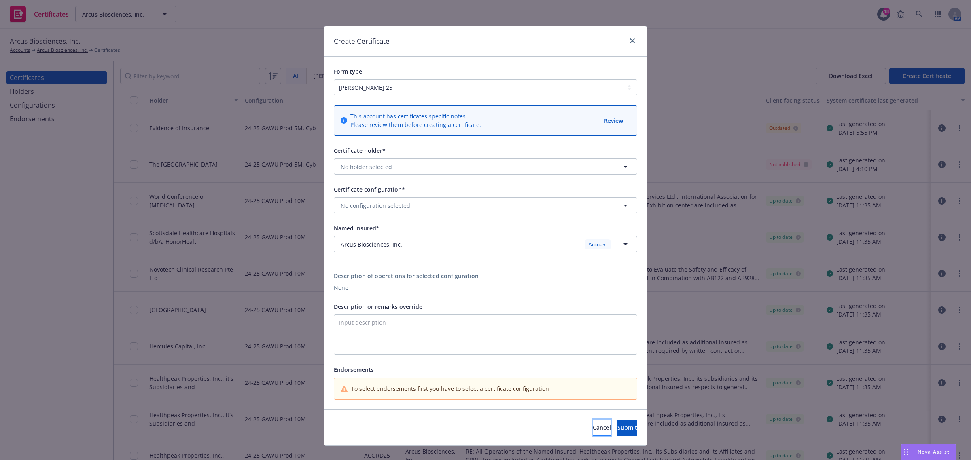
click at [593, 426] on span "Cancel" at bounding box center [602, 428] width 18 height 8
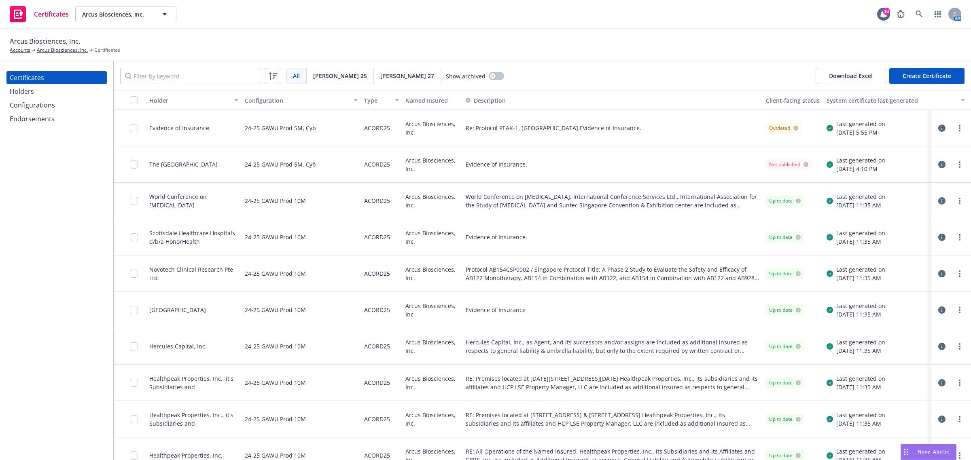
click at [45, 104] on div "Configurations" at bounding box center [32, 105] width 45 height 13
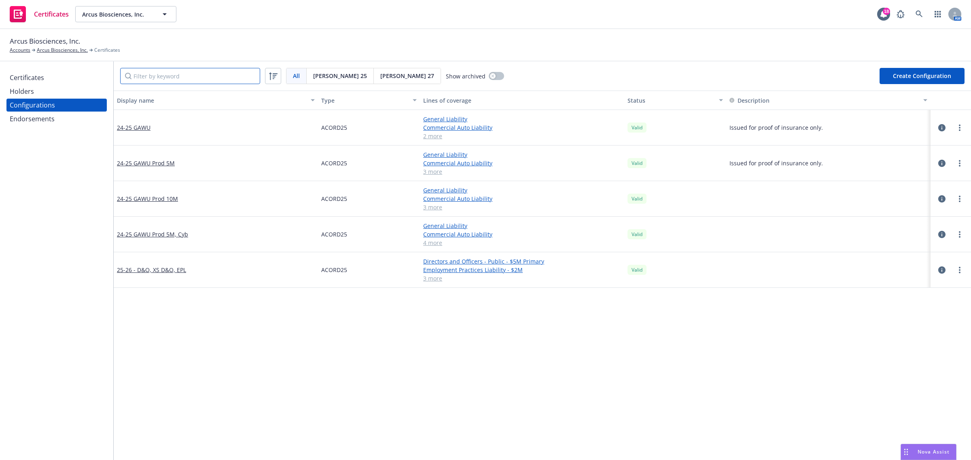
click at [148, 84] on input "Filter by keyword" at bounding box center [190, 76] width 140 height 16
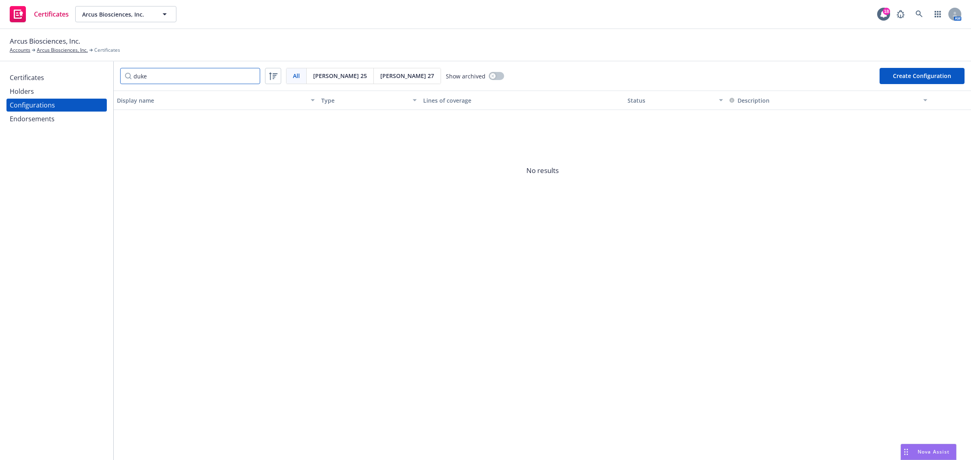
type input "duke"
click at [37, 85] on div "Holders" at bounding box center [57, 91] width 94 height 13
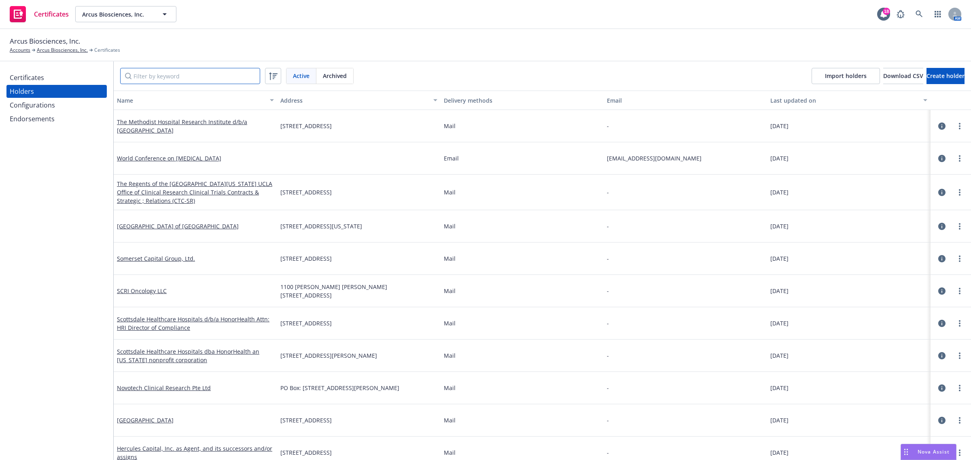
click at [201, 80] on input "Filter by keyword" at bounding box center [190, 76] width 140 height 16
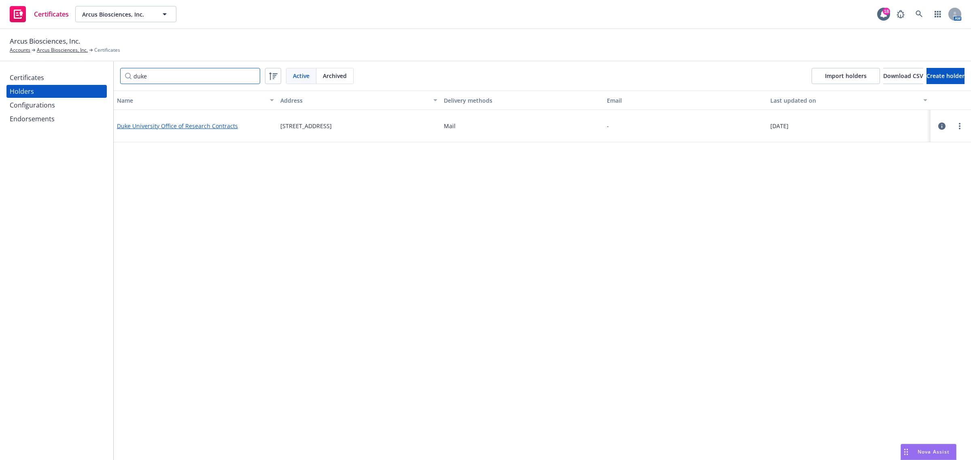
type input "duke"
click at [195, 126] on link "Duke University Office of Research Contracts" at bounding box center [177, 126] width 121 height 8
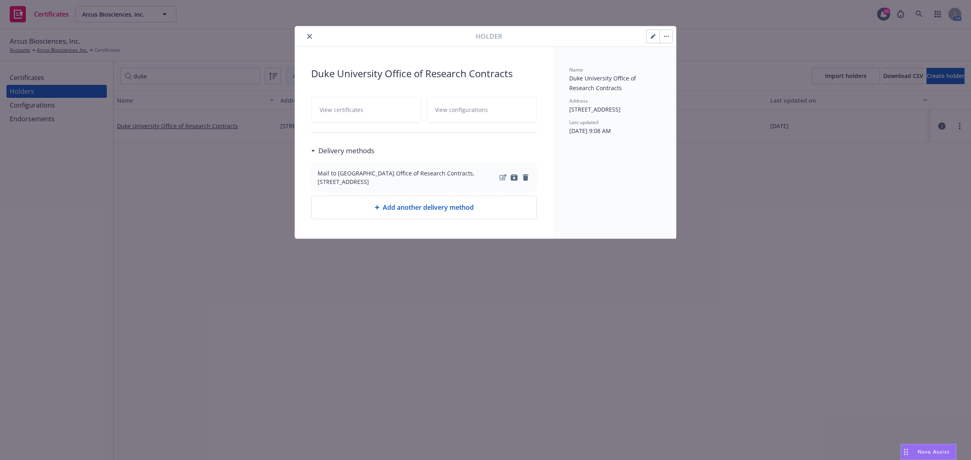
click at [314, 35] on div at bounding box center [387, 37] width 178 height 10
click at [310, 35] on icon "close" at bounding box center [309, 36] width 5 height 5
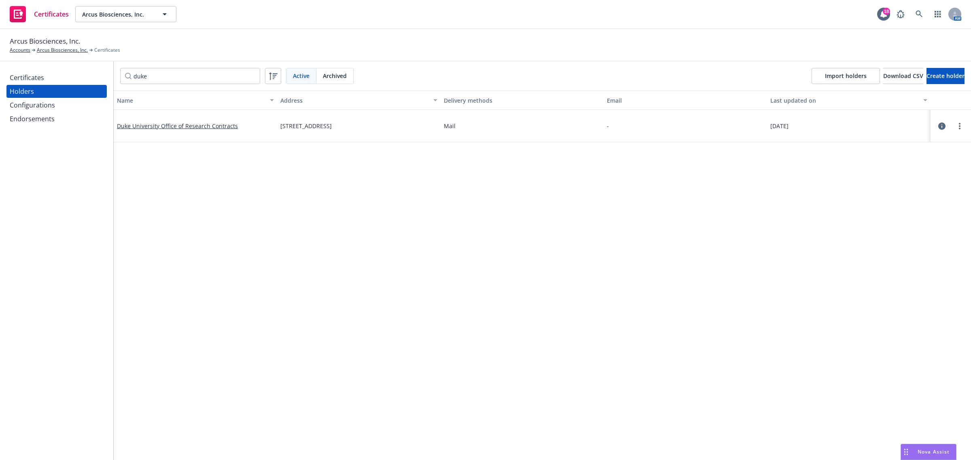
click at [25, 76] on div "Certificates" at bounding box center [27, 77] width 34 height 13
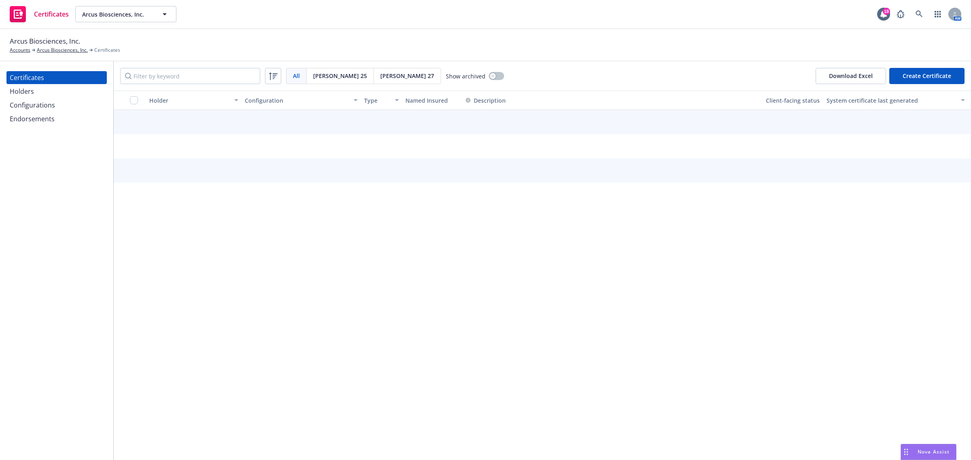
click at [951, 74] on button "Create Certificate" at bounding box center [926, 76] width 75 height 16
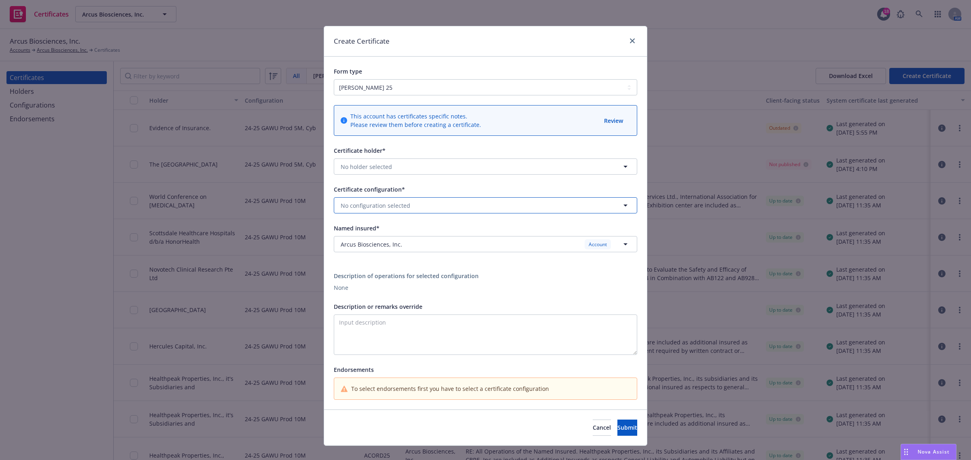
click at [505, 207] on button "No configuration selected" at bounding box center [485, 205] width 303 height 16
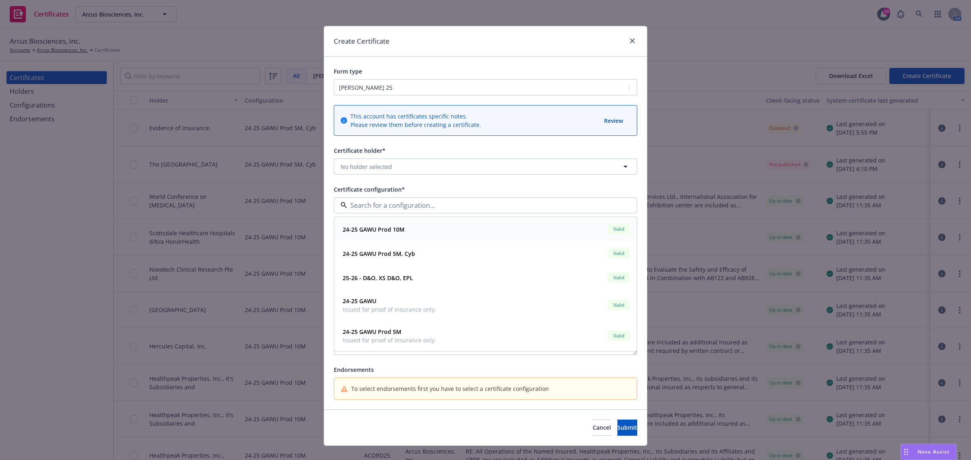
click at [493, 233] on div "24-25 GAWU Prod 10M Valid" at bounding box center [485, 230] width 292 height 14
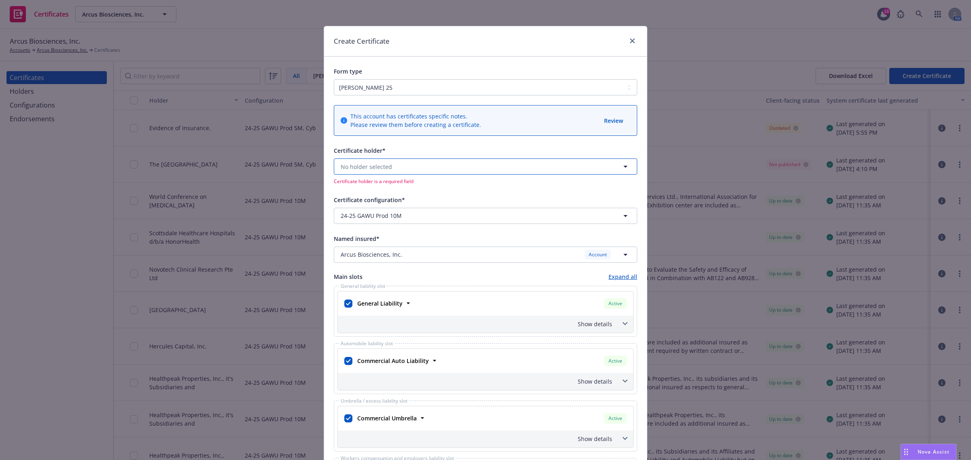
click at [485, 166] on button "No holder selected" at bounding box center [485, 167] width 303 height 16
type input "duke"
click at [467, 193] on span "Duke University Office of Research Contracts" at bounding box center [405, 189] width 124 height 8
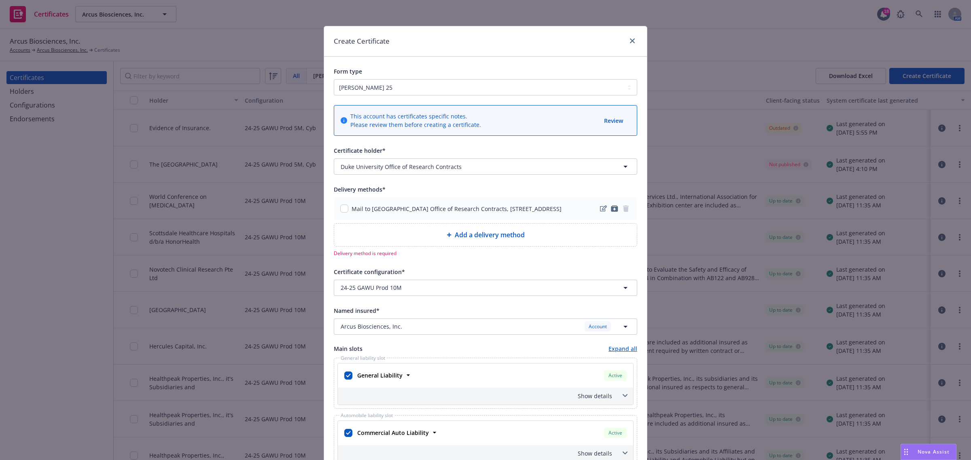
scroll to position [51, 0]
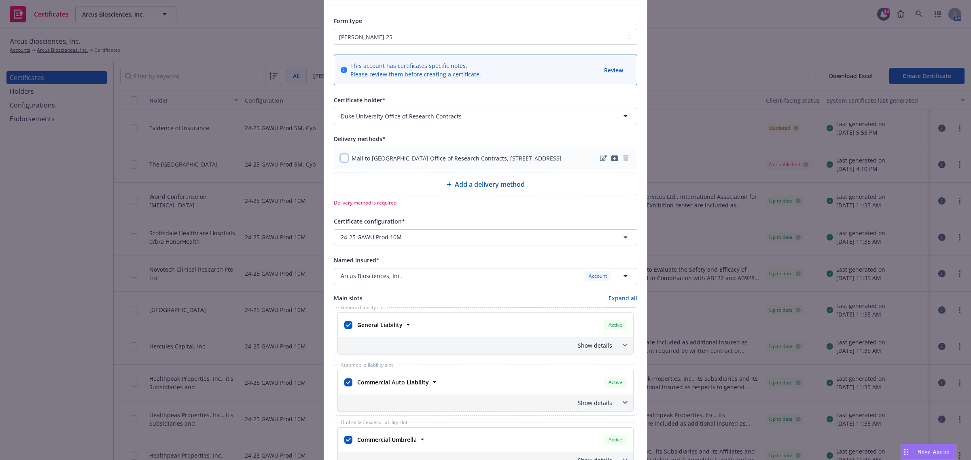
click at [340, 162] on input "checkbox" at bounding box center [344, 158] width 8 height 8
checkbox input "true"
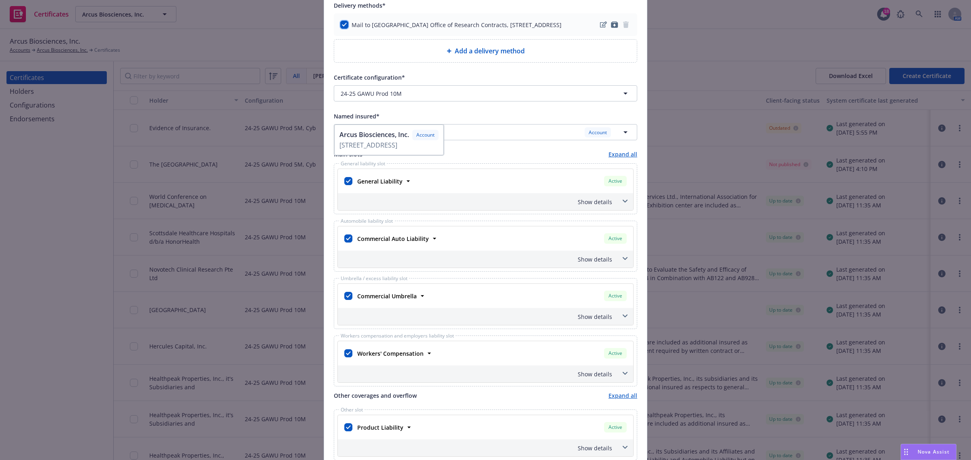
scroll to position [253, 0]
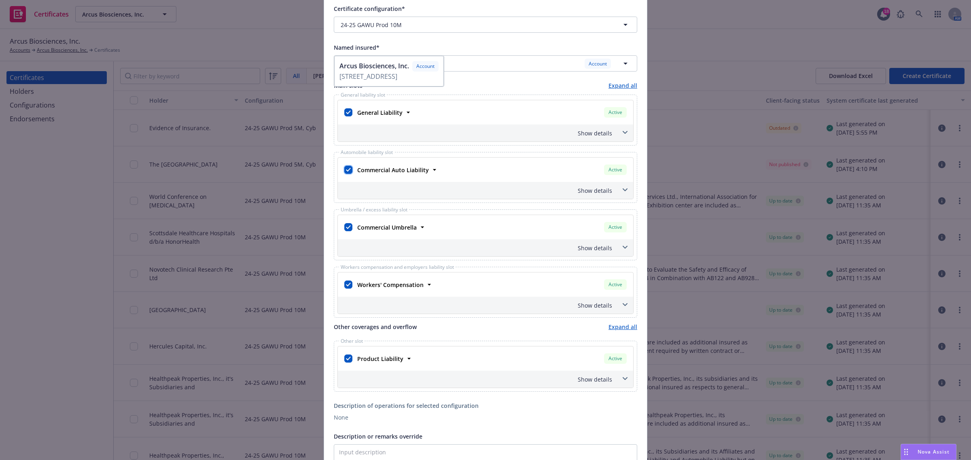
click at [346, 174] on input "checkbox" at bounding box center [348, 170] width 8 height 8
checkbox input "false"
click at [344, 289] on input "checkbox" at bounding box center [348, 285] width 8 height 8
checkbox input "false"
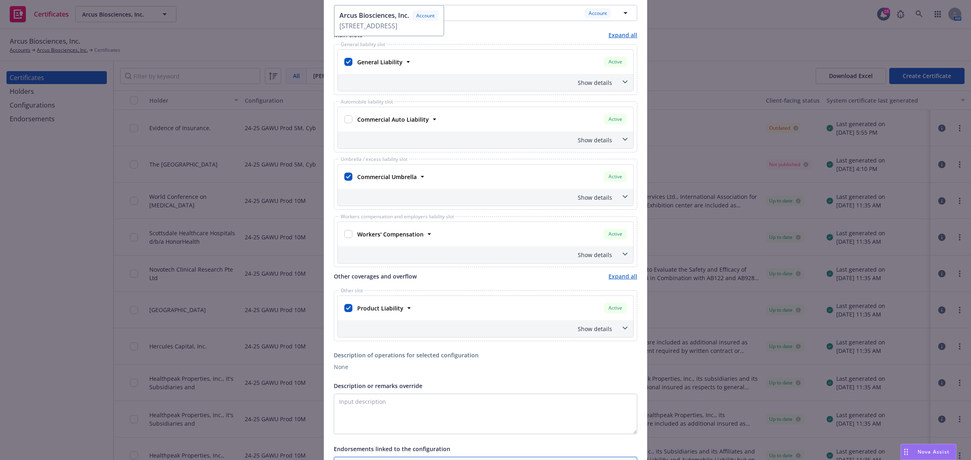
click at [623, 199] on icon at bounding box center [625, 196] width 5 height 3
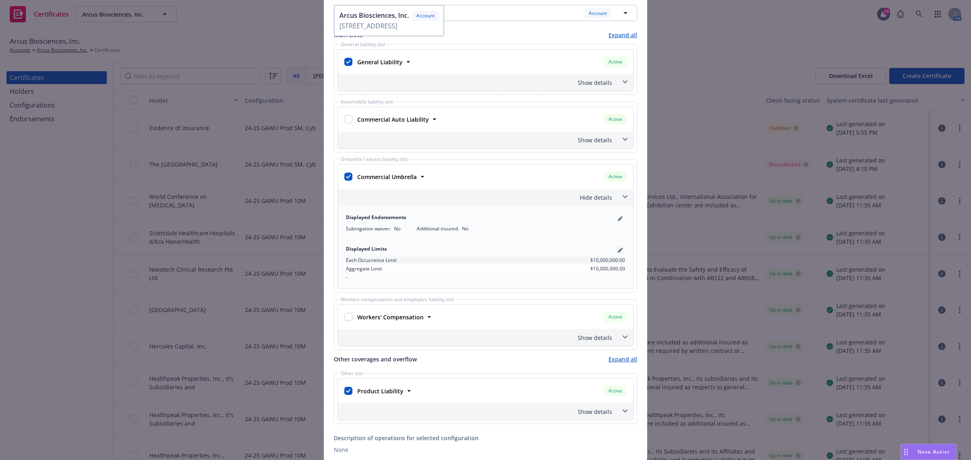
click at [618, 253] on icon "pencil" at bounding box center [620, 250] width 5 height 5
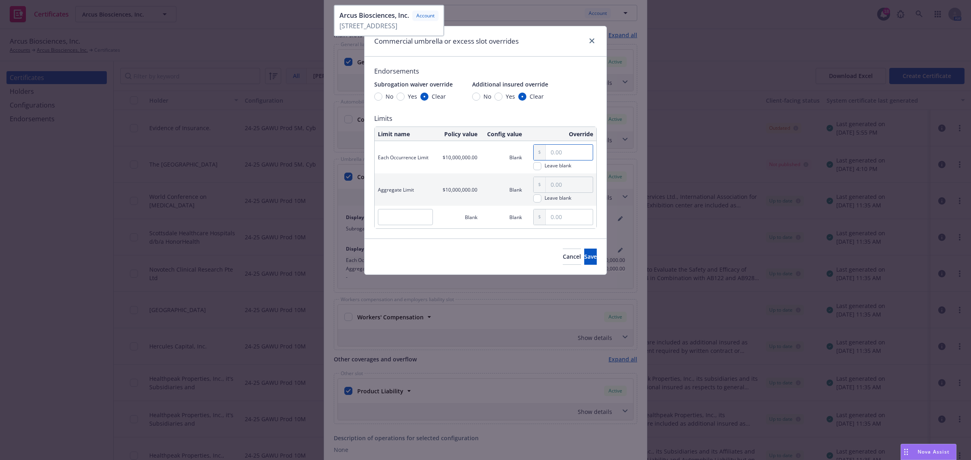
click at [572, 147] on input "text" at bounding box center [569, 152] width 47 height 15
paste input "8,000,000.00"
type input "8,000,000.00"
click at [571, 189] on input "text" at bounding box center [569, 184] width 47 height 15
paste input "8,000,000.00"
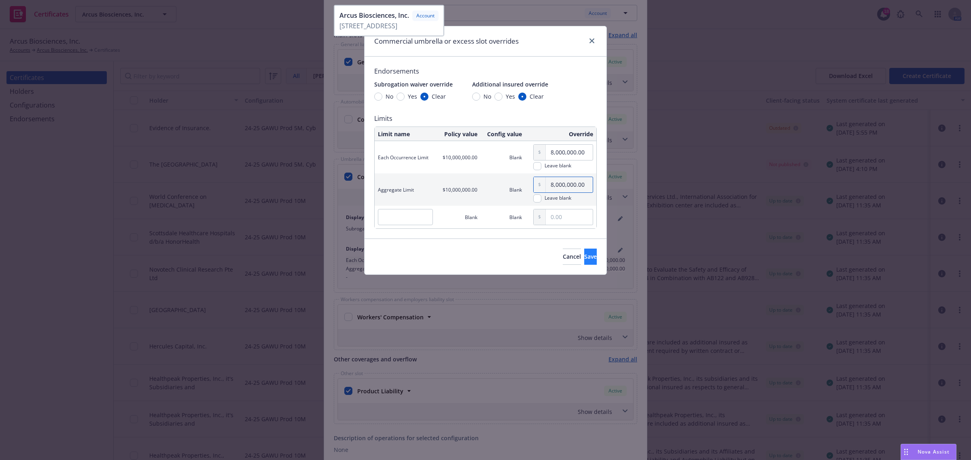
type input "8,000,000.00"
click at [584, 250] on button "Save" at bounding box center [590, 257] width 13 height 16
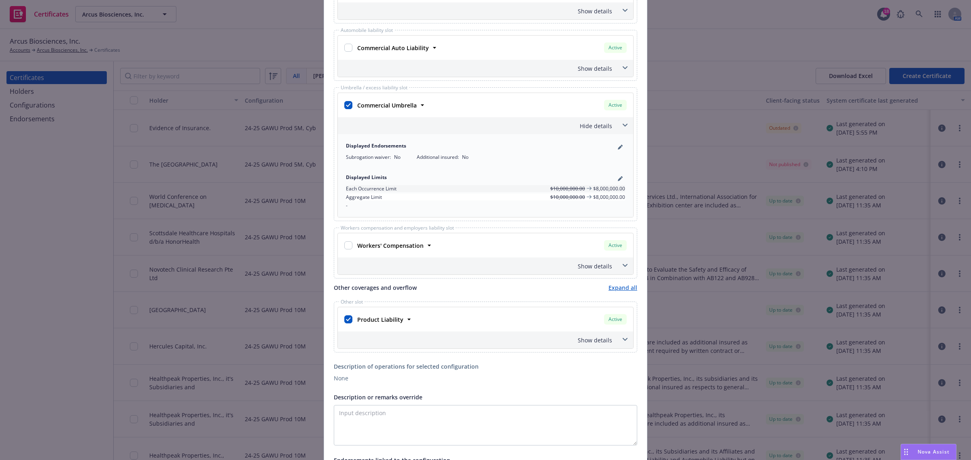
scroll to position [405, 0]
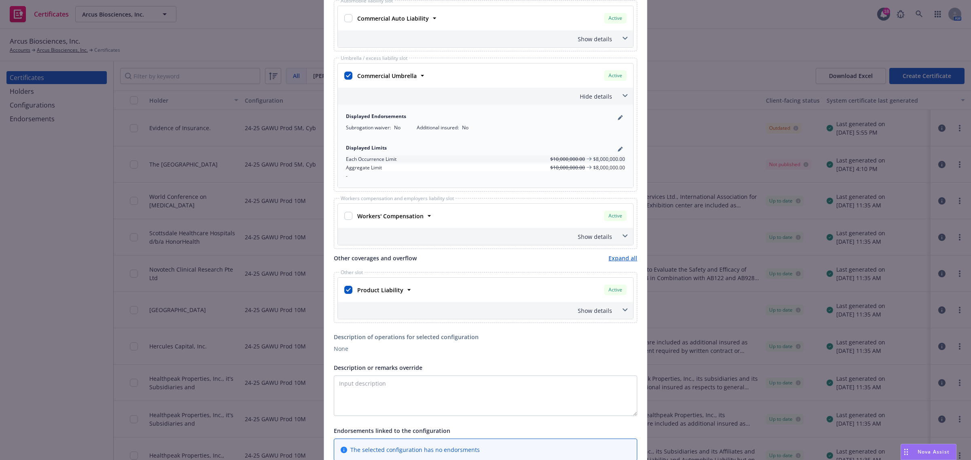
click at [621, 317] on span at bounding box center [625, 310] width 13 height 13
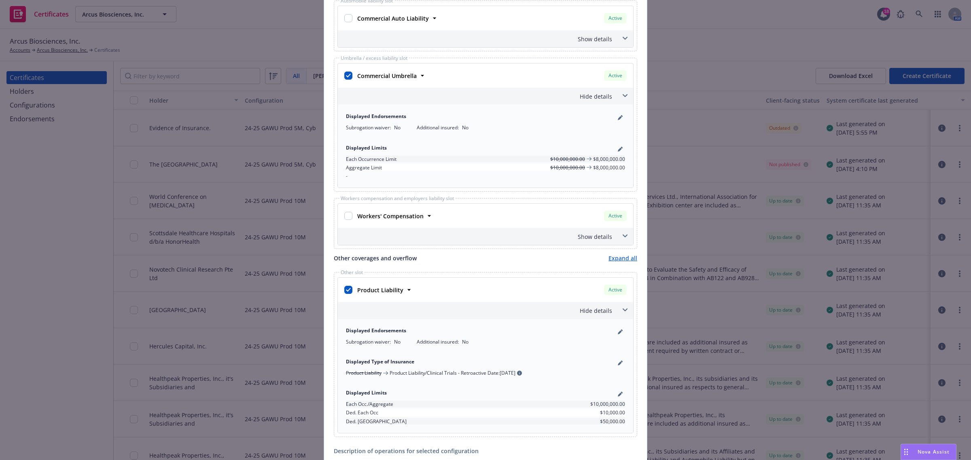
click at [621, 317] on span at bounding box center [625, 310] width 13 height 13
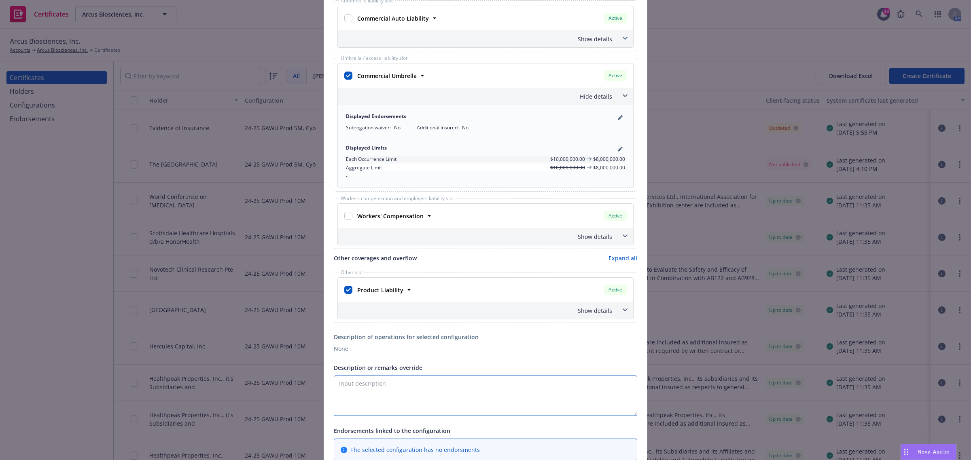
click at [455, 409] on textarea "Description or remarks override" at bounding box center [485, 396] width 303 height 40
paste textarea "Evidence of Insurance"
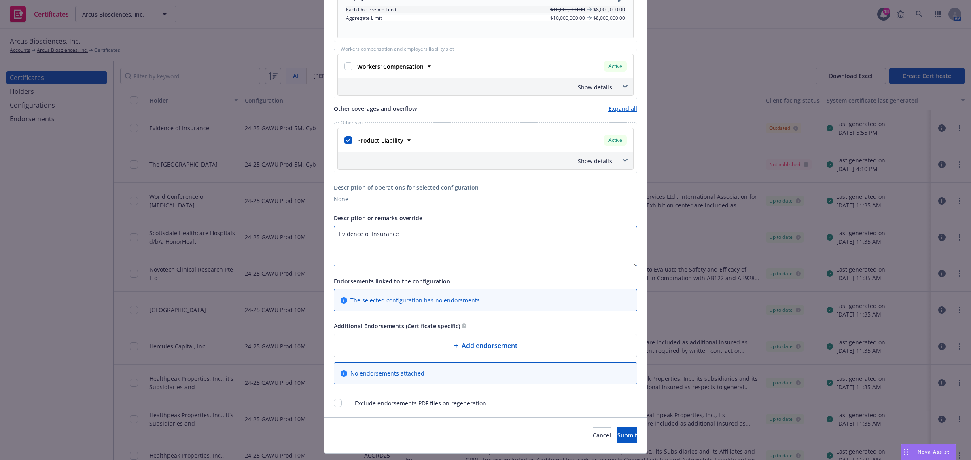
scroll to position [556, 0]
type textarea "Evidence of Insurance"
click at [617, 437] on span "Submit" at bounding box center [627, 434] width 20 height 8
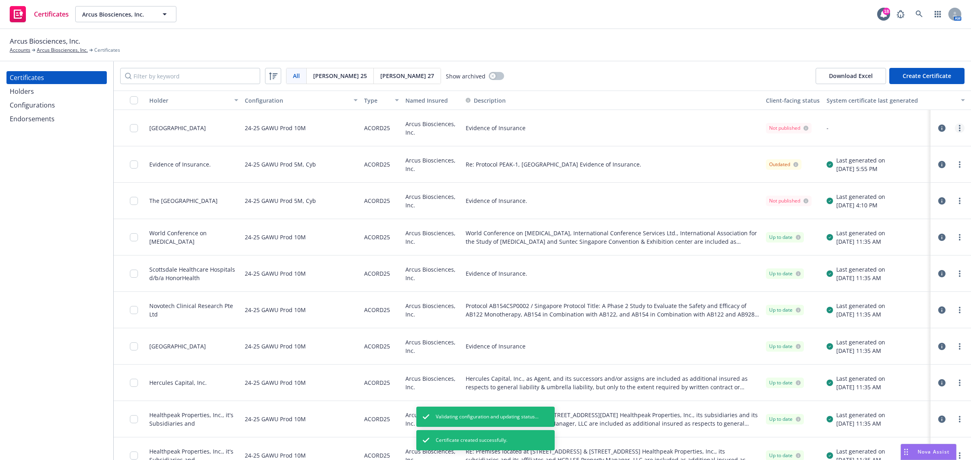
click at [959, 126] on circle "more" at bounding box center [960, 126] width 2 height 2
click at [934, 177] on link "Regenerate" at bounding box center [891, 177] width 129 height 16
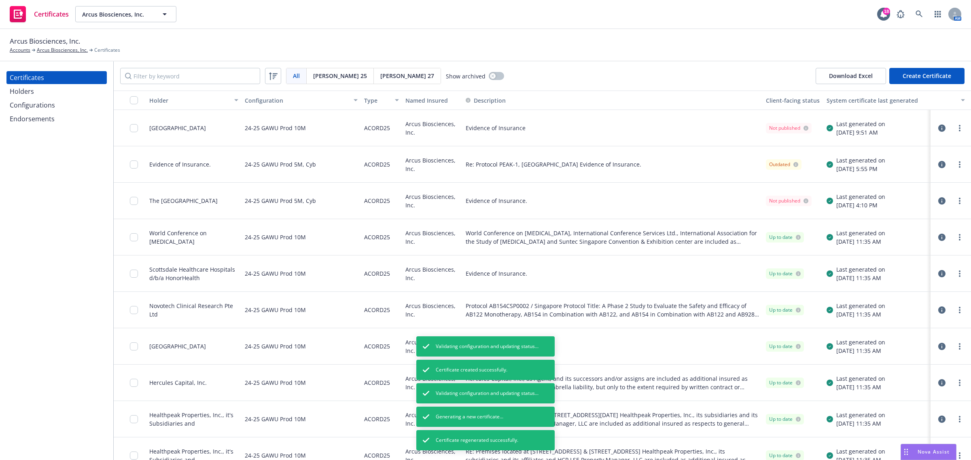
click at [959, 129] on icon "more" at bounding box center [960, 128] width 2 height 6
click at [893, 276] on link "Preview a new version" at bounding box center [891, 274] width 129 height 16
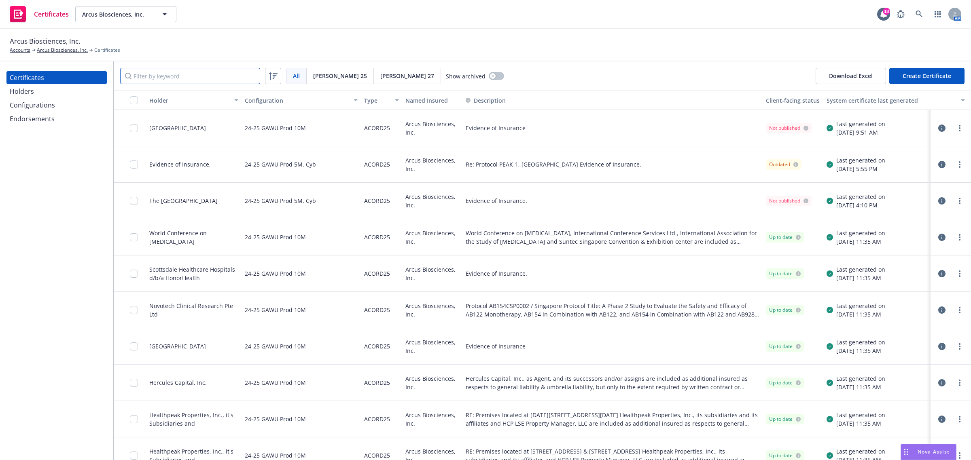
click at [231, 74] on input "Filter by keyword" at bounding box center [190, 76] width 140 height 16
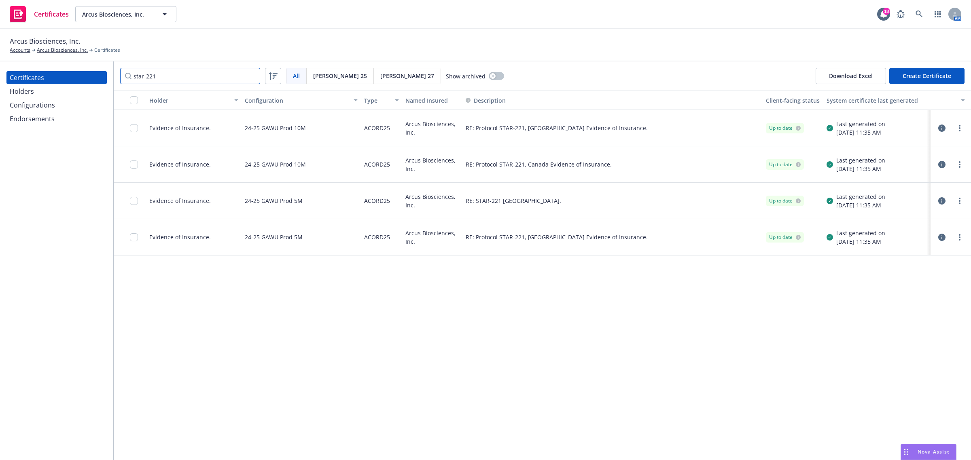
type input "star-221"
click at [396, 303] on div "Holder Configuration Type Named Insured Description Client-facing status System…" at bounding box center [542, 276] width 857 height 370
click at [957, 165] on link "more" at bounding box center [960, 165] width 10 height 10
click at [910, 312] on link "Preview a new version" at bounding box center [899, 310] width 129 height 16
click at [176, 81] on input "star-221" at bounding box center [190, 76] width 140 height 16
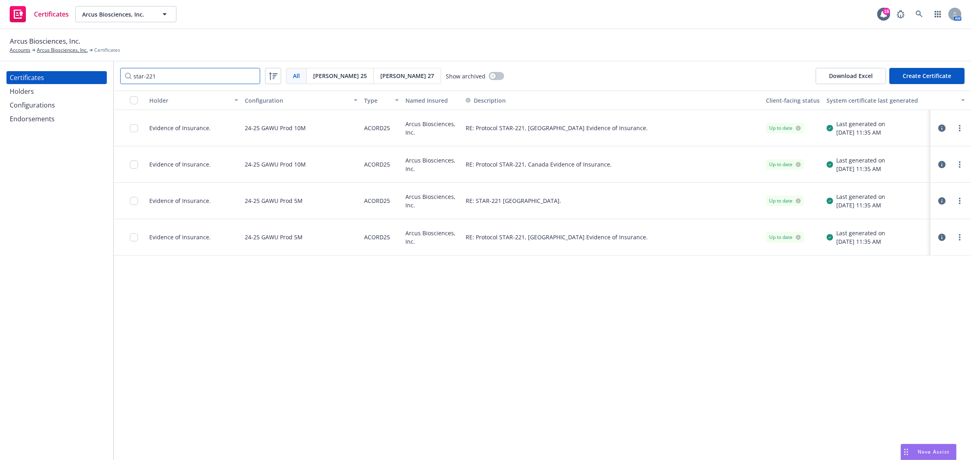
click at [253, 75] on input "star-221" at bounding box center [190, 76] width 140 height 16
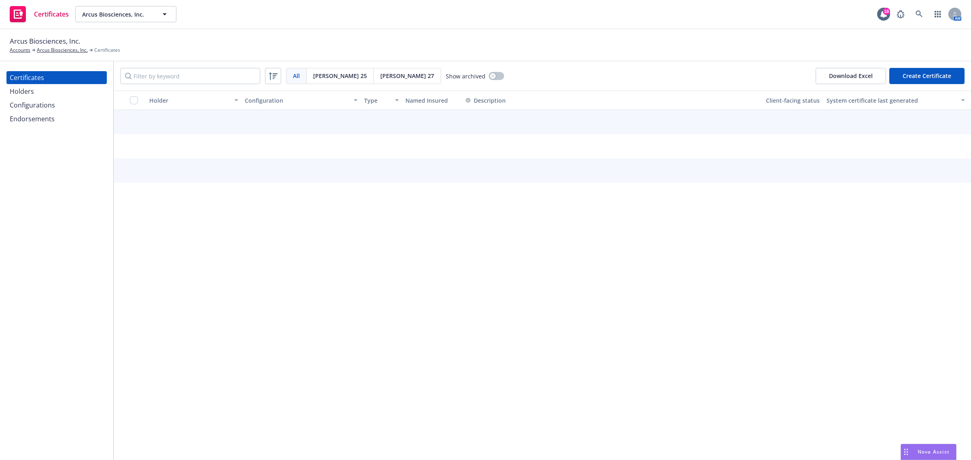
click at [25, 107] on div "Configurations" at bounding box center [32, 105] width 45 height 13
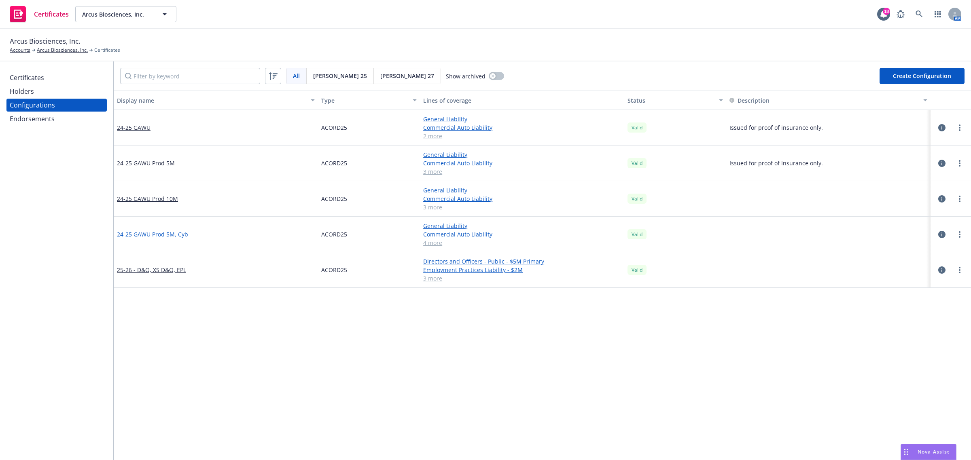
click at [167, 233] on link "24-25 GAWU Prod 5M, Cyb" at bounding box center [152, 234] width 71 height 8
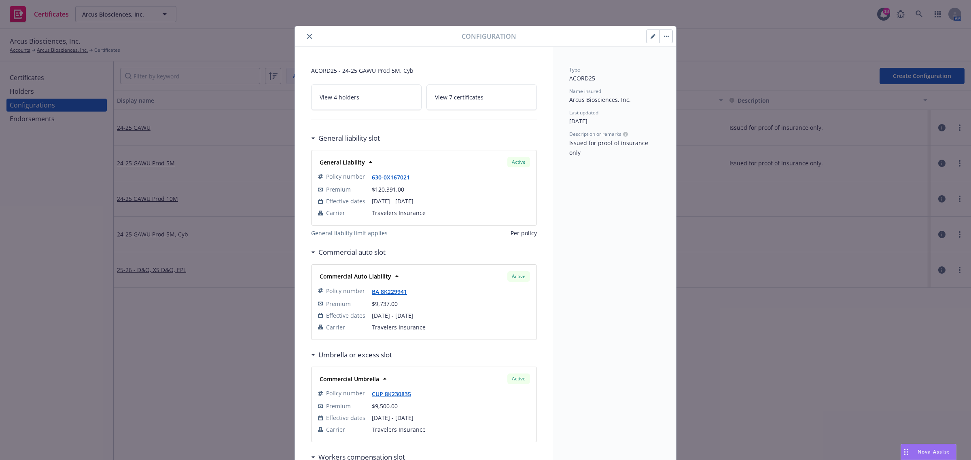
click at [651, 37] on icon "button" at bounding box center [653, 36] width 5 height 5
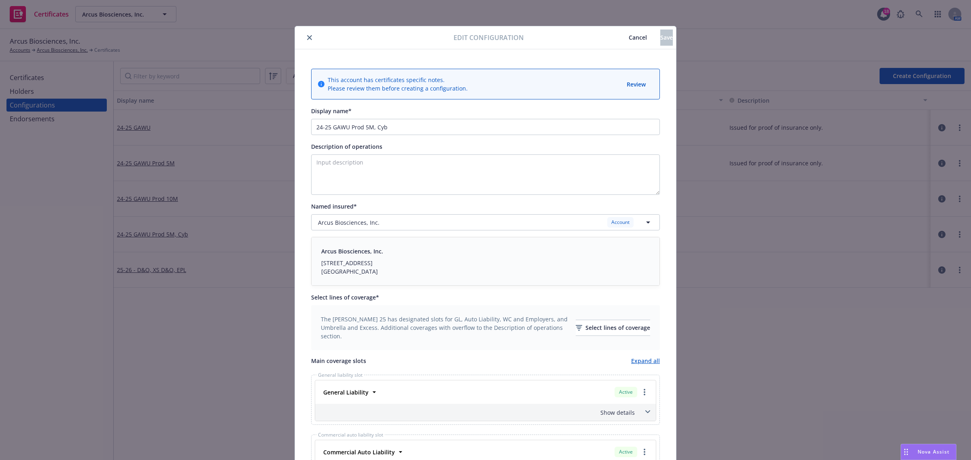
click at [629, 34] on span "Cancel" at bounding box center [638, 38] width 18 height 8
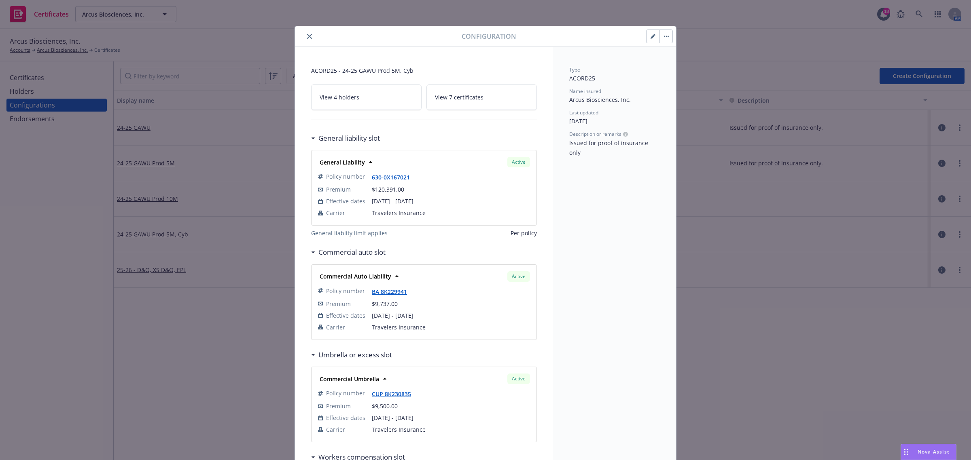
click at [444, 102] on span "View 7 certificates" at bounding box center [459, 97] width 49 height 8
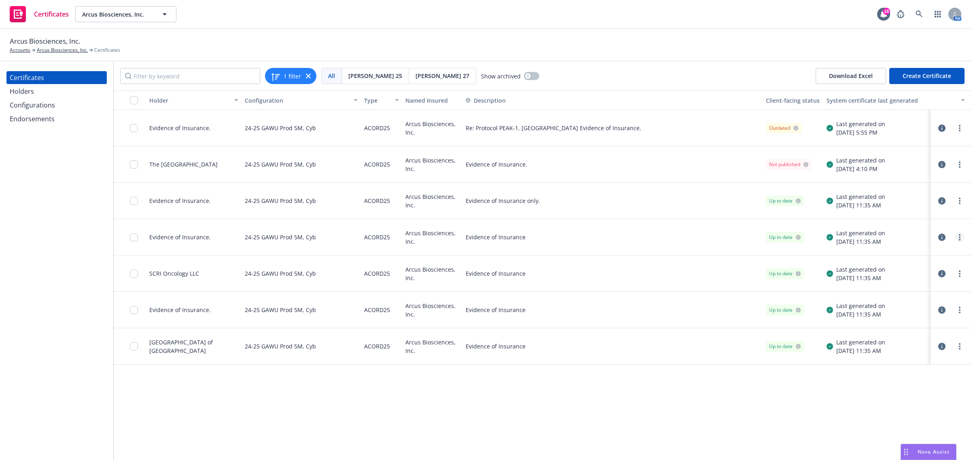
click at [960, 234] on icon "more" at bounding box center [960, 237] width 2 height 6
click at [892, 381] on link "Preview a new version" at bounding box center [899, 383] width 129 height 16
click at [595, 209] on div "Evidence of Insurance only." at bounding box center [612, 201] width 300 height 36
click at [939, 197] on icon "button" at bounding box center [941, 200] width 7 height 7
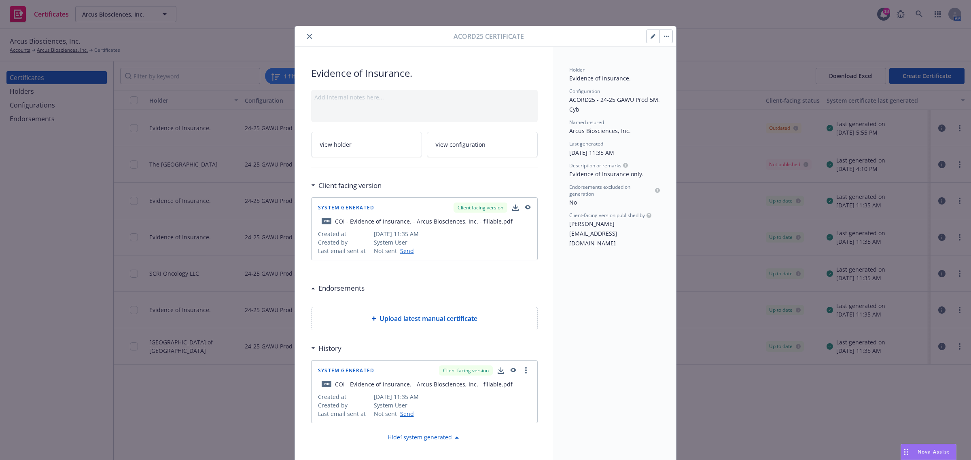
click at [654, 40] on button "button" at bounding box center [652, 36] width 13 height 13
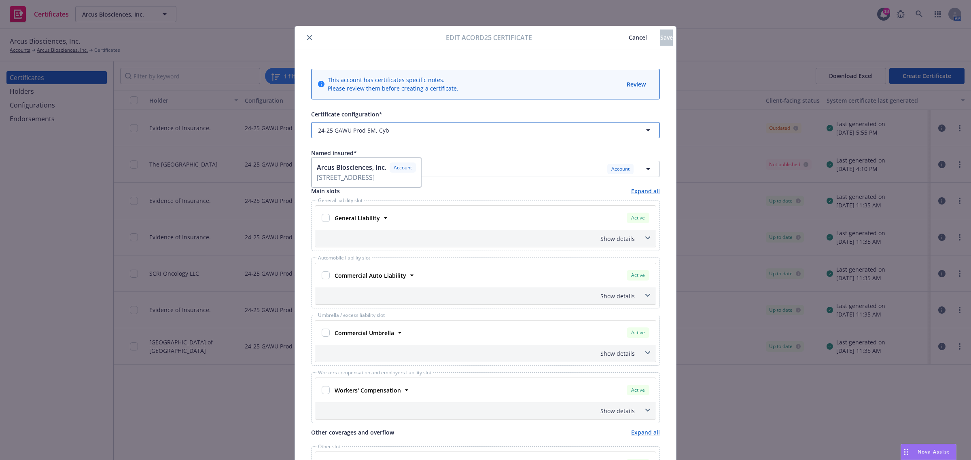
click at [386, 127] on div "24-25 GAWU Prod 5M, Cyb" at bounding box center [449, 130] width 263 height 8
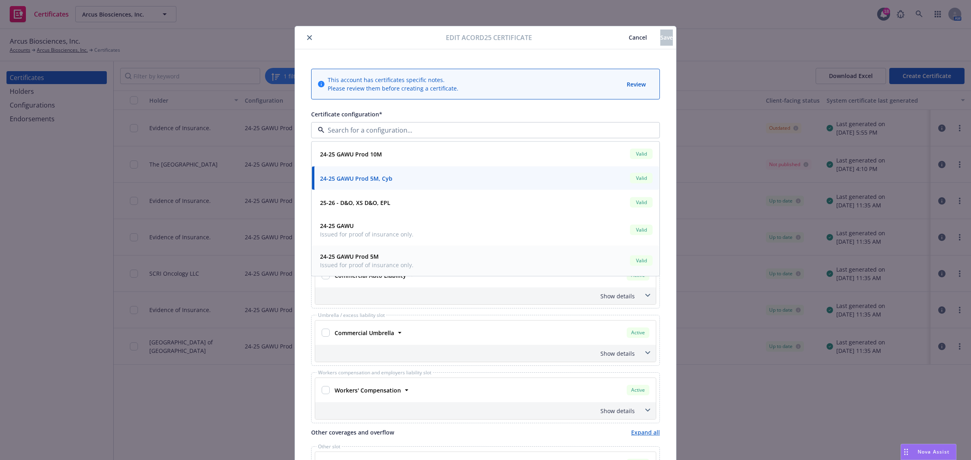
click at [371, 262] on span "Issued for proof of insurance only." at bounding box center [366, 265] width 93 height 8
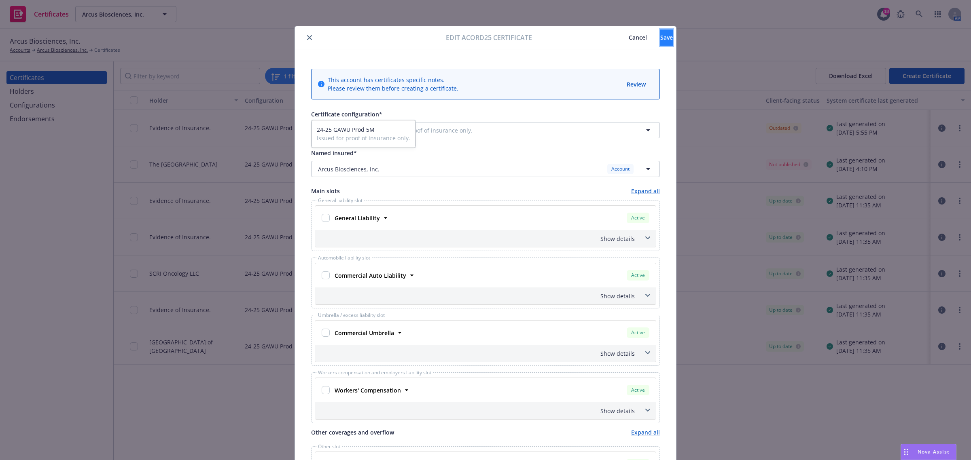
click at [661, 41] on button "Save" at bounding box center [666, 38] width 13 height 16
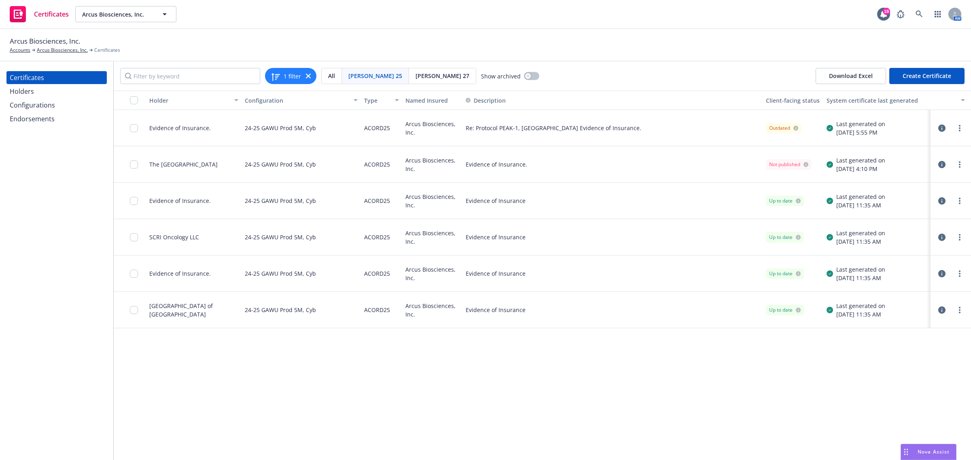
click at [939, 127] on icon "button" at bounding box center [941, 128] width 7 height 7
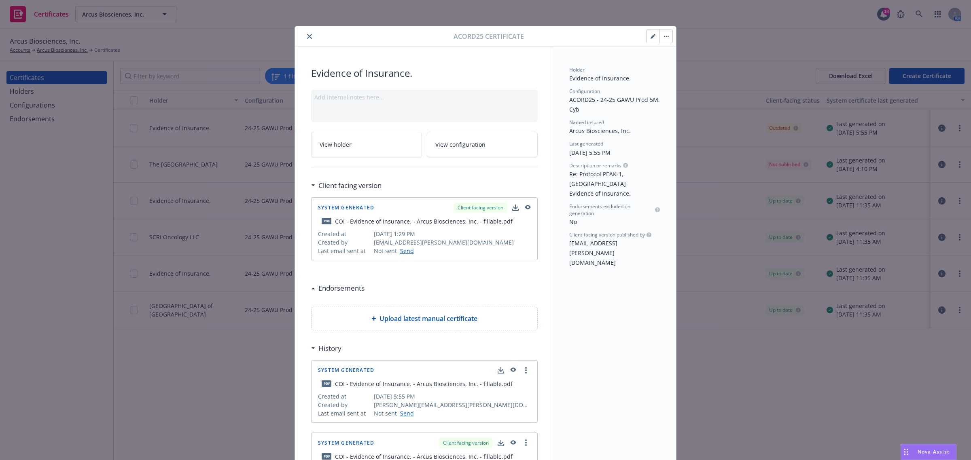
click at [649, 31] on button "button" at bounding box center [652, 36] width 13 height 13
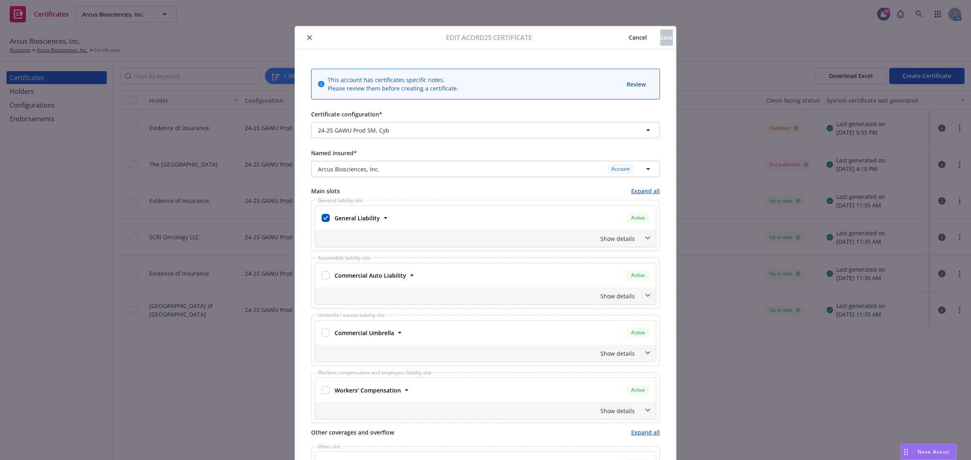
click at [649, 237] on span at bounding box center [647, 238] width 13 height 13
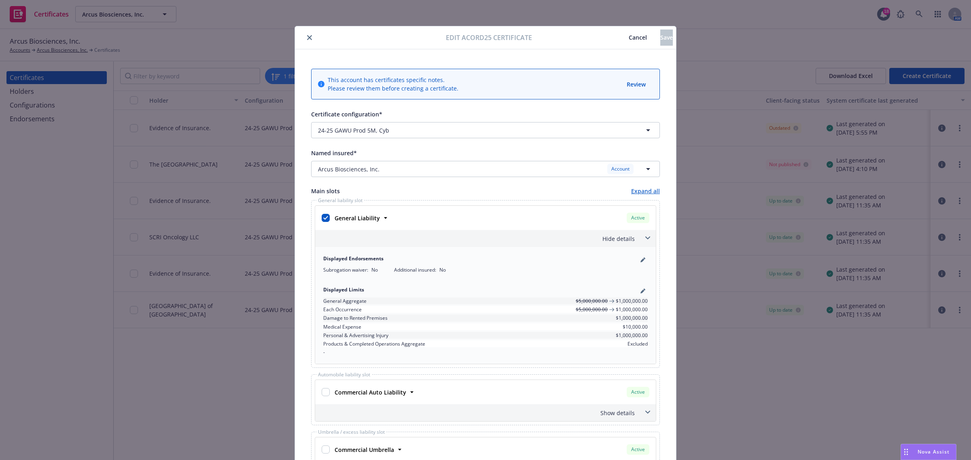
click at [649, 237] on span at bounding box center [647, 238] width 13 height 13
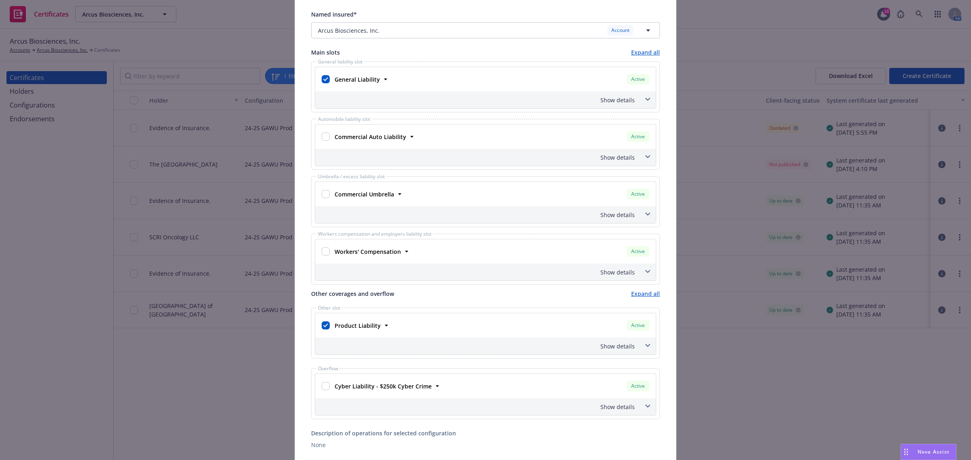
scroll to position [152, 0]
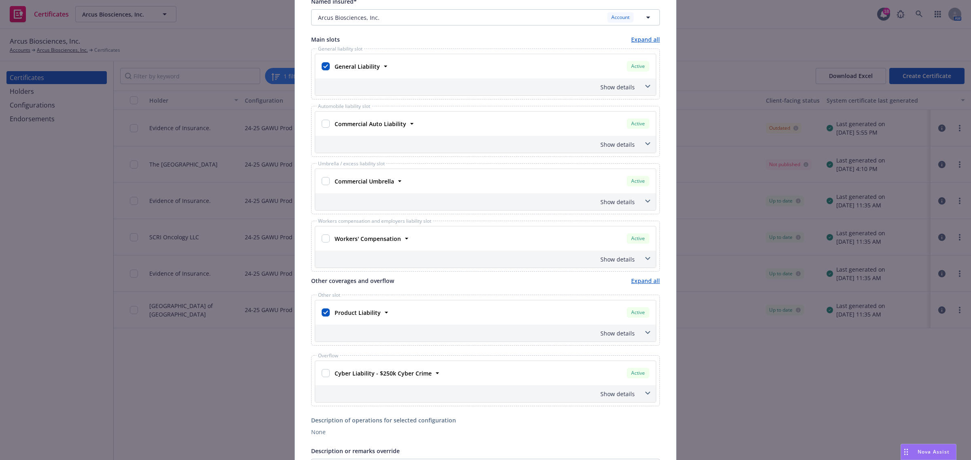
click at [647, 332] on span at bounding box center [647, 332] width 13 height 13
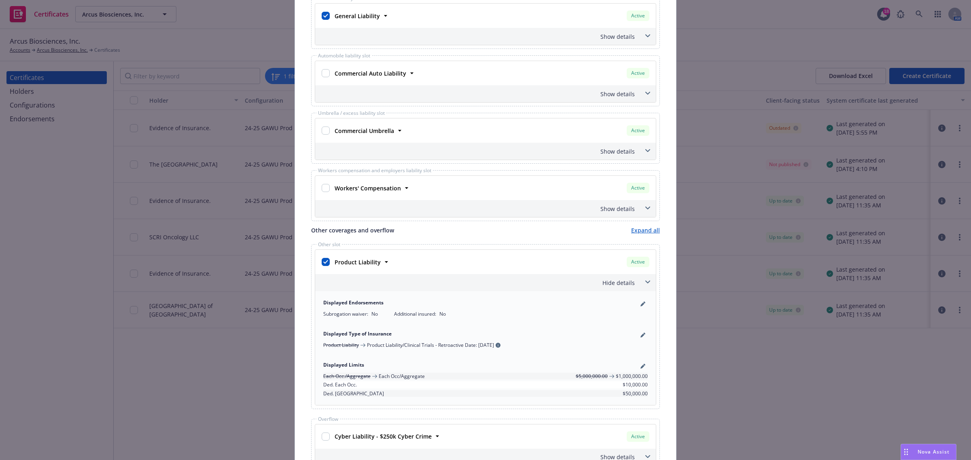
scroll to position [51, 0]
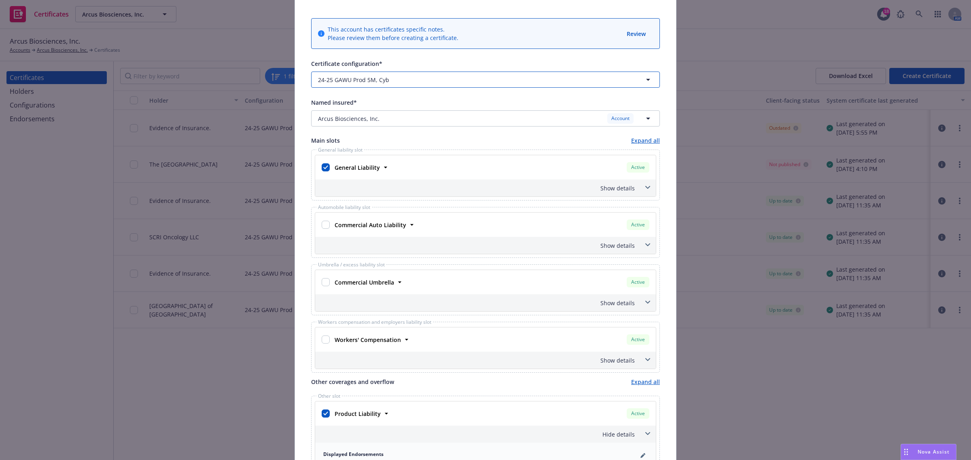
click at [464, 77] on span "button" at bounding box center [486, 80] width 189 height 8
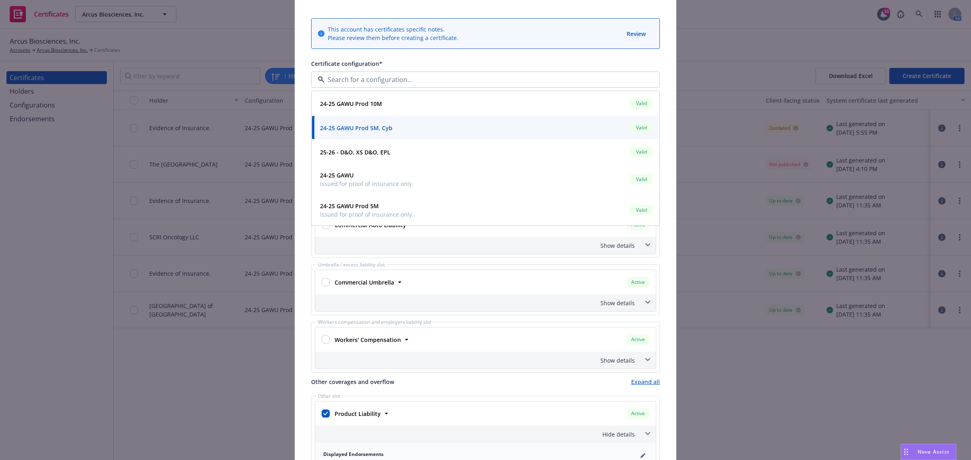
click at [572, 64] on div "Certificate configuration*" at bounding box center [485, 64] width 349 height 10
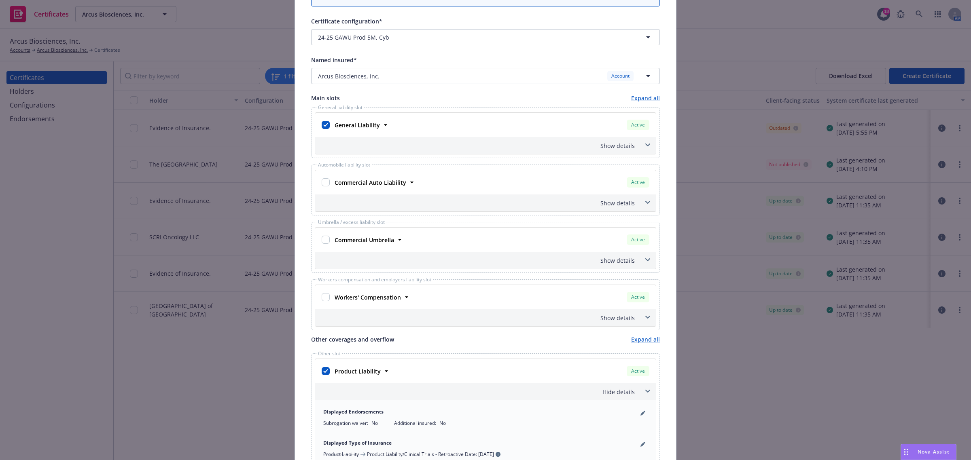
scroll to position [0, 0]
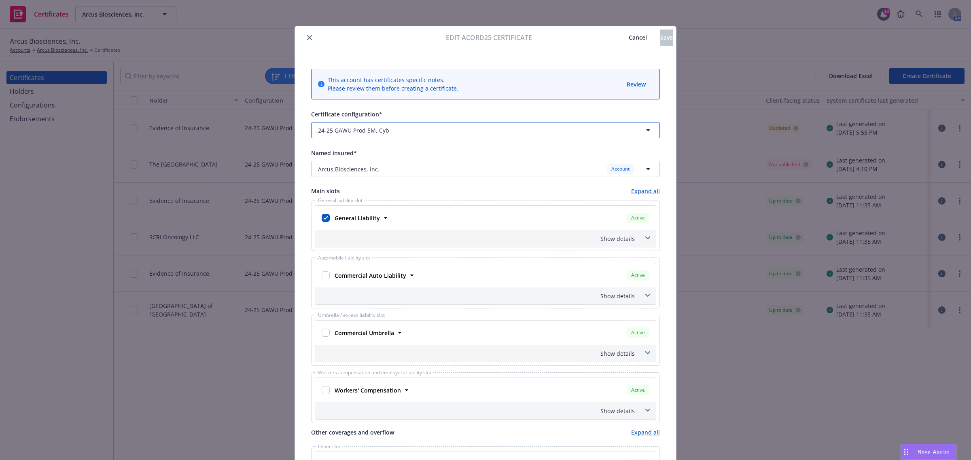
click at [558, 132] on span "button" at bounding box center [486, 130] width 189 height 8
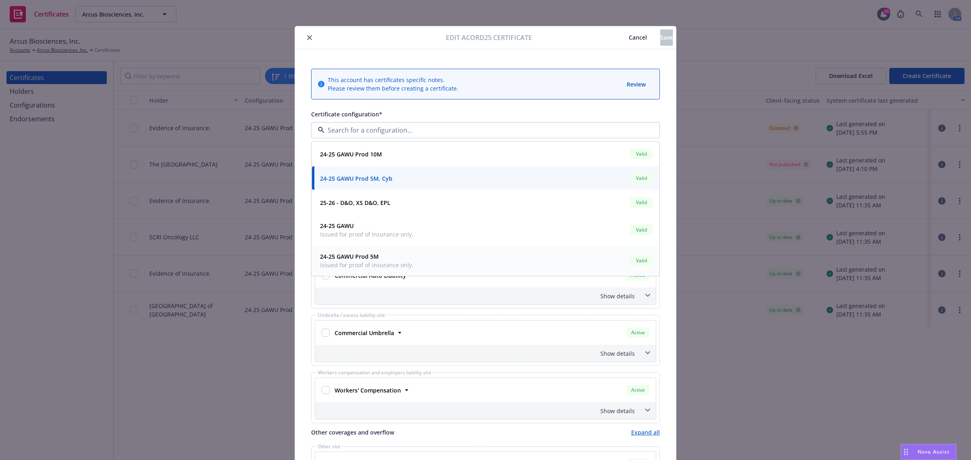
click at [535, 260] on div "24-25 GAWU Prod 5M Issued for proof of insurance only. Valid" at bounding box center [485, 261] width 337 height 20
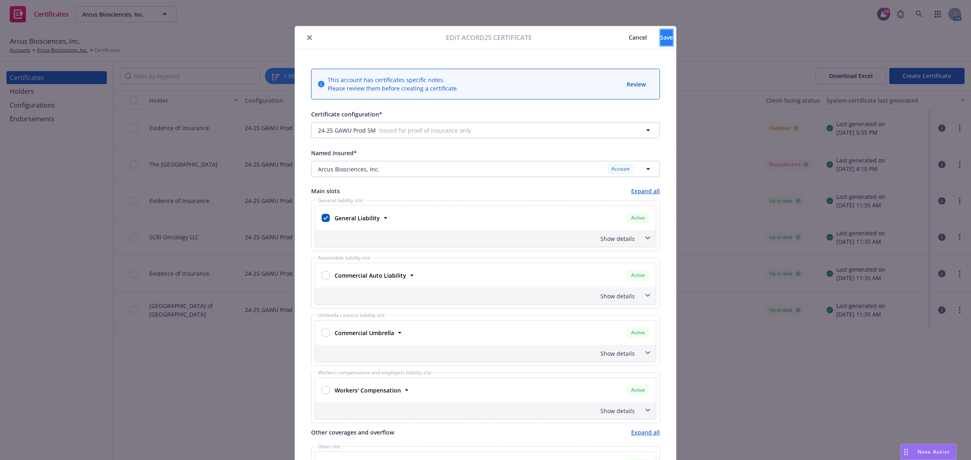
click at [660, 38] on span "Save" at bounding box center [666, 38] width 13 height 8
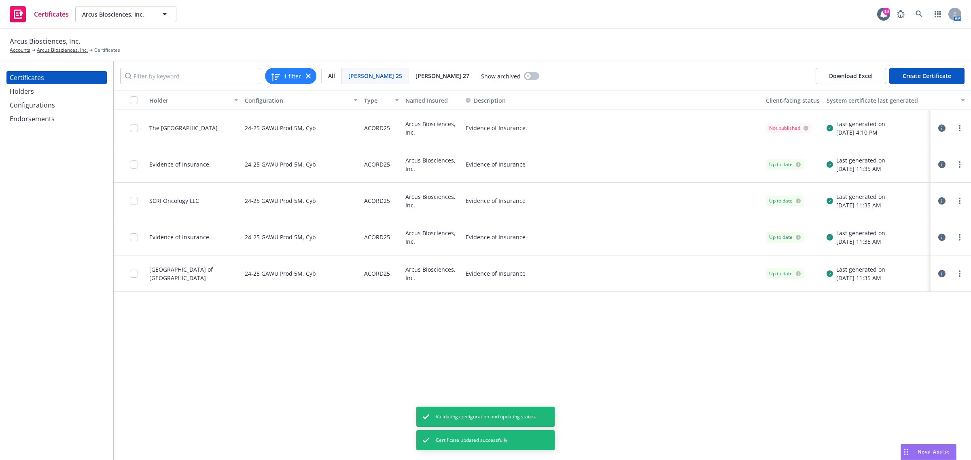
click at [646, 38] on div "Arcus Biosciences, Inc. Accounts Arcus Biosciences, Inc. Certificates" at bounding box center [486, 45] width 952 height 18
click at [938, 127] on icon "button" at bounding box center [941, 128] width 7 height 7
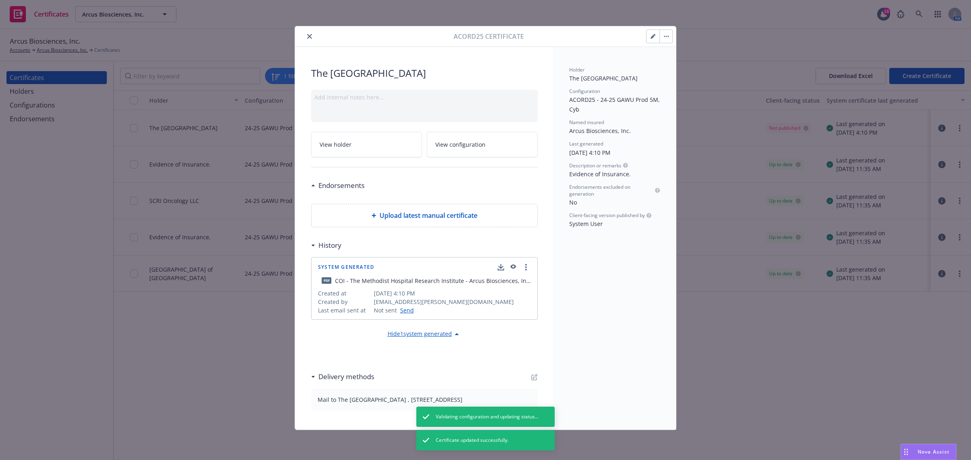
click at [649, 40] on button "button" at bounding box center [652, 36] width 13 height 13
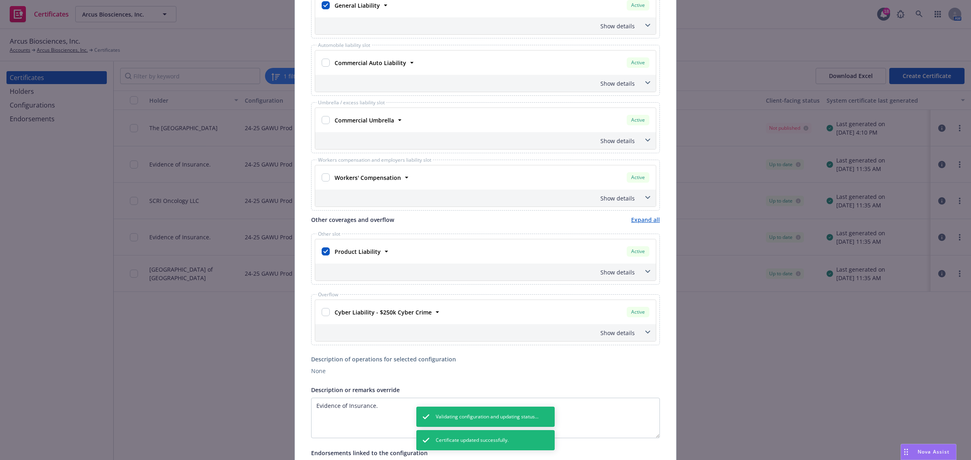
scroll to position [253, 0]
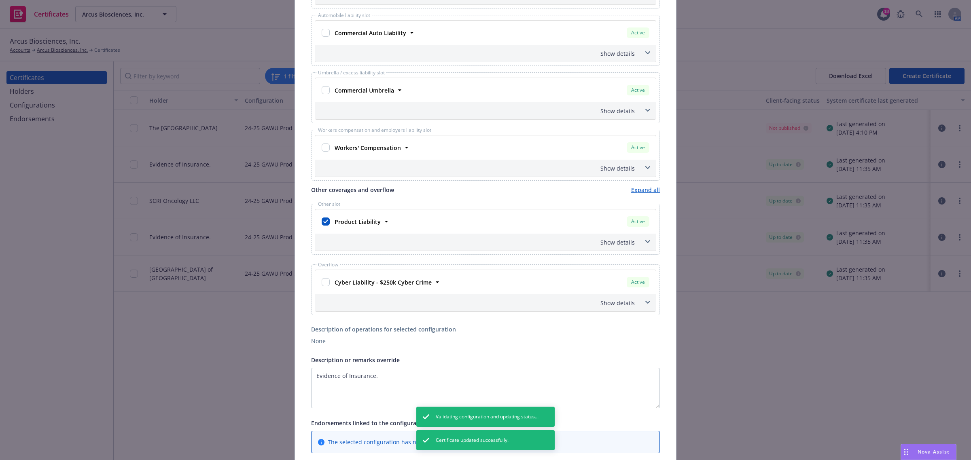
click at [645, 242] on icon at bounding box center [647, 241] width 5 height 3
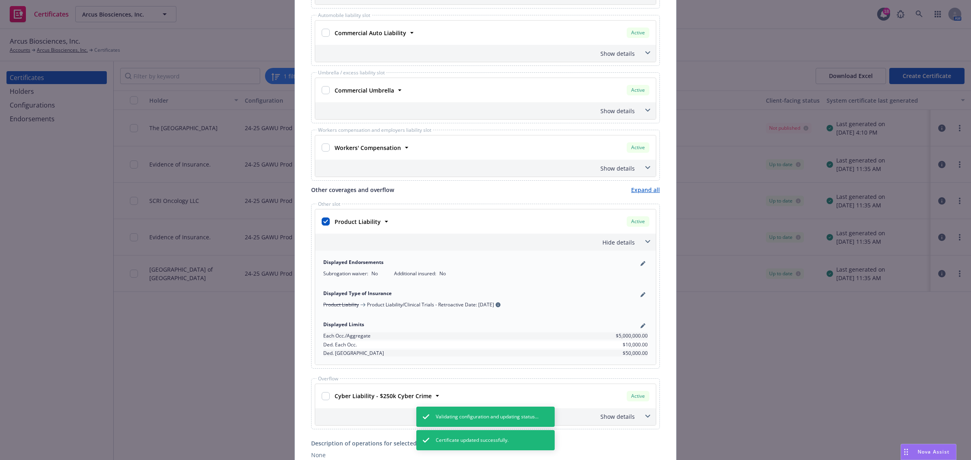
click at [645, 242] on icon at bounding box center [647, 241] width 5 height 3
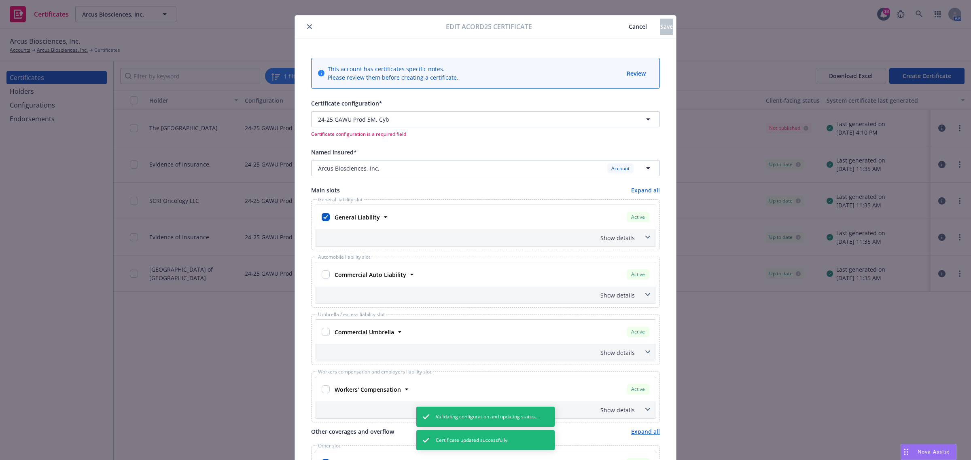
scroll to position [0, 0]
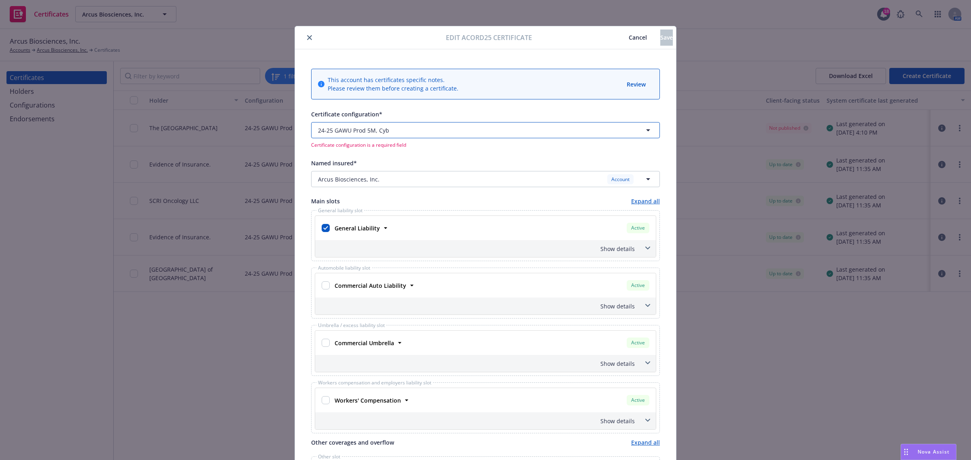
click at [460, 128] on span "button" at bounding box center [486, 130] width 189 height 8
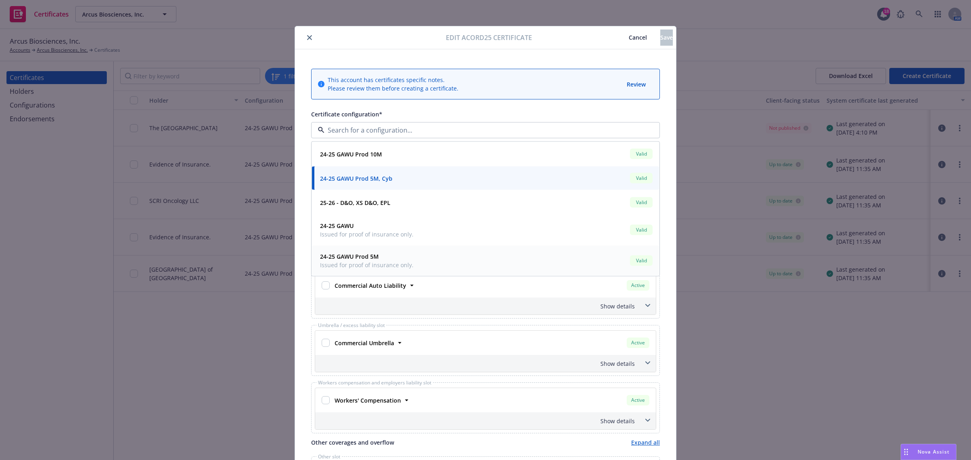
click at [443, 254] on div "24-25 GAWU Prod 5M Issued for proof of insurance only. Valid" at bounding box center [485, 261] width 337 height 20
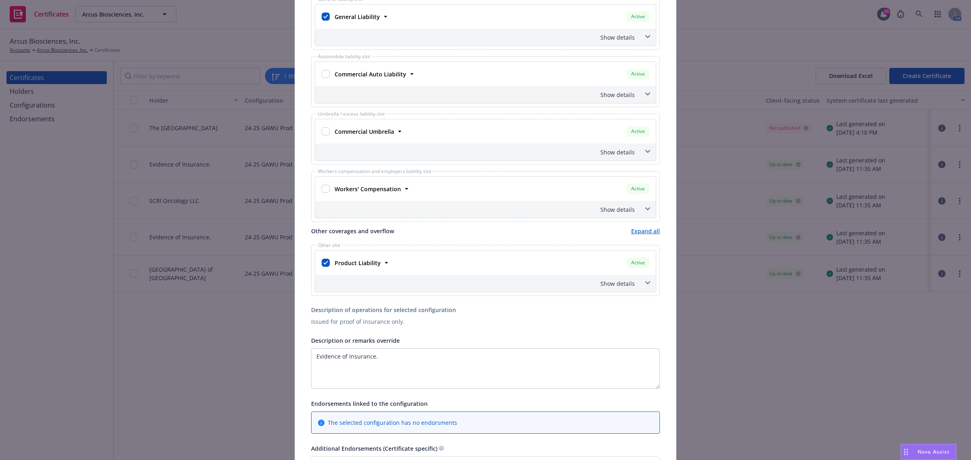
scroll to position [202, 0]
click at [642, 280] on span at bounding box center [647, 282] width 13 height 13
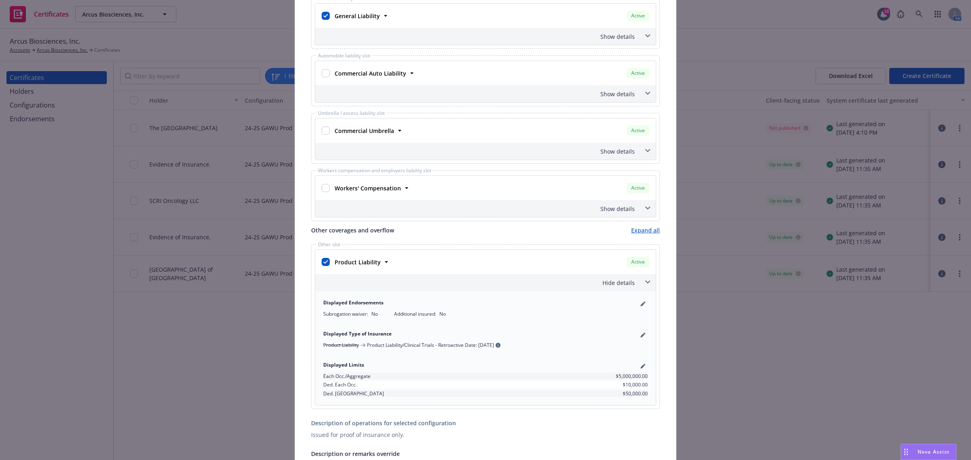
click at [642, 280] on span at bounding box center [647, 282] width 13 height 13
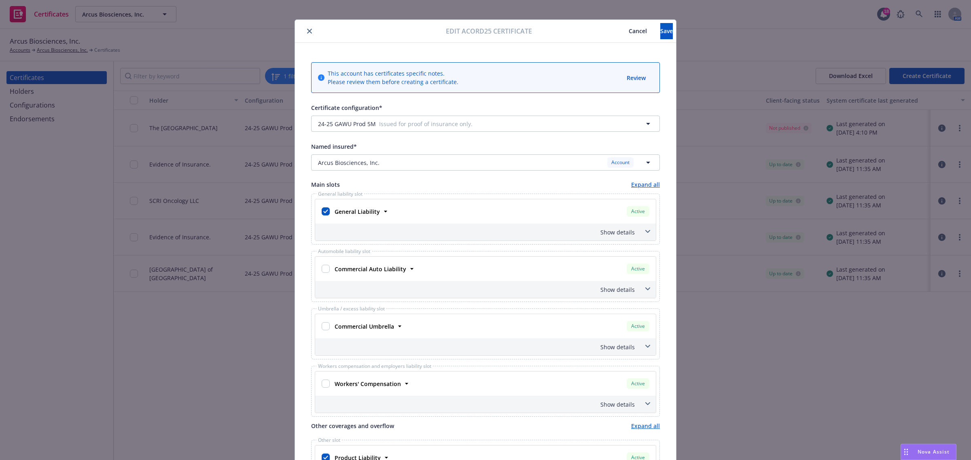
scroll to position [0, 0]
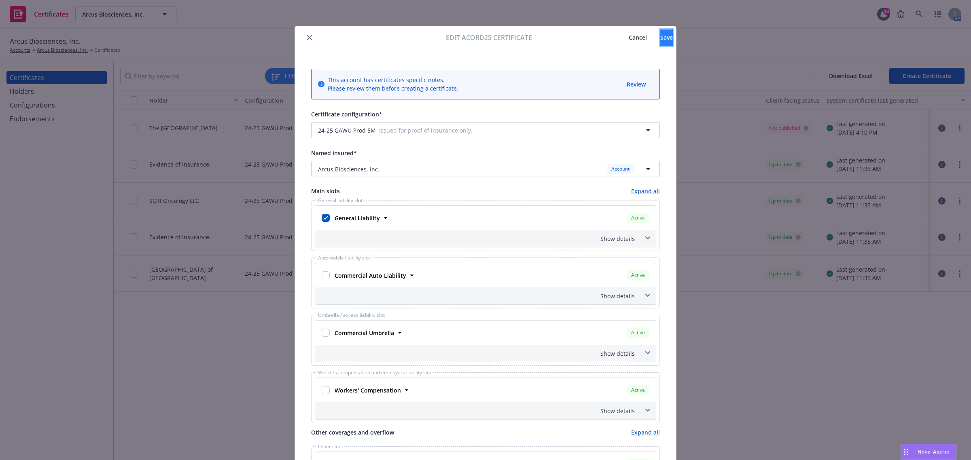
click at [660, 40] on span "Save" at bounding box center [666, 38] width 13 height 8
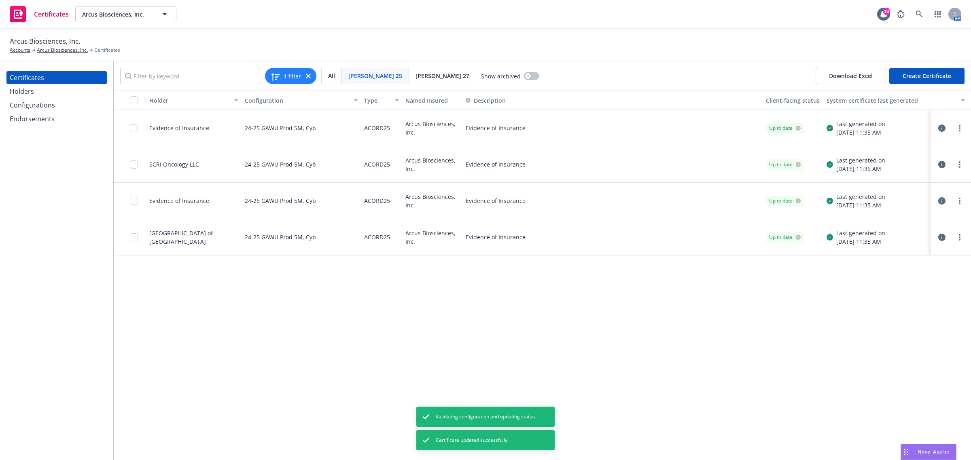
click at [940, 126] on icon "button" at bounding box center [941, 128] width 7 height 7
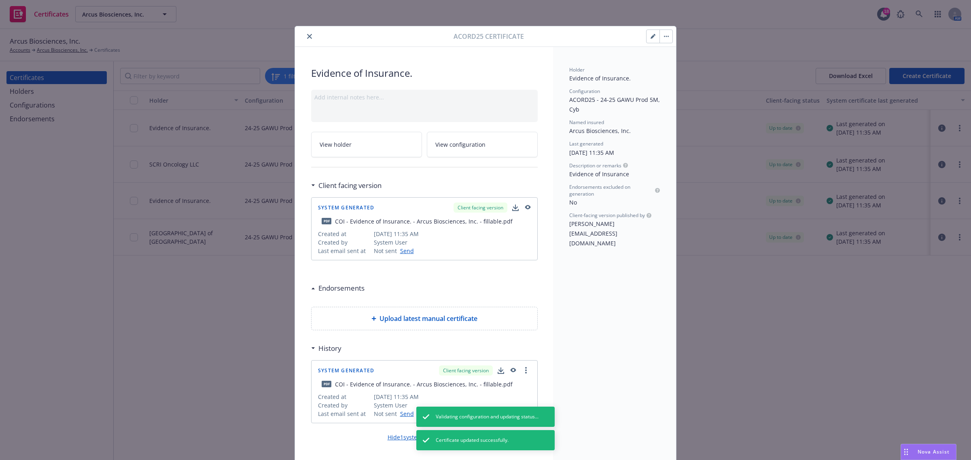
click at [651, 34] on icon "button" at bounding box center [653, 36] width 5 height 5
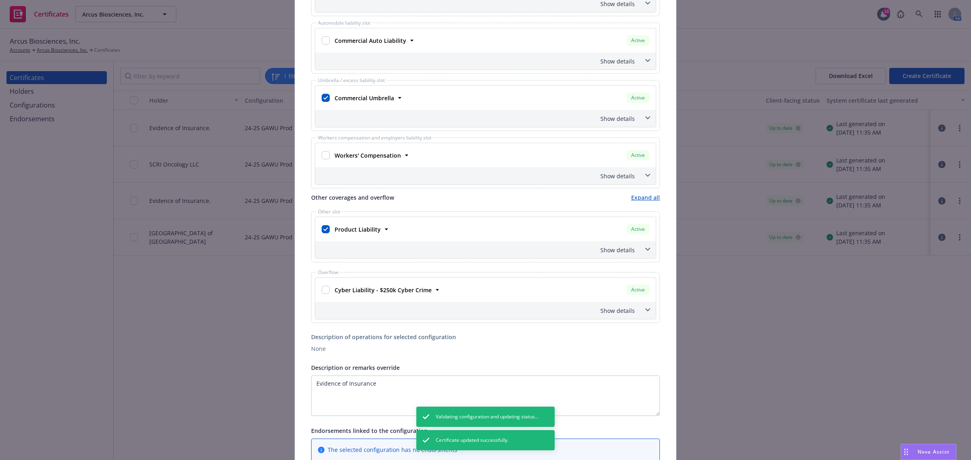
scroll to position [253, 0]
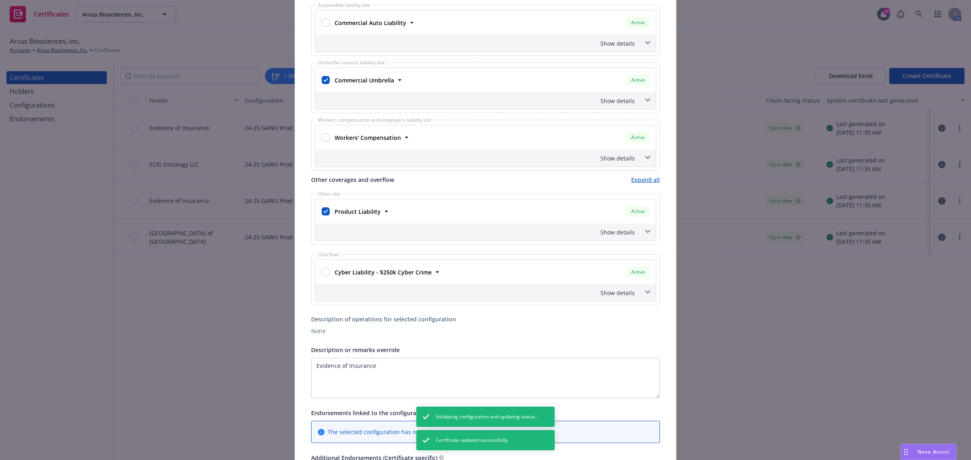
click at [646, 237] on span at bounding box center [647, 231] width 13 height 13
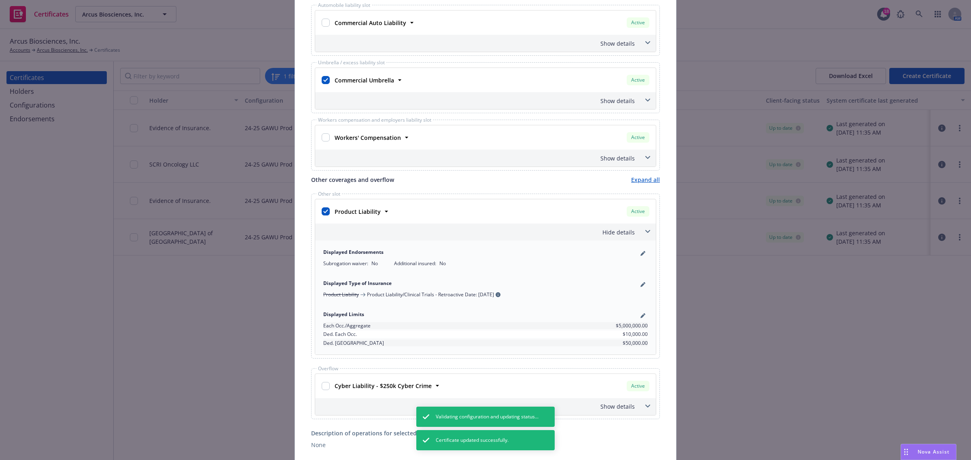
click at [646, 237] on span at bounding box center [647, 231] width 13 height 13
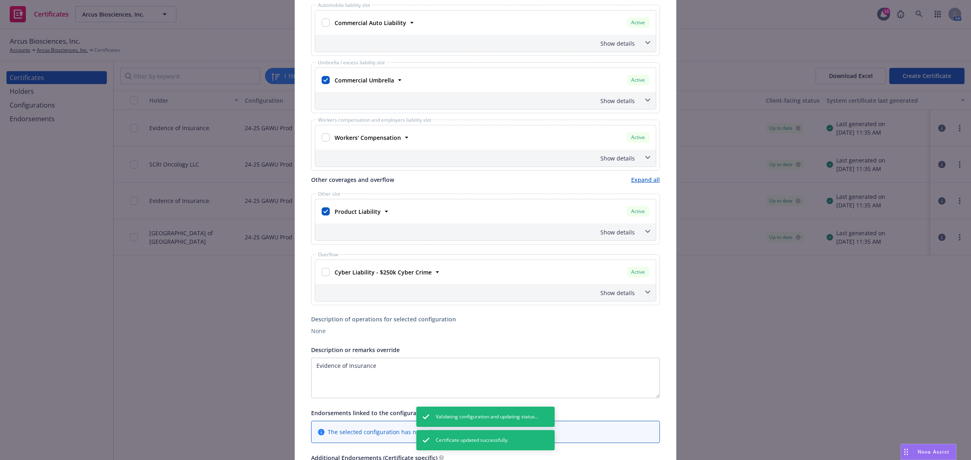
click at [647, 235] on span at bounding box center [647, 231] width 13 height 13
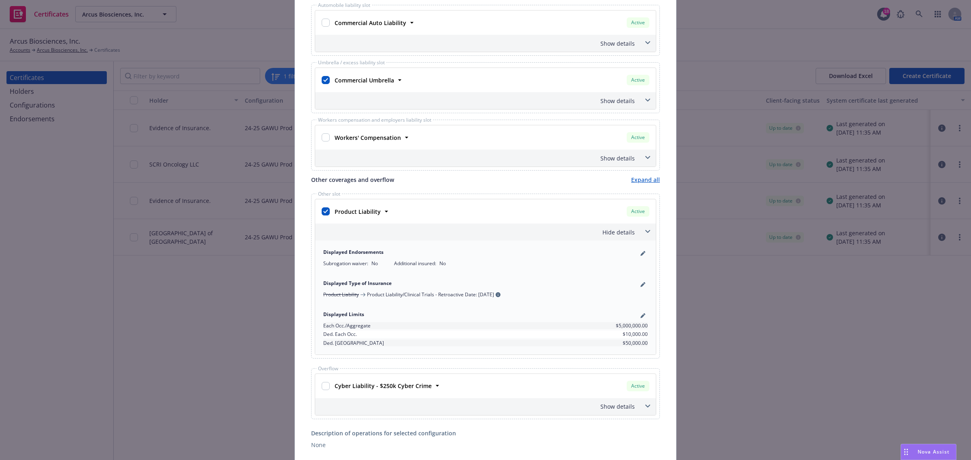
click at [647, 235] on span at bounding box center [647, 231] width 13 height 13
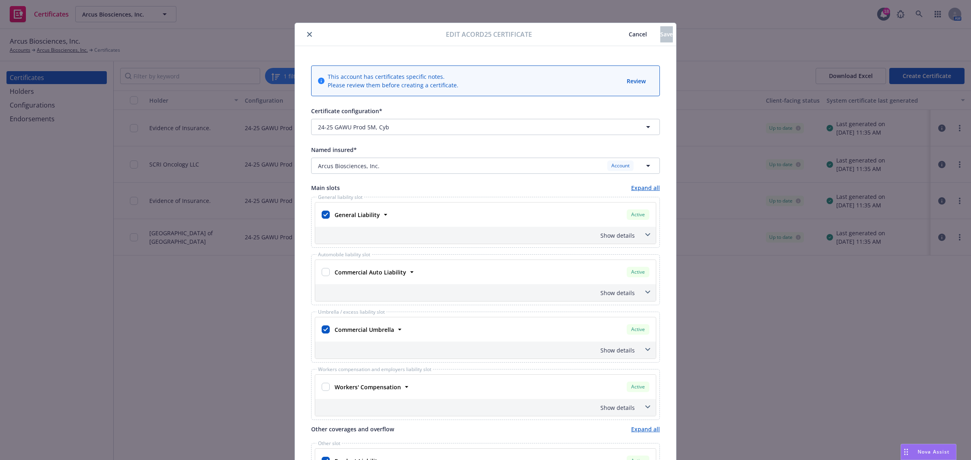
scroll to position [0, 0]
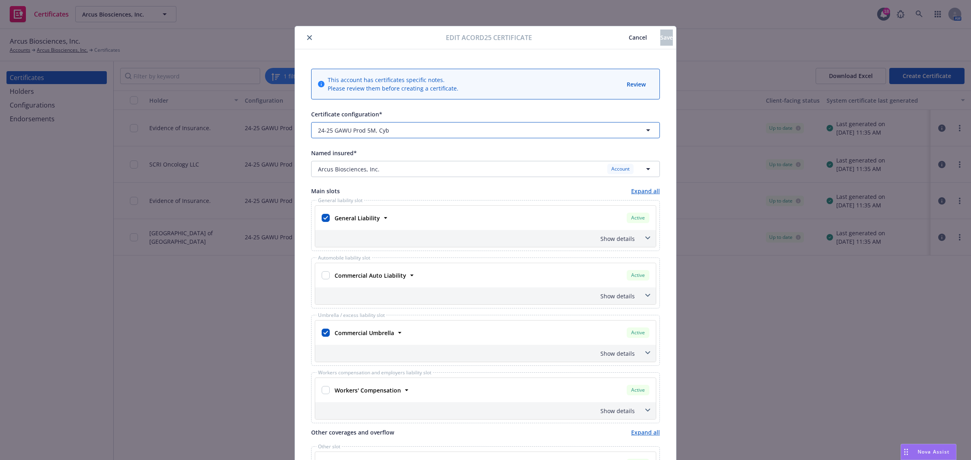
click at [345, 135] on button "24-25 GAWU Prod 5M, Cyb" at bounding box center [485, 130] width 349 height 16
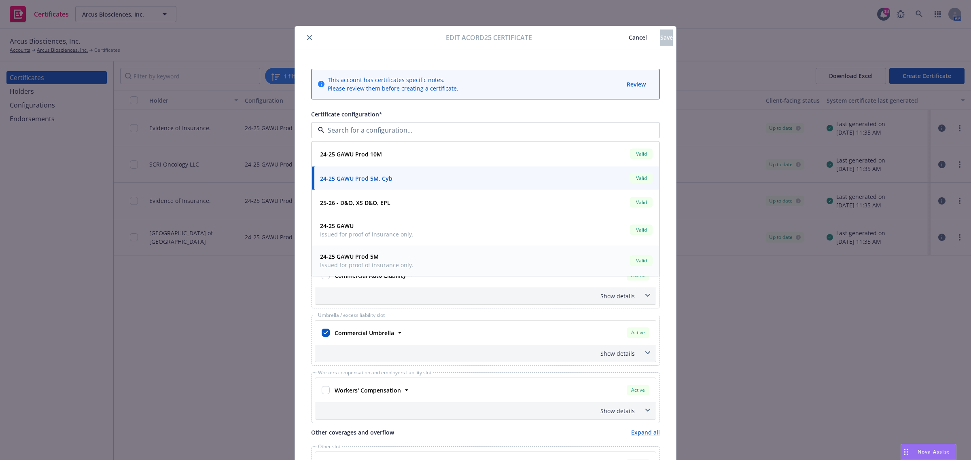
click at [345, 257] on strong "24-25 GAWU Prod 5M" at bounding box center [349, 257] width 59 height 8
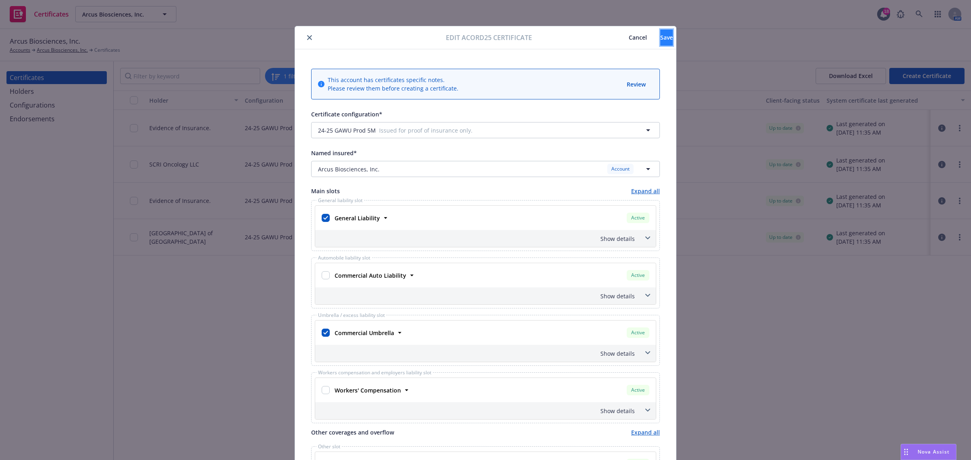
click at [660, 35] on span "Save" at bounding box center [666, 38] width 13 height 8
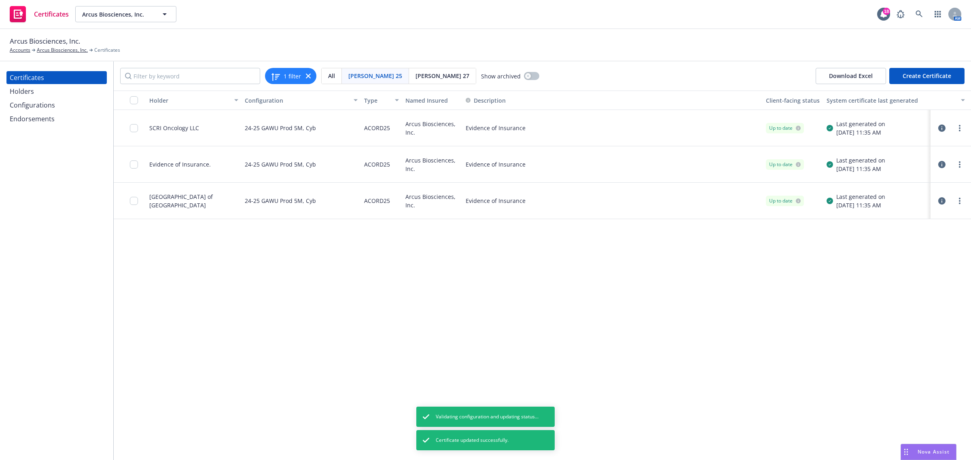
click at [943, 127] on icon "button" at bounding box center [941, 128] width 7 height 7
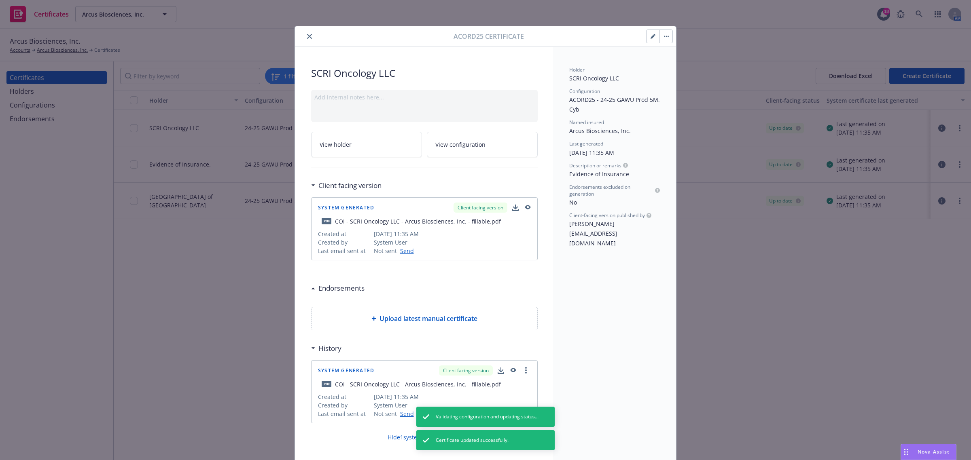
click at [652, 37] on button "button" at bounding box center [652, 36] width 13 height 13
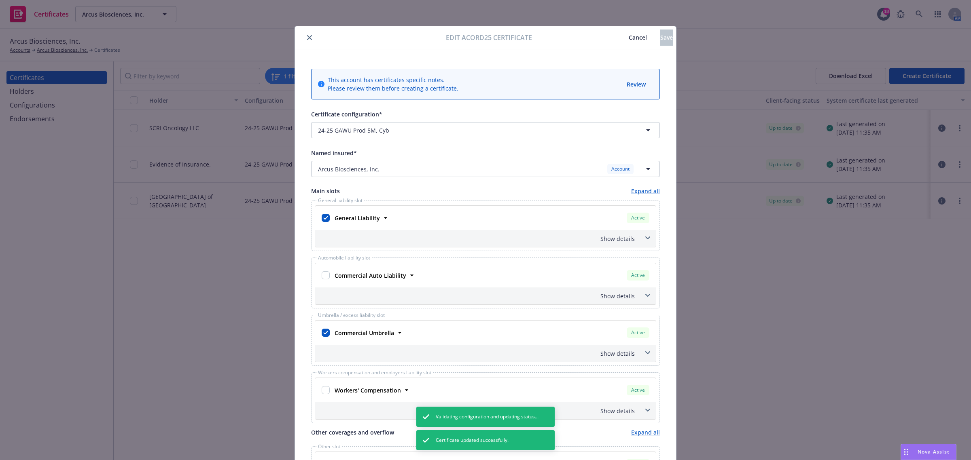
click at [629, 40] on span "Cancel" at bounding box center [638, 38] width 18 height 8
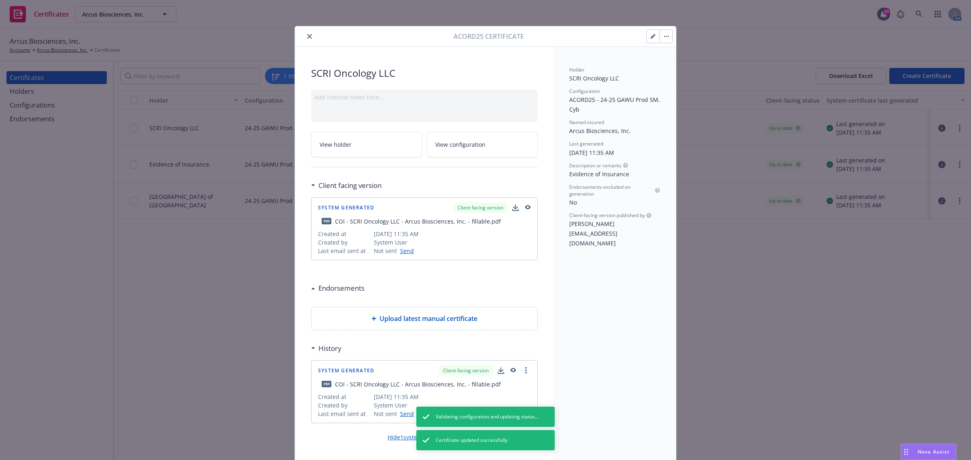
click at [307, 35] on icon "close" at bounding box center [309, 36] width 5 height 5
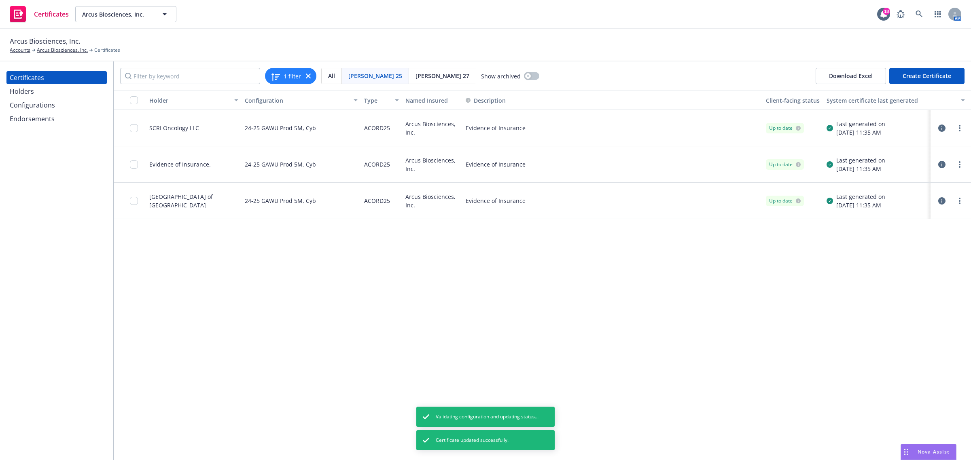
click at [545, 168] on div "Evidence of Insurance" at bounding box center [612, 164] width 300 height 36
click at [937, 164] on button "button" at bounding box center [942, 165] width 10 height 10
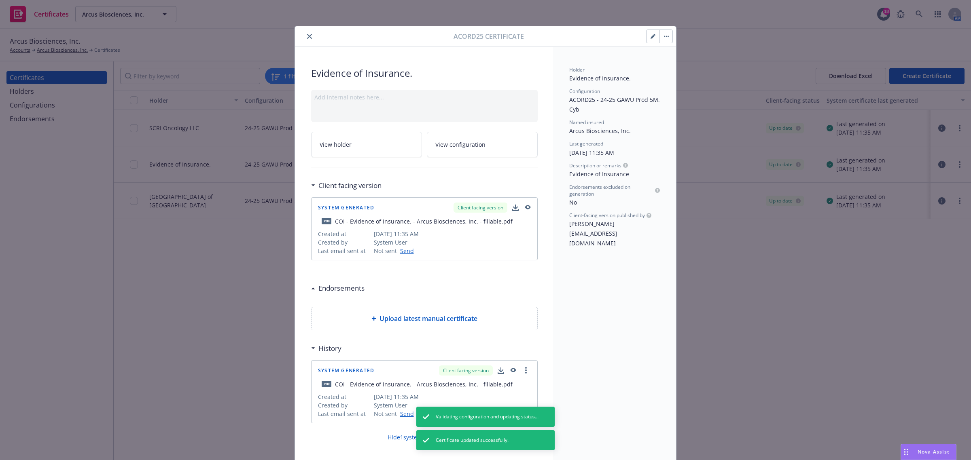
click at [651, 38] on icon "button" at bounding box center [653, 37] width 4 height 4
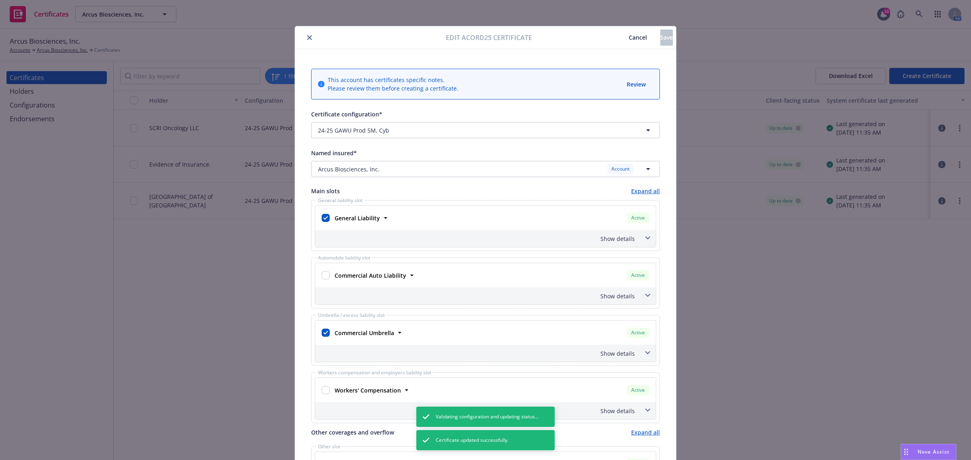
click at [615, 42] on button "Cancel" at bounding box center [637, 38] width 45 height 16
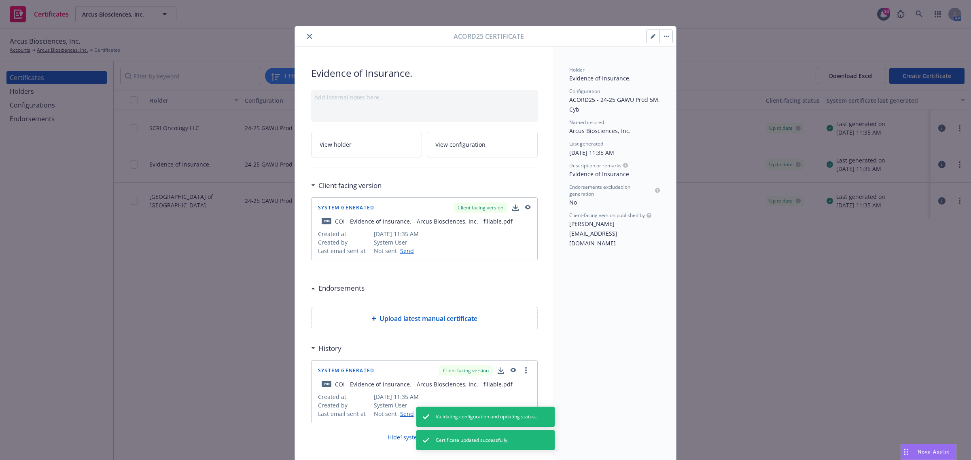
click at [307, 36] on icon "close" at bounding box center [309, 36] width 5 height 5
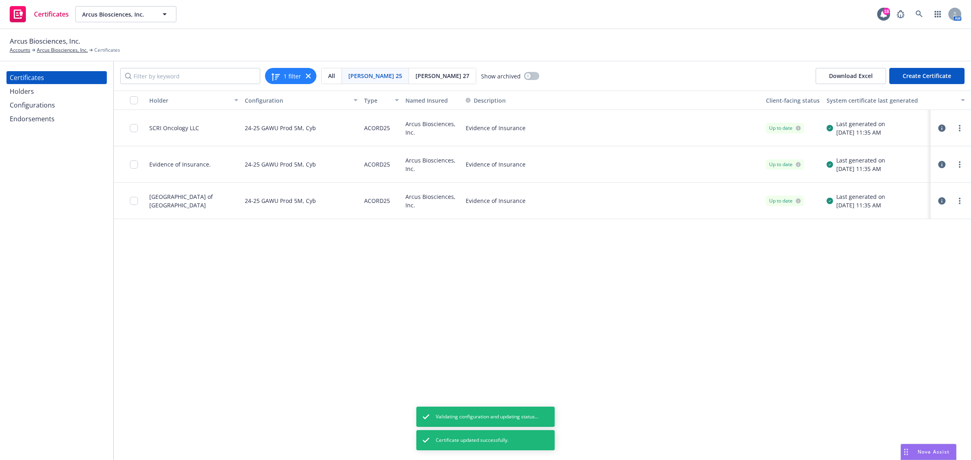
click at [941, 201] on icon "button" at bounding box center [941, 200] width 7 height 7
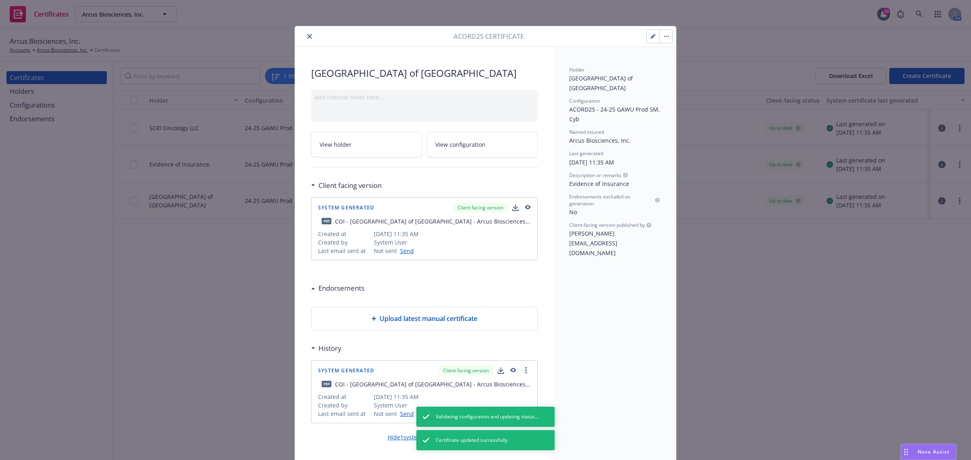
click at [648, 39] on button "button" at bounding box center [652, 36] width 13 height 13
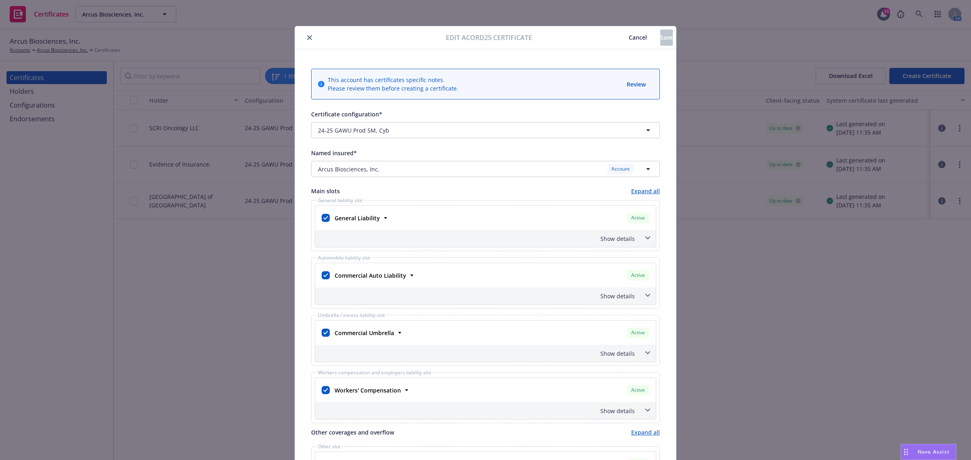
click at [307, 38] on icon "close" at bounding box center [309, 37] width 5 height 5
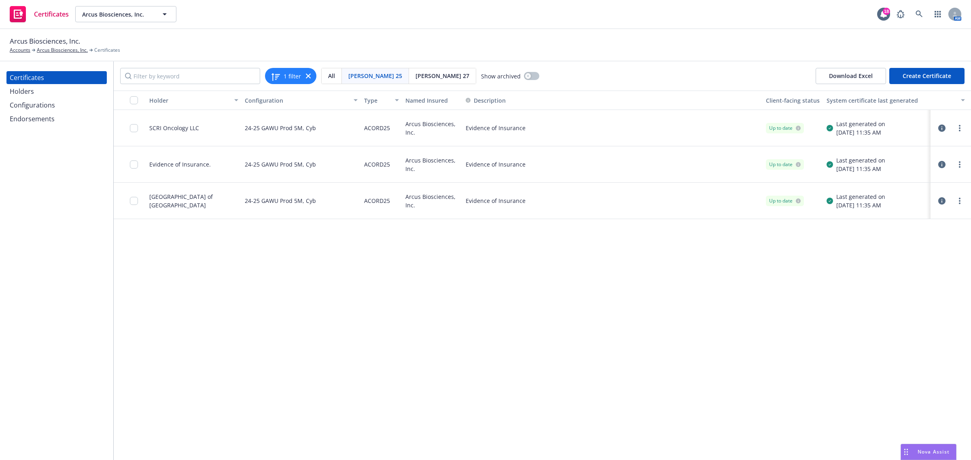
click at [22, 92] on div "Holders" at bounding box center [22, 91] width 24 height 13
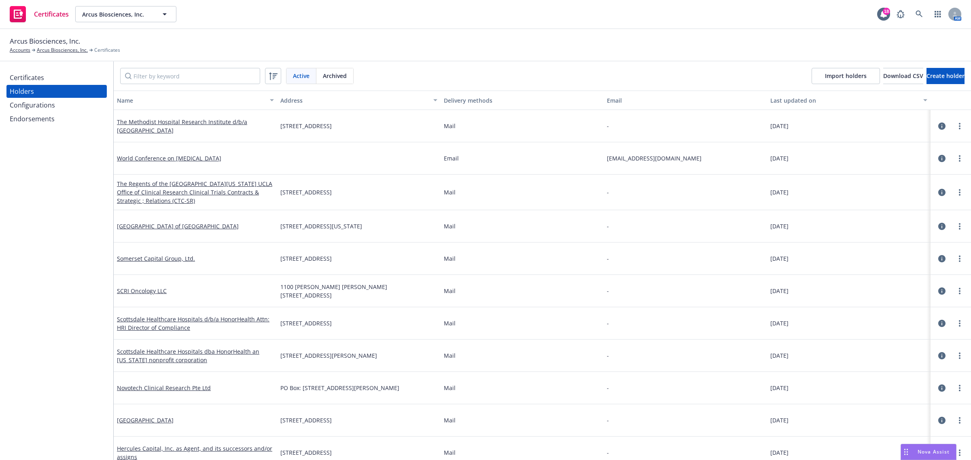
click at [27, 106] on div "Configurations" at bounding box center [32, 105] width 45 height 13
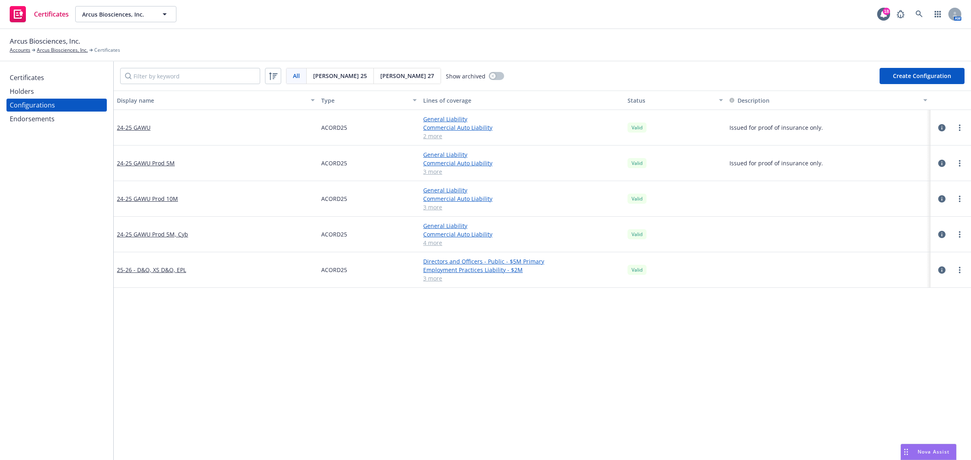
click at [134, 130] on link "24-25 GAWU" at bounding box center [134, 127] width 34 height 8
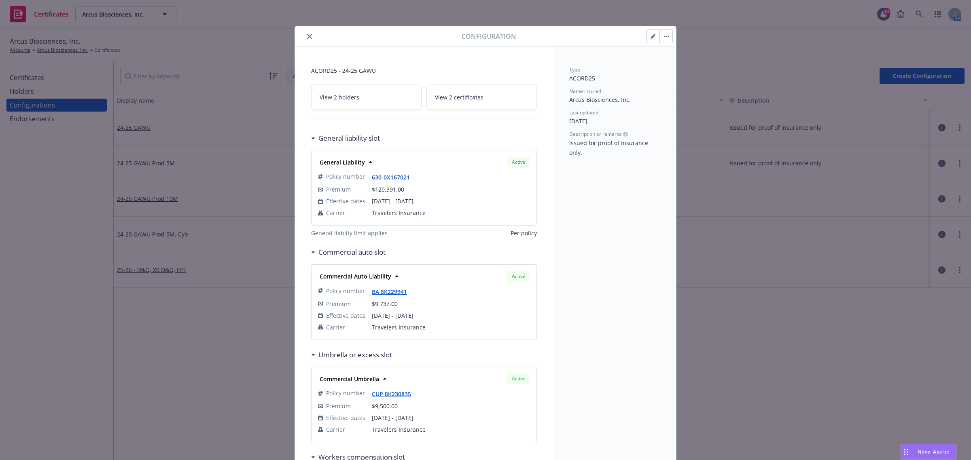
click at [307, 36] on icon "close" at bounding box center [309, 36] width 5 height 5
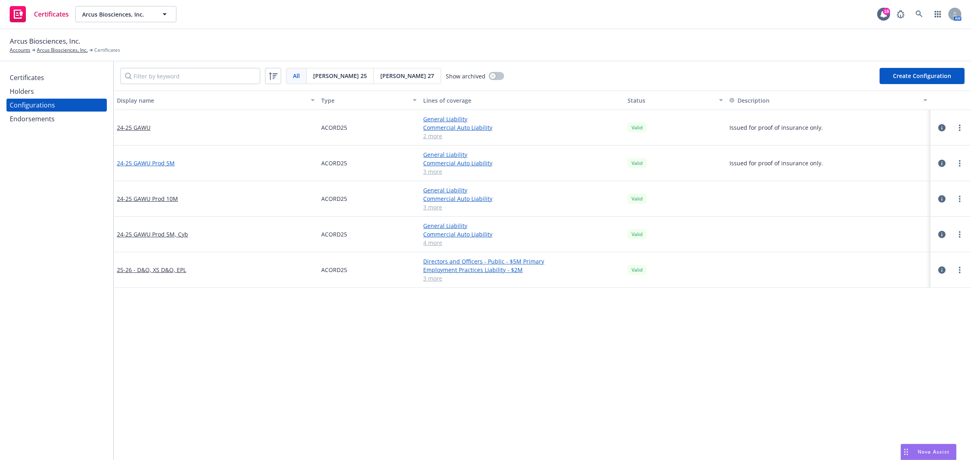
click at [161, 165] on link "24-25 GAWU Prod 5M" at bounding box center [146, 163] width 58 height 8
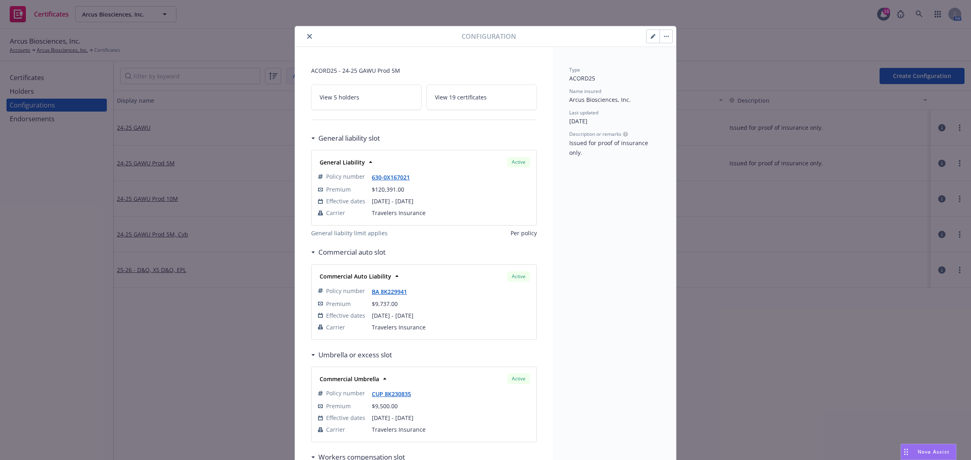
click at [307, 34] on icon "close" at bounding box center [309, 36] width 5 height 5
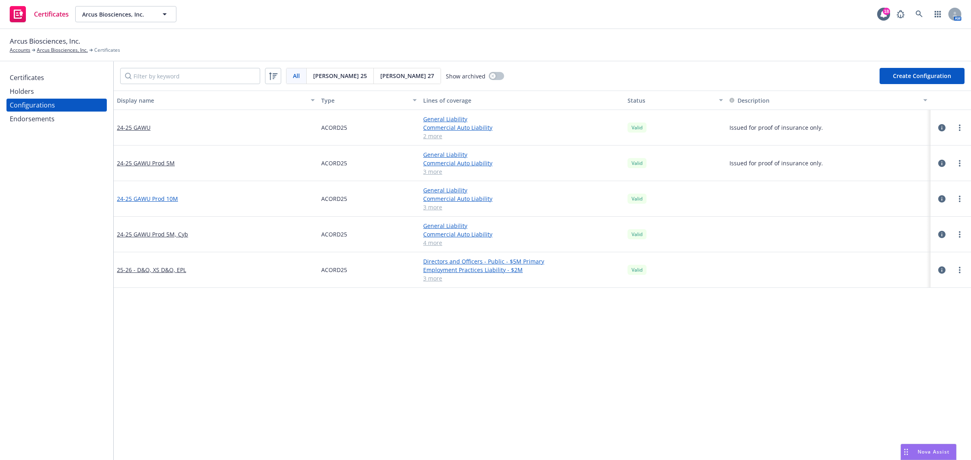
click at [169, 203] on link "24-25 GAWU Prod 10M" at bounding box center [147, 199] width 61 height 8
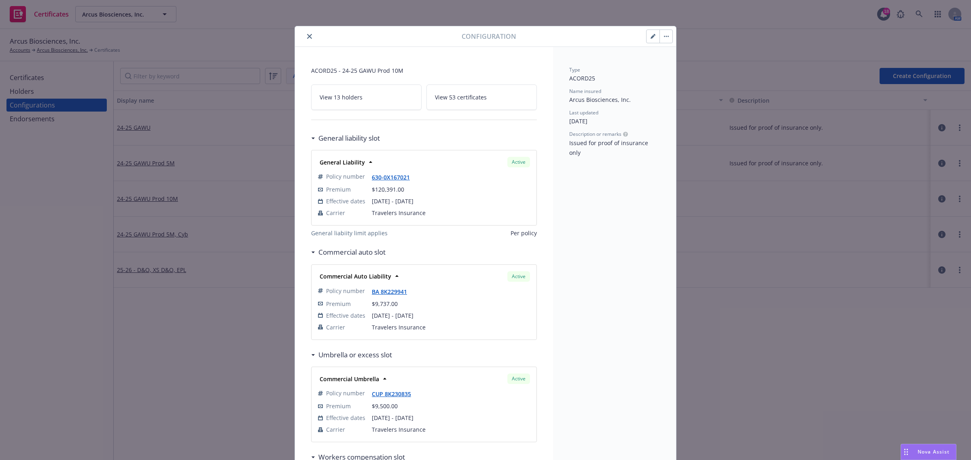
click at [305, 39] on button "close" at bounding box center [310, 37] width 10 height 10
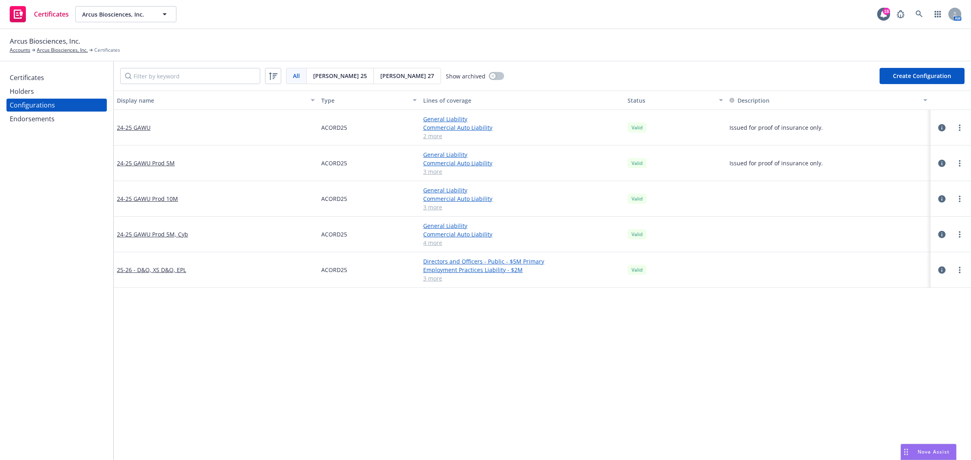
click at [174, 229] on div "24-25 GAWU Prod 5M, Cyb" at bounding box center [216, 235] width 204 height 36
click at [174, 233] on link "24-25 GAWU Prod 5M, Cyb" at bounding box center [152, 234] width 71 height 8
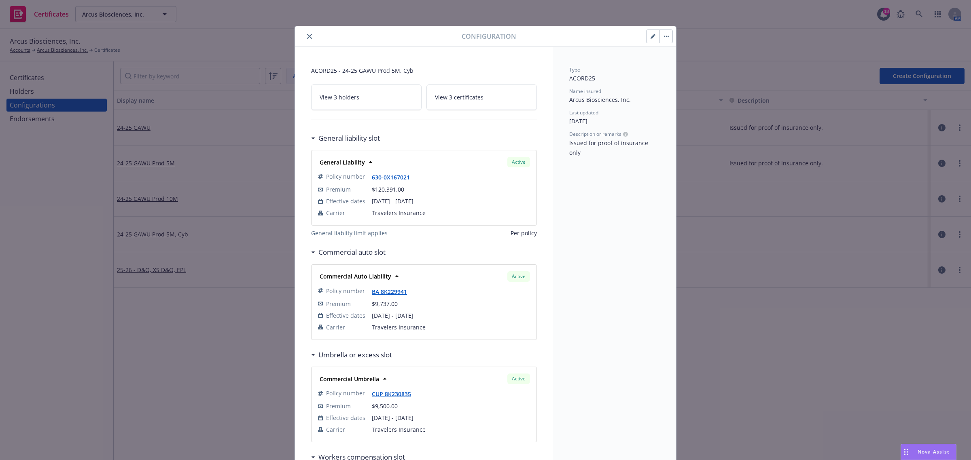
click at [308, 36] on icon "close" at bounding box center [309, 36] width 5 height 5
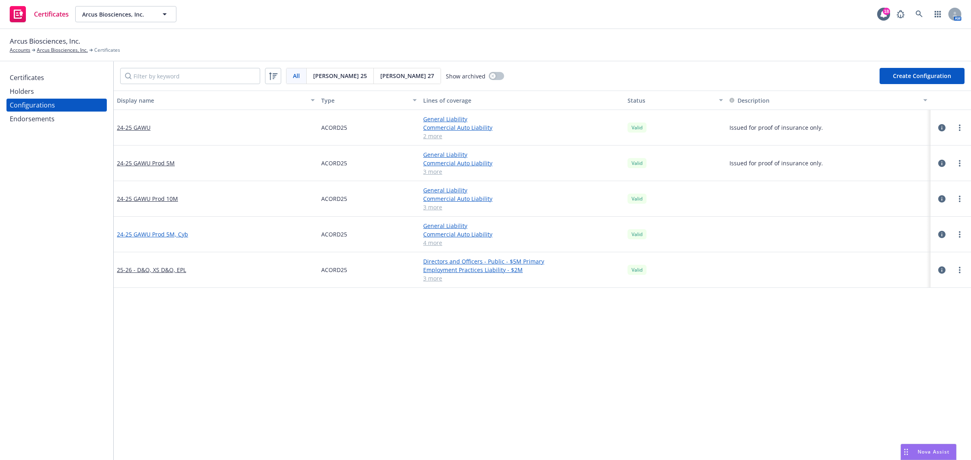
click at [176, 235] on link "24-25 GAWU Prod 5M, Cyb" at bounding box center [152, 234] width 71 height 8
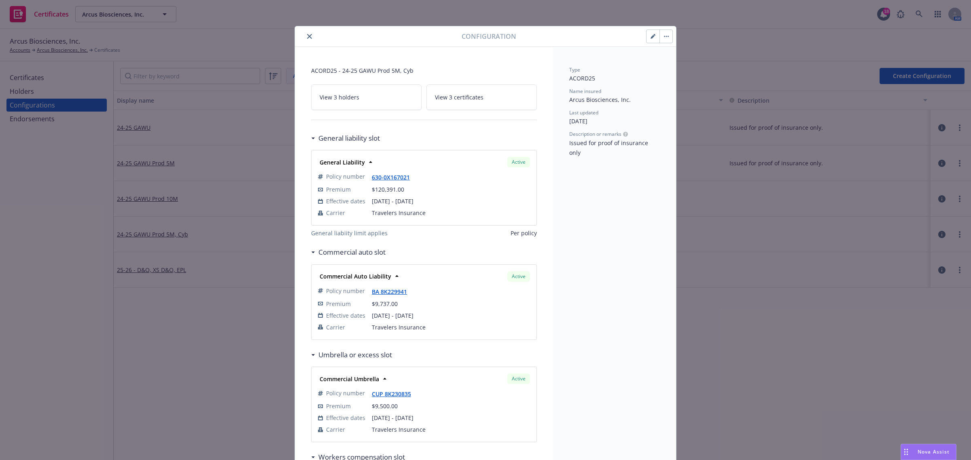
click at [307, 37] on icon "close" at bounding box center [309, 36] width 5 height 5
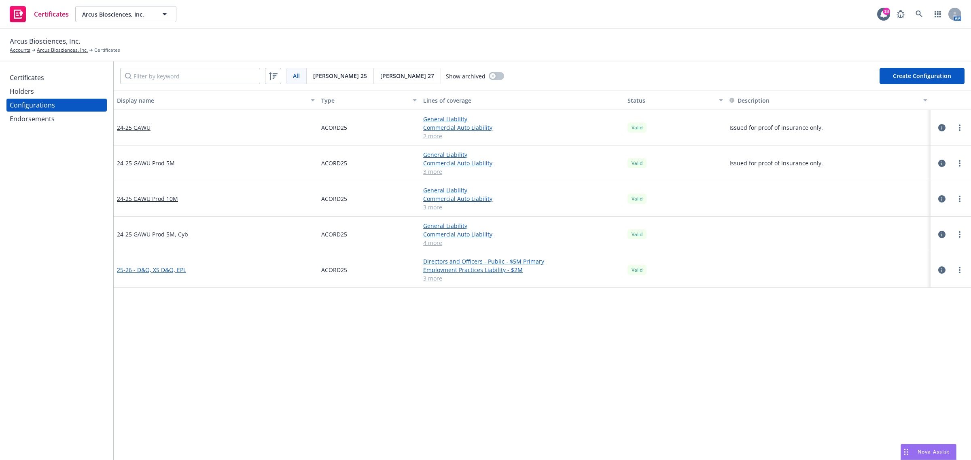
click at [169, 274] on link "25-26 - D&O, XS D&O, EPL" at bounding box center [151, 270] width 69 height 8
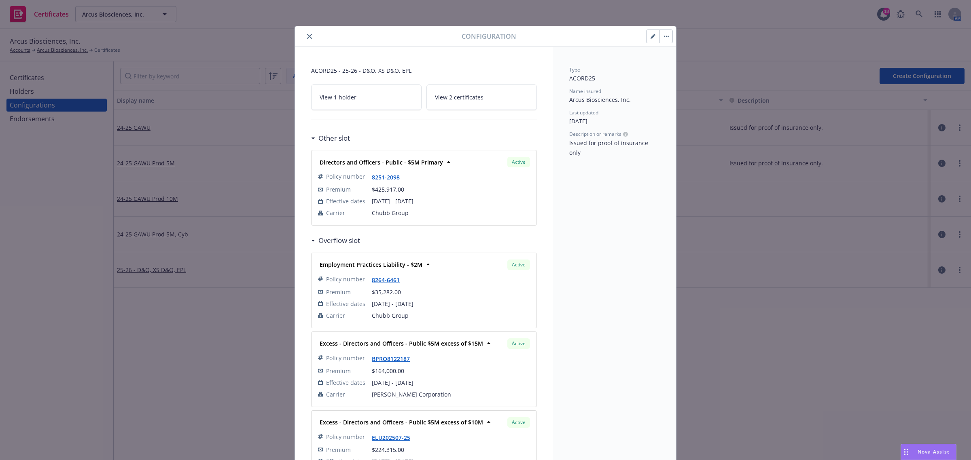
click at [308, 38] on button "close" at bounding box center [310, 37] width 10 height 10
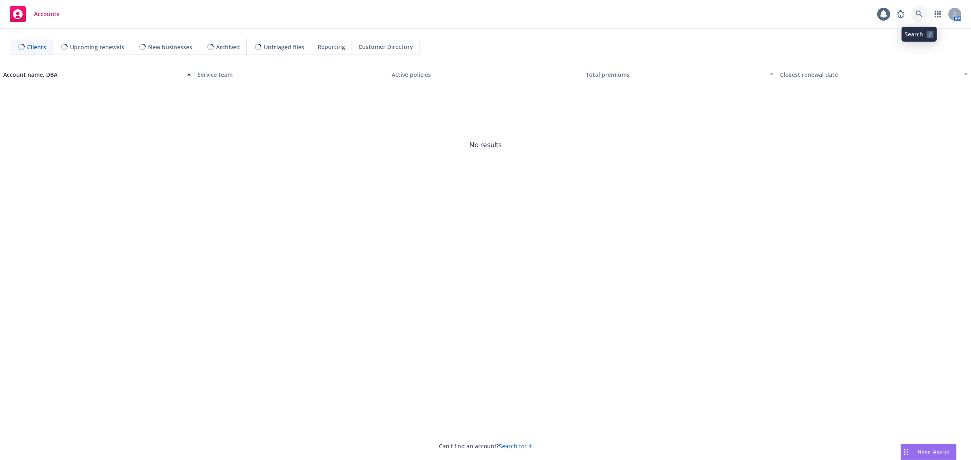
click at [916, 11] on icon at bounding box center [919, 14] width 7 height 7
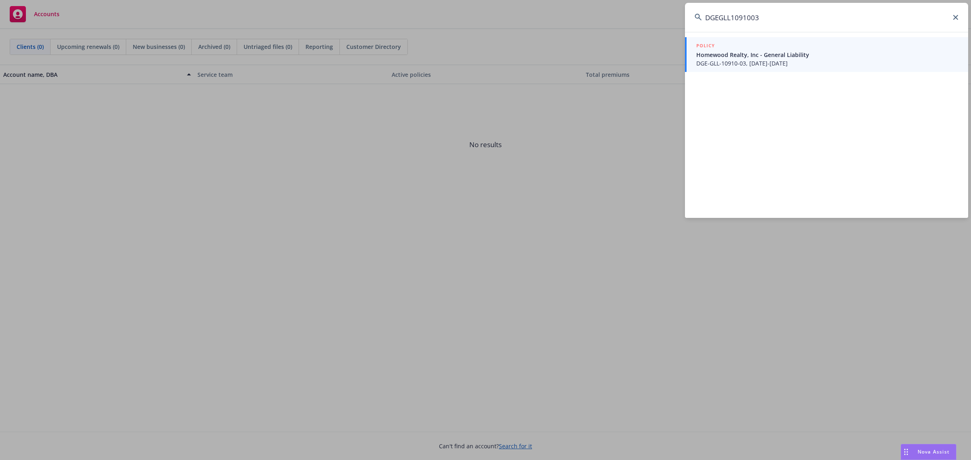
type input "DGEGLL1091003"
click at [858, 50] on div "POLICY" at bounding box center [827, 46] width 262 height 9
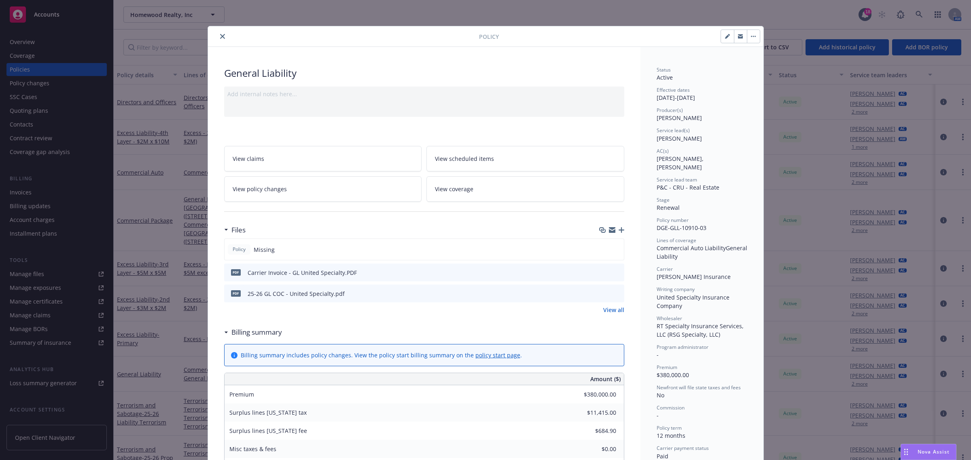
click at [217, 42] on div "Policy" at bounding box center [485, 36] width 555 height 21
click at [218, 39] on button "close" at bounding box center [223, 37] width 10 height 10
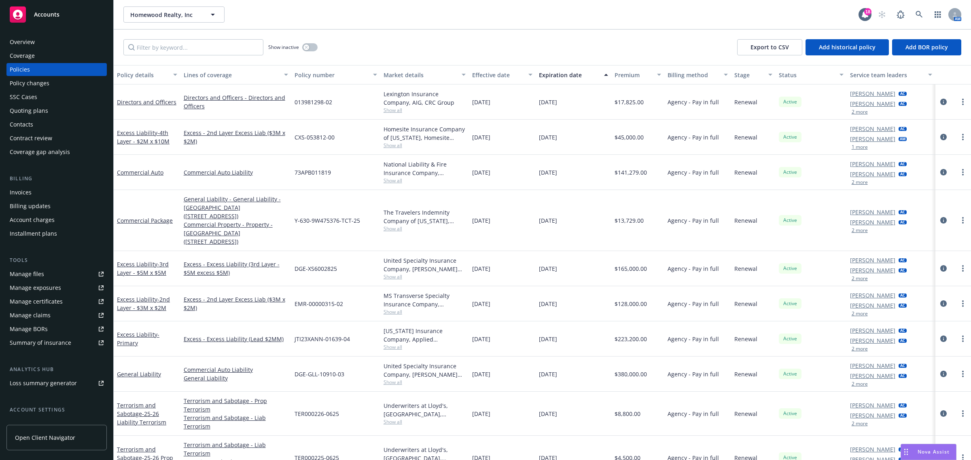
click at [50, 43] on div "Overview" at bounding box center [57, 42] width 94 height 13
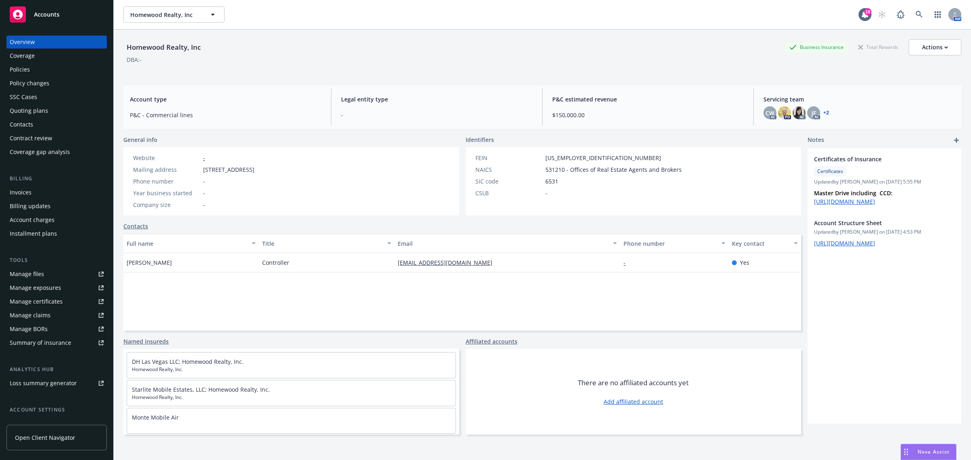
click at [155, 345] on link "Named insureds" at bounding box center [145, 341] width 45 height 8
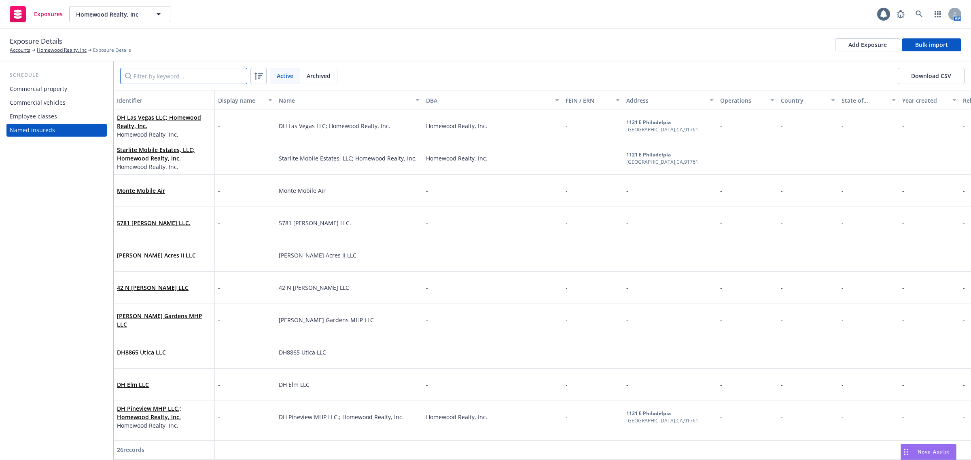
click at [199, 70] on input "Filter by keyword..." at bounding box center [183, 76] width 127 height 16
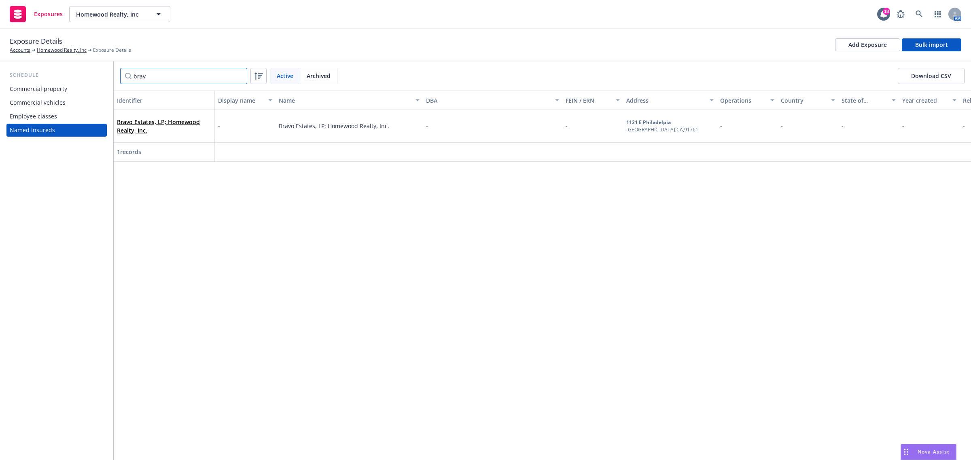
type input "brav"
click at [924, 14] on link at bounding box center [919, 14] width 16 height 16
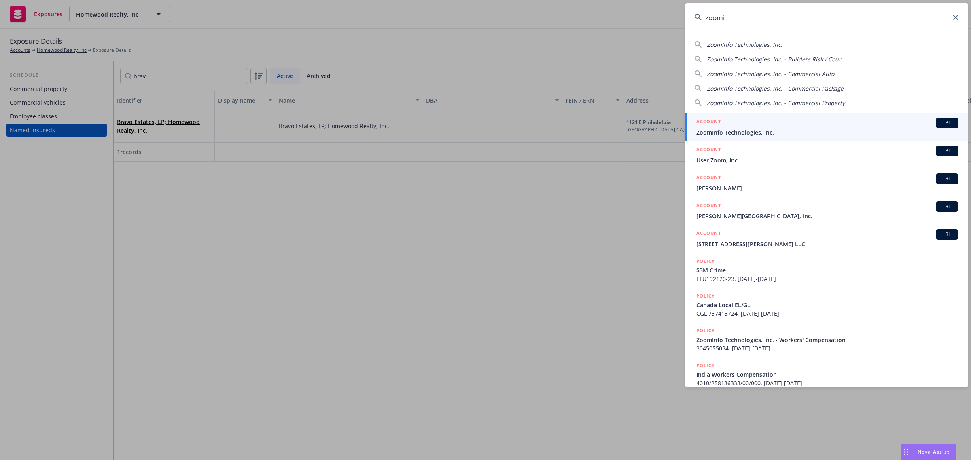
type input "zoomi"
click at [957, 18] on icon at bounding box center [955, 17] width 5 height 5
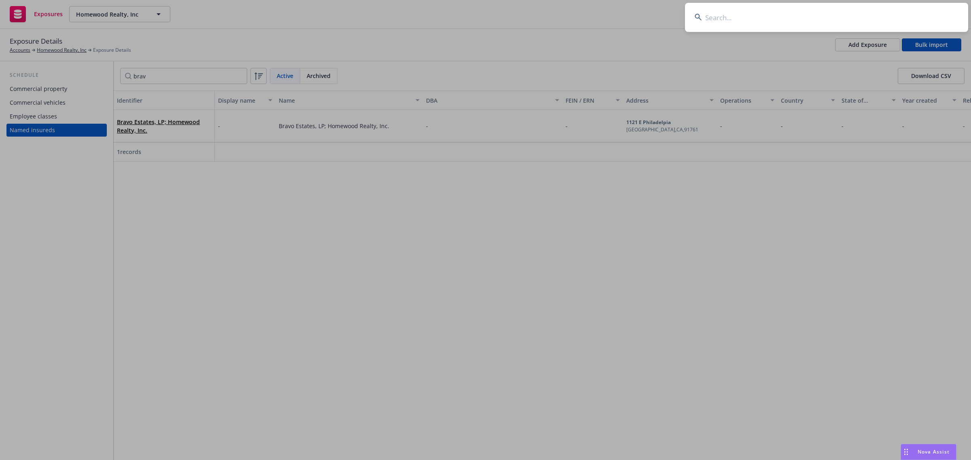
click at [803, 28] on input at bounding box center [826, 17] width 283 height 29
paste input "986765248"
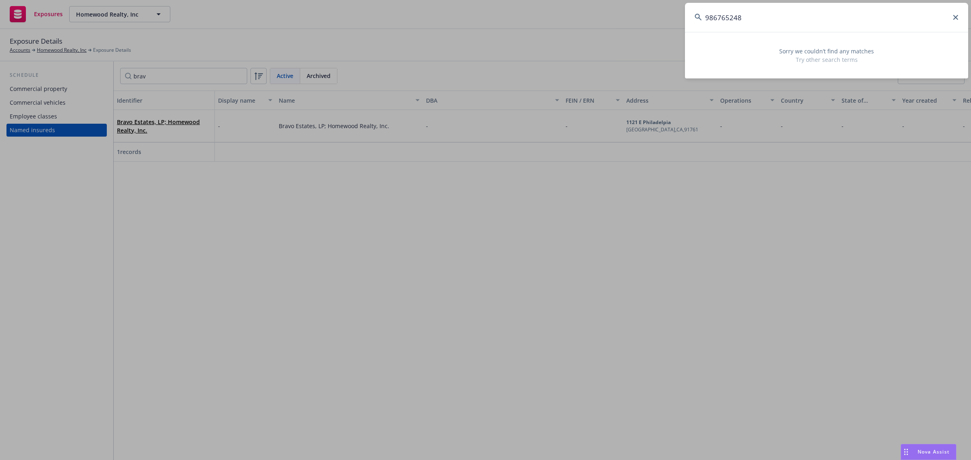
type input "986765248"
click at [954, 17] on icon at bounding box center [955, 17] width 5 height 5
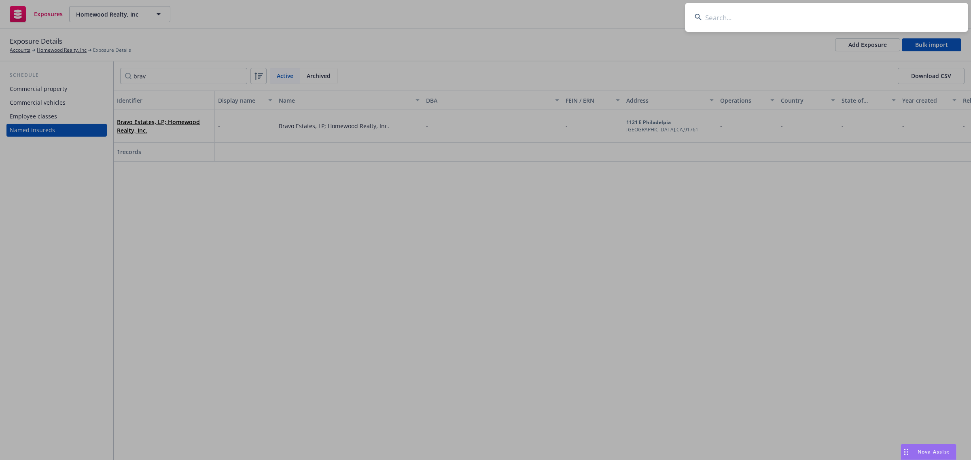
paste input "LABORATORY EXPRESS"
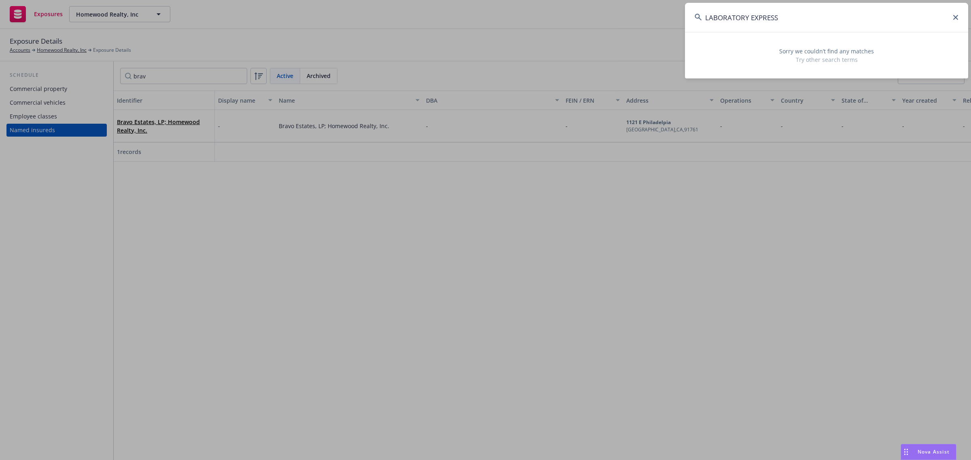
type input "LABORATORY EXPRESS"
click at [955, 15] on icon at bounding box center [955, 17] width 5 height 5
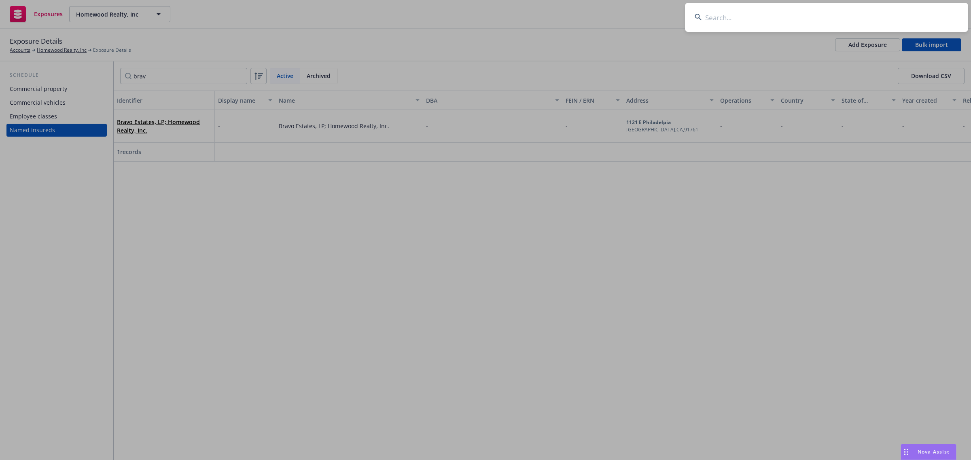
paste input "CALVADA"
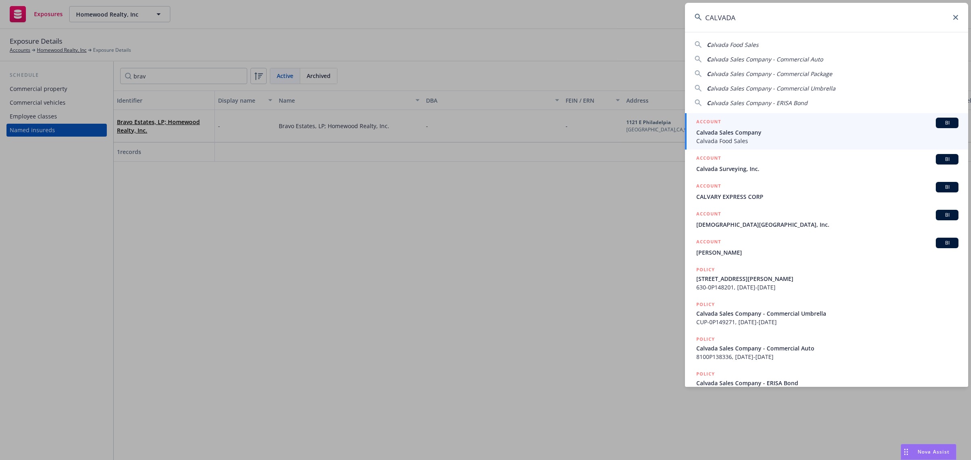
type input "CALVADA"
click at [836, 125] on div "ACCOUNT BI" at bounding box center [827, 123] width 262 height 11
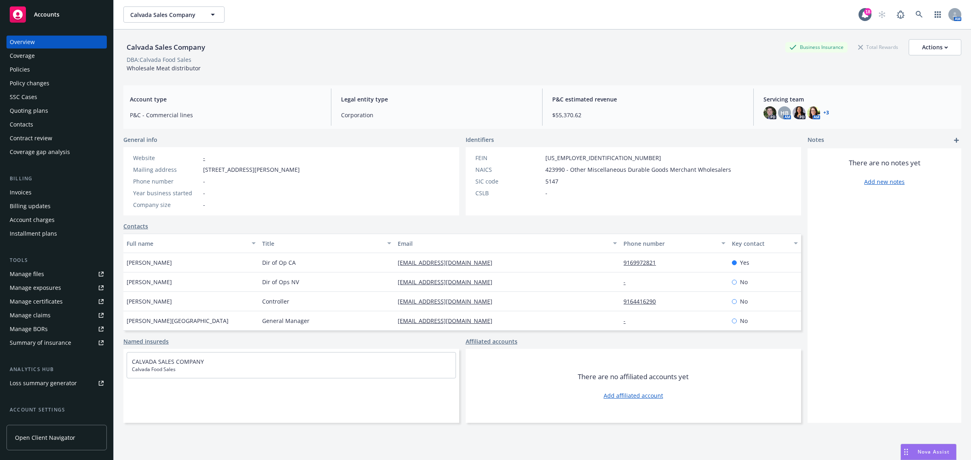
click at [55, 59] on div "Coverage" at bounding box center [57, 55] width 94 height 13
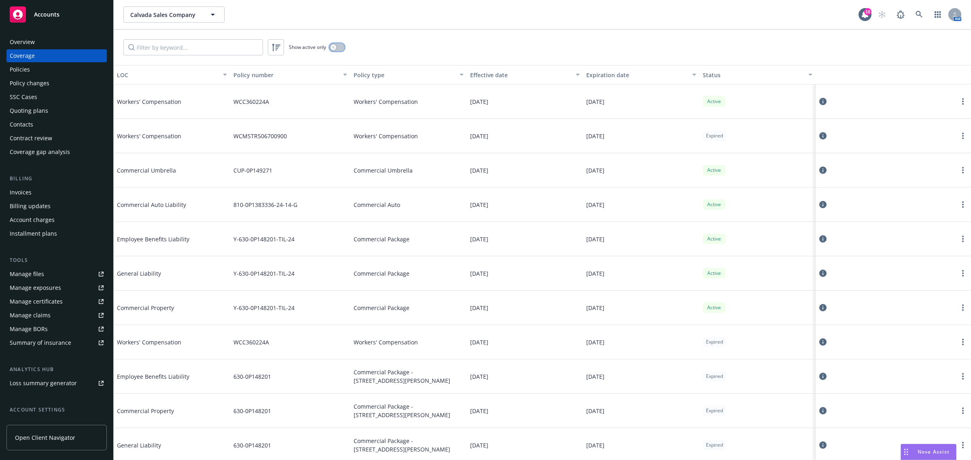
click at [341, 48] on button "button" at bounding box center [336, 47] width 15 height 8
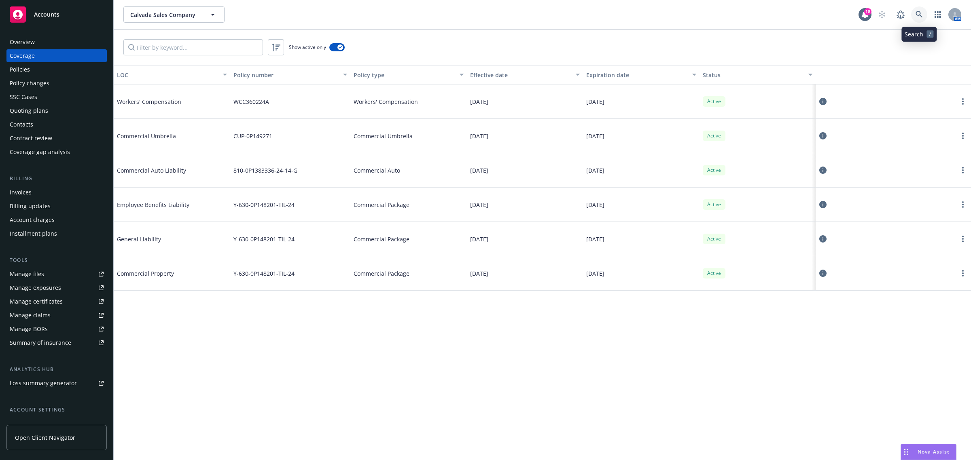
click at [917, 14] on icon at bounding box center [919, 14] width 7 height 7
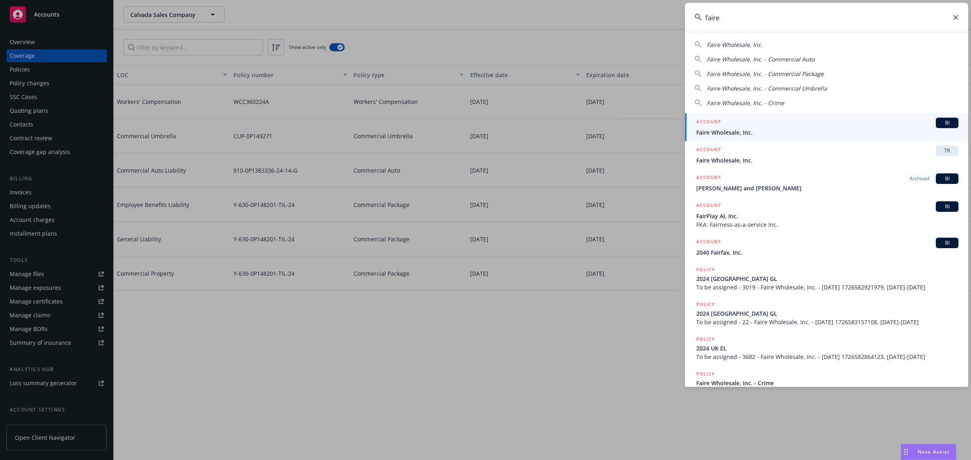
type input "faire"
click at [833, 131] on span "Faire Wholesale, Inc." at bounding box center [827, 132] width 262 height 8
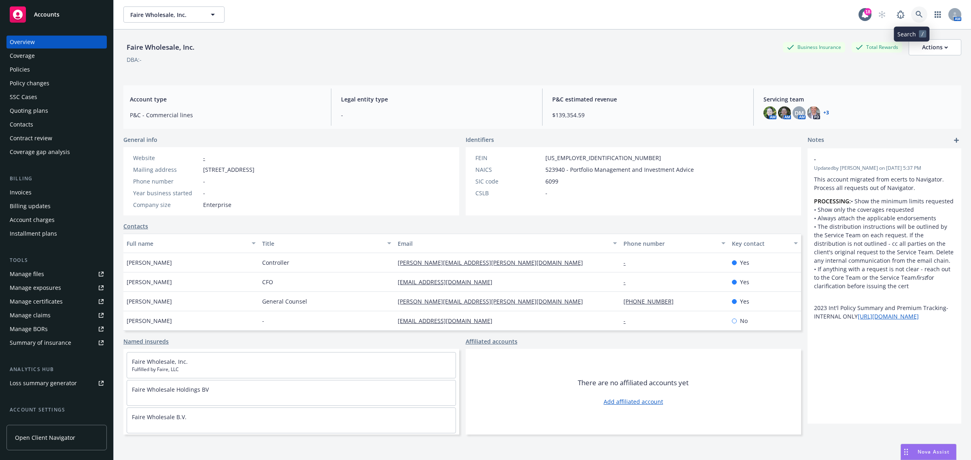
click at [916, 15] on icon at bounding box center [919, 14] width 7 height 7
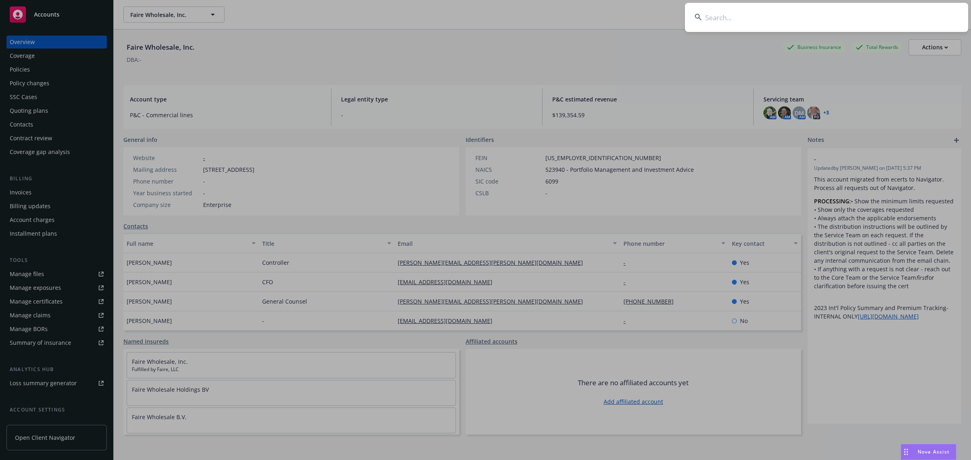
click at [838, 18] on input at bounding box center [826, 17] width 283 height 29
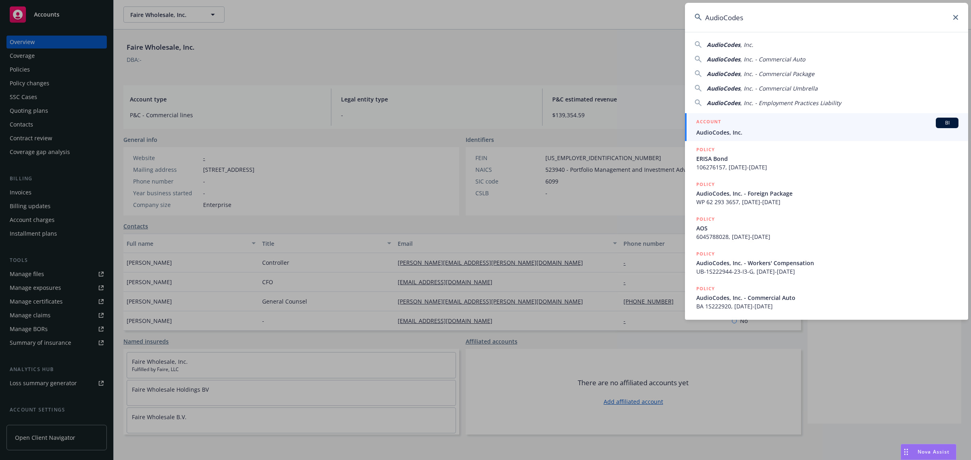
type input "AudioCodes"
click at [789, 126] on div "ACCOUNT BI" at bounding box center [827, 123] width 262 height 11
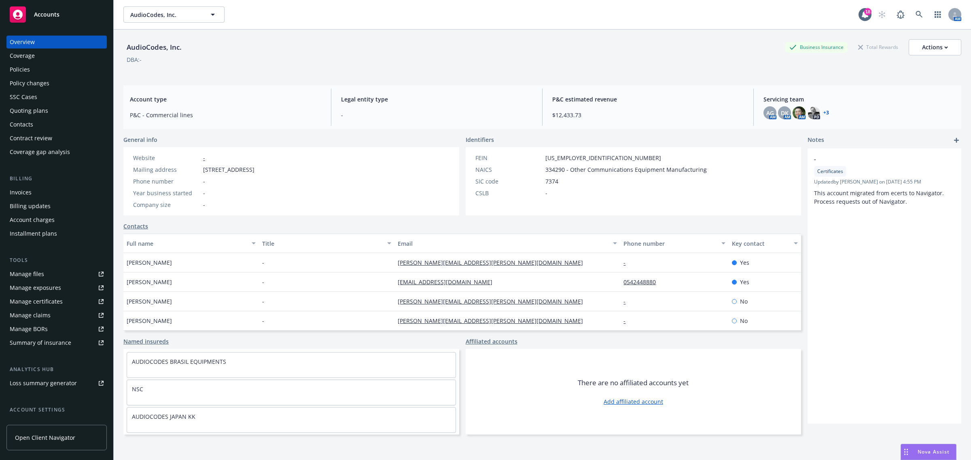
click at [59, 54] on div "Coverage" at bounding box center [57, 55] width 94 height 13
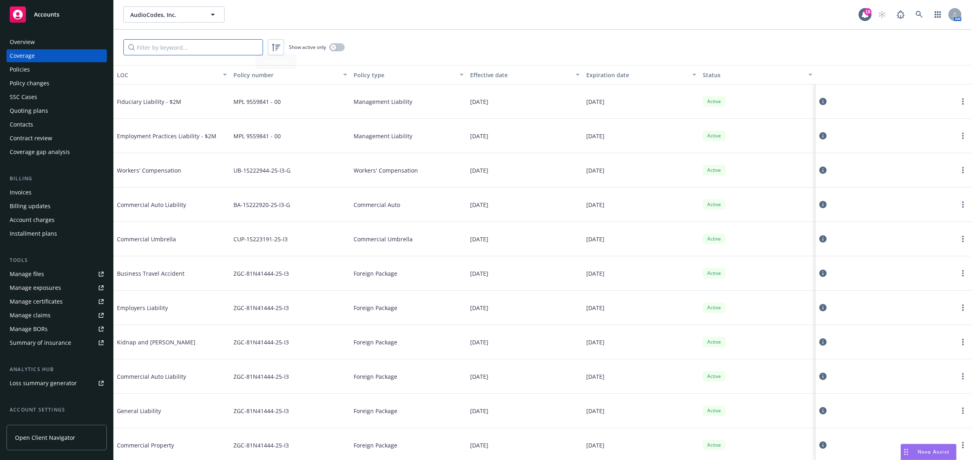
click at [240, 51] on input "Filter by keyword..." at bounding box center [193, 47] width 140 height 16
type input "cyb"
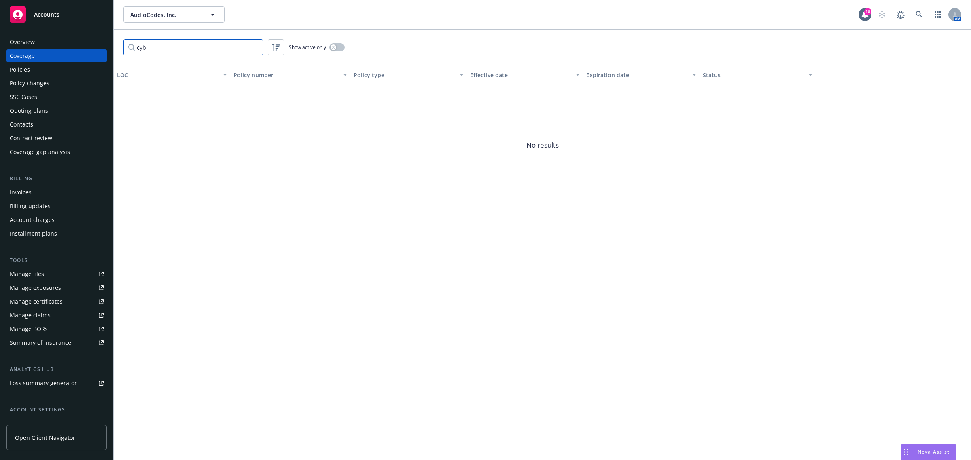
click at [254, 45] on input "cyb" at bounding box center [193, 47] width 140 height 16
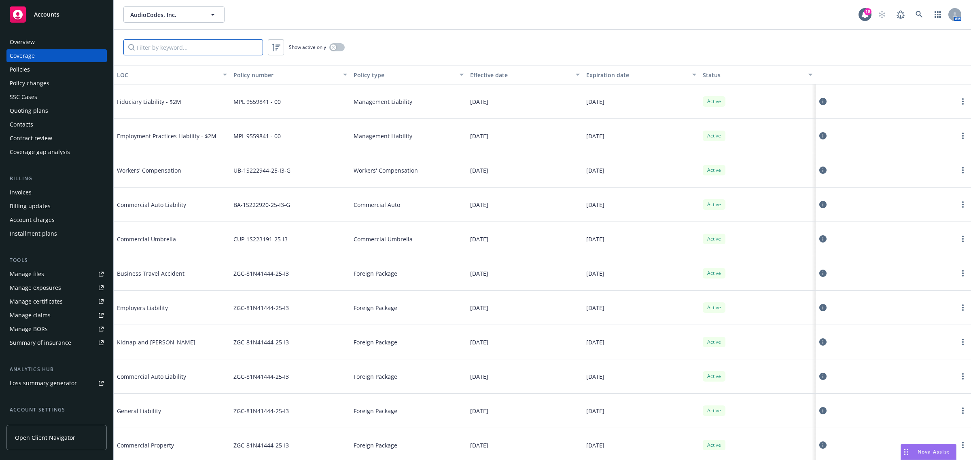
click at [225, 47] on input "Filter by keyword..." at bounding box center [193, 47] width 140 height 16
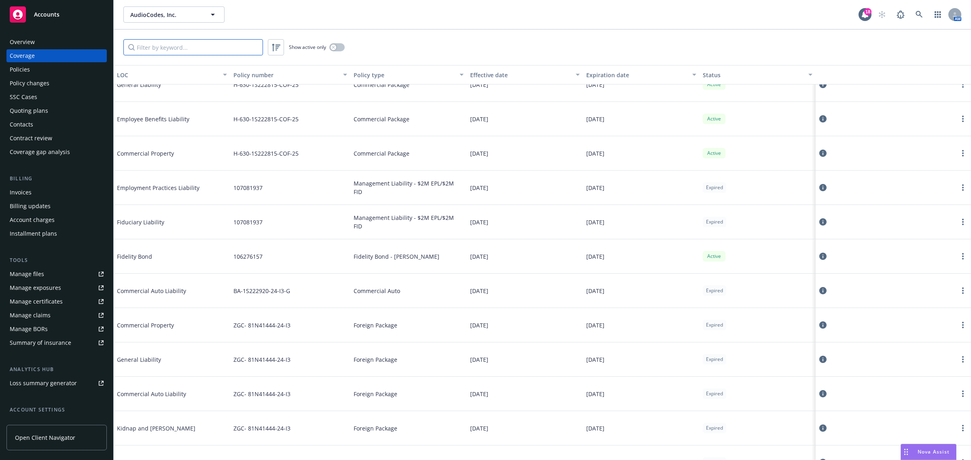
scroll to position [405, 0]
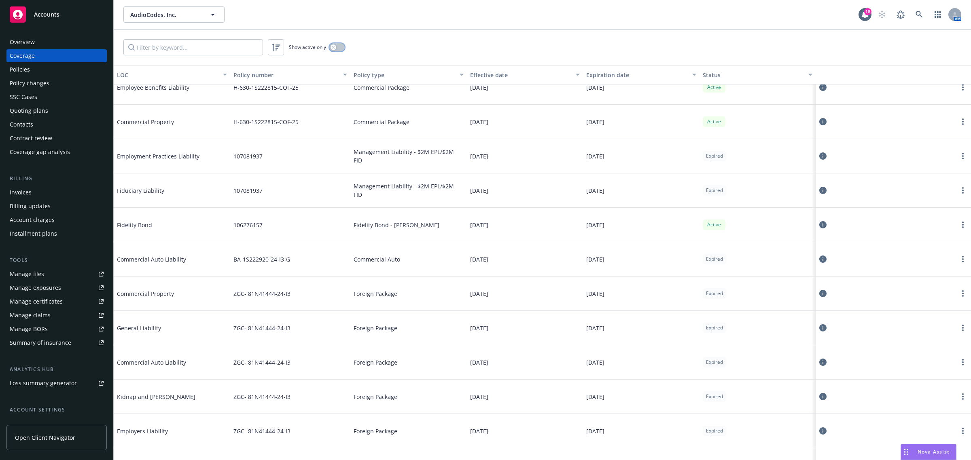
click at [340, 49] on button "button" at bounding box center [336, 47] width 15 height 8
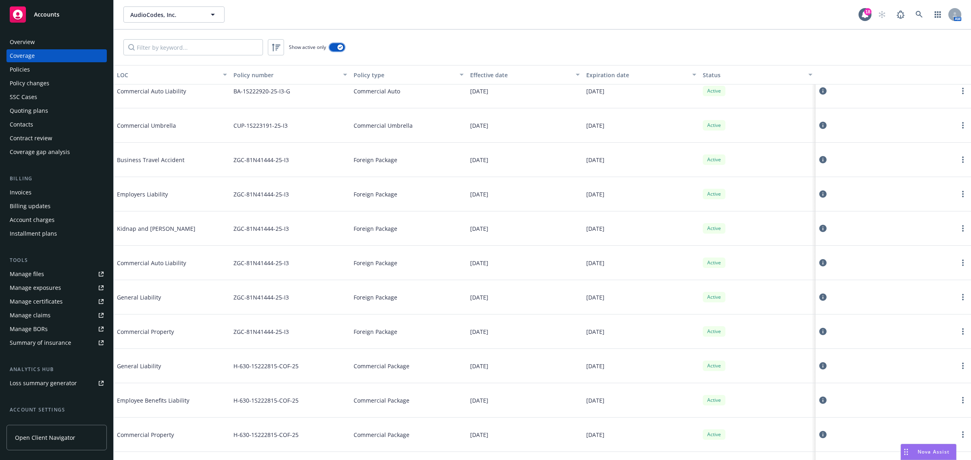
scroll to position [135, 0]
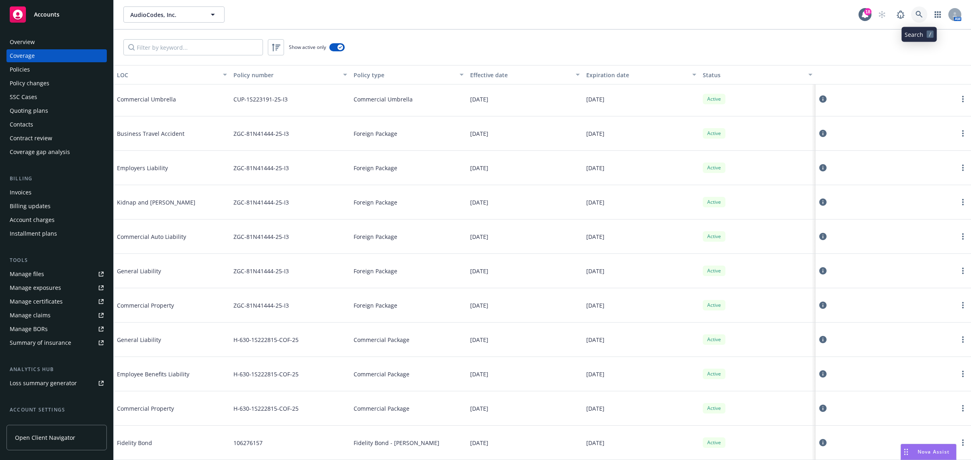
click at [923, 18] on link at bounding box center [919, 14] width 16 height 16
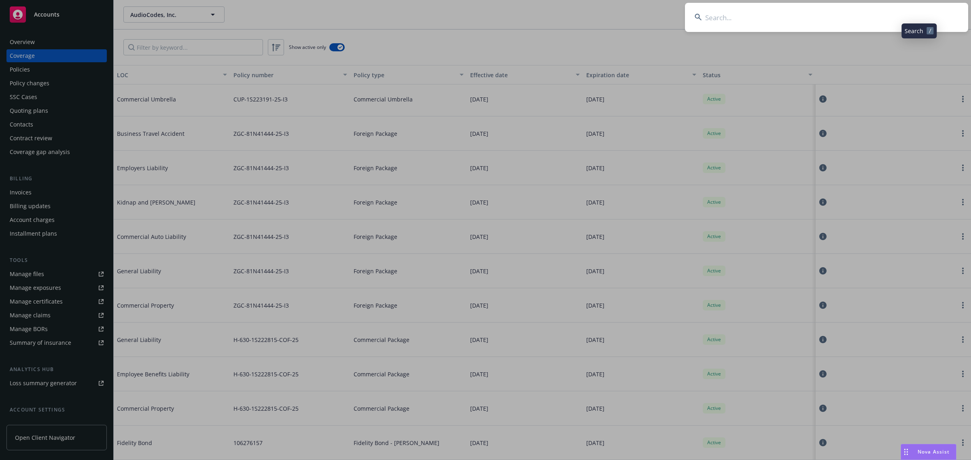
click at [873, 18] on input at bounding box center [826, 17] width 283 height 29
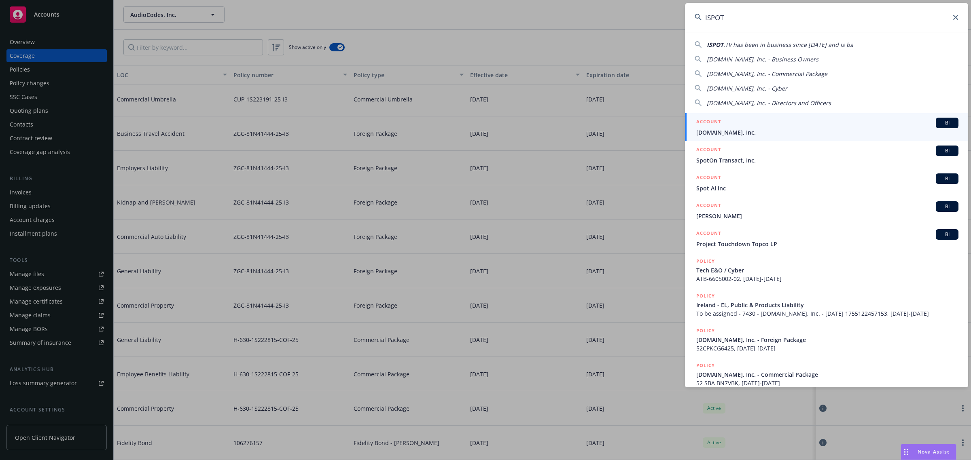
type input "ISPOT"
click at [801, 131] on span "[DOMAIN_NAME], Inc." at bounding box center [827, 132] width 262 height 8
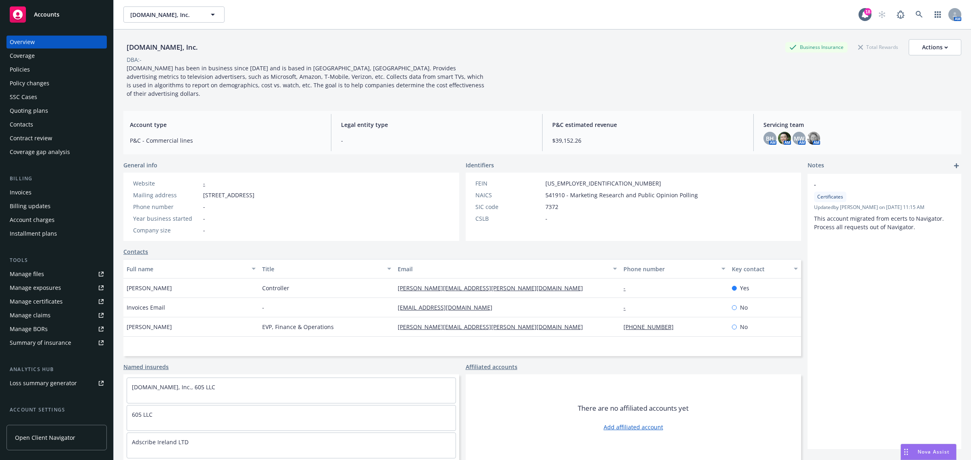
click at [17, 54] on div "Coverage" at bounding box center [22, 55] width 25 height 13
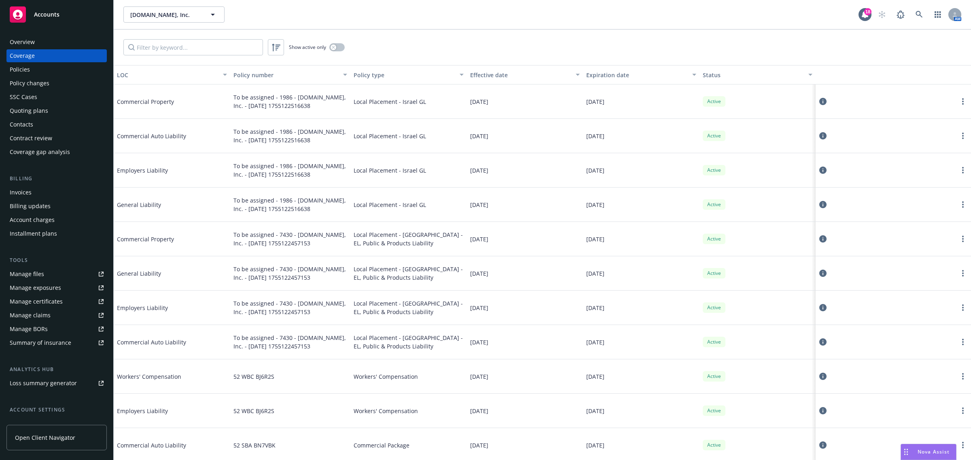
click at [54, 57] on div "Coverage" at bounding box center [57, 55] width 94 height 13
click at [920, 13] on icon at bounding box center [919, 14] width 7 height 7
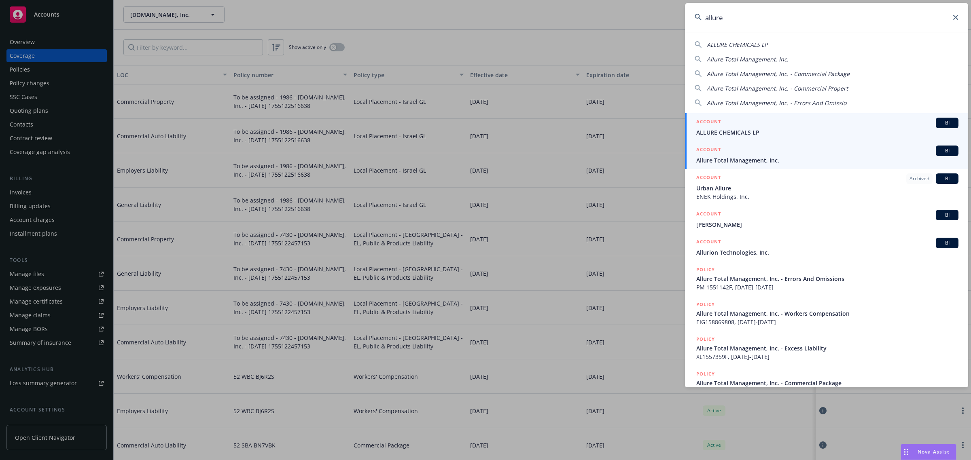
type input "allure"
click at [798, 158] on span "Allure Total Management, Inc." at bounding box center [827, 160] width 262 height 8
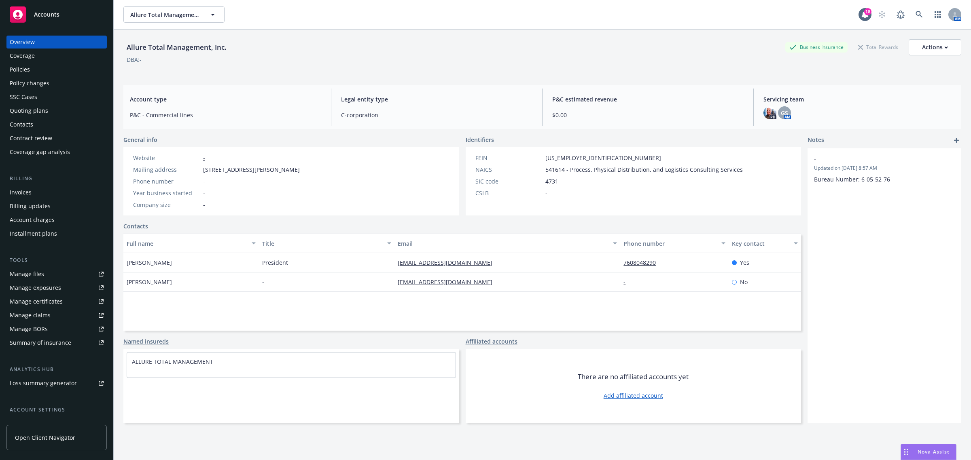
click at [36, 51] on div "Coverage" at bounding box center [57, 55] width 94 height 13
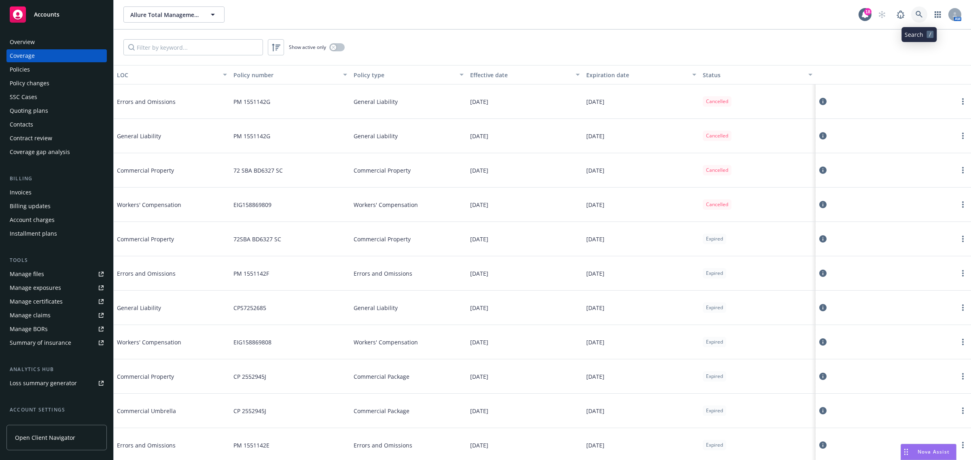
click at [919, 11] on icon at bounding box center [919, 14] width 7 height 7
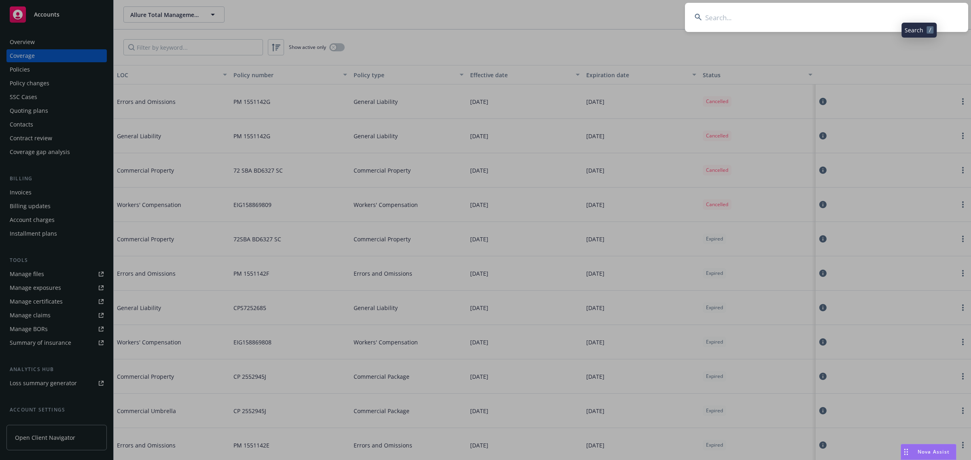
click at [916, 13] on input at bounding box center [826, 17] width 283 height 29
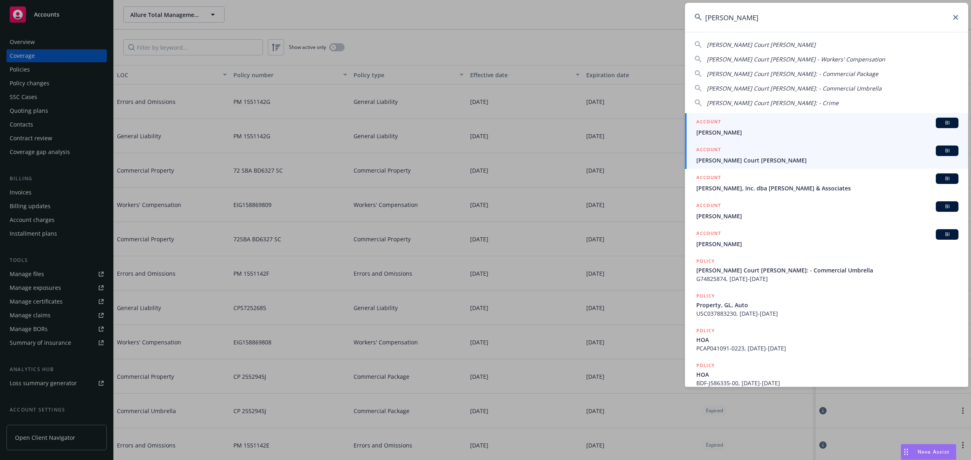
type input "[PERSON_NAME]"
click at [796, 164] on span "[PERSON_NAME] Court [PERSON_NAME]" at bounding box center [827, 160] width 262 height 8
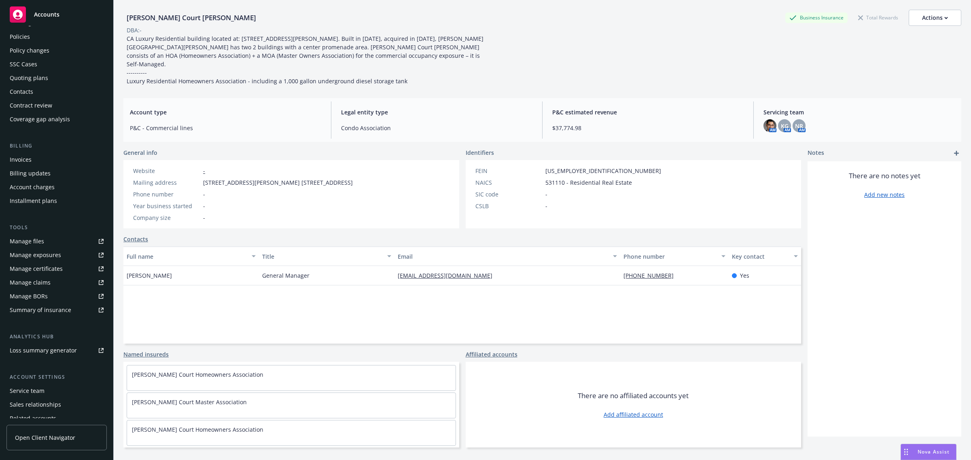
scroll to position [66, 0]
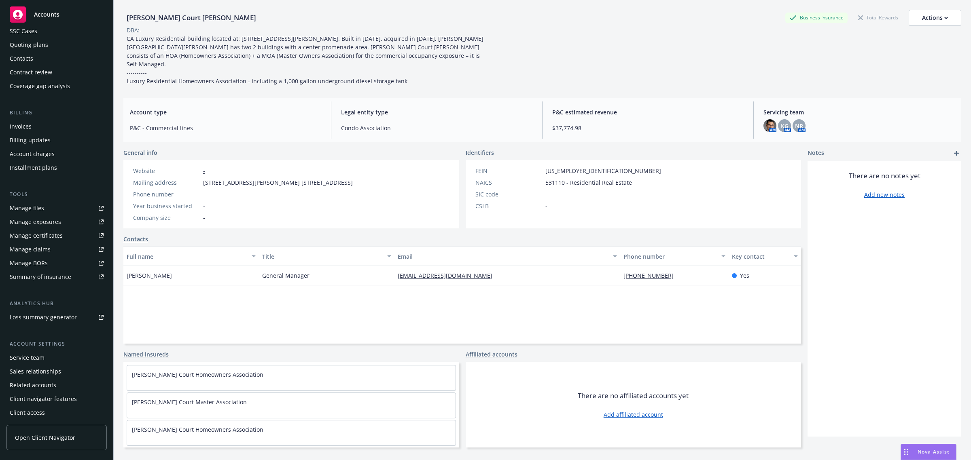
click at [35, 359] on div "Service team" at bounding box center [27, 358] width 35 height 13
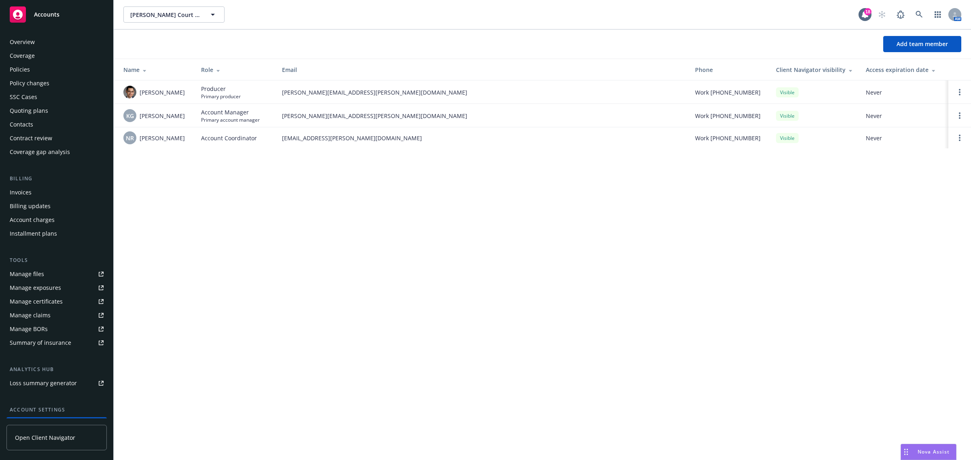
click at [28, 45] on div "Overview" at bounding box center [22, 42] width 25 height 13
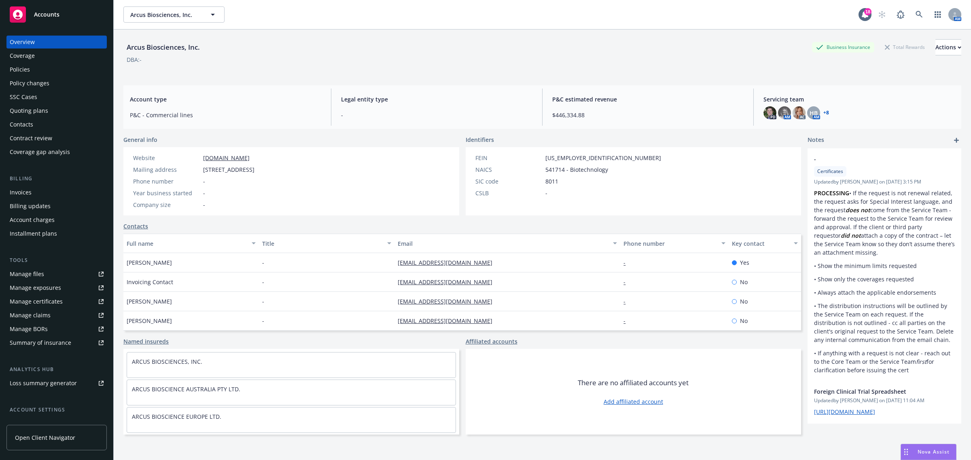
click at [27, 61] on div "Coverage" at bounding box center [22, 55] width 25 height 13
